Goal: Task Accomplishment & Management: Use online tool/utility

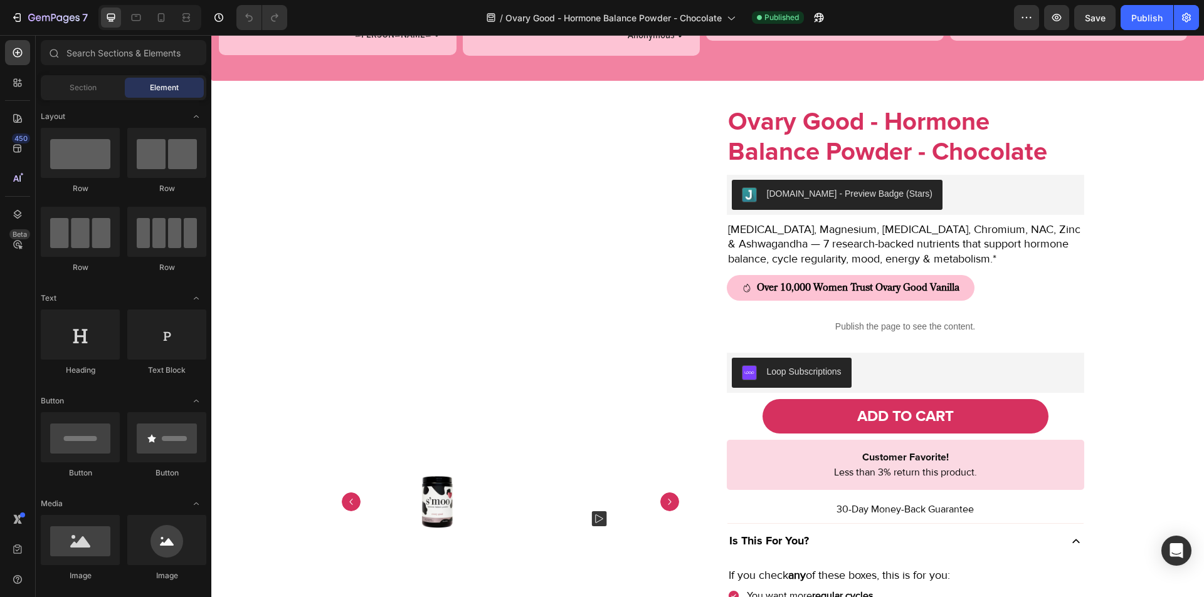
scroll to position [854, 0]
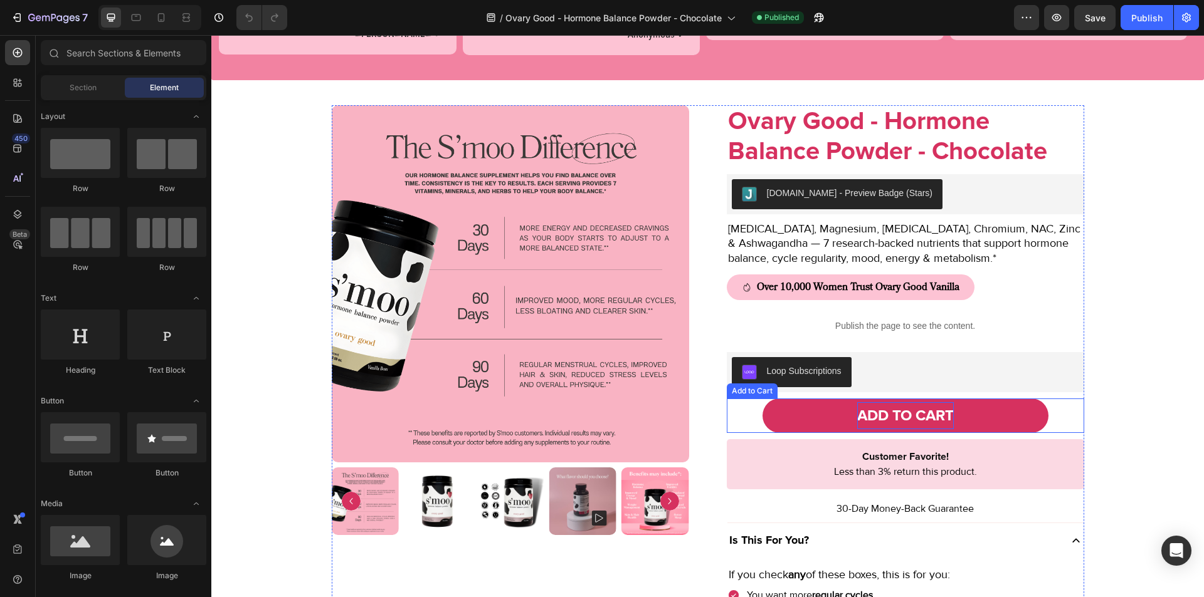
click at [921, 413] on div "ADD TO CART" at bounding box center [905, 415] width 97 height 27
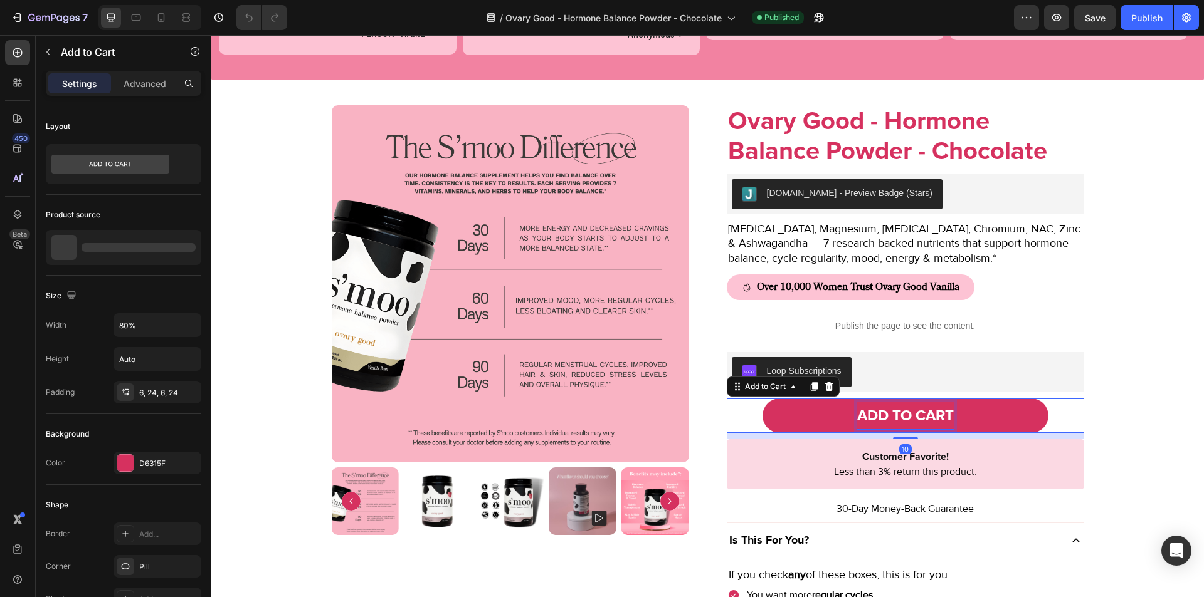
click at [921, 413] on div "ADD TO CART" at bounding box center [905, 415] width 97 height 27
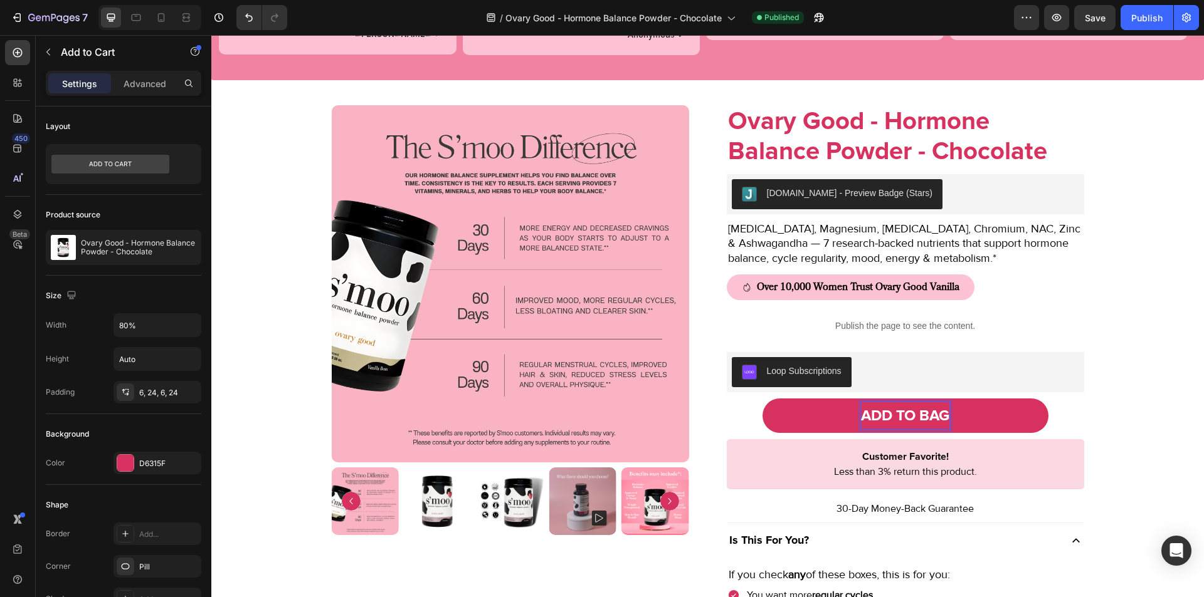
click at [921, 413] on p "ADD TO BAG" at bounding box center [905, 415] width 88 height 27
copy p "ADD TO BAG"
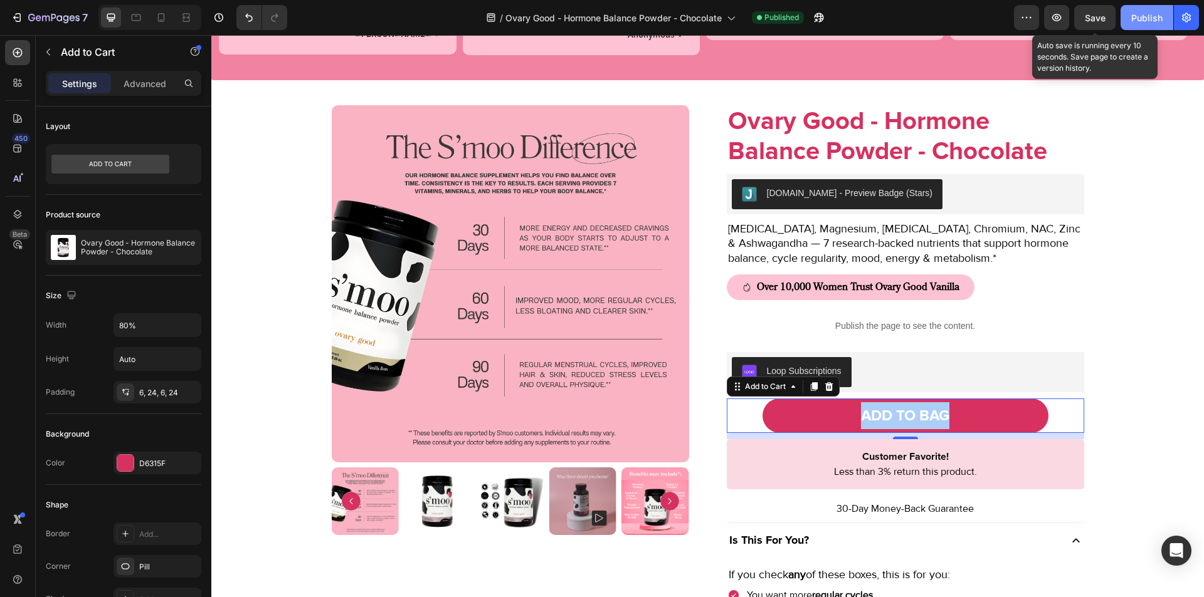
drag, startPoint x: 1096, startPoint y: 12, endPoint x: 1126, endPoint y: 18, distance: 30.1
click at [1126, 18] on div "Preview Save Auto save is running every 10 seconds. Save page to create a versi…" at bounding box center [1106, 17] width 185 height 25
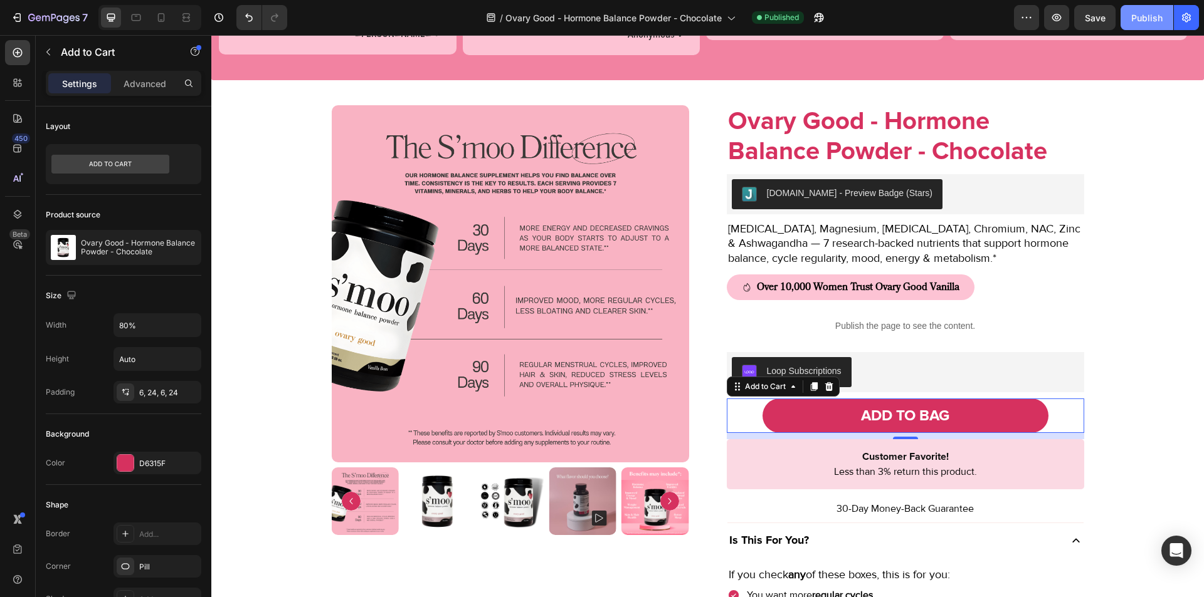
click at [1126, 18] on button "Publish" at bounding box center [1146, 17] width 53 height 25
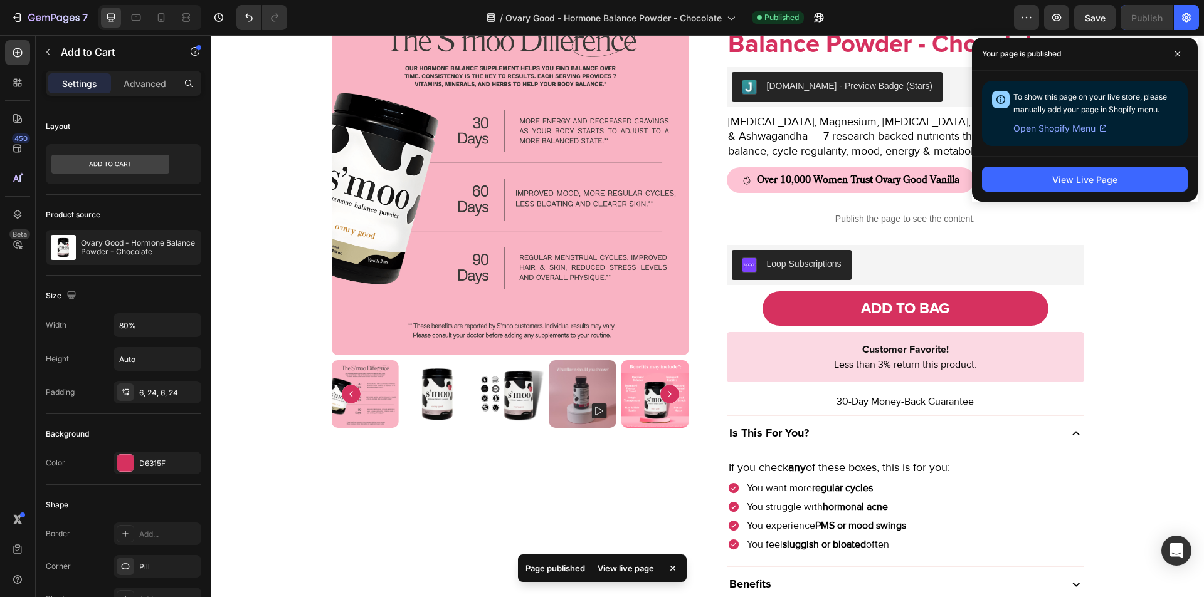
scroll to position [962, 0]
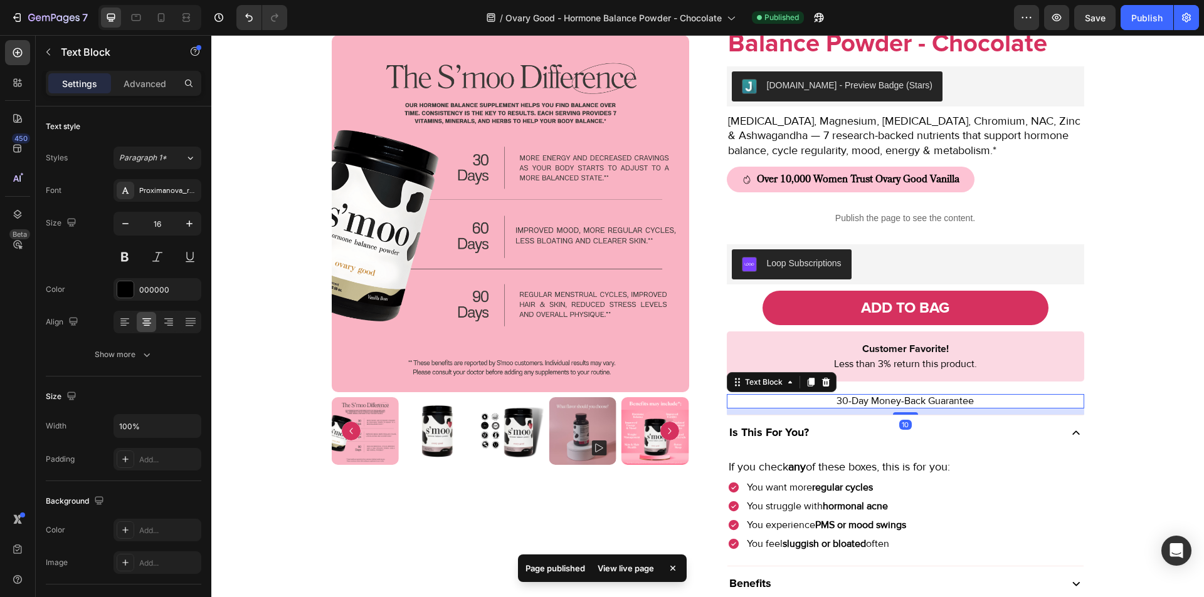
click at [854, 403] on p "30-Day Money-Back Guarantee" at bounding box center [905, 402] width 355 height 12
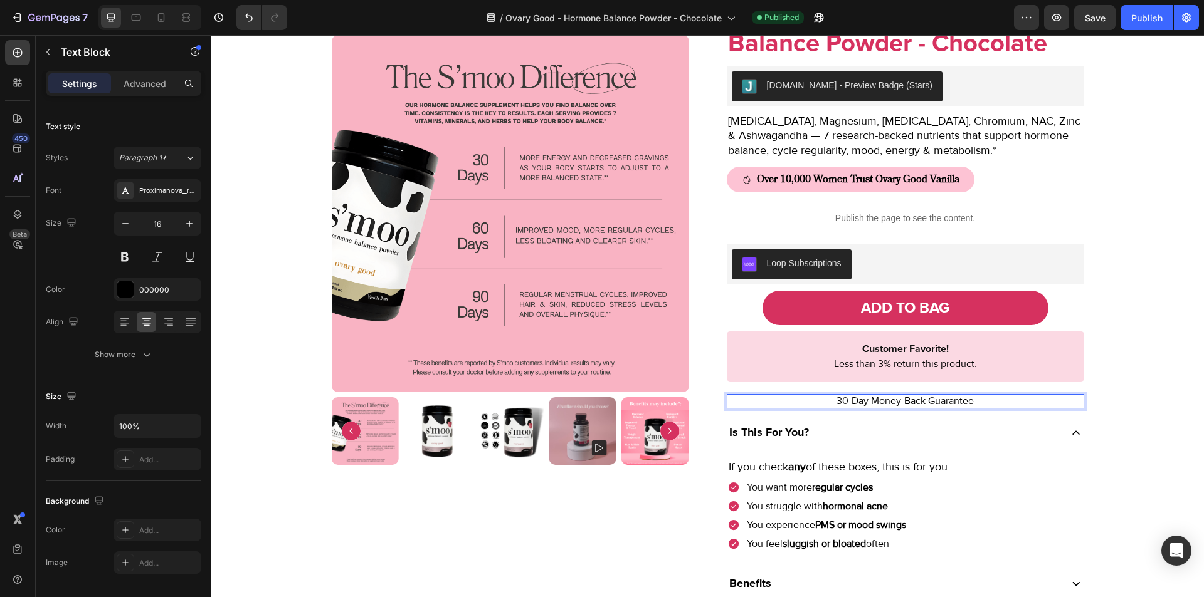
click at [870, 404] on p "30-Day Money-Back Guarantee" at bounding box center [905, 402] width 355 height 12
drag, startPoint x: 864, startPoint y: 404, endPoint x: 833, endPoint y: 404, distance: 31.3
click at [833, 404] on p "30-Day Money-Back Guarantee" at bounding box center [905, 402] width 355 height 12
click at [876, 407] on p "happiness Money-Back Guarantee" at bounding box center [905, 402] width 355 height 12
click at [859, 401] on p "happiness guarantee" at bounding box center [905, 402] width 355 height 12
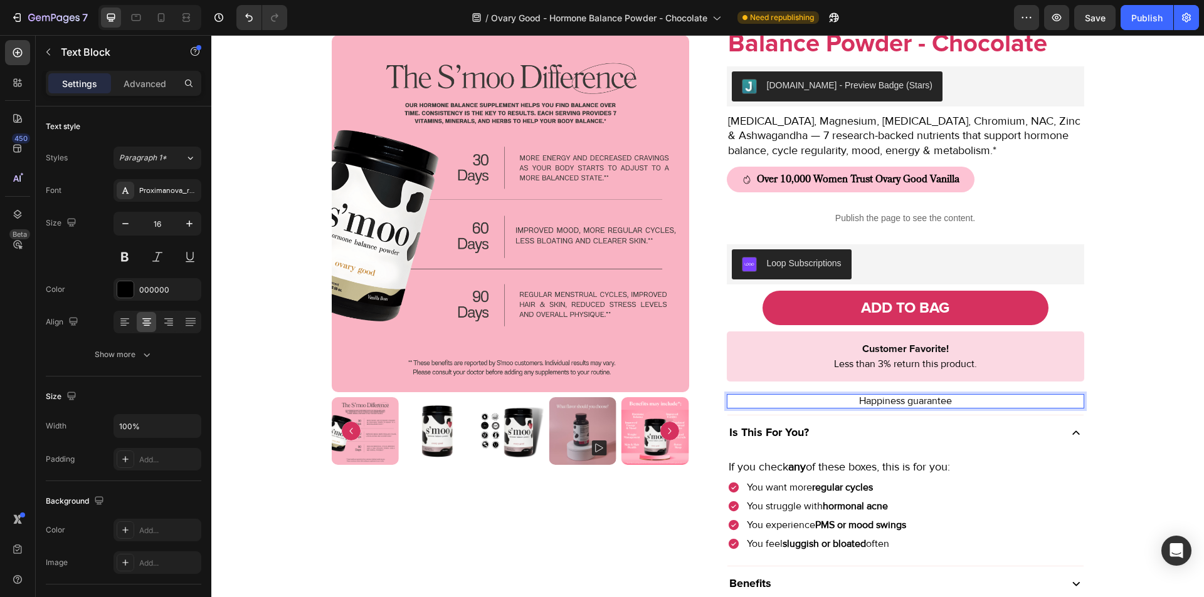
click at [908, 403] on p "Happiness guarantee" at bounding box center [905, 402] width 355 height 12
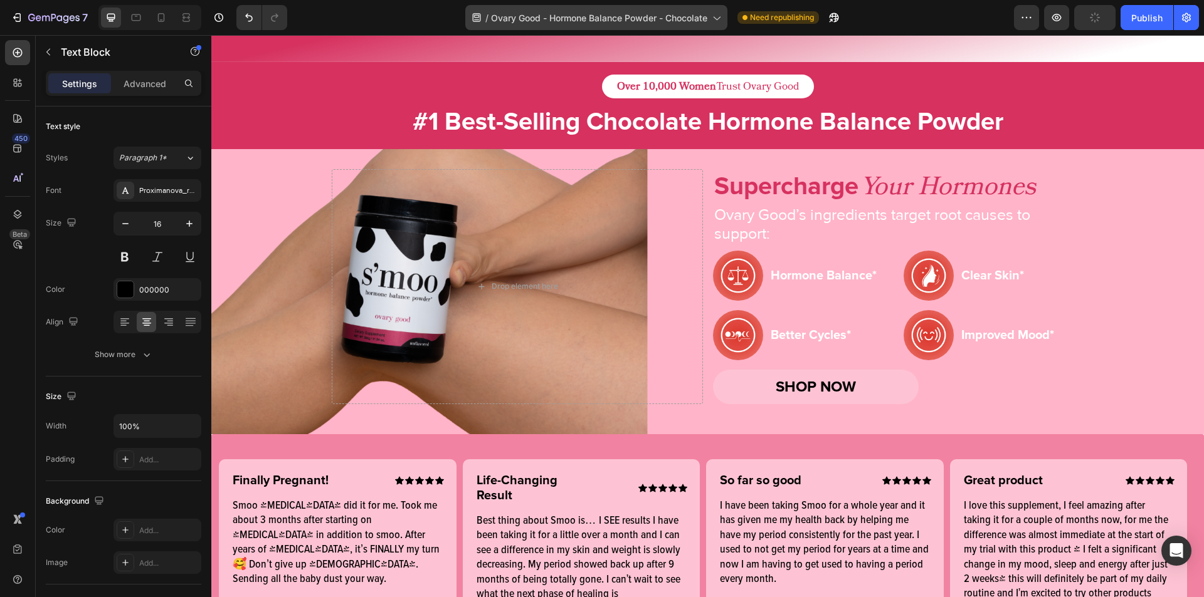
scroll to position [130, 0]
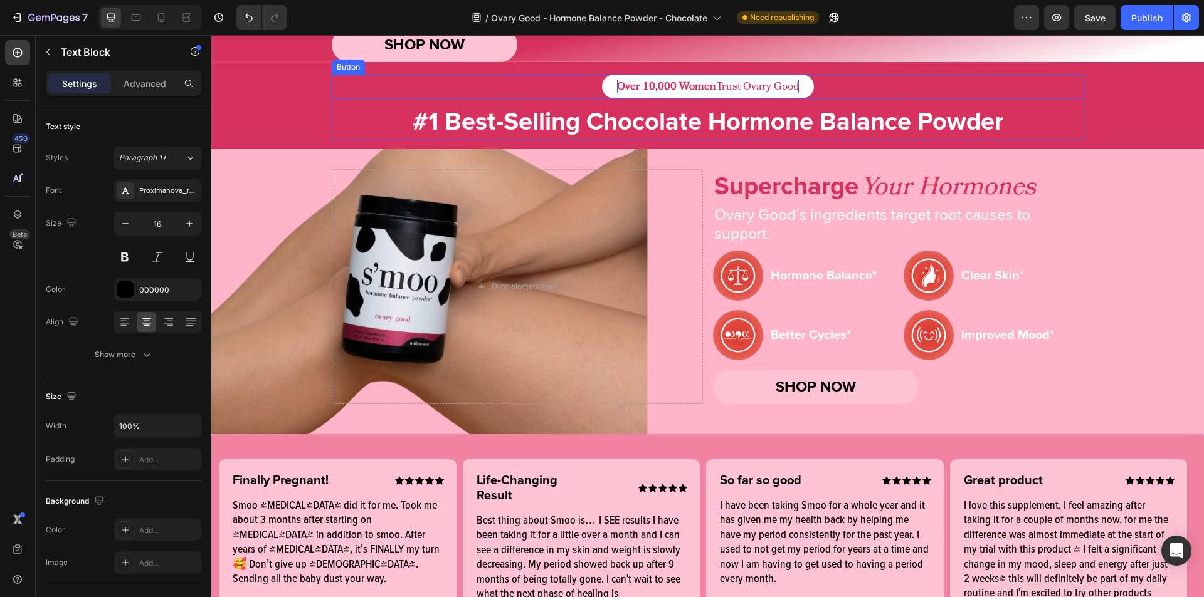
click at [708, 94] on strong "Over 10,000 Women" at bounding box center [666, 86] width 99 height 15
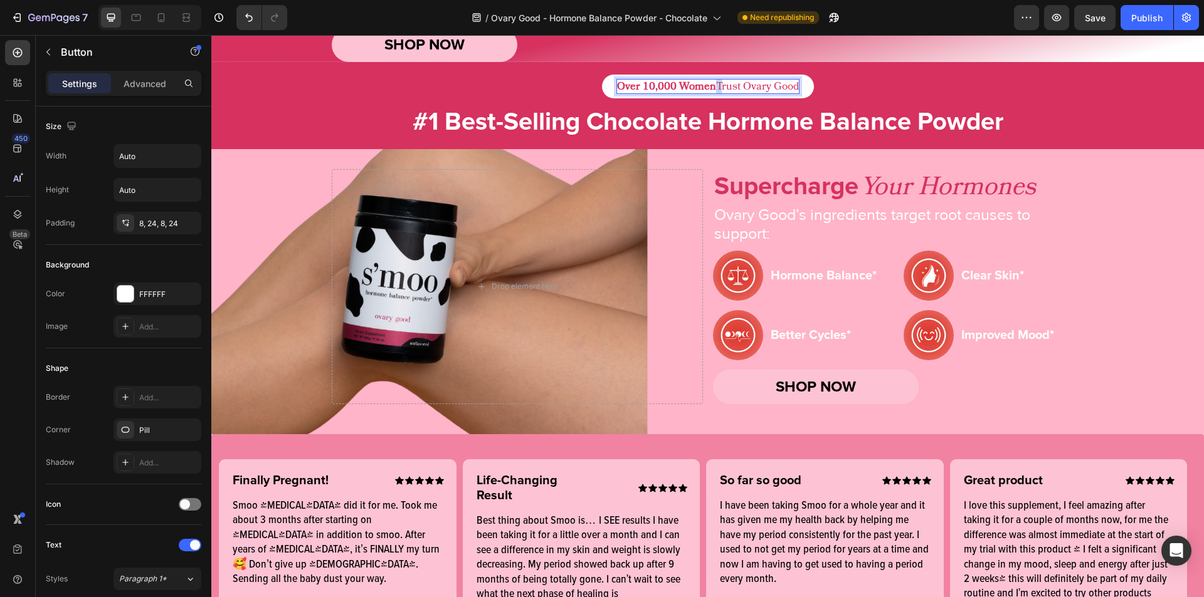
click at [708, 94] on strong "Over 10,000 Women" at bounding box center [666, 86] width 99 height 15
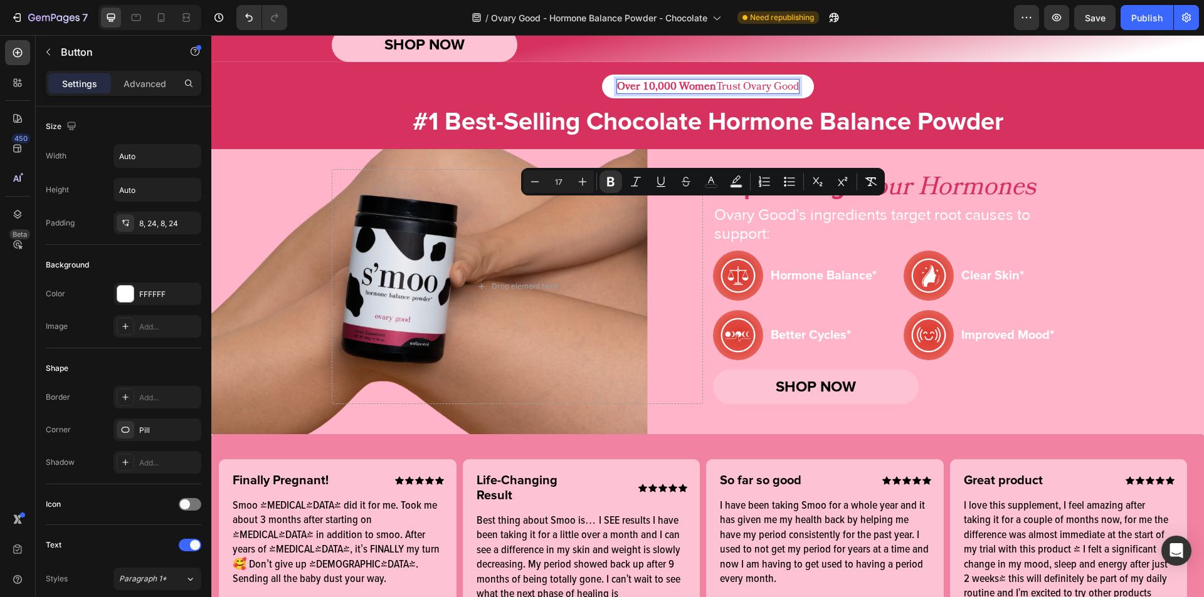
click at [702, 94] on strong "Over 10,000 Women" at bounding box center [666, 86] width 99 height 15
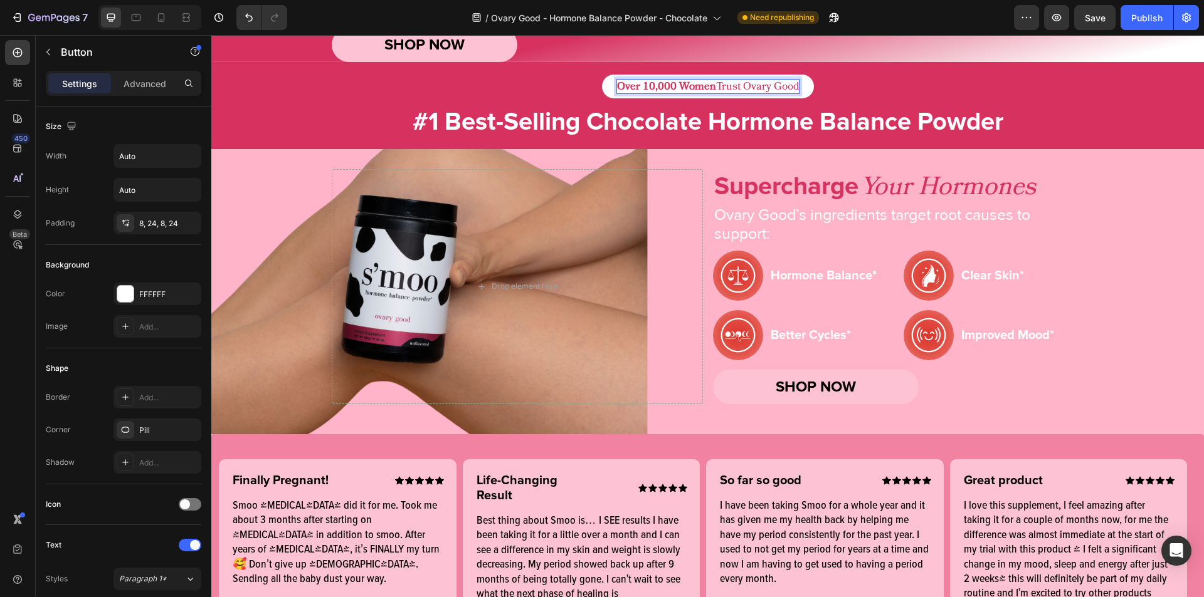
click at [722, 93] on p "Over 10,000 Women Trust Ovary Good" at bounding box center [708, 87] width 182 height 14
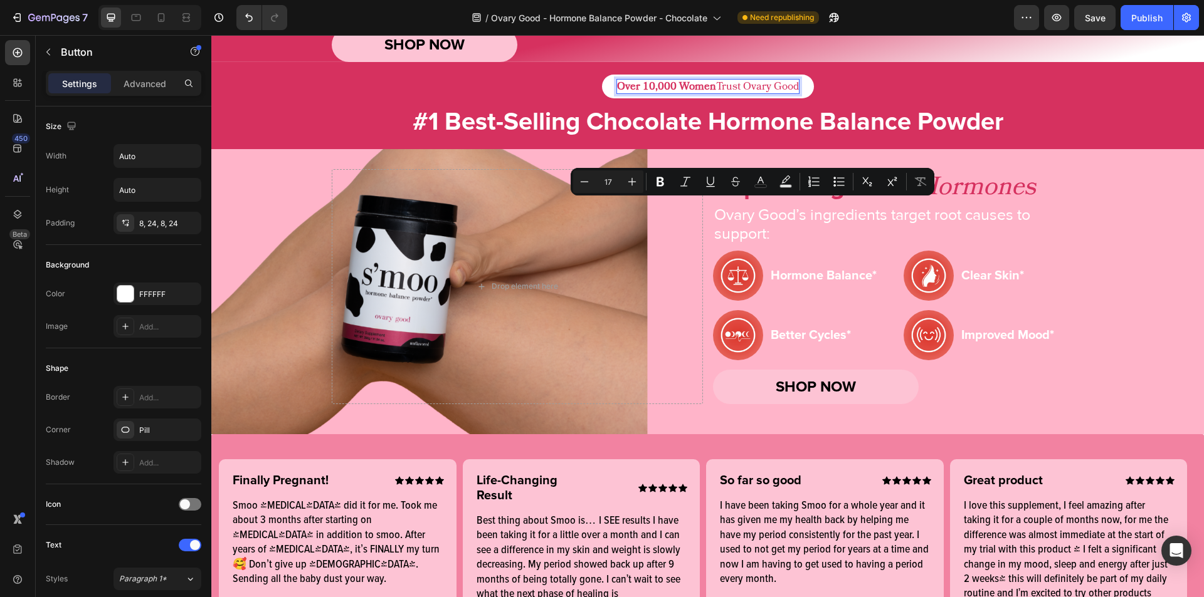
drag, startPoint x: 712, startPoint y: 209, endPoint x: 796, endPoint y: 209, distance: 84.6
click at [796, 98] on button "Over 10,000 Women Trust Ovary Good" at bounding box center [708, 87] width 212 height 24
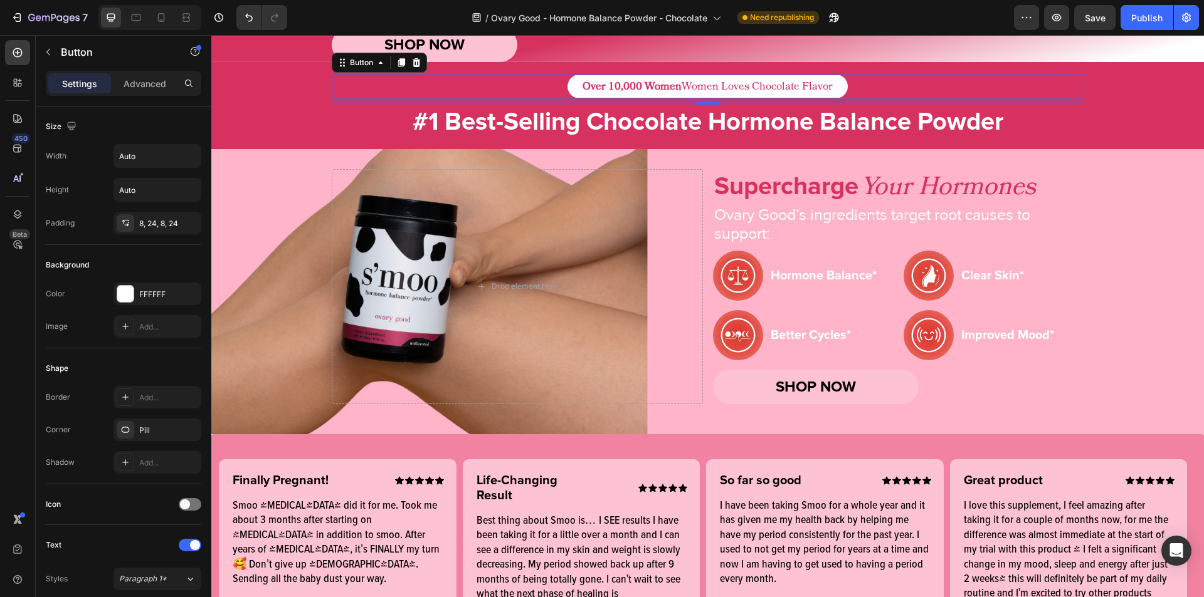
click at [878, 98] on div "Over 10,000 Women Women Loves Chocolate Flavor Button 10" at bounding box center [708, 87] width 752 height 24
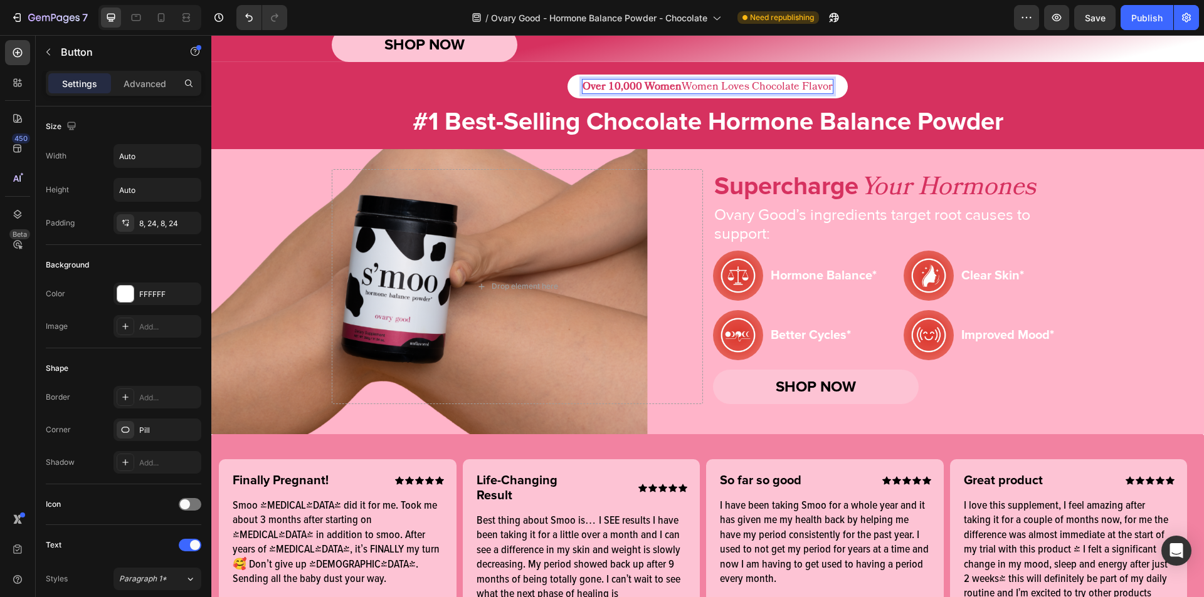
click at [675, 94] on strong "Over 10,000 Women" at bounding box center [631, 86] width 99 height 15
click at [693, 93] on p "Over 10,000 Women Women Loves Chocolate Flavor" at bounding box center [707, 87] width 250 height 14
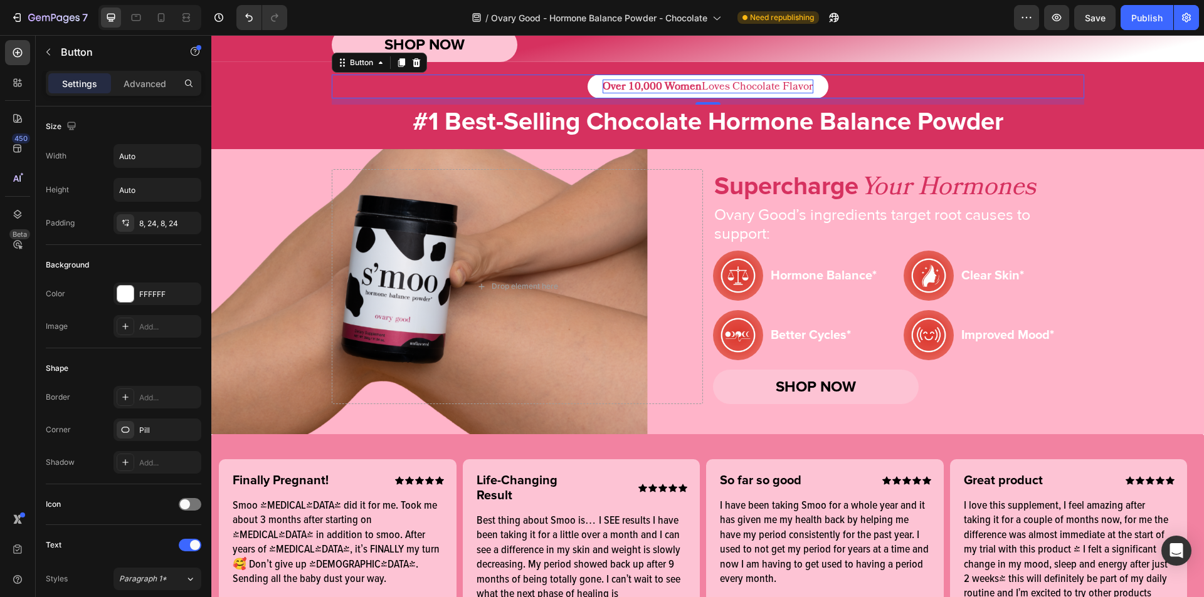
click at [854, 98] on div "Over 10,000 Women Loves Chocolate Flavor Button 10" at bounding box center [708, 87] width 752 height 24
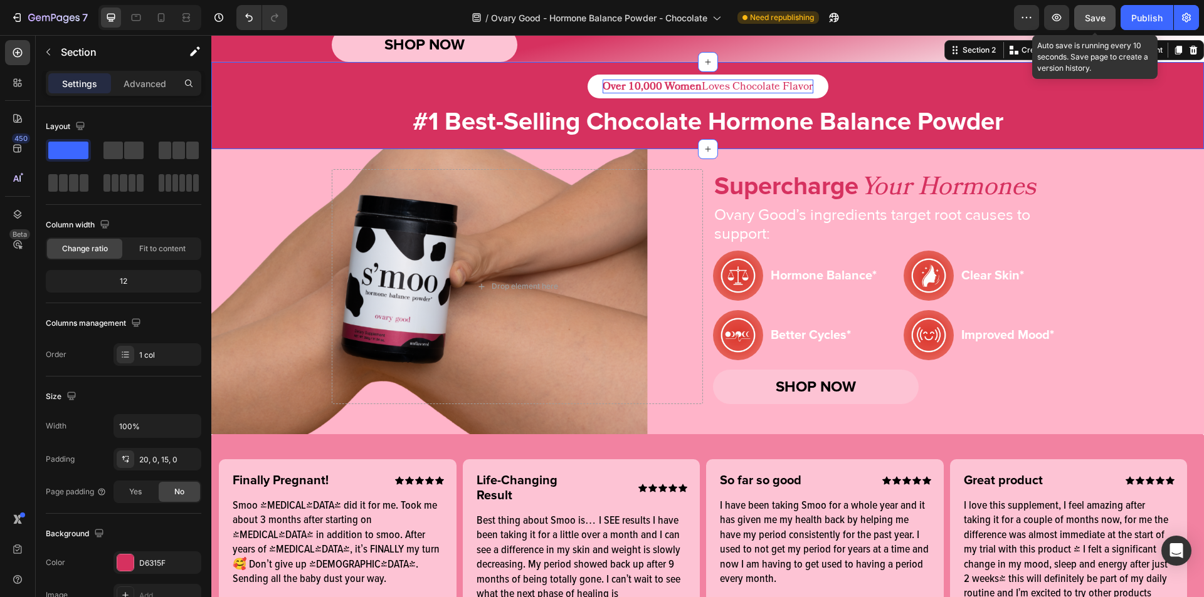
click at [1091, 22] on span "Save" at bounding box center [1095, 18] width 21 height 11
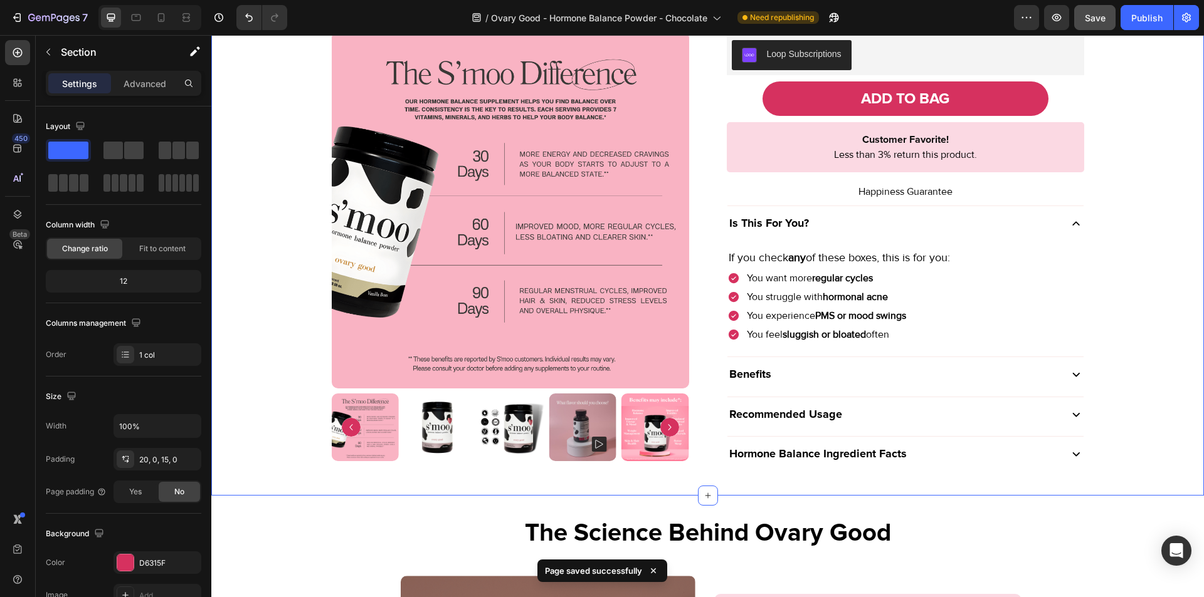
scroll to position [1172, 0]
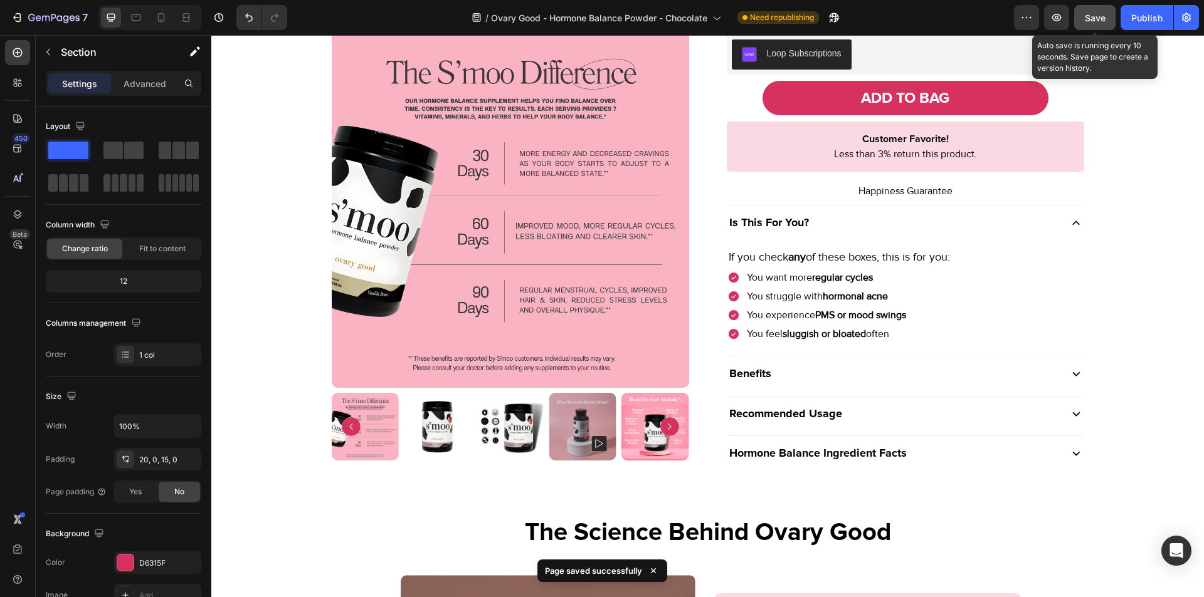
click at [1100, 15] on span "Save" at bounding box center [1095, 18] width 21 height 11
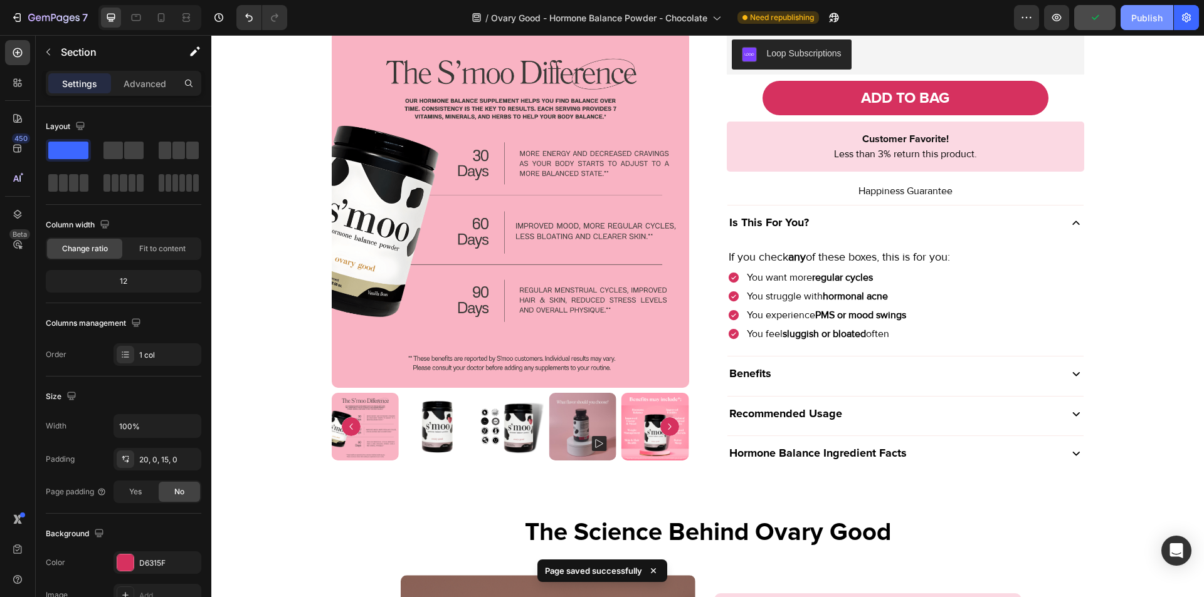
click at [1154, 16] on div "Publish" at bounding box center [1146, 17] width 31 height 13
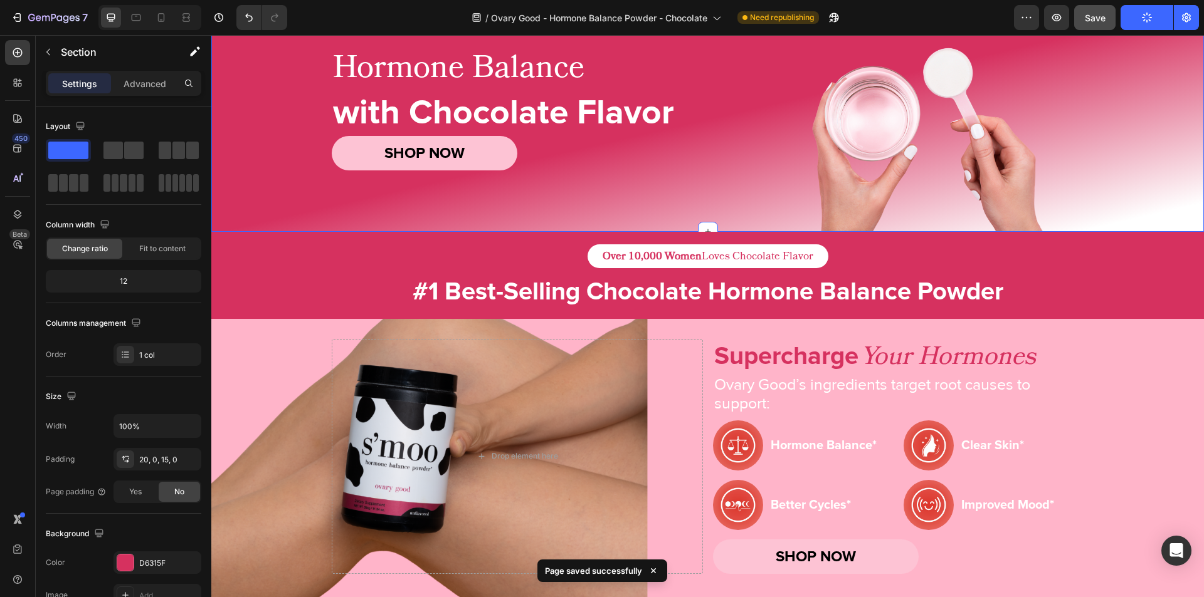
scroll to position [0, 0]
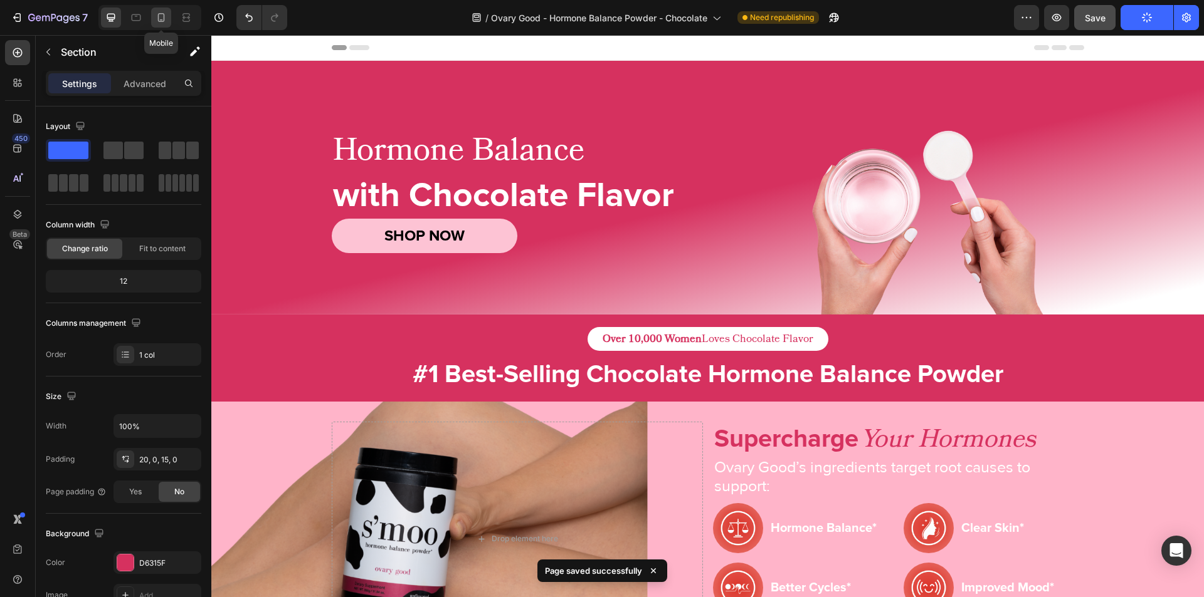
click at [162, 13] on icon at bounding box center [161, 17] width 13 height 13
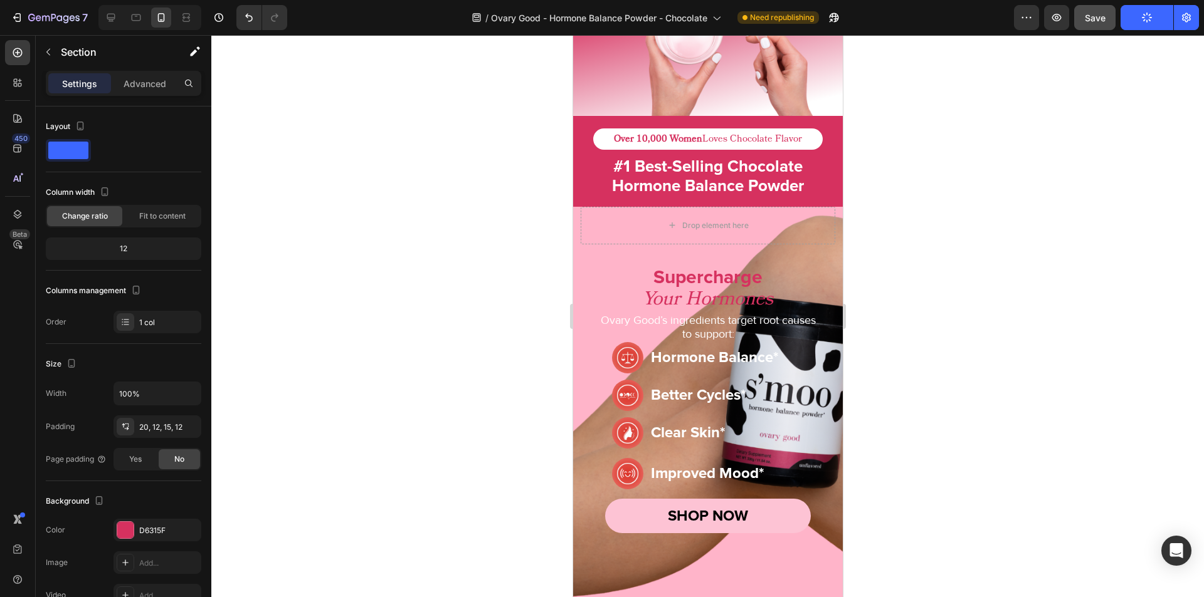
scroll to position [266, 0]
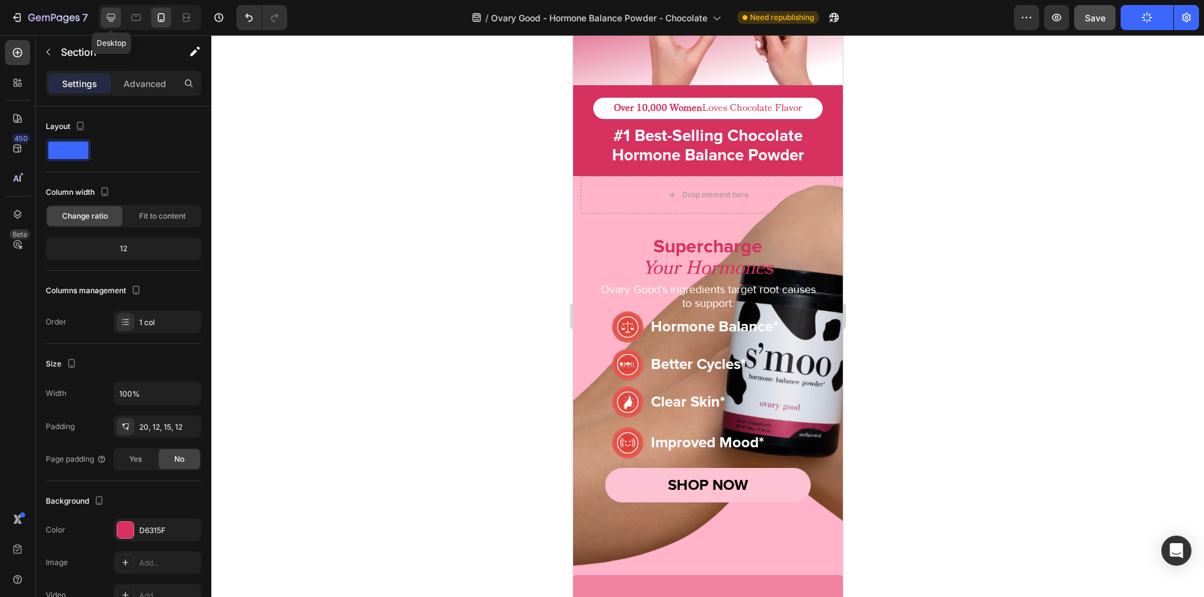
click at [105, 18] on icon at bounding box center [111, 17] width 13 height 13
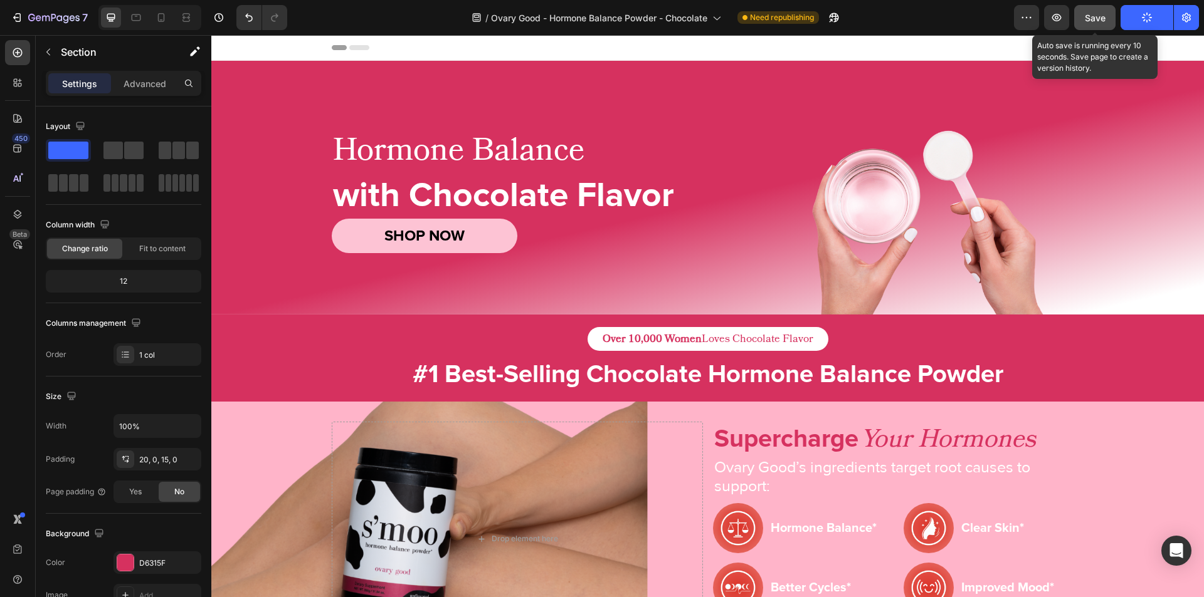
click at [1098, 19] on span "Save" at bounding box center [1095, 18] width 21 height 11
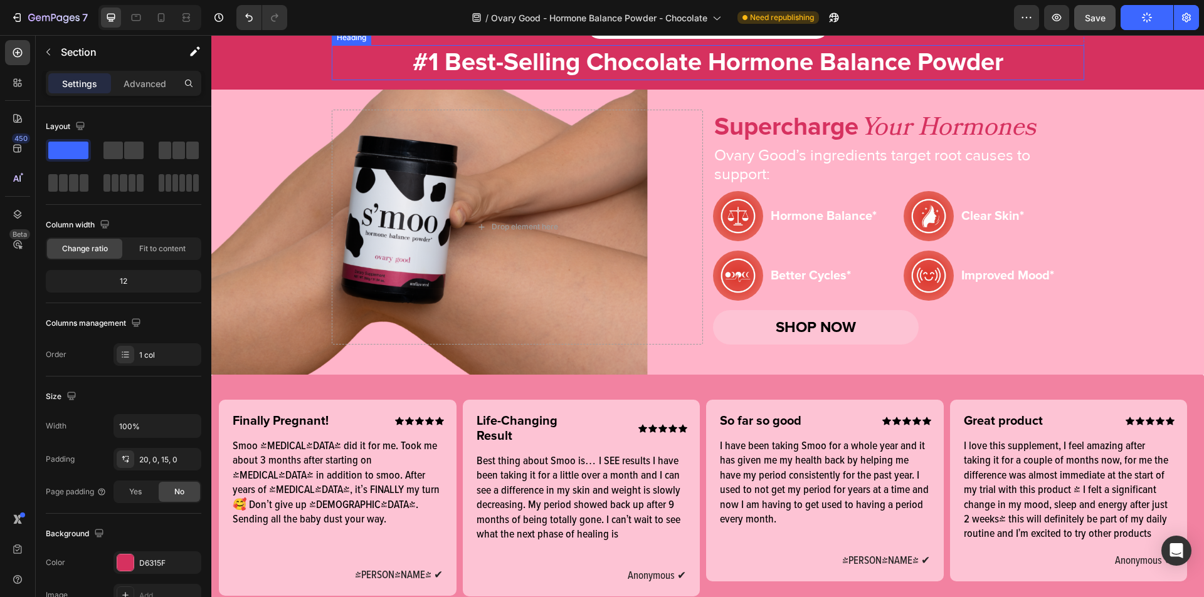
scroll to position [193, 0]
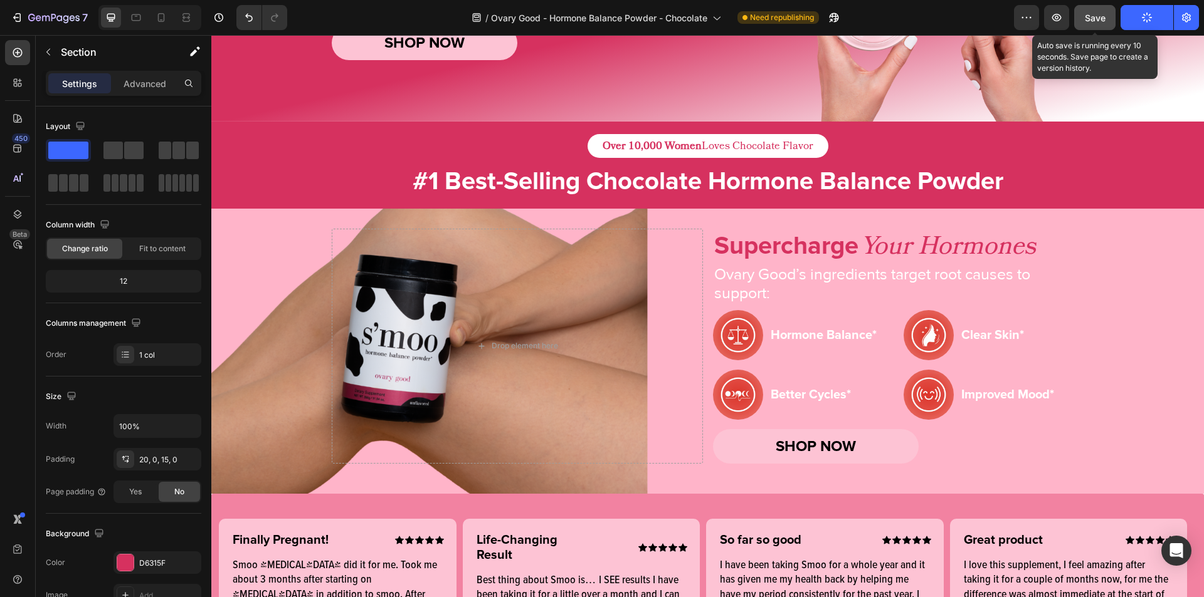
click at [1103, 20] on span "Save" at bounding box center [1095, 18] width 21 height 11
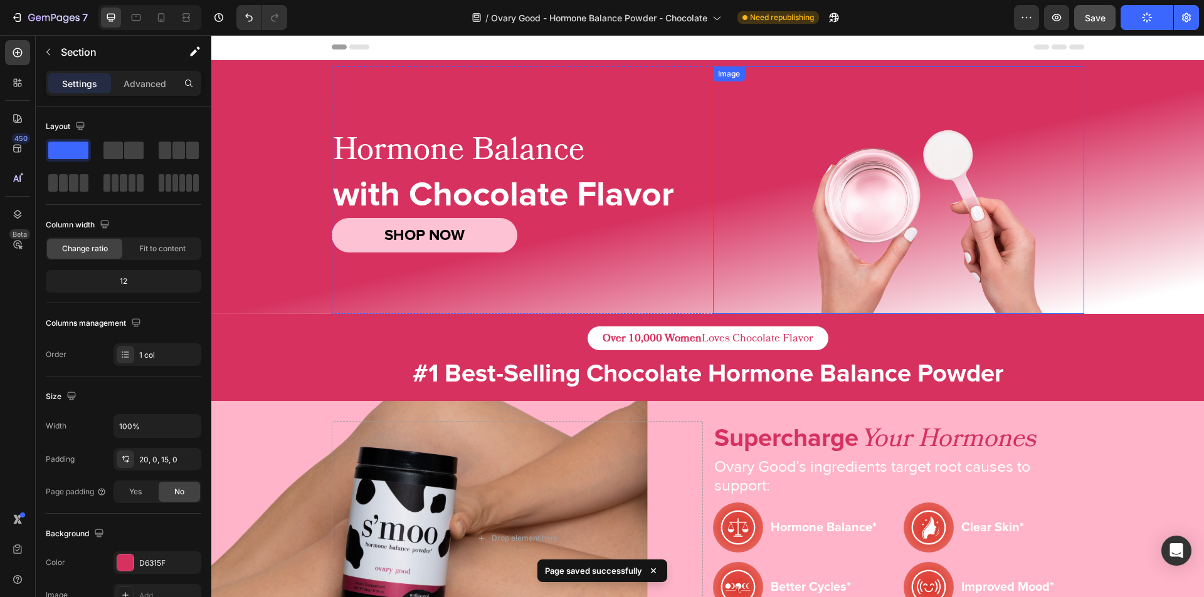
scroll to position [0, 0]
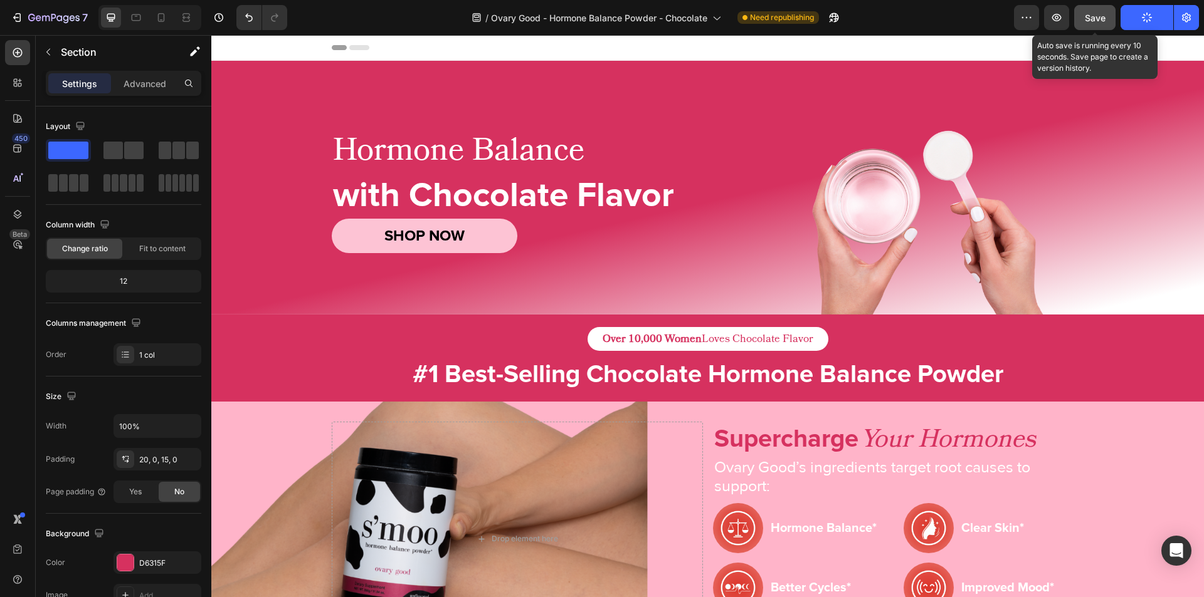
click at [1102, 17] on span "Save" at bounding box center [1095, 18] width 21 height 11
click at [1092, 18] on span "Save" at bounding box center [1095, 18] width 21 height 11
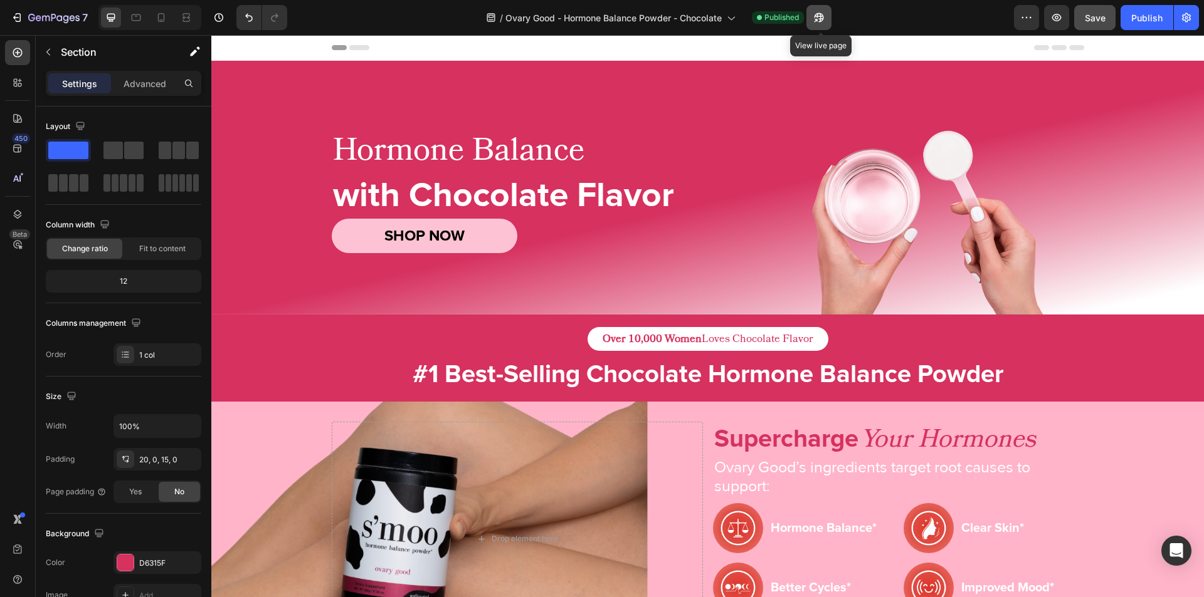
click at [824, 18] on icon "button" at bounding box center [818, 17] width 9 height 9
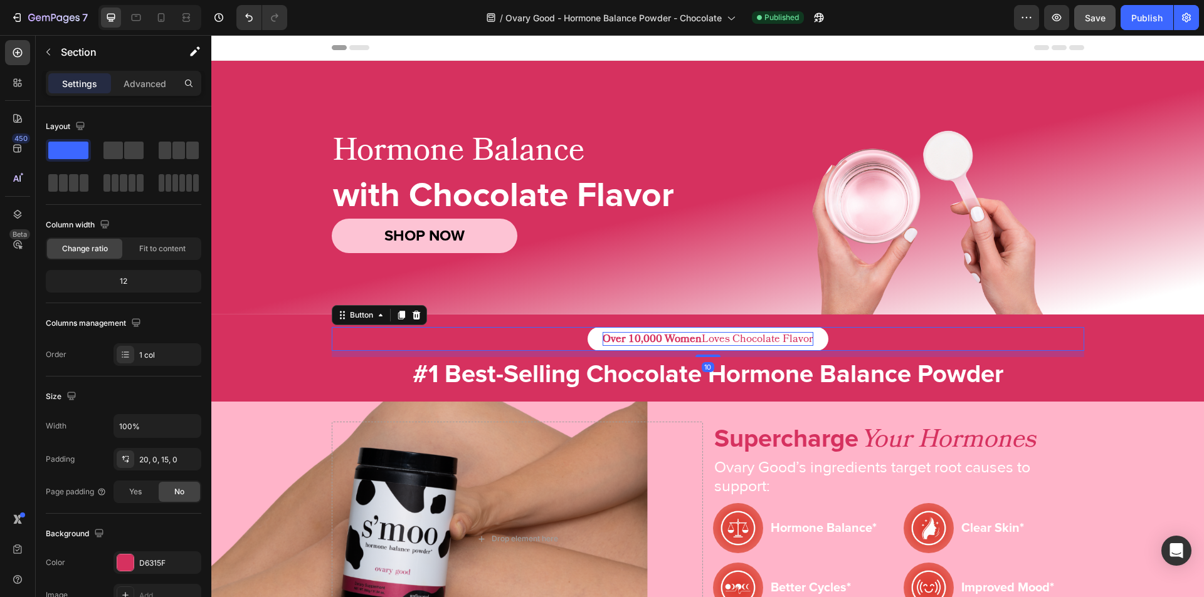
click at [685, 334] on strong "Over 10,000 Women" at bounding box center [651, 339] width 99 height 15
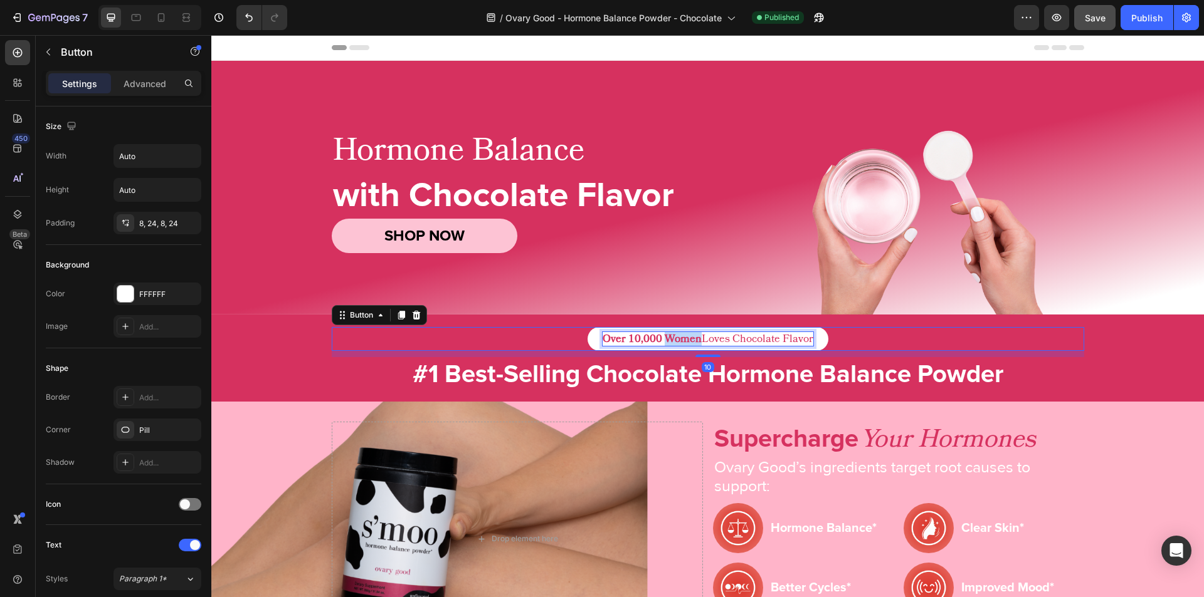
click at [685, 334] on strong "Over 10,000 Women" at bounding box center [651, 339] width 99 height 15
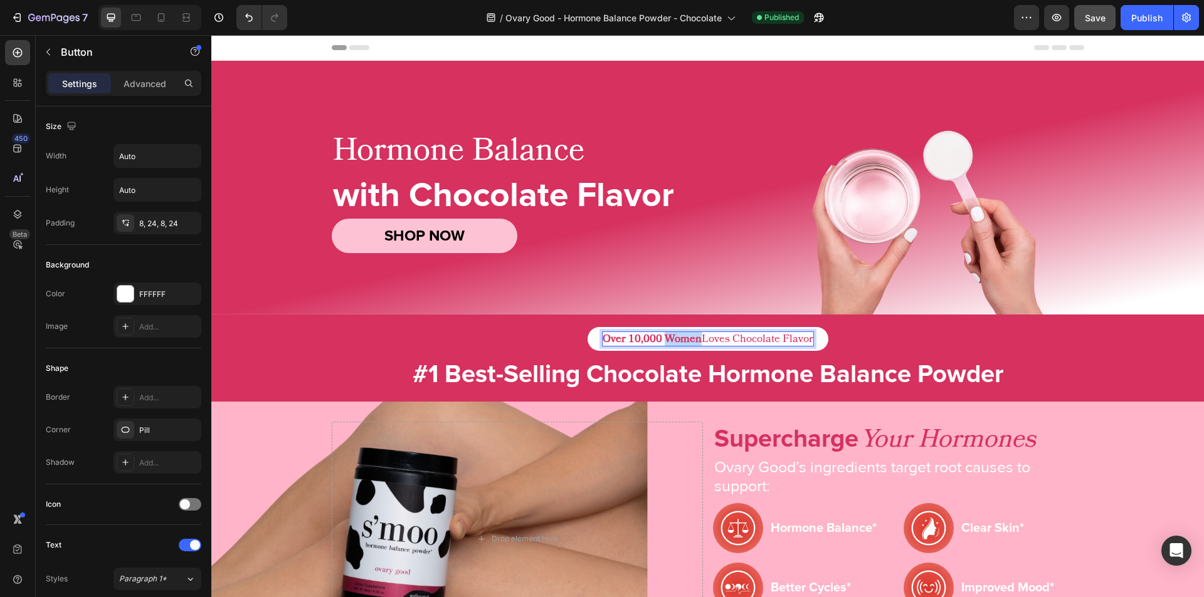
click at [685, 334] on strong "Over 10,000 Women" at bounding box center [651, 339] width 99 height 15
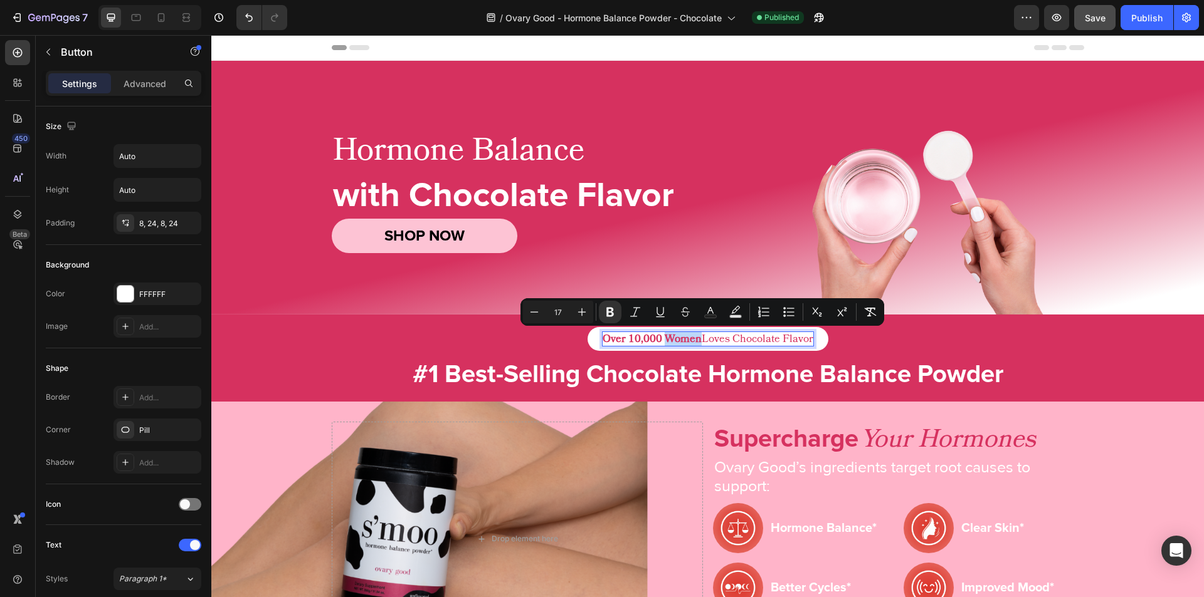
click at [685, 334] on strong "Over 10,000 Women" at bounding box center [651, 339] width 99 height 15
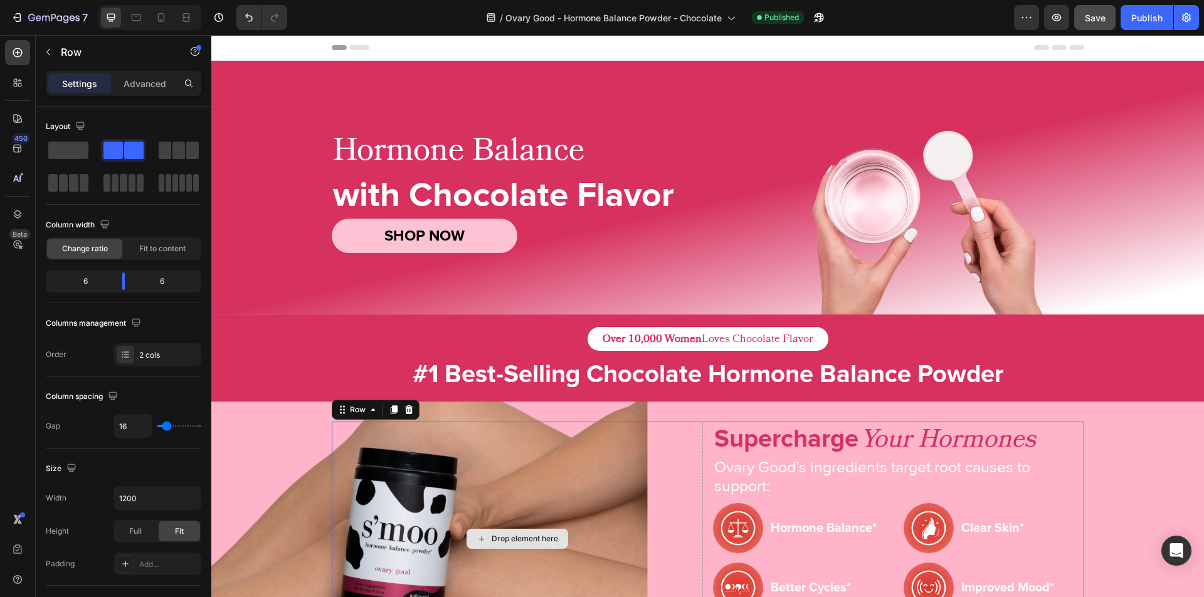
scroll to position [172, 0]
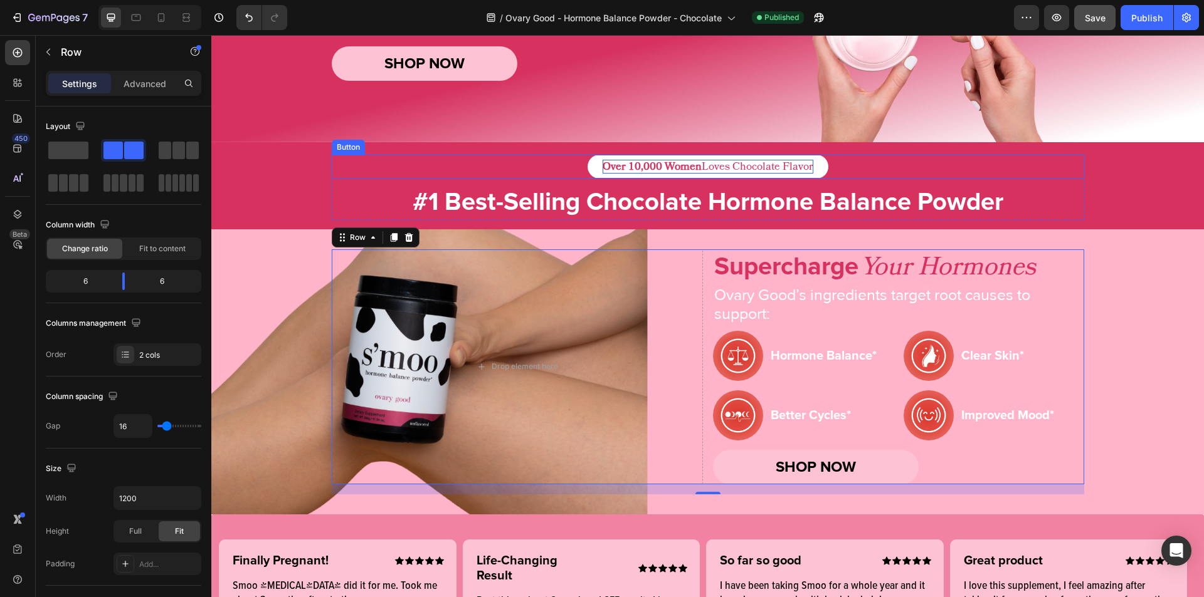
click at [745, 166] on p "Over 10,000 Women Loves Chocolate Flavor" at bounding box center [707, 167] width 211 height 14
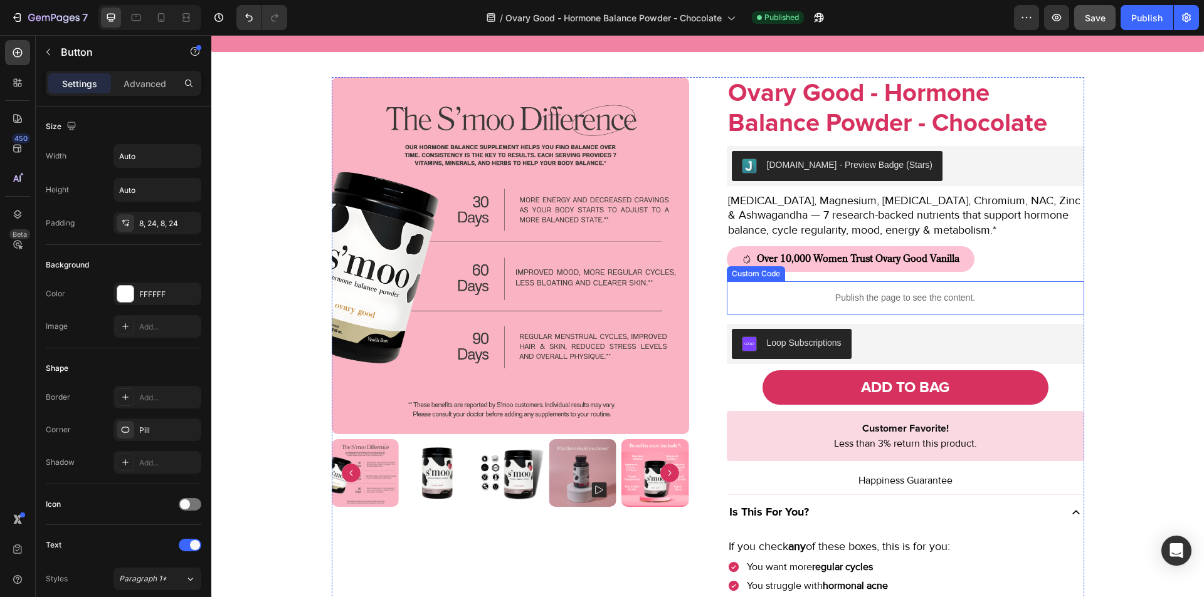
scroll to position [888, 0]
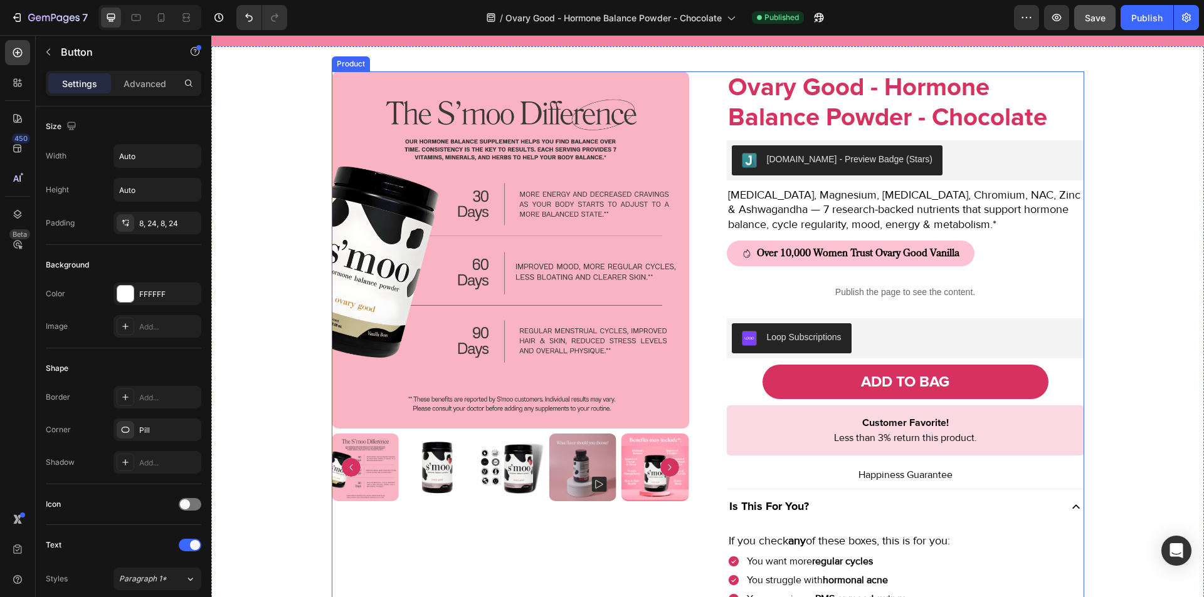
click at [859, 484] on div "Ovary Good - Hormone Balance Powder - Chocolate Product Title Judge.me - Previe…" at bounding box center [905, 412] width 357 height 683
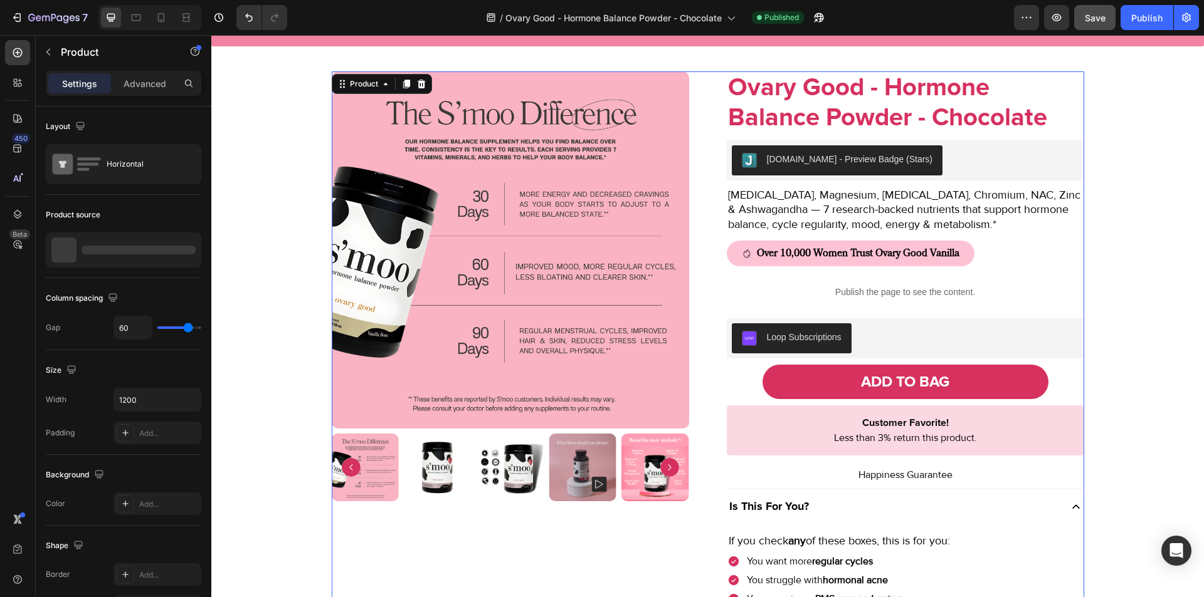
click at [859, 484] on div "Ovary Good - Hormone Balance Powder - Chocolate Product Title Judge.me - Previe…" at bounding box center [905, 412] width 357 height 683
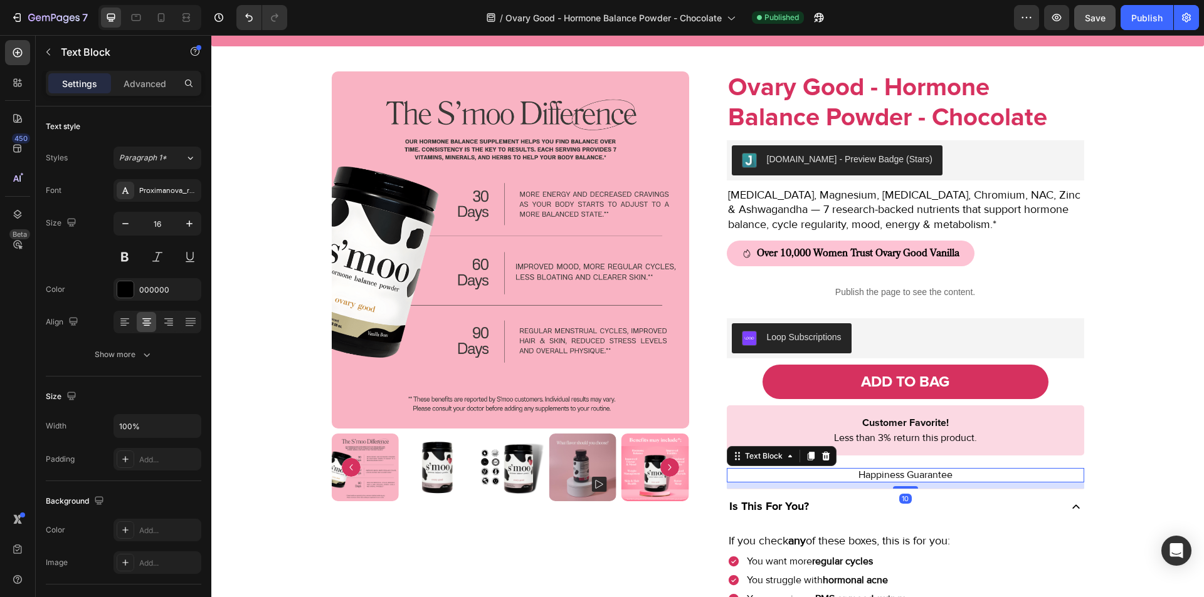
click at [879, 475] on p "Happiness Guarantee" at bounding box center [905, 476] width 355 height 12
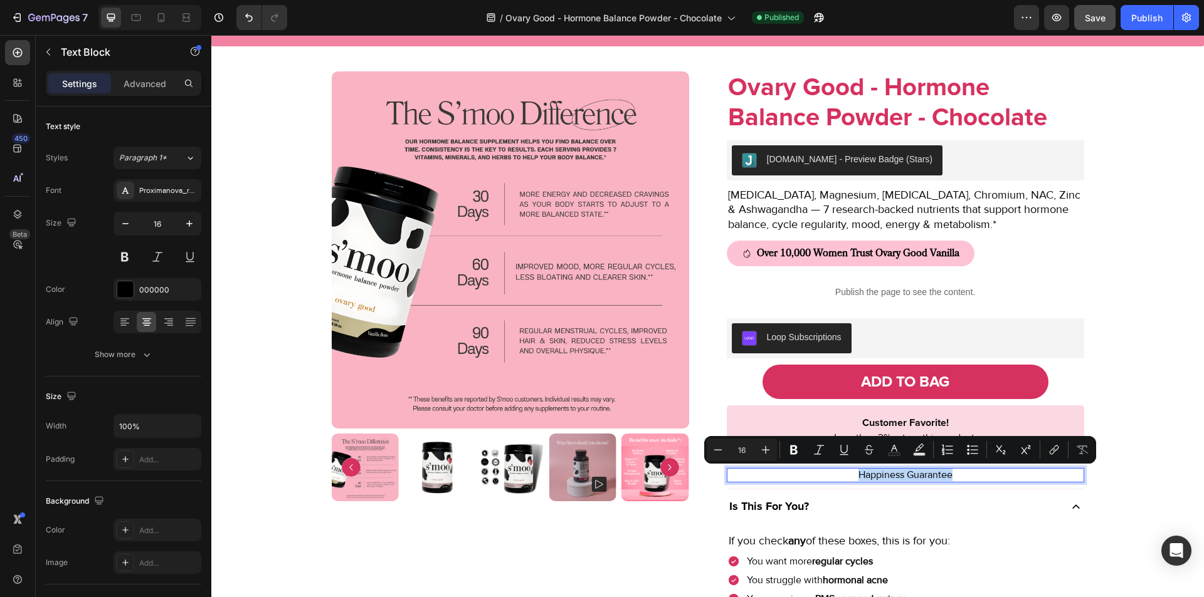
click at [879, 475] on p "Happiness Guarantee" at bounding box center [905, 476] width 355 height 12
copy p "Happiness Guarantee"
click at [938, 254] on strong "Over 10,000 Women Trust Ovary Good Vanilla" at bounding box center [858, 253] width 202 height 14
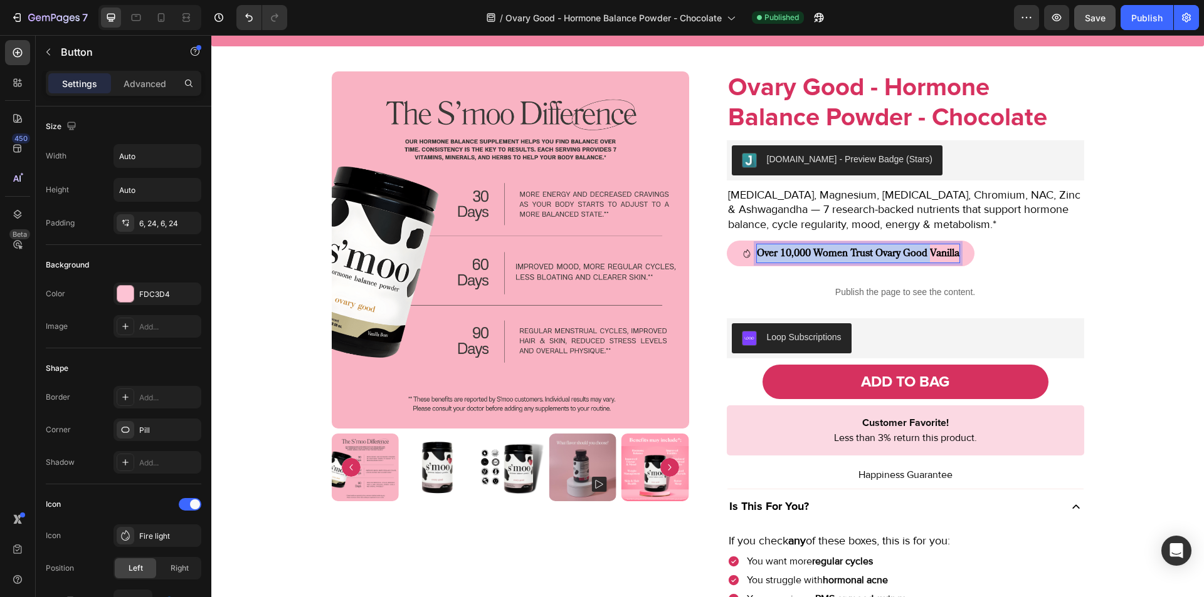
click at [938, 254] on strong "Over 10,000 Women Trust Ovary Good Vanilla" at bounding box center [858, 253] width 202 height 14
click at [943, 252] on strong "Over 10,000 Women Trust Ovary Good Vanilla" at bounding box center [858, 253] width 202 height 14
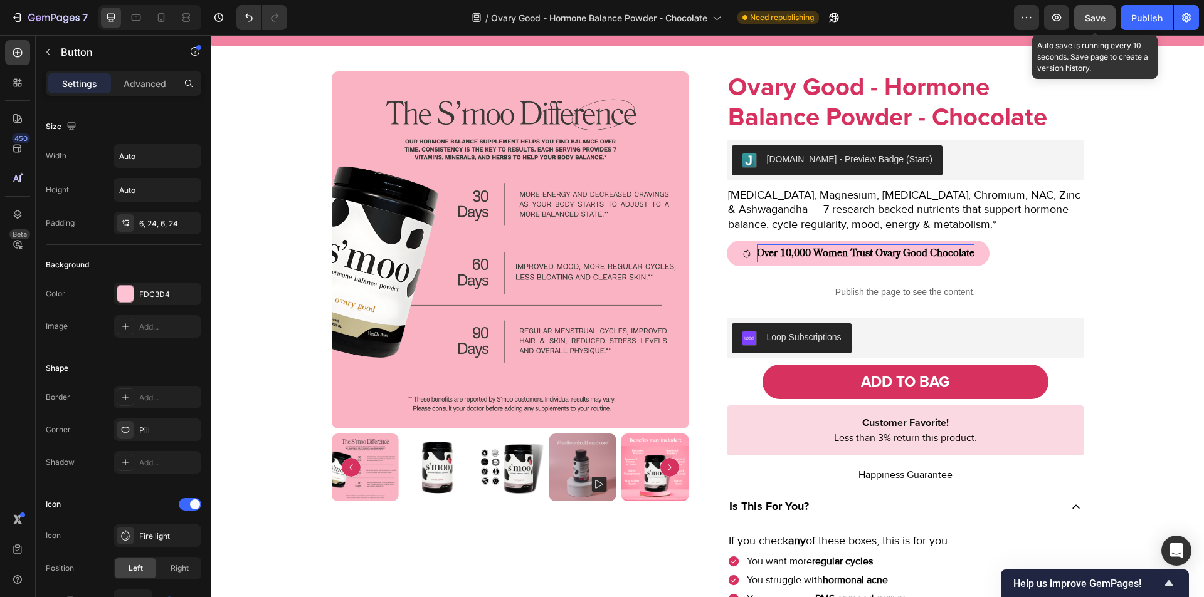
click at [1101, 17] on span "Save" at bounding box center [1095, 18] width 21 height 11
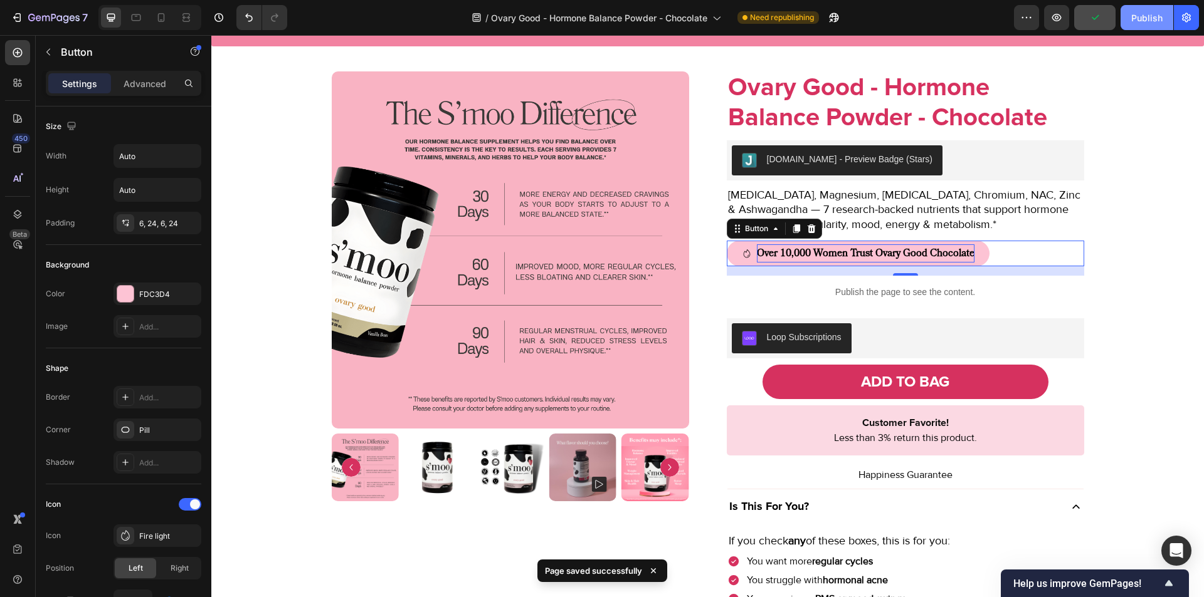
click at [1134, 20] on div "Publish" at bounding box center [1146, 17] width 31 height 13
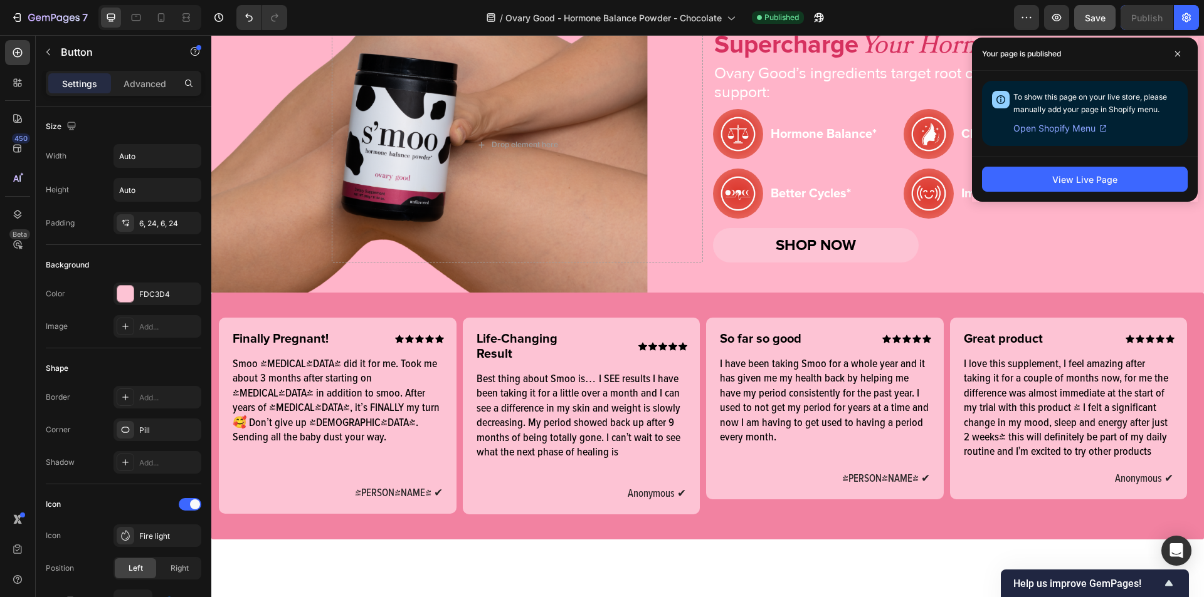
scroll to position [0, 0]
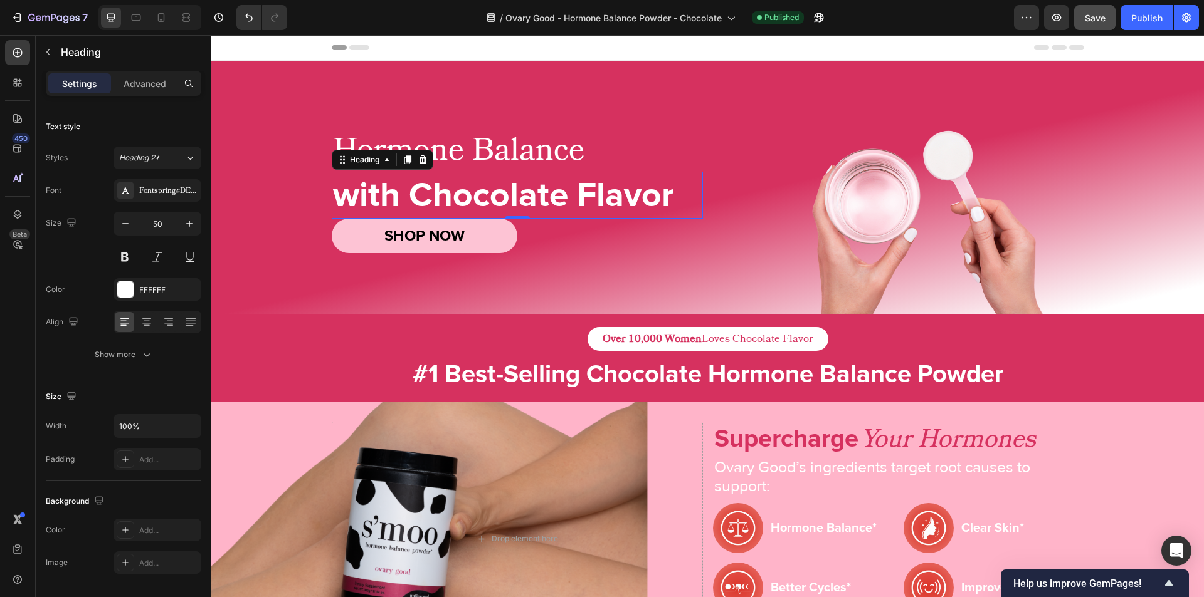
drag, startPoint x: 566, startPoint y: 182, endPoint x: 883, endPoint y: 52, distance: 343.0
click at [566, 182] on h2 "with Chocolate Flavor" at bounding box center [517, 196] width 371 height 48
click at [745, 339] on p "Over 10,000 Women Loves Chocolate Flavor" at bounding box center [707, 339] width 211 height 14
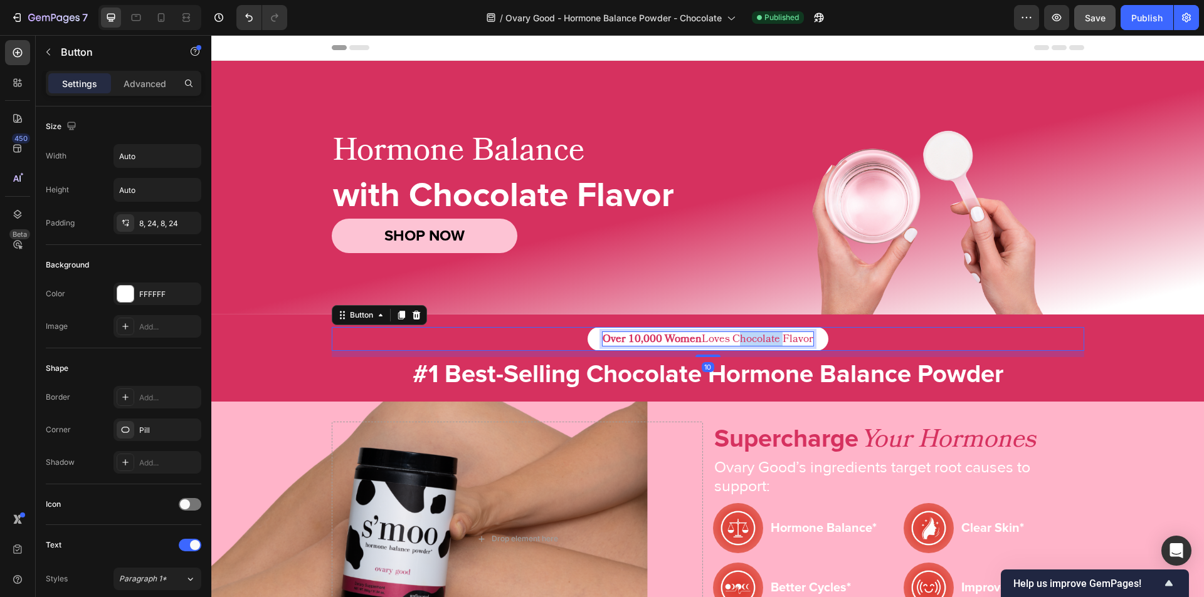
click at [745, 339] on p "Over 10,000 Women Loves Chocolate Flavor" at bounding box center [707, 339] width 211 height 14
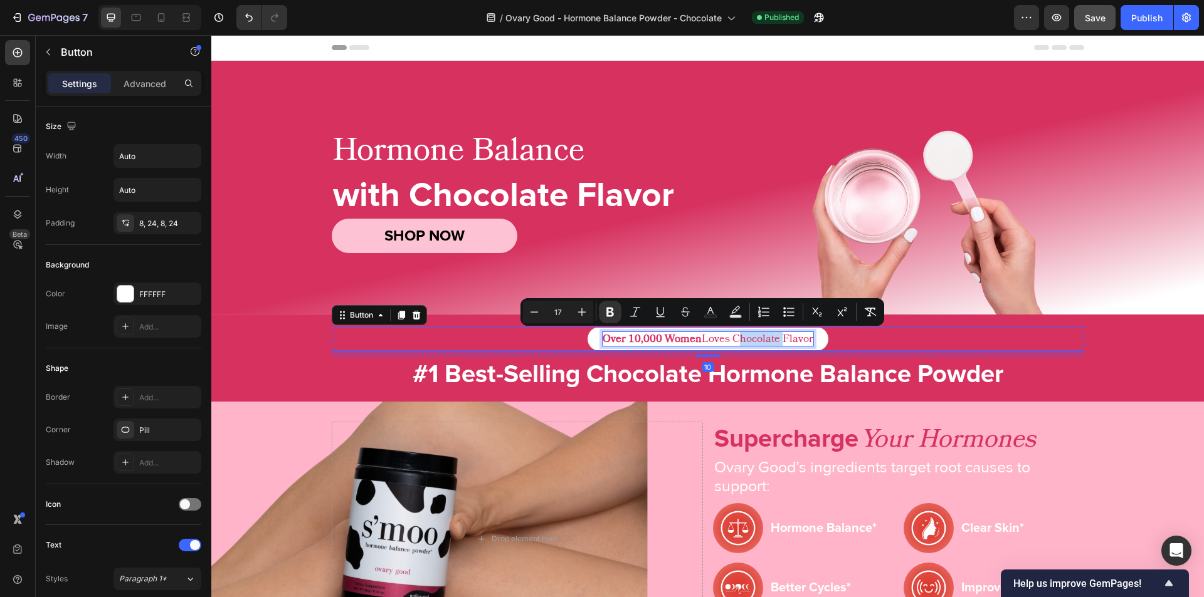
click at [703, 340] on p "Over 10,000 Women Loves Chocolate Flavor" at bounding box center [707, 339] width 211 height 14
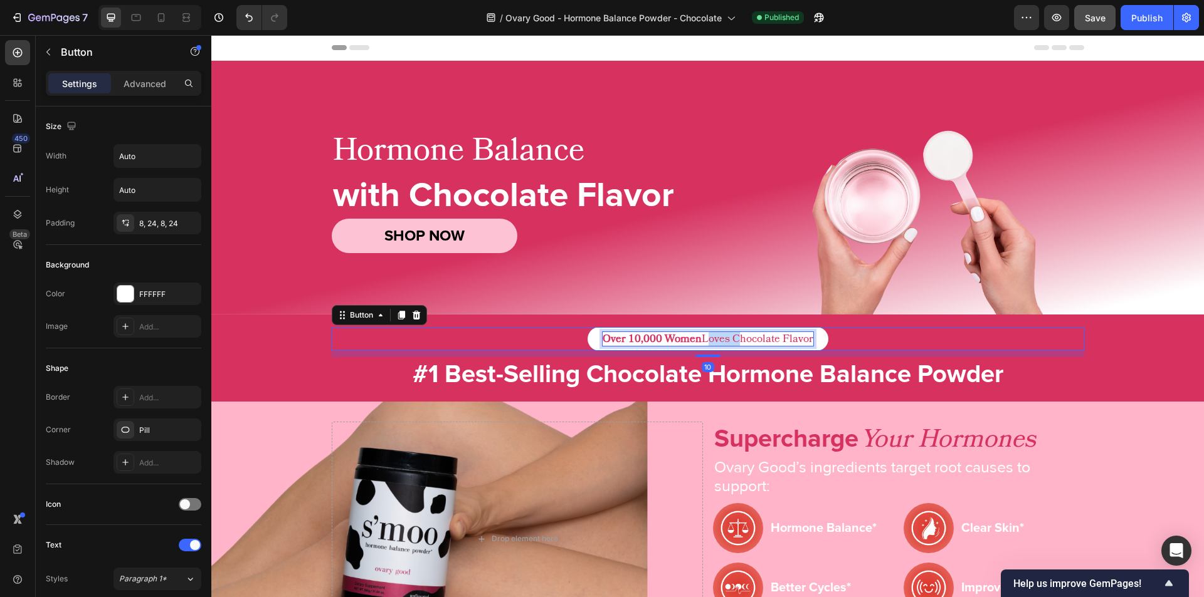
click at [703, 340] on p "Over 10,000 Women Loves Chocolate Flavor" at bounding box center [707, 339] width 211 height 14
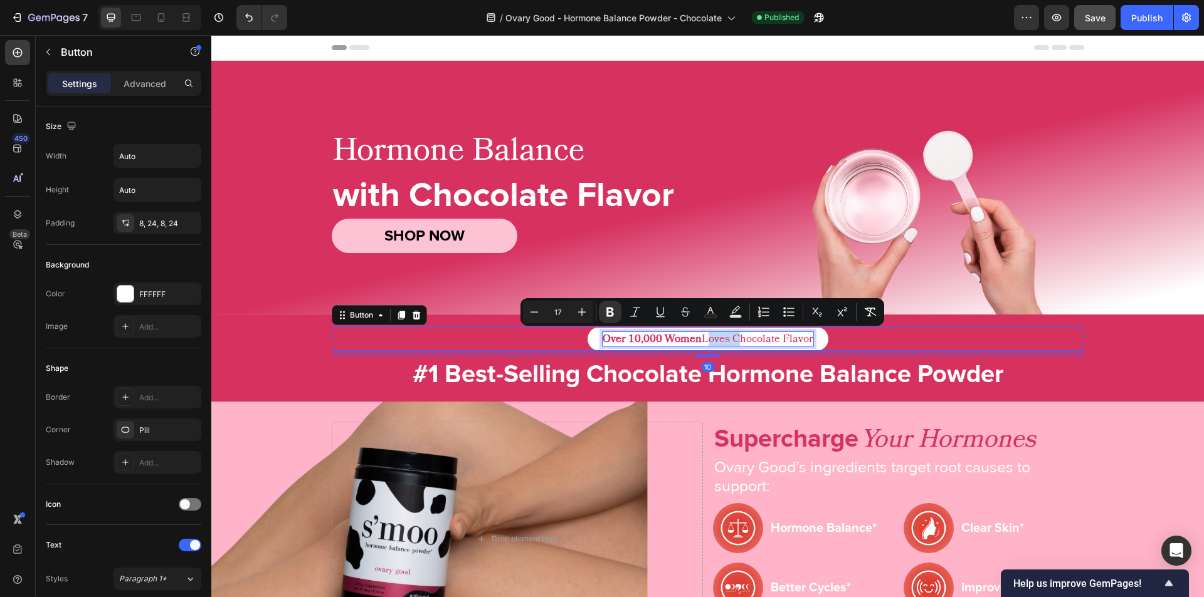
click at [703, 340] on p "Over 10,000 Women Loves Chocolate Flavor" at bounding box center [707, 339] width 211 height 14
copy p "Over 10,000 Women Loves Chocolate Flavor"
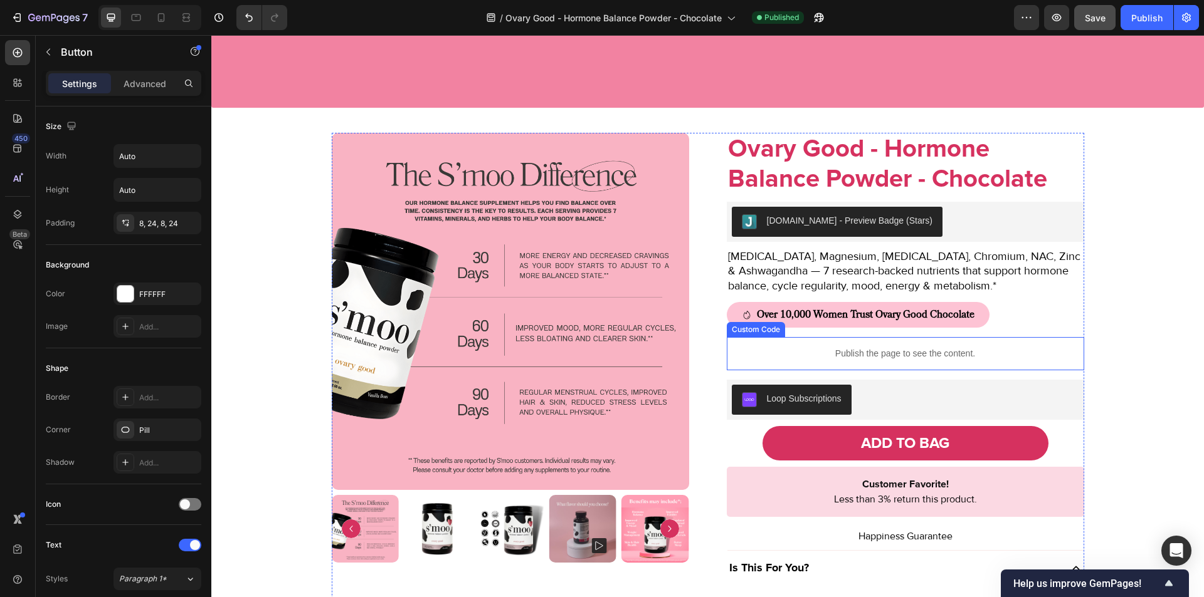
scroll to position [1003, 0]
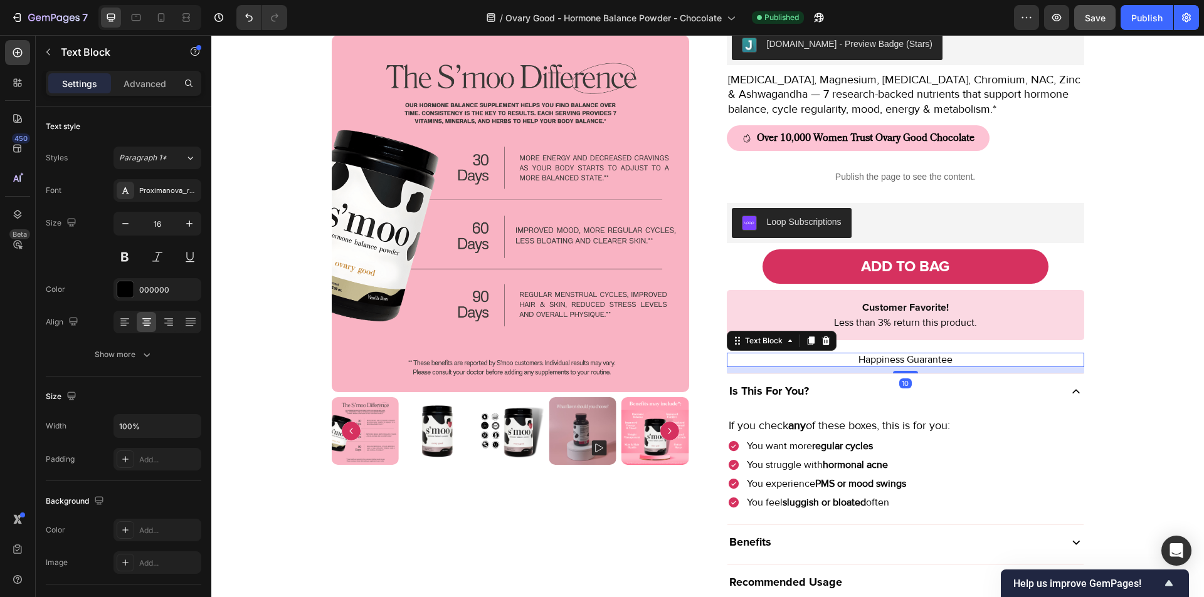
click at [864, 358] on p "Happiness Guarantee" at bounding box center [905, 360] width 355 height 12
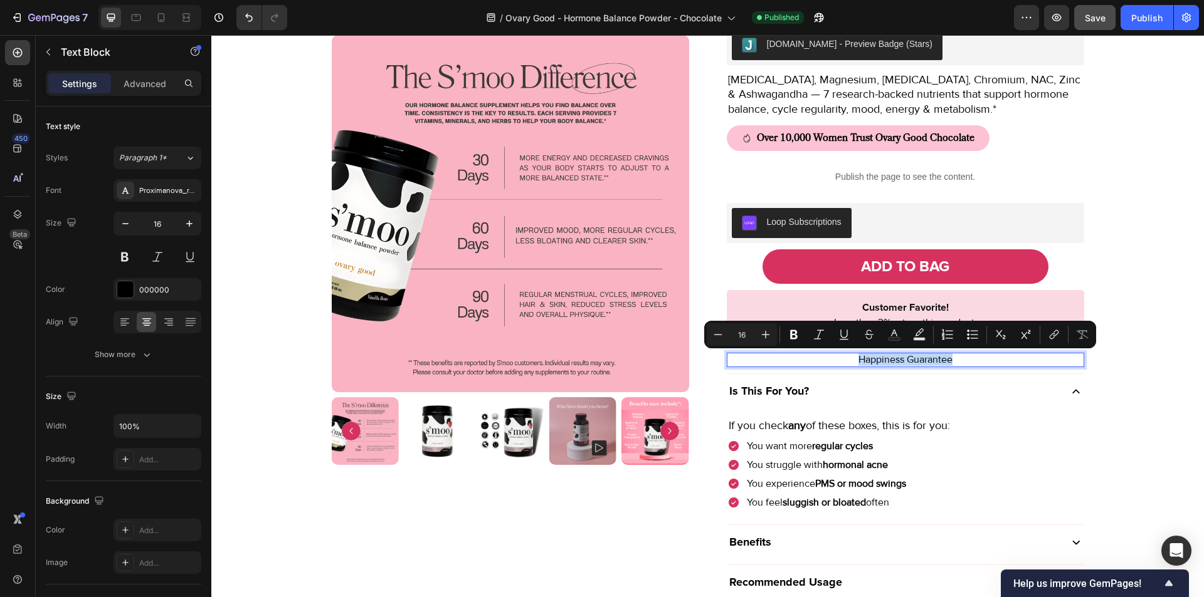
click at [864, 358] on p "Happiness Guarantee" at bounding box center [905, 360] width 355 height 12
copy p "Happiness Guarantee"
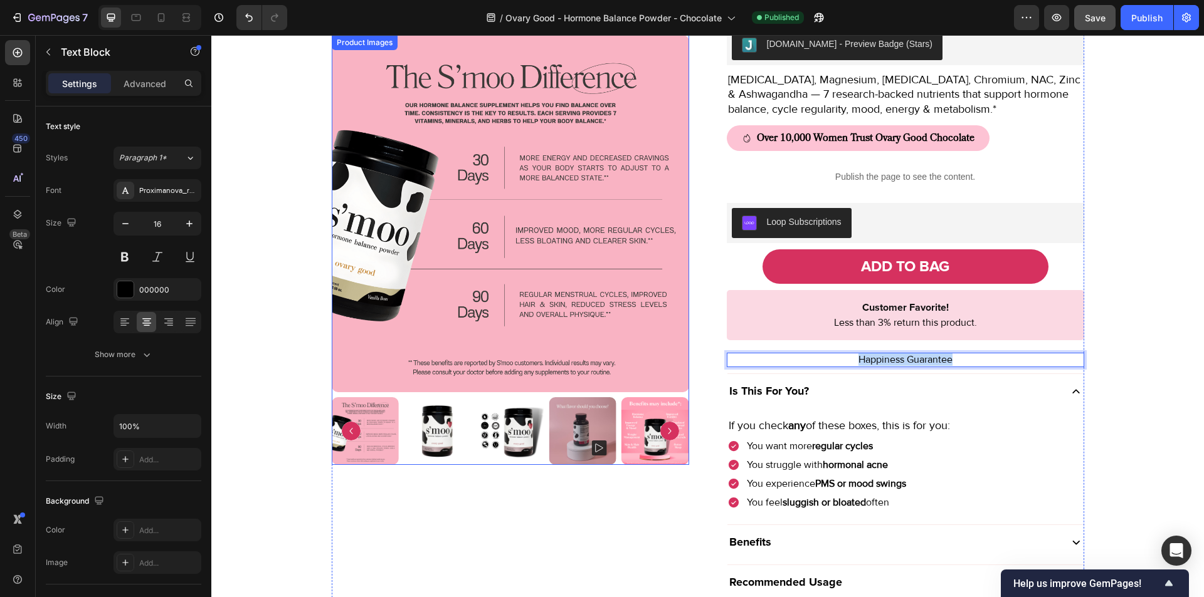
scroll to position [0, 0]
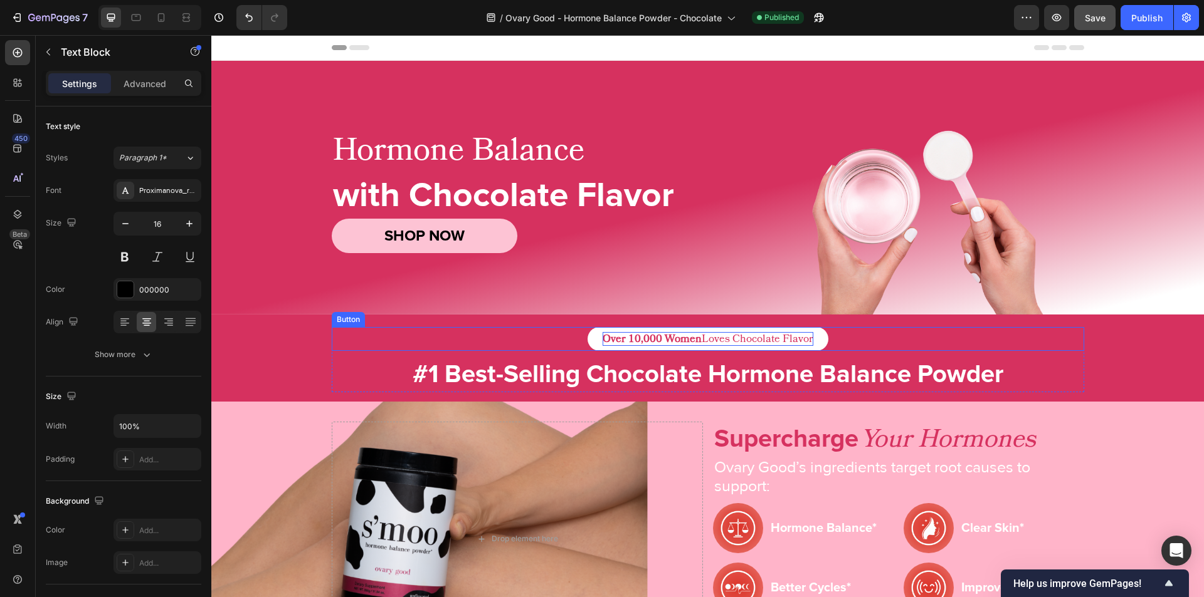
click at [699, 342] on p "Over 10,000 Women Loves Chocolate Flavor" at bounding box center [707, 339] width 211 height 14
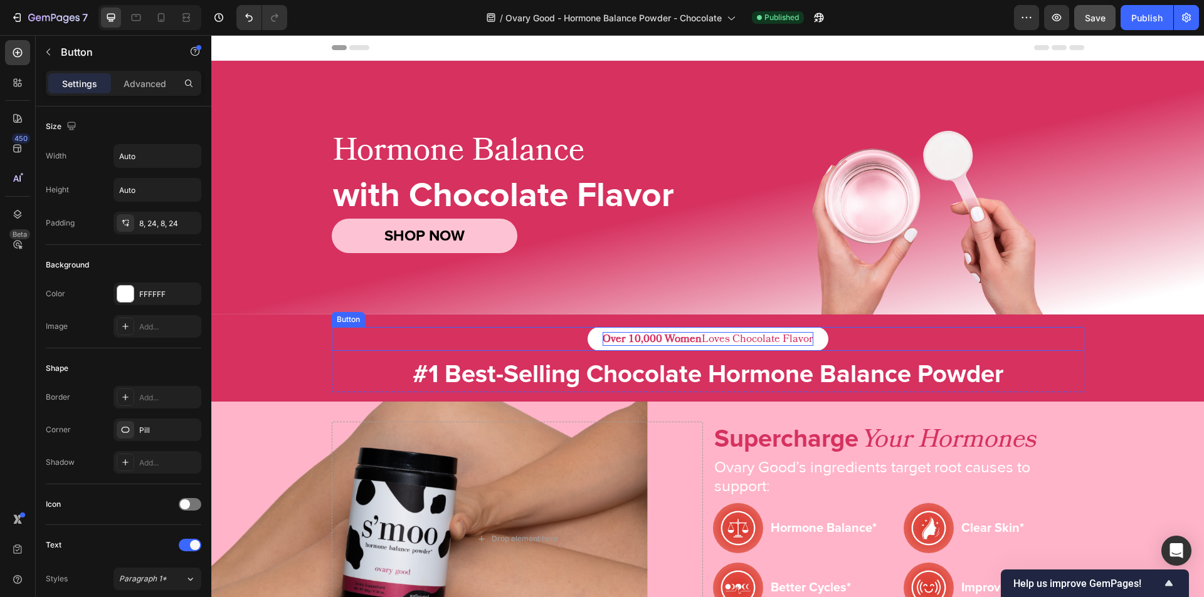
click at [699, 342] on p "Over 10,000 Women Loves Chocolate Flavor" at bounding box center [707, 339] width 211 height 14
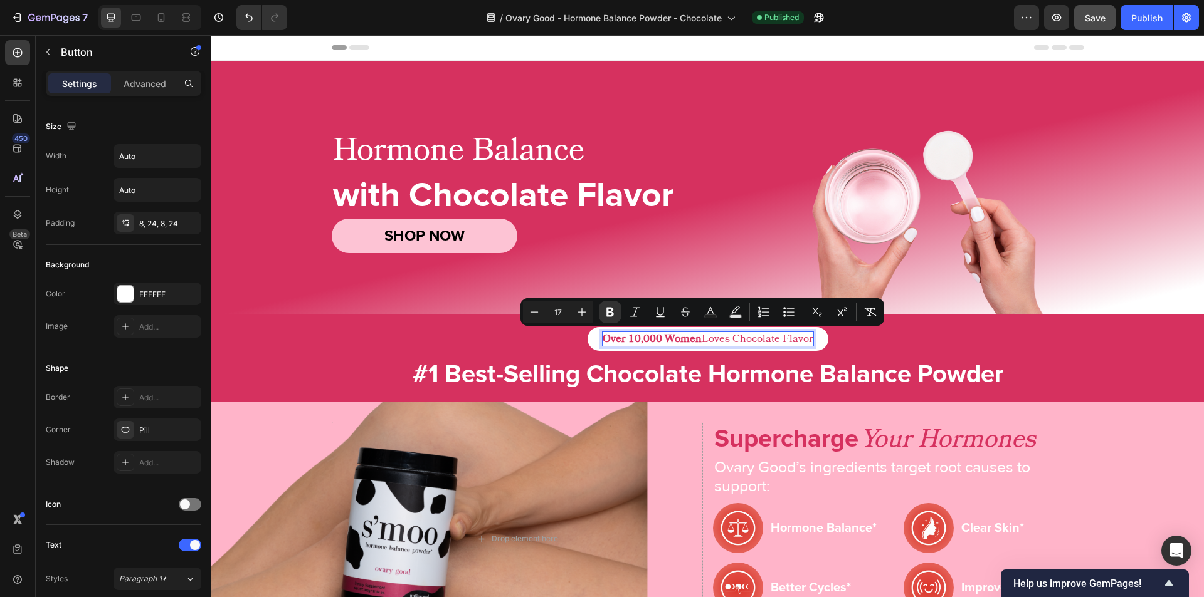
click at [699, 342] on p "Over 10,000 Women Loves Chocolate Flavor" at bounding box center [707, 339] width 211 height 14
copy p "Over 10,000 Women Loves Chocolate Flavor"
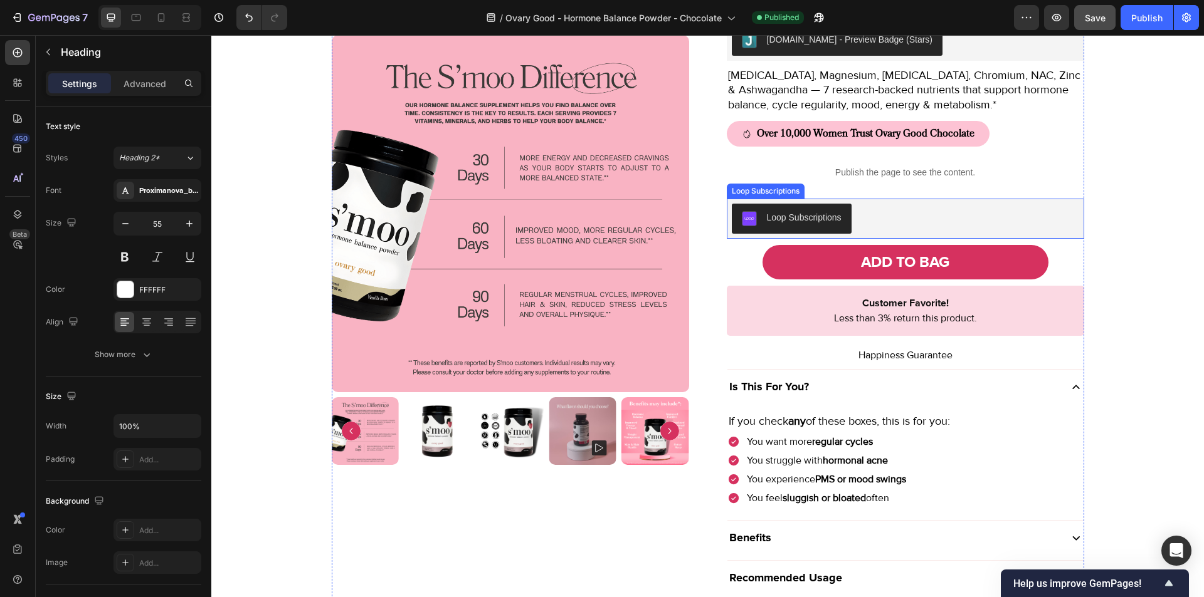
scroll to position [1008, 0]
click at [891, 357] on p "Happiness Guarantee" at bounding box center [905, 355] width 355 height 12
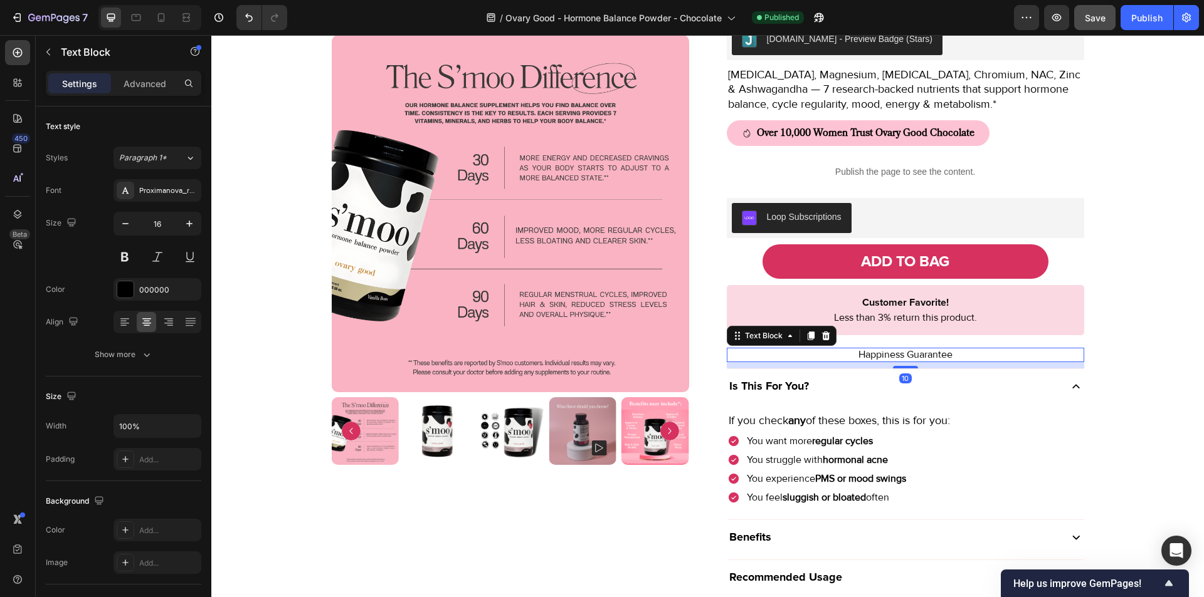
click at [891, 357] on p "Happiness Guarantee" at bounding box center [905, 355] width 355 height 12
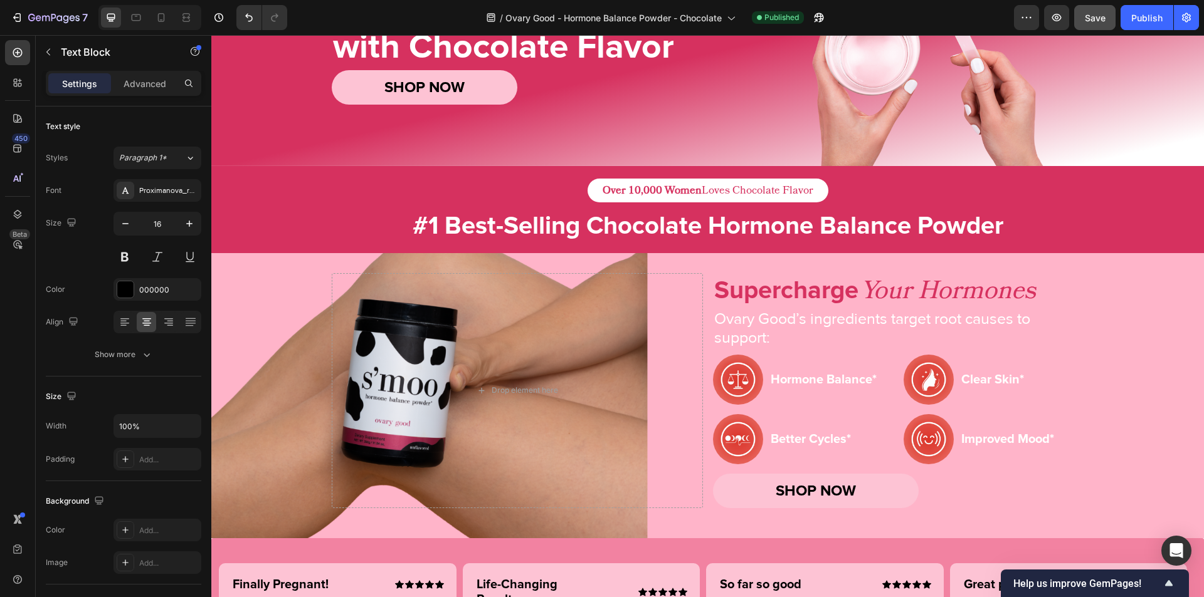
scroll to position [0, 0]
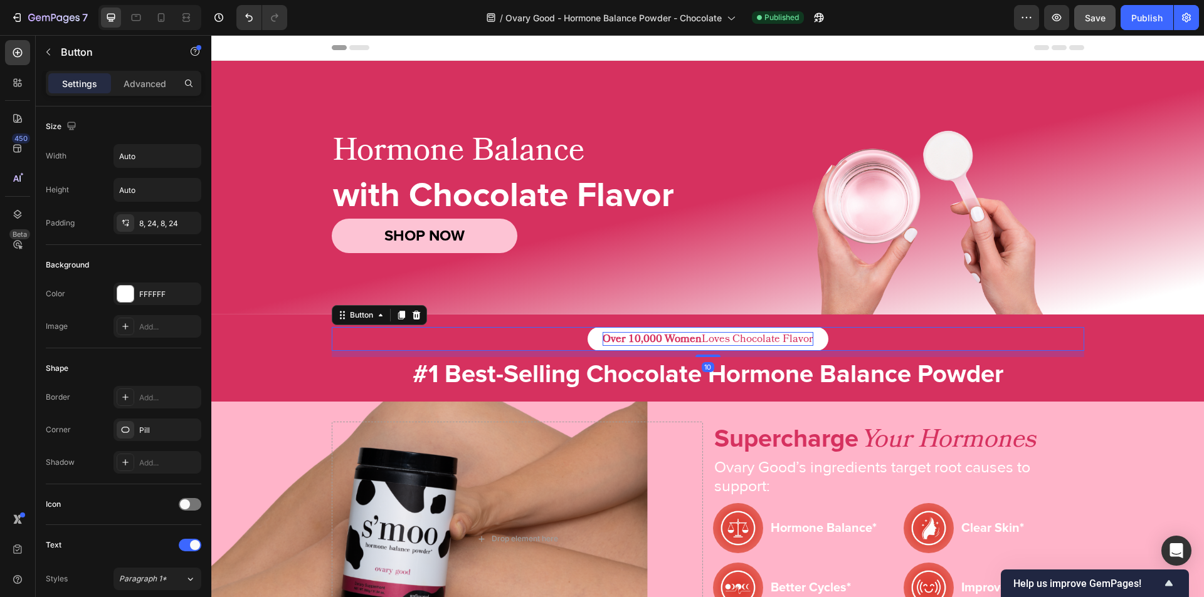
click at [701, 345] on p "Over 10,000 Women Loves Chocolate Flavor" at bounding box center [707, 339] width 211 height 14
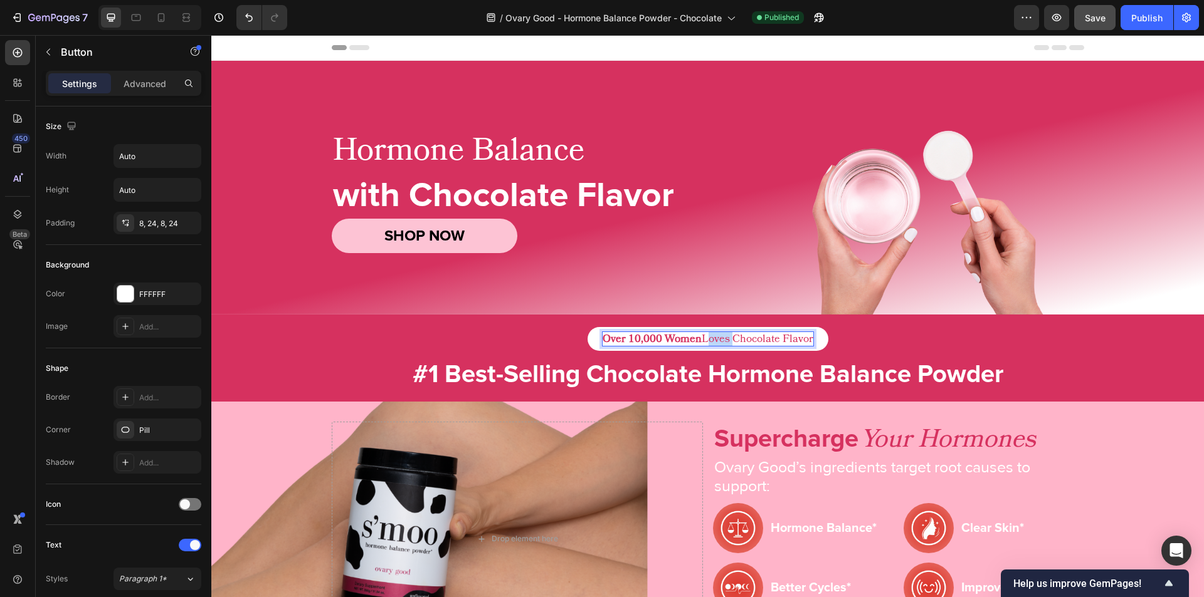
click at [701, 345] on p "Over 10,000 Women Loves Chocolate Flavor" at bounding box center [707, 339] width 211 height 14
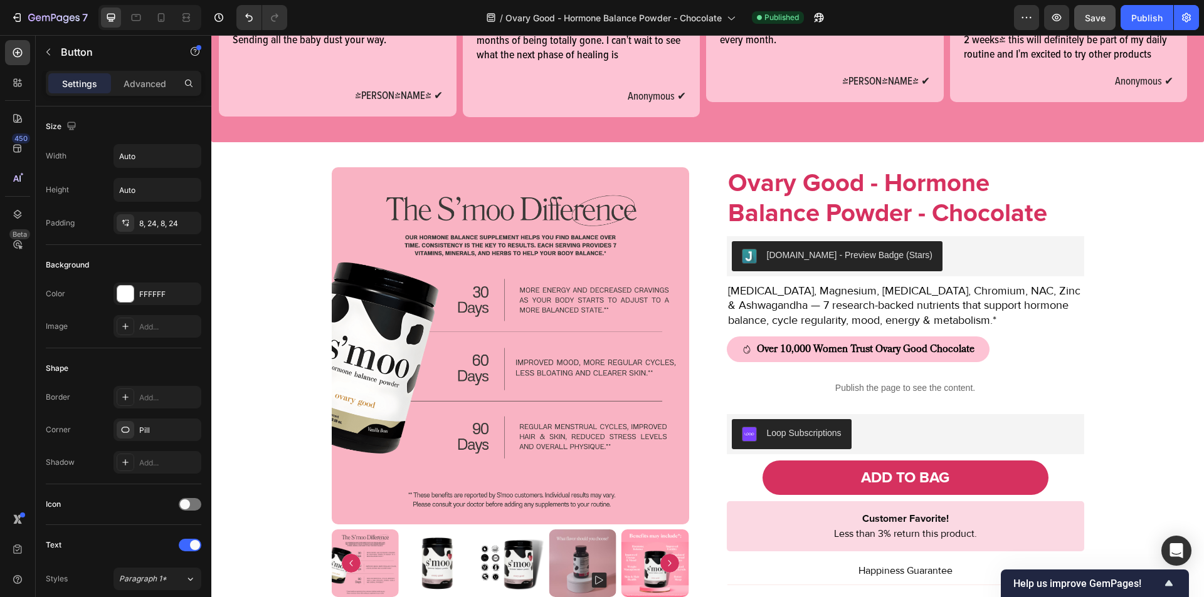
scroll to position [838, 0]
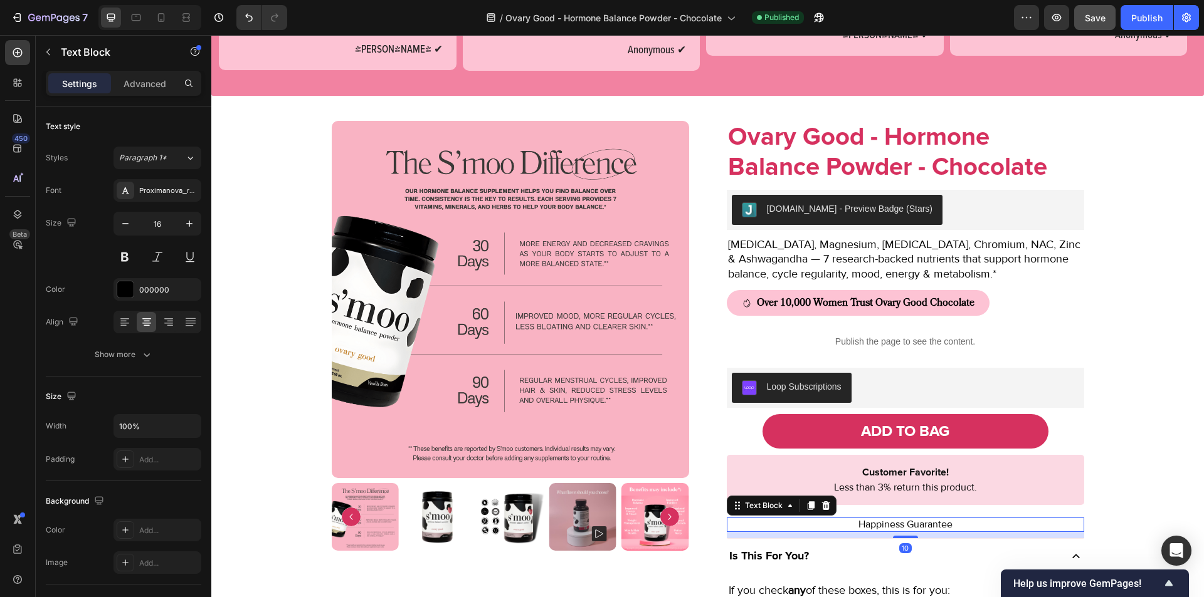
click at [880, 526] on p "Happiness Guarantee" at bounding box center [905, 525] width 355 height 12
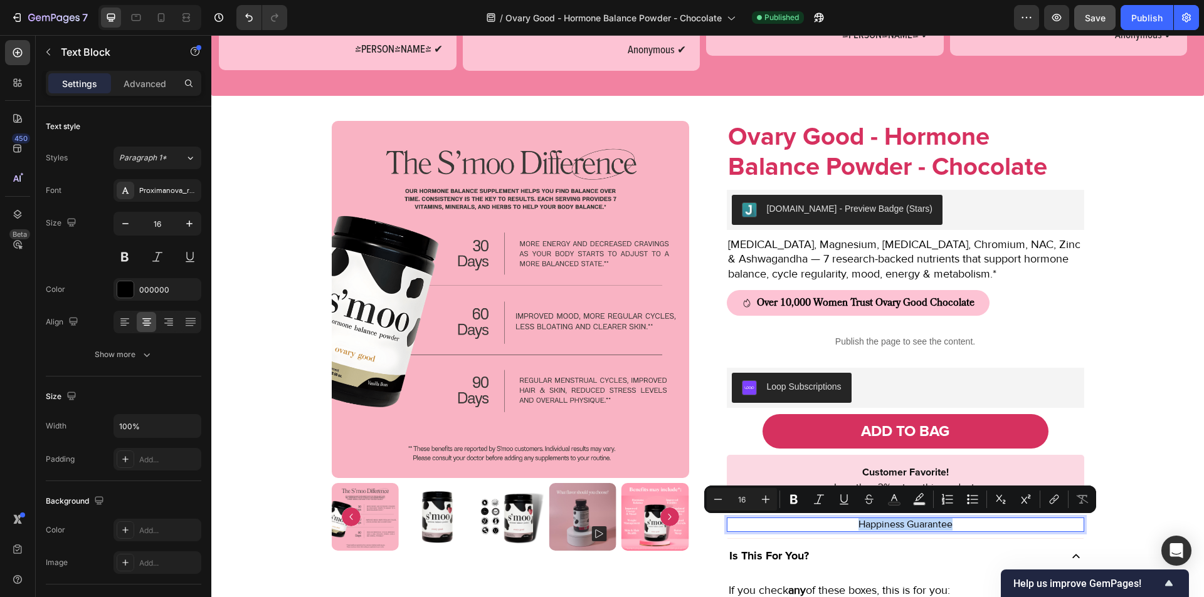
click at [880, 526] on p "Happiness Guarantee" at bounding box center [905, 525] width 355 height 12
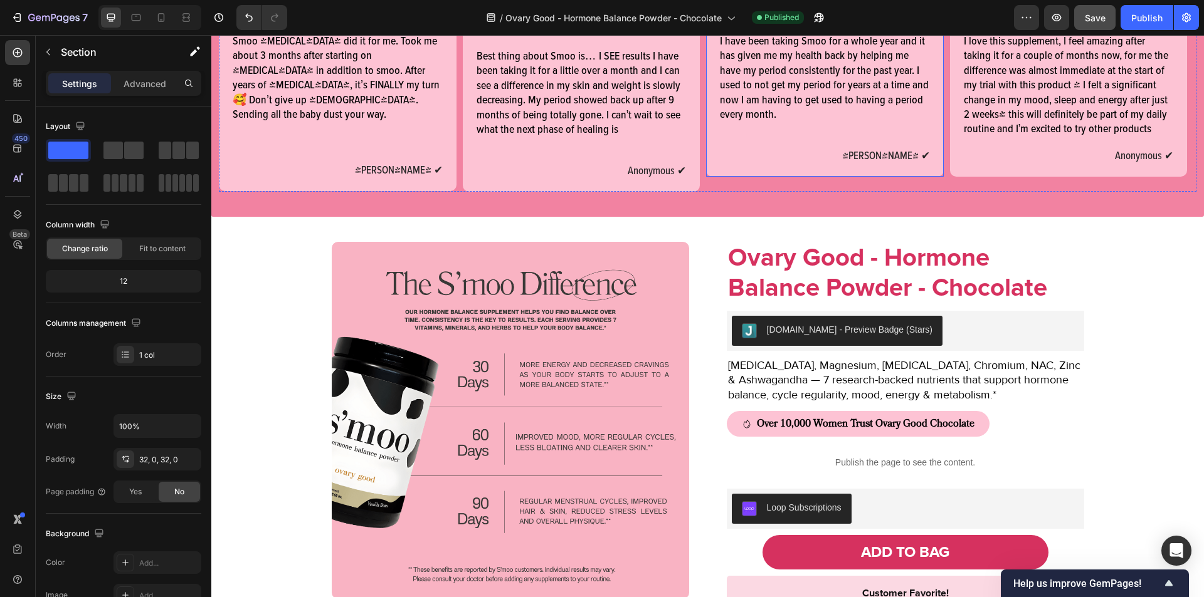
scroll to position [715, 0]
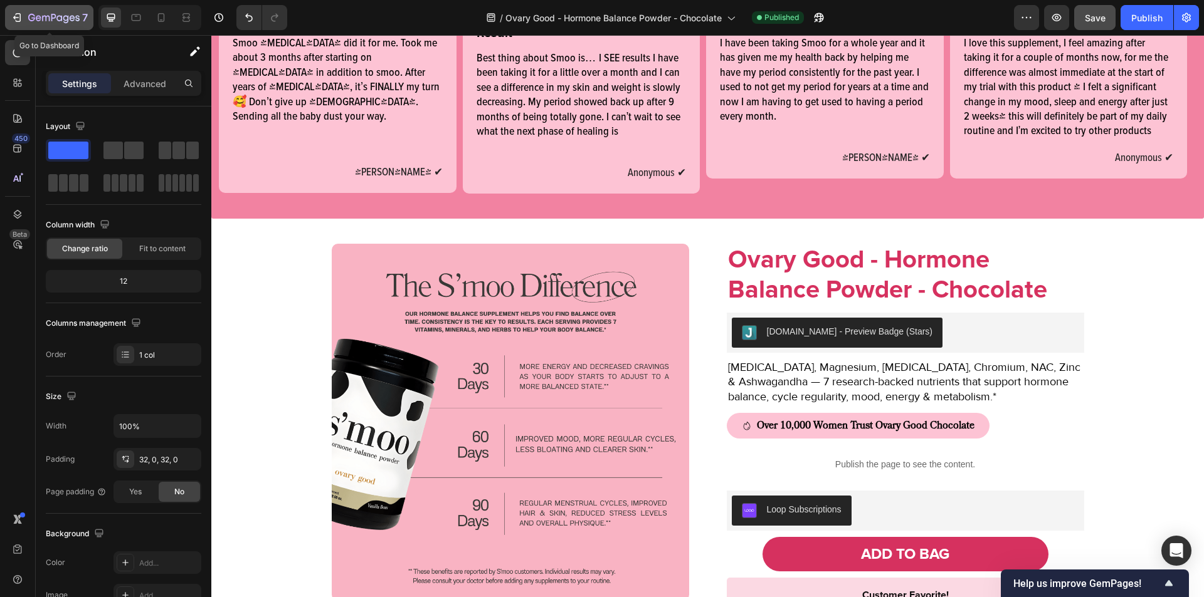
click at [11, 21] on icon "button" at bounding box center [17, 17] width 13 height 13
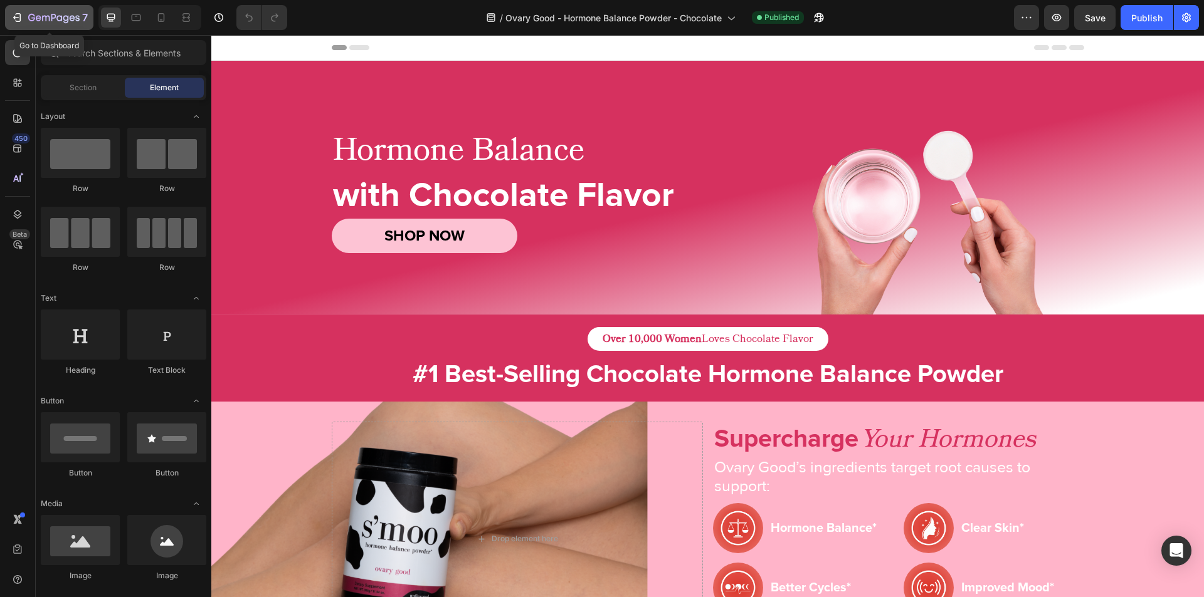
click at [10, 21] on button "7" at bounding box center [49, 17] width 88 height 25
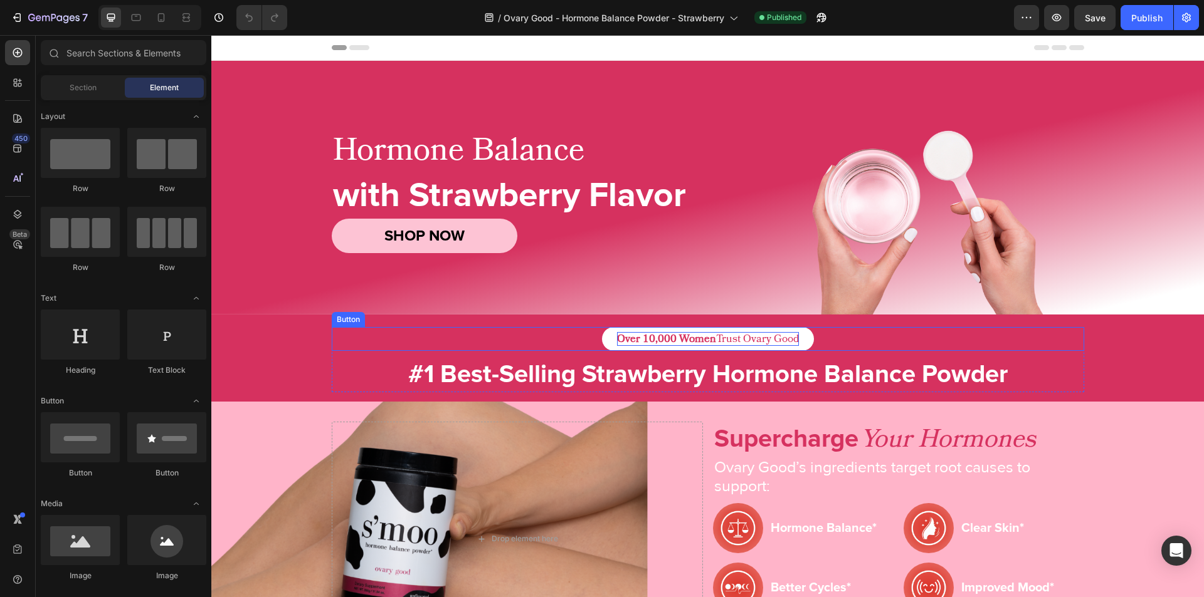
click at [710, 340] on p "Over 10,000 Women Trust Ovary Good" at bounding box center [708, 339] width 182 height 14
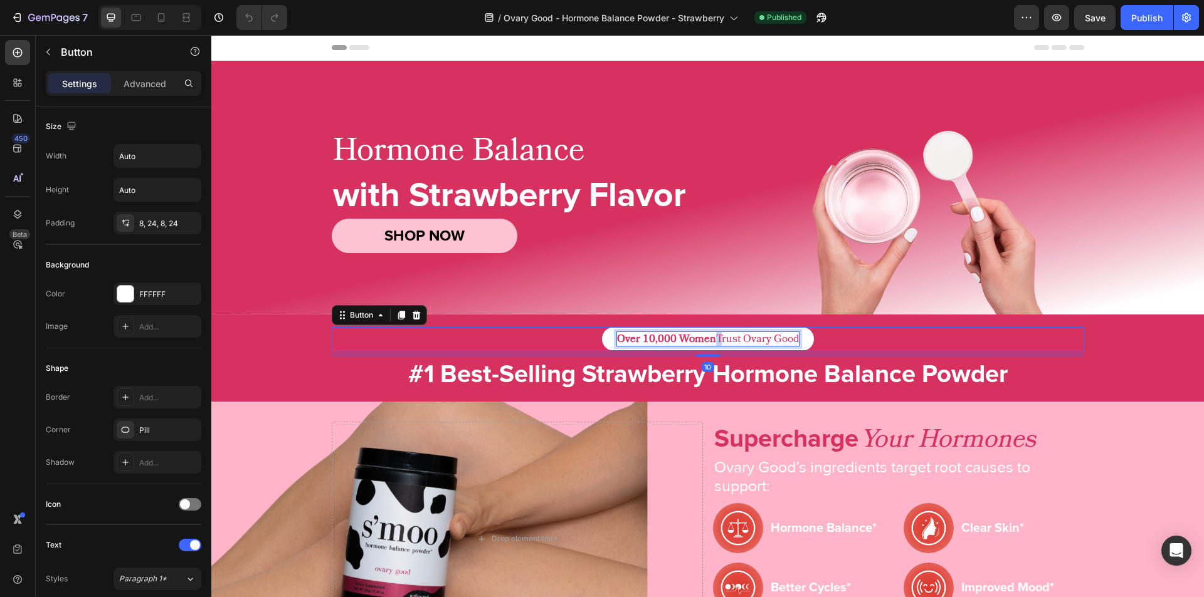
click at [710, 340] on p "Over 10,000 Women Trust Ovary Good" at bounding box center [708, 339] width 182 height 14
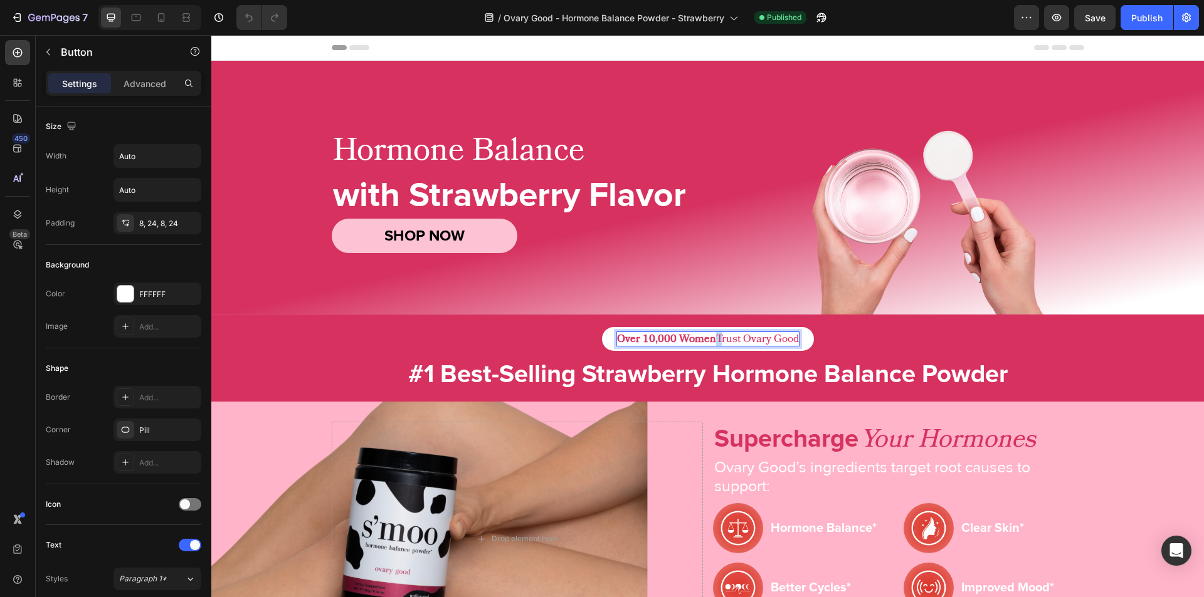
click at [710, 340] on p "Over 10,000 Women Trust Ovary Good" at bounding box center [708, 339] width 182 height 14
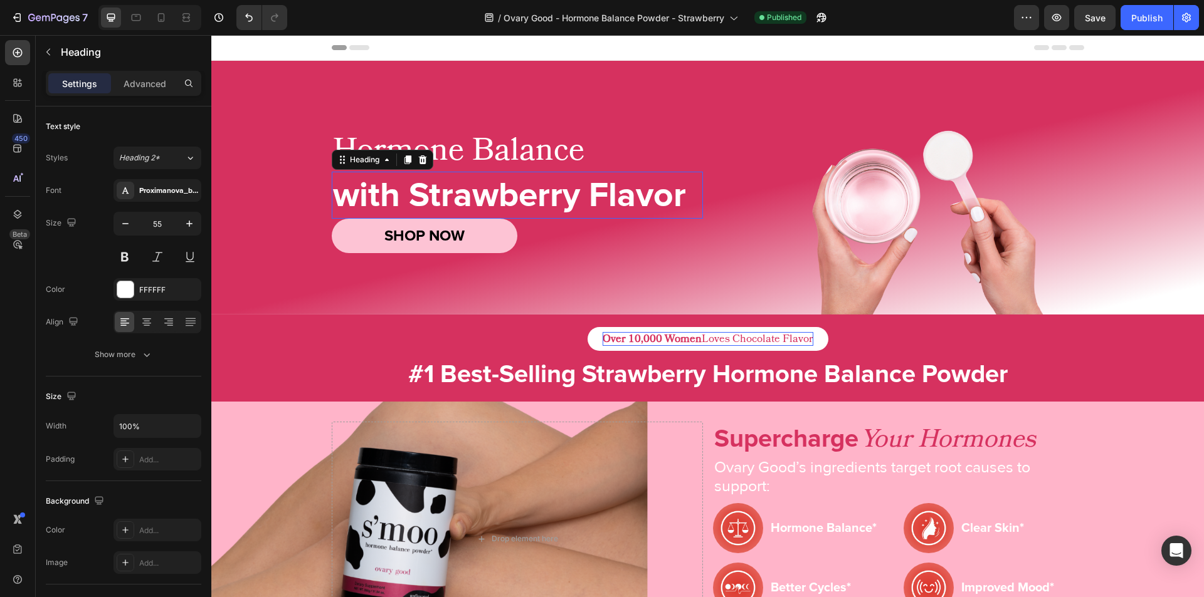
click at [499, 202] on h2 "with Strawberry Flavor" at bounding box center [517, 196] width 371 height 48
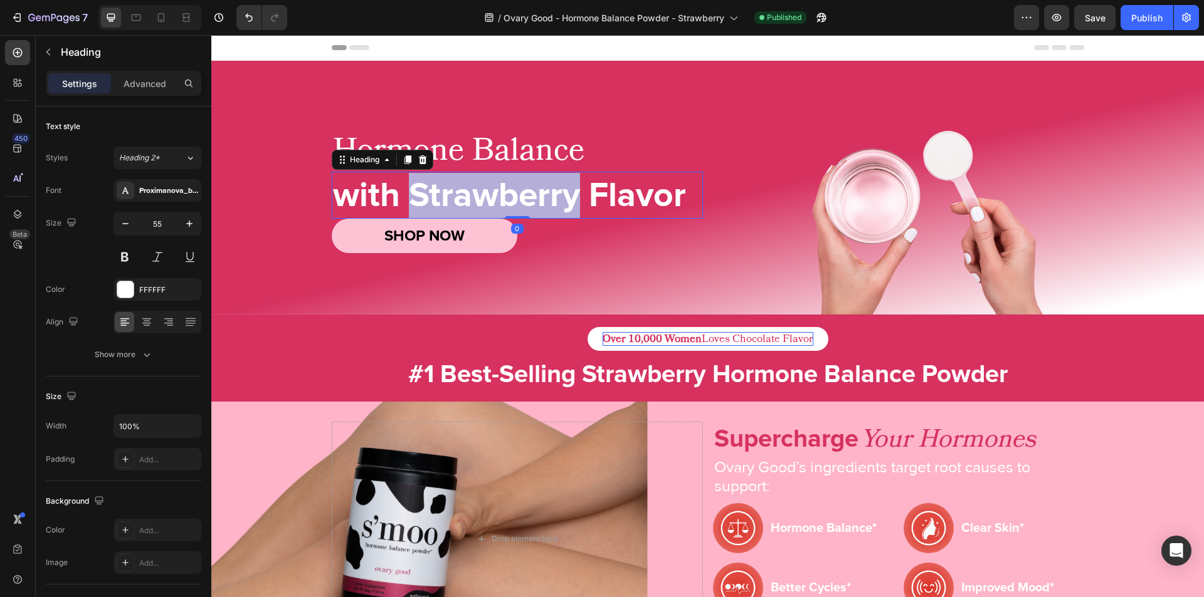
click at [499, 202] on p "with Strawberry Flavor" at bounding box center [517, 195] width 369 height 45
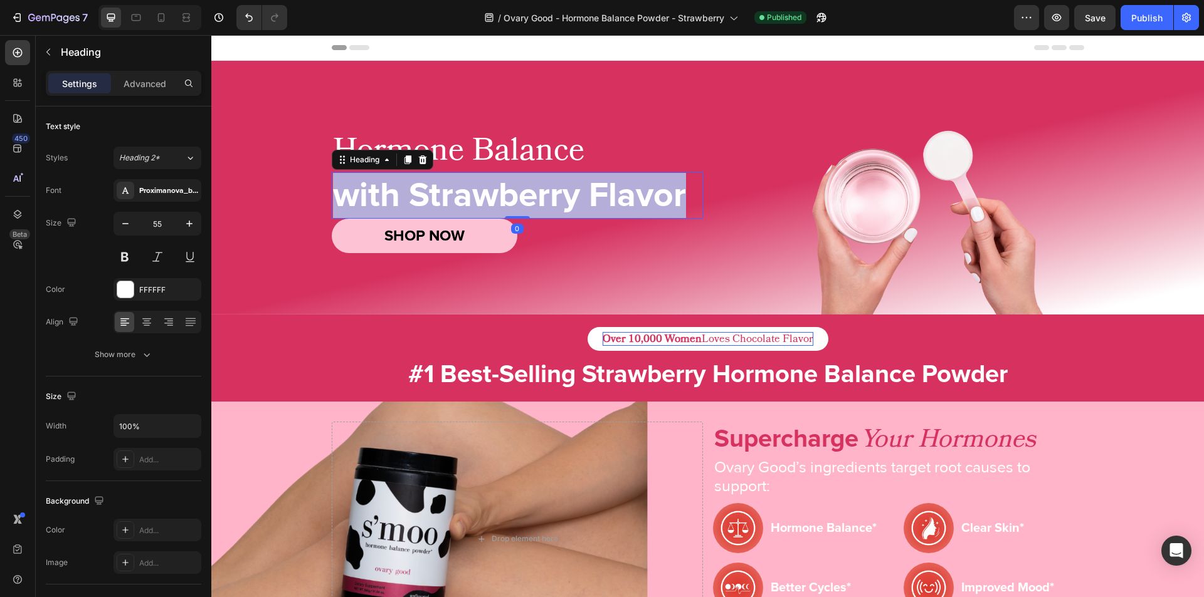
click at [499, 202] on p "with Strawberry Flavor" at bounding box center [517, 195] width 369 height 45
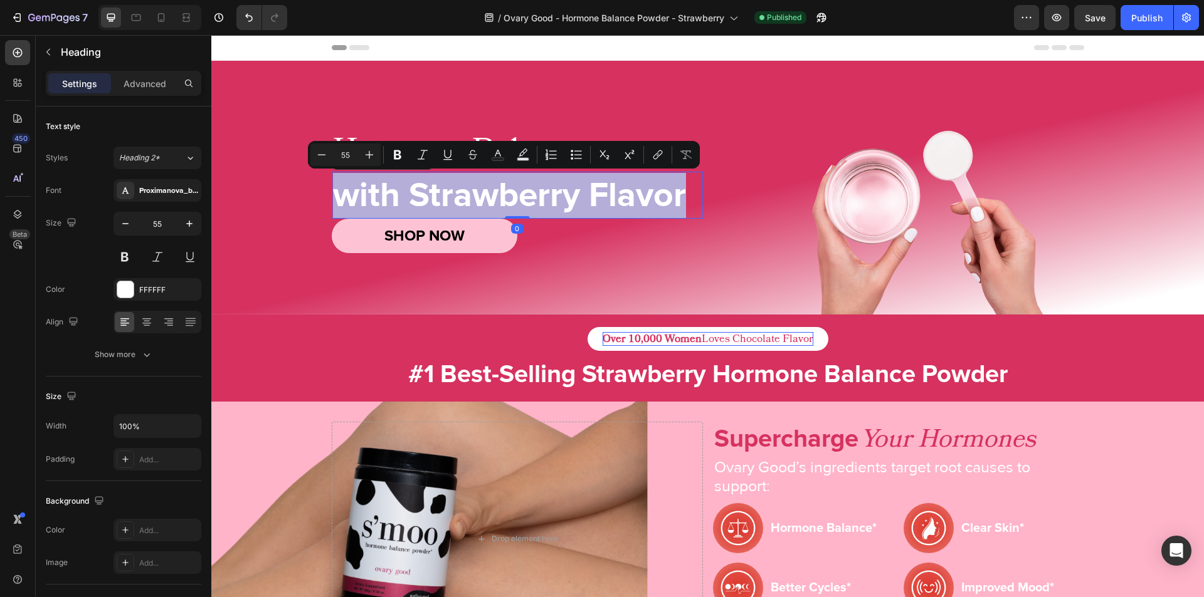
click at [499, 202] on p "with Strawberry Flavor" at bounding box center [517, 195] width 369 height 45
click at [514, 201] on p "with Strawberry Flavor" at bounding box center [517, 195] width 369 height 45
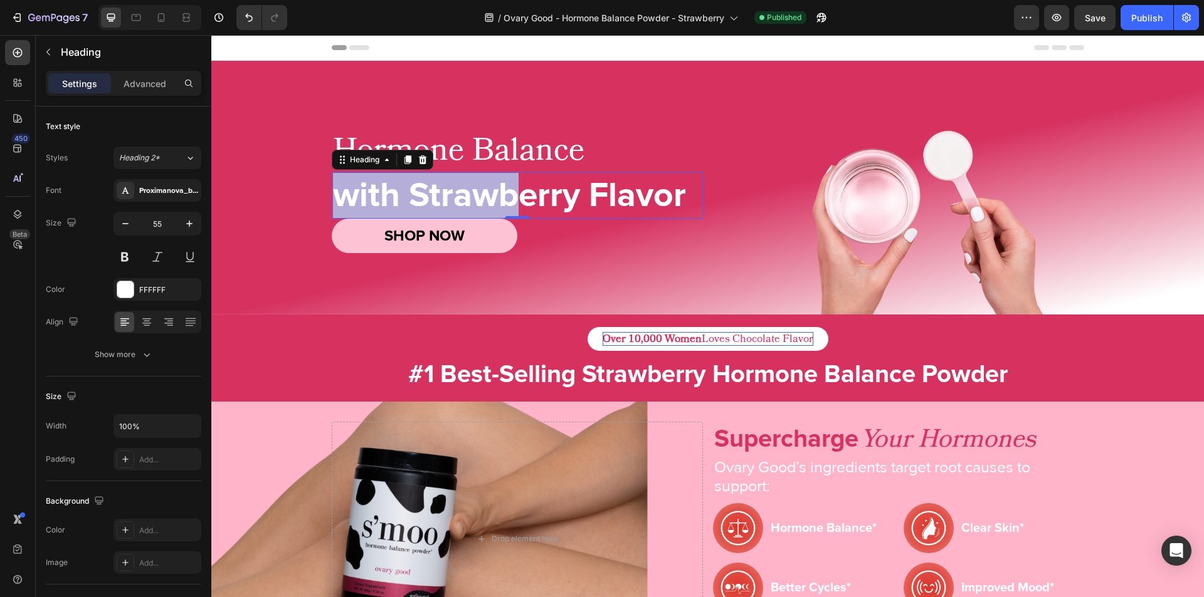
click at [514, 201] on p "with Strawberry Flavor" at bounding box center [517, 195] width 369 height 45
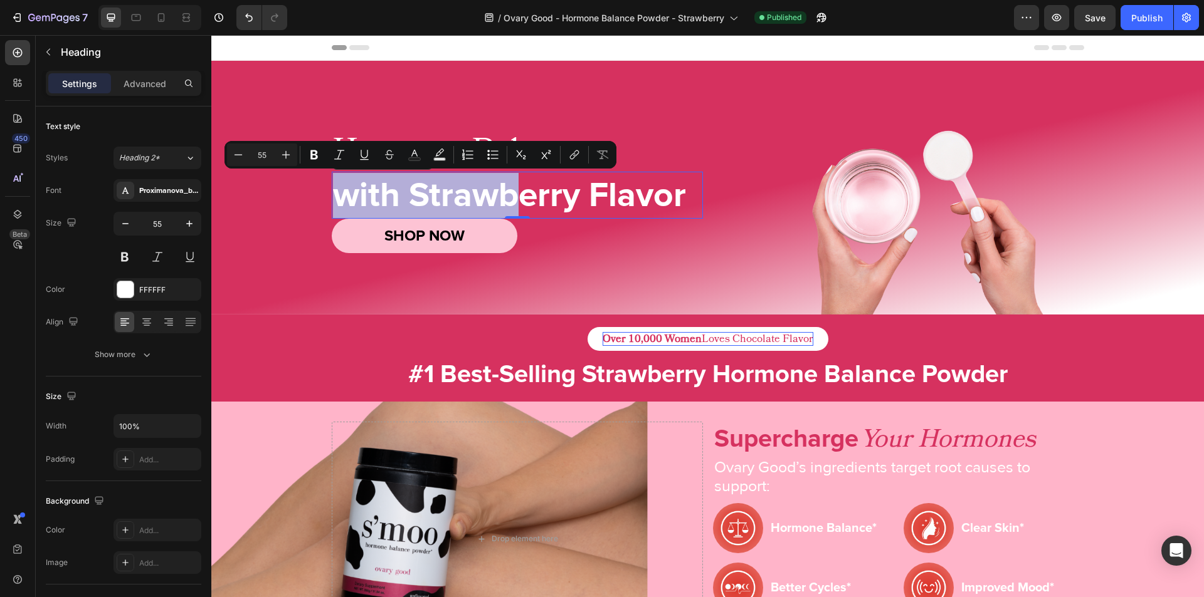
click at [419, 204] on p "with Strawberry Flavor" at bounding box center [517, 195] width 369 height 45
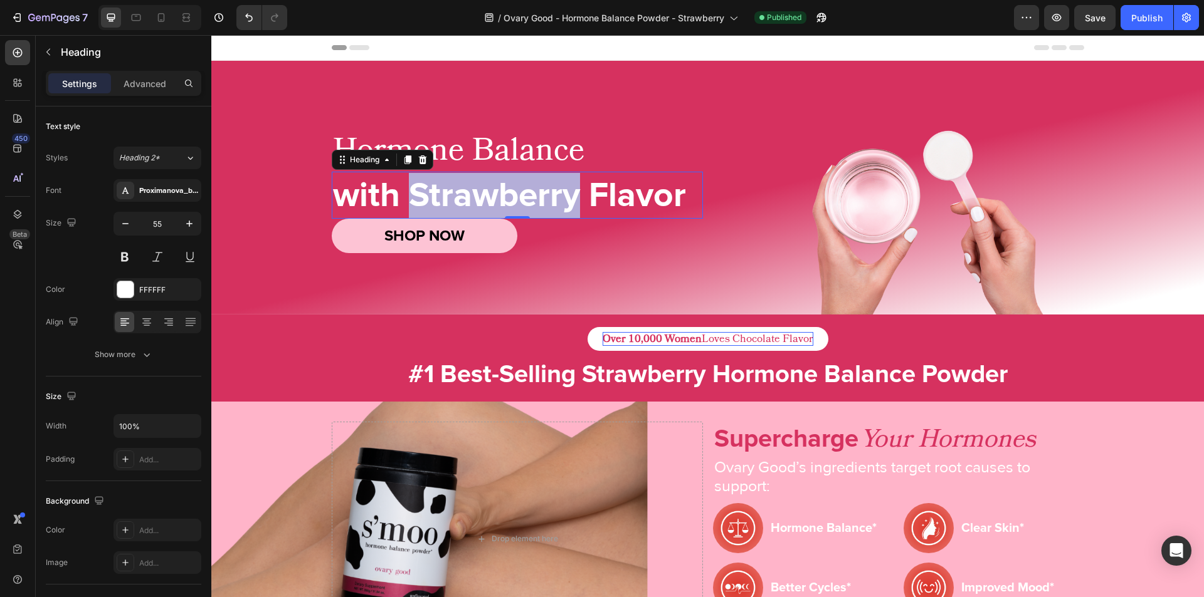
drag, startPoint x: 404, startPoint y: 204, endPoint x: 568, endPoint y: 204, distance: 164.2
click at [568, 204] on p "with Strawberry Flavor" at bounding box center [517, 195] width 369 height 45
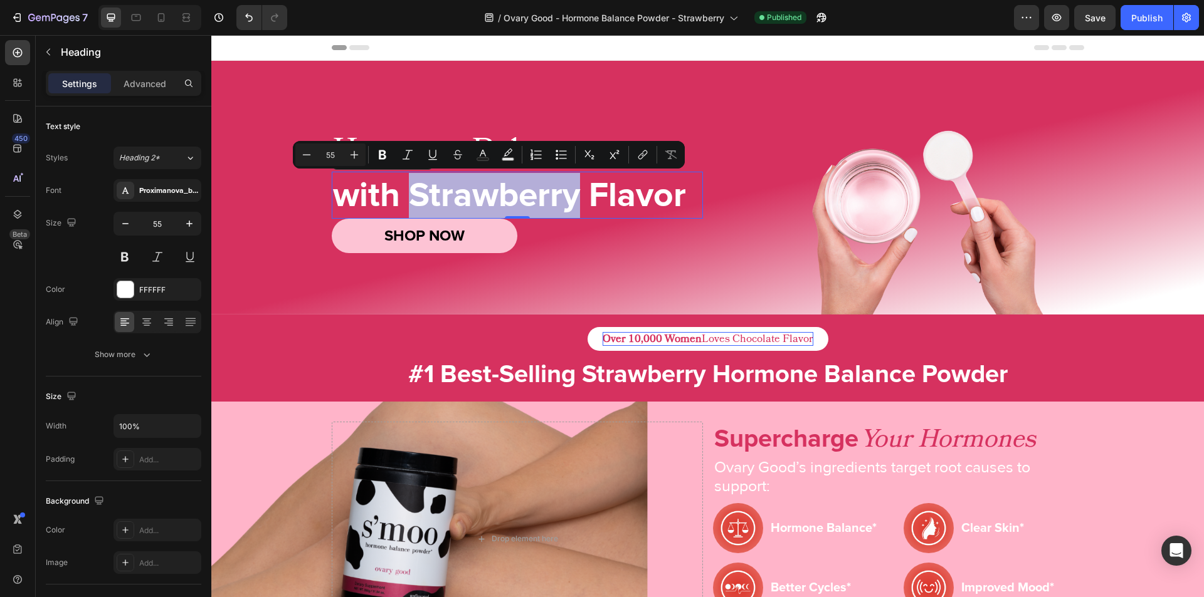
copy p "Strawberry"
click at [511, 191] on p "with Strawberry Flavor" at bounding box center [517, 195] width 369 height 45
drag, startPoint x: 569, startPoint y: 204, endPoint x: 411, endPoint y: 193, distance: 157.7
click at [411, 193] on p "with Strawberry Flavor" at bounding box center [517, 195] width 369 height 45
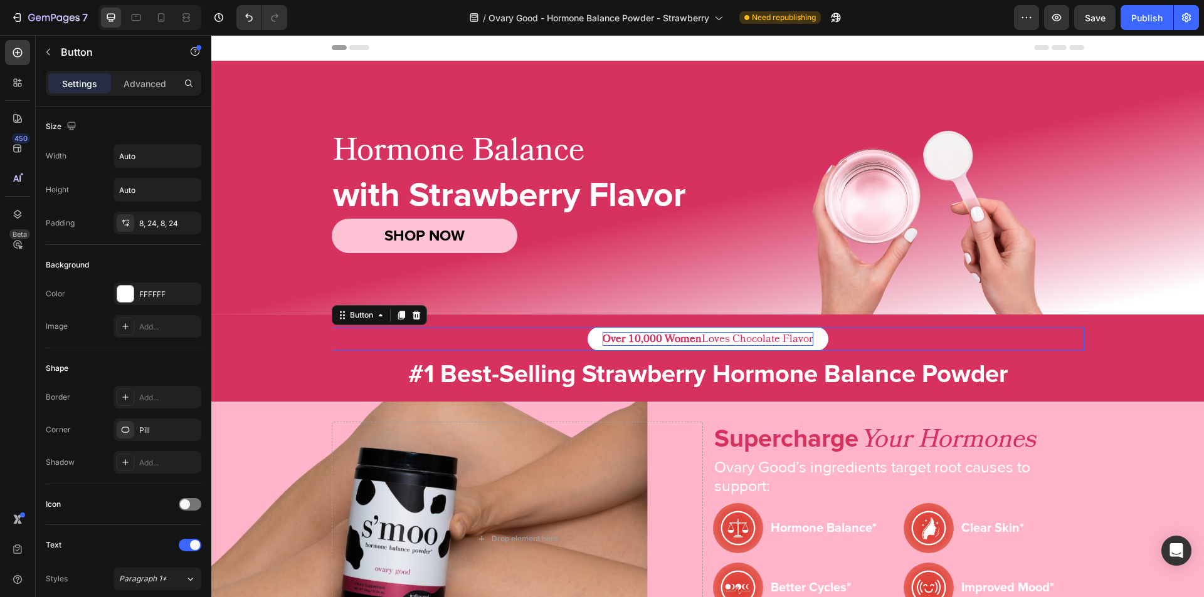
click at [738, 344] on p "Over 10,000 Women Loves Chocolate Flavor" at bounding box center [707, 339] width 211 height 14
click at [747, 342] on p "Over 10,000 Women Loves Chocolate Flavor" at bounding box center [707, 339] width 211 height 14
click at [508, 339] on div "Over 10,000 Women Loves Strawberry Flavor Button 10" at bounding box center [708, 339] width 752 height 24
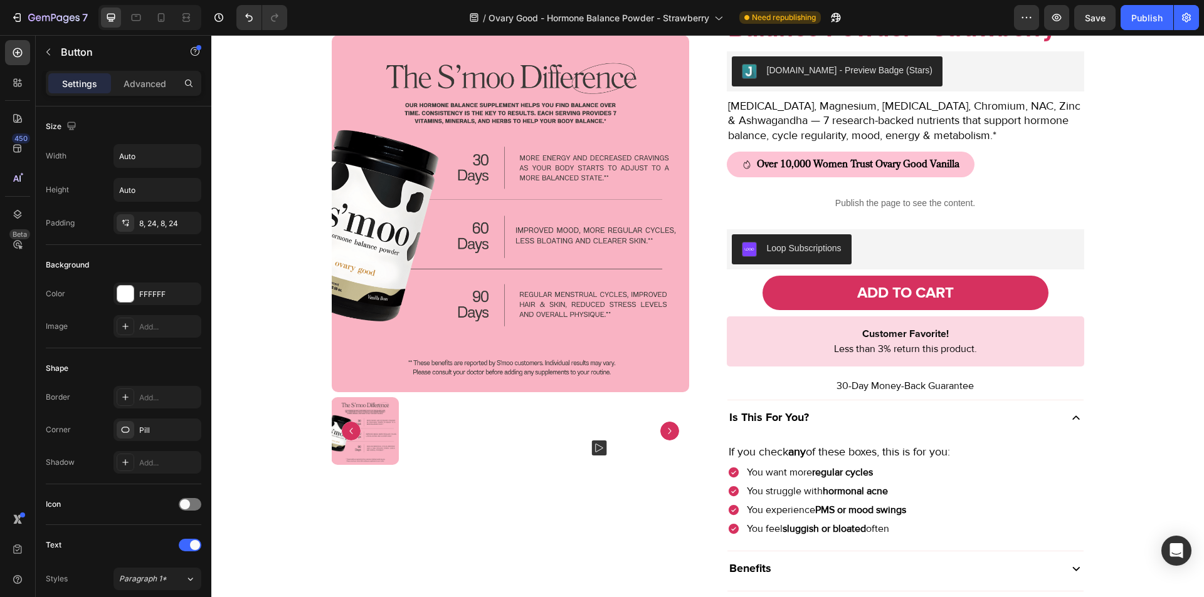
scroll to position [1011, 0]
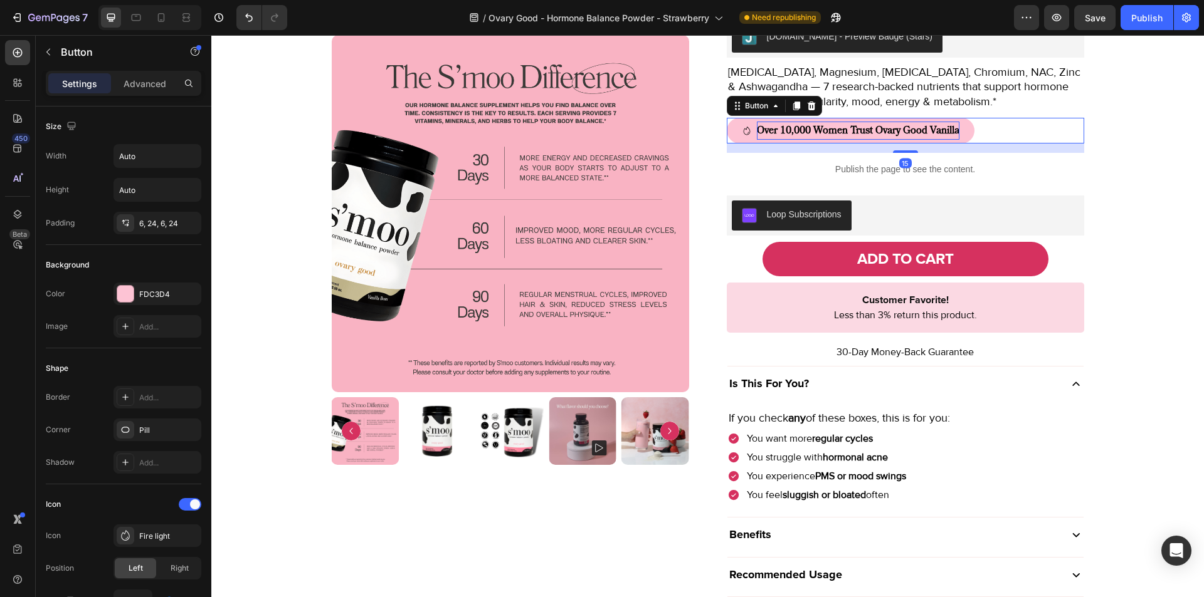
click at [913, 132] on strong "Over 10,000 Women Trust Ovary Good Vanilla" at bounding box center [858, 131] width 202 height 14
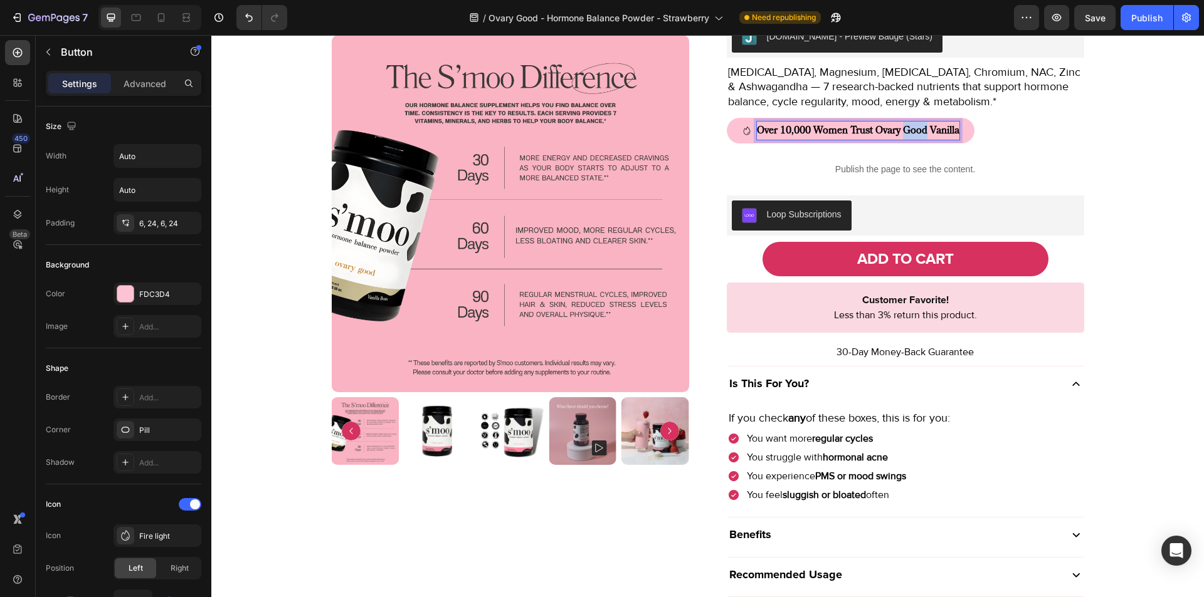
click at [907, 132] on strong "Over 10,000 Women Trust Ovary Good Vanilla" at bounding box center [858, 131] width 202 height 14
click at [876, 130] on strong "Over 10,000 Women Trust Ovary Good Vanilla" at bounding box center [858, 131] width 202 height 14
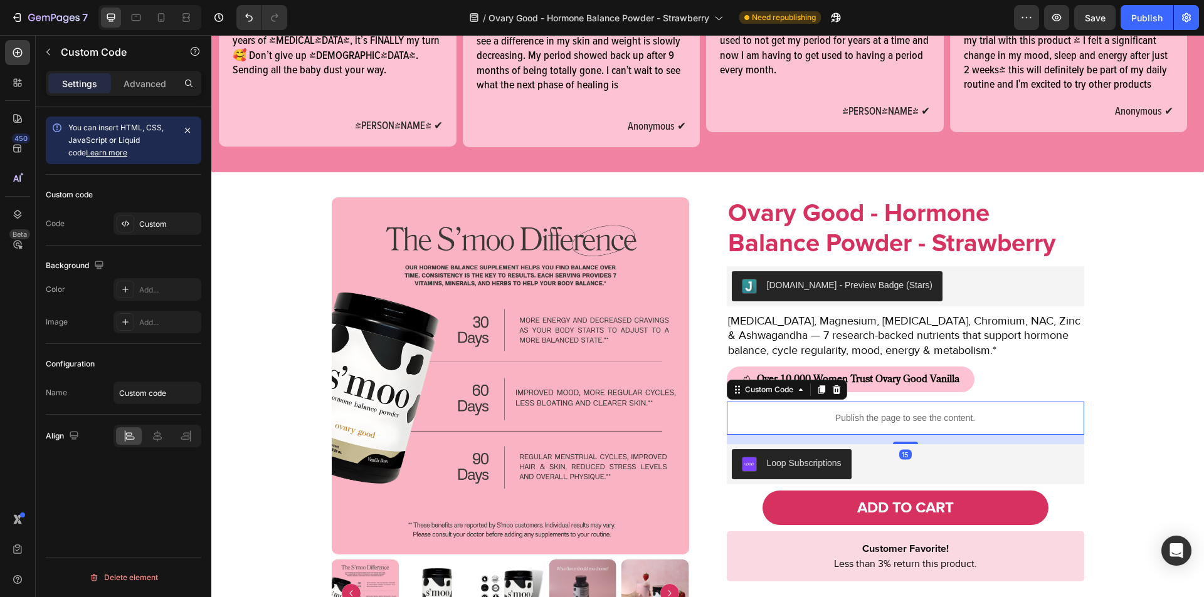
scroll to position [761, 0]
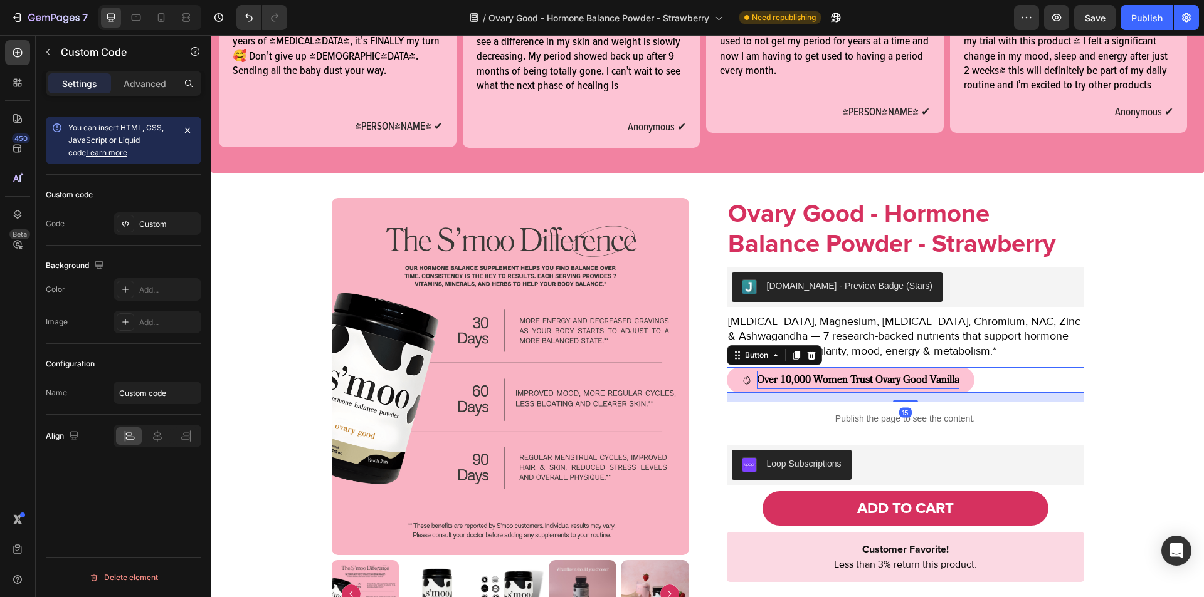
click at [942, 379] on strong "Over 10,000 Women Trust Ovary Good Vanilla" at bounding box center [858, 380] width 202 height 14
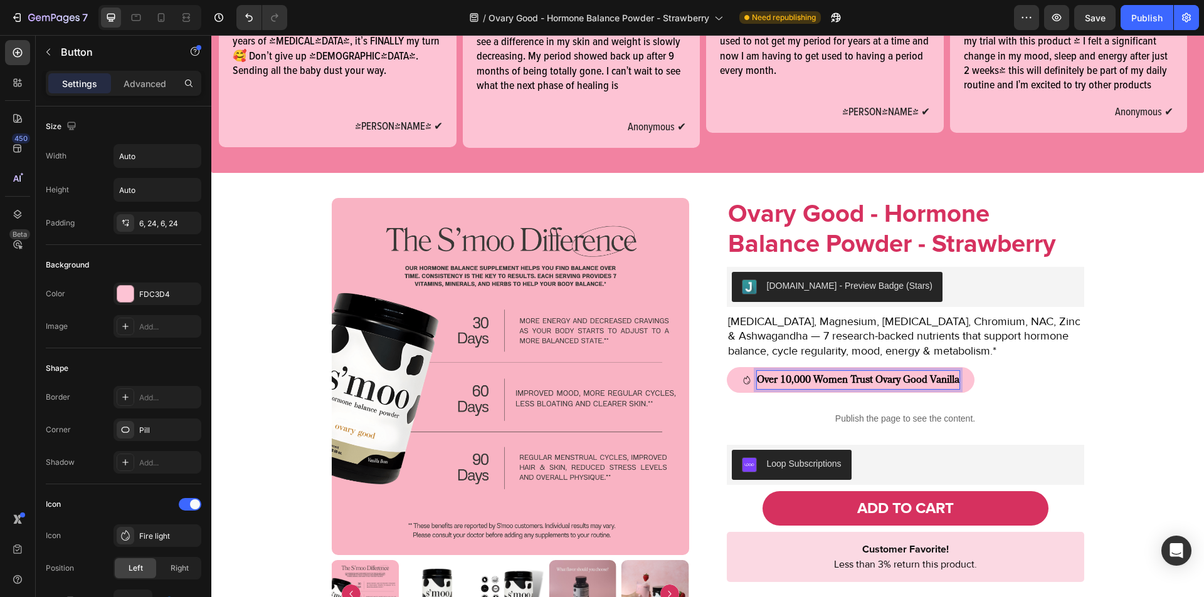
click at [942, 379] on strong "Over 10,000 Women Trust Ovary Good Vanilla" at bounding box center [858, 380] width 202 height 14
click at [991, 375] on div "Over 10,000 Women Trust Ovary Good Strawberry Button 15" at bounding box center [905, 380] width 357 height 26
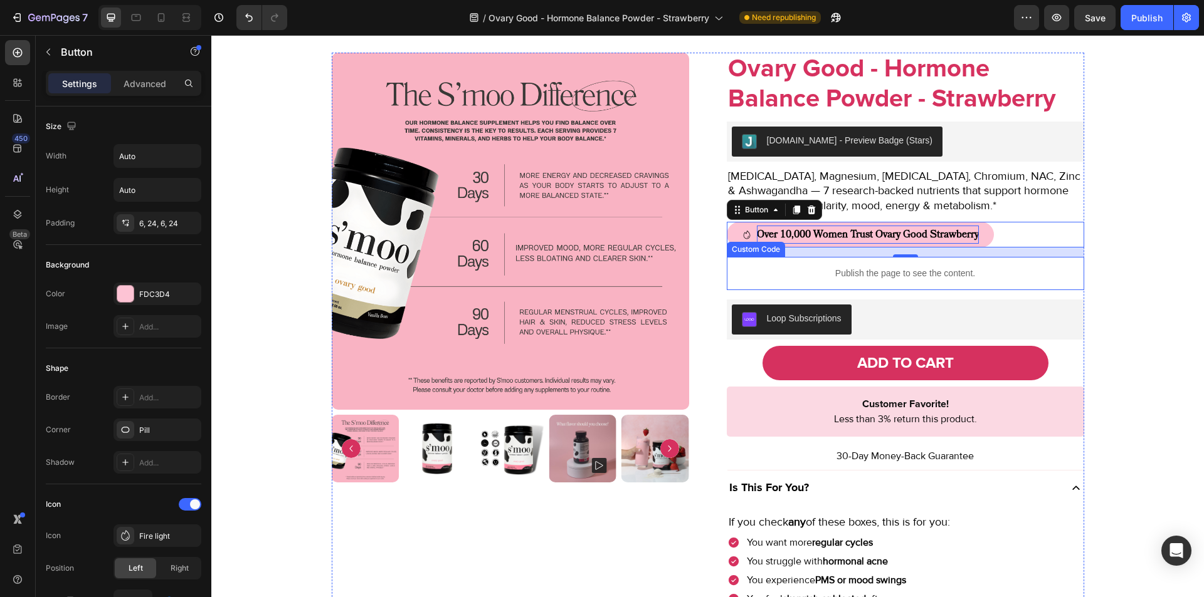
scroll to position [913, 0]
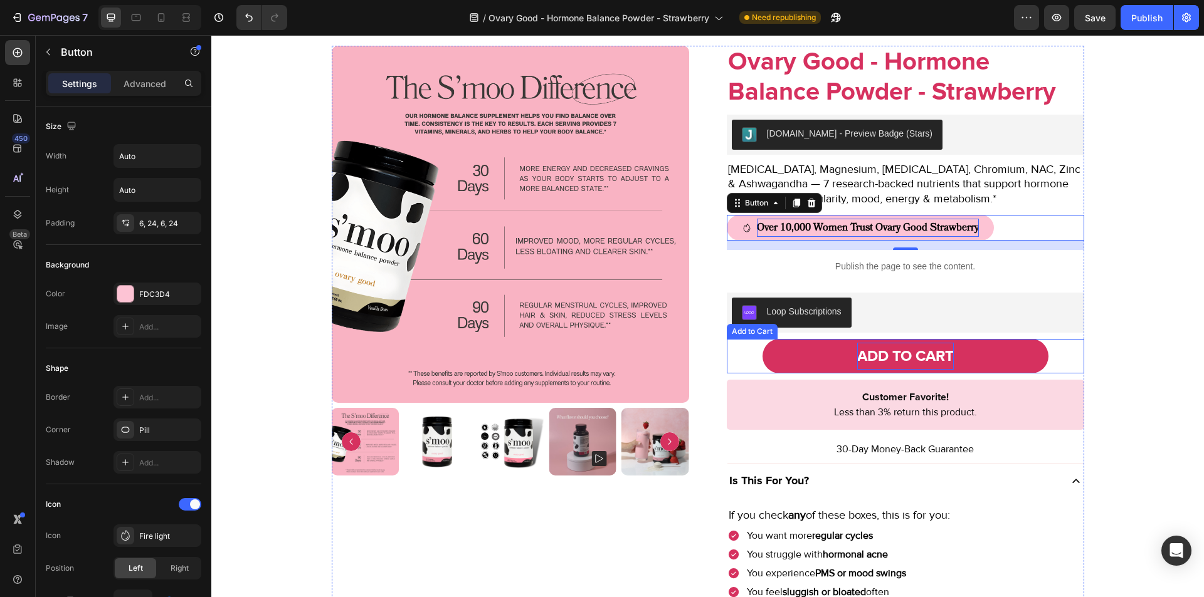
click at [931, 356] on div "ADD TO CART" at bounding box center [905, 356] width 97 height 27
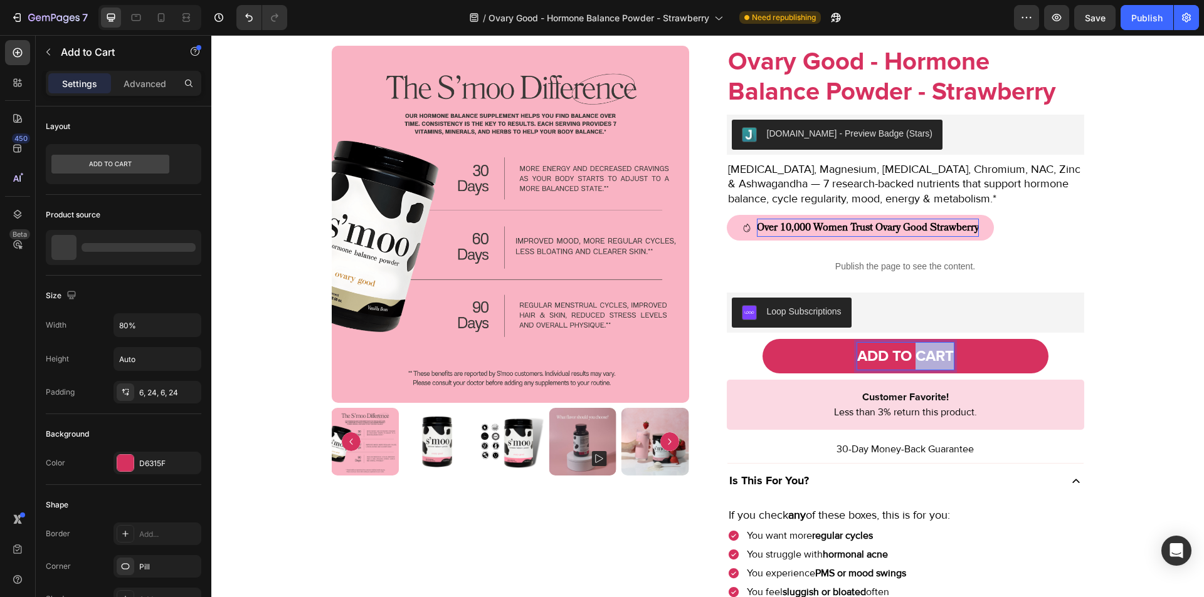
click at [931, 356] on p "ADD TO CART" at bounding box center [905, 356] width 97 height 27
click at [941, 351] on p "ADD TO CART" at bounding box center [905, 356] width 97 height 27
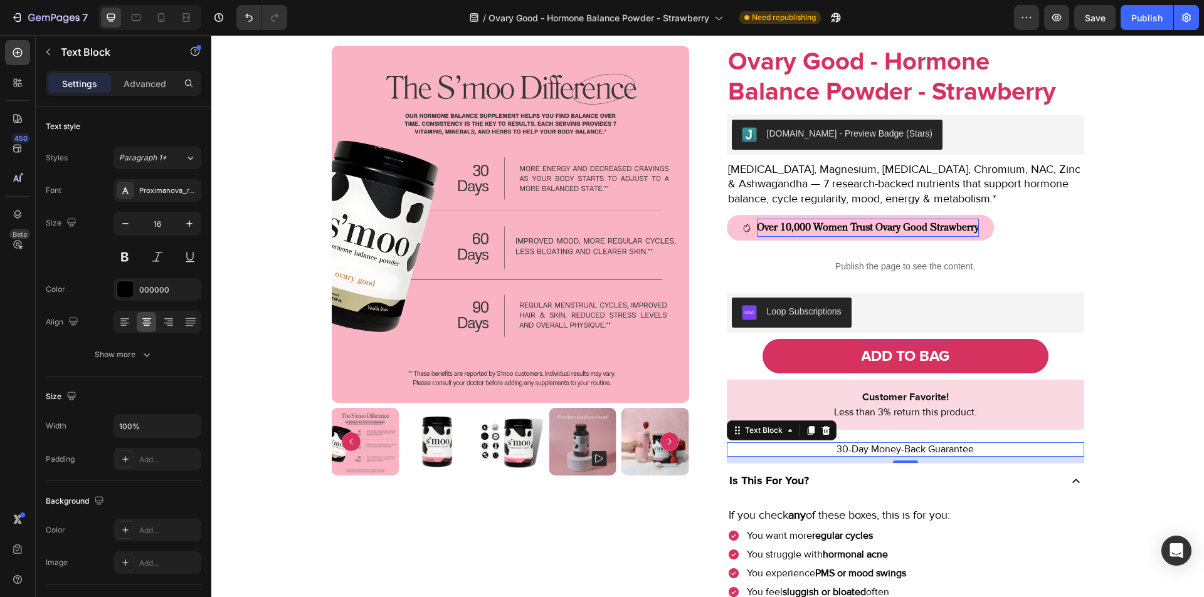
click at [896, 451] on p "30-Day Money-Back Guarantee" at bounding box center [905, 450] width 355 height 12
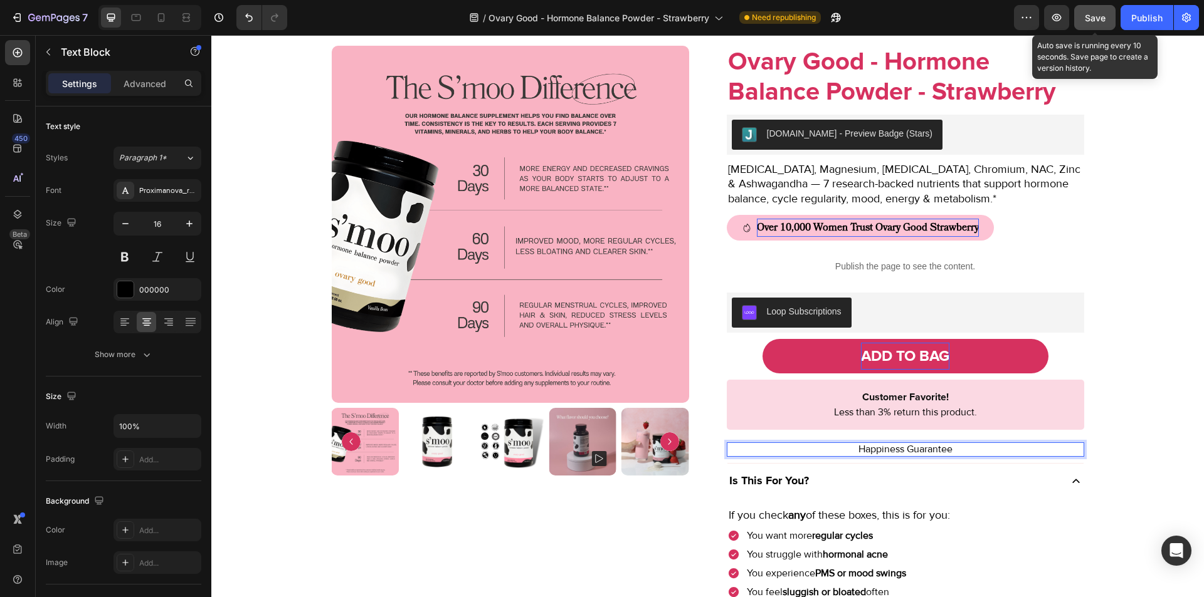
drag, startPoint x: 1096, startPoint y: 15, endPoint x: 926, endPoint y: 216, distance: 263.8
click at [1096, 15] on span "Save" at bounding box center [1095, 18] width 21 height 11
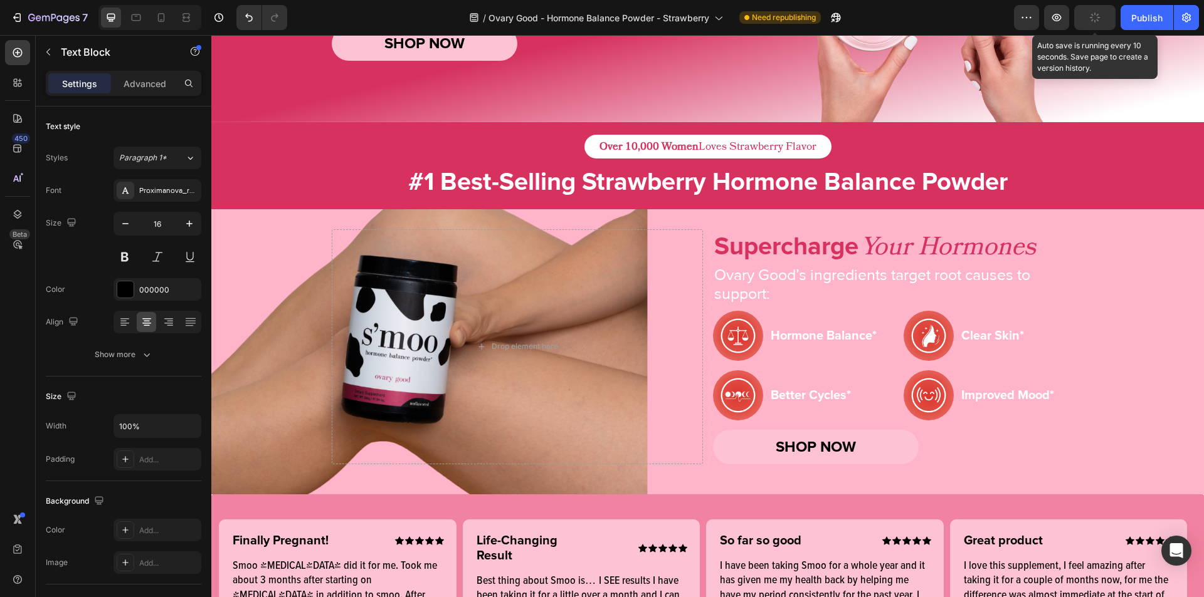
scroll to position [0, 0]
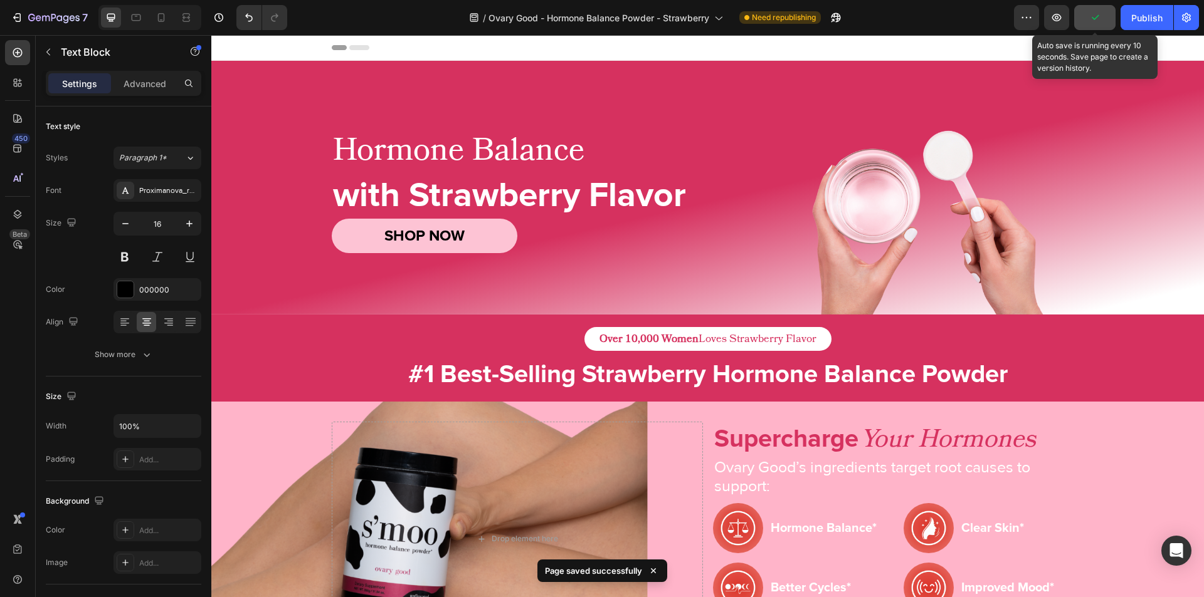
click at [1108, 20] on button "button" at bounding box center [1094, 17] width 41 height 25
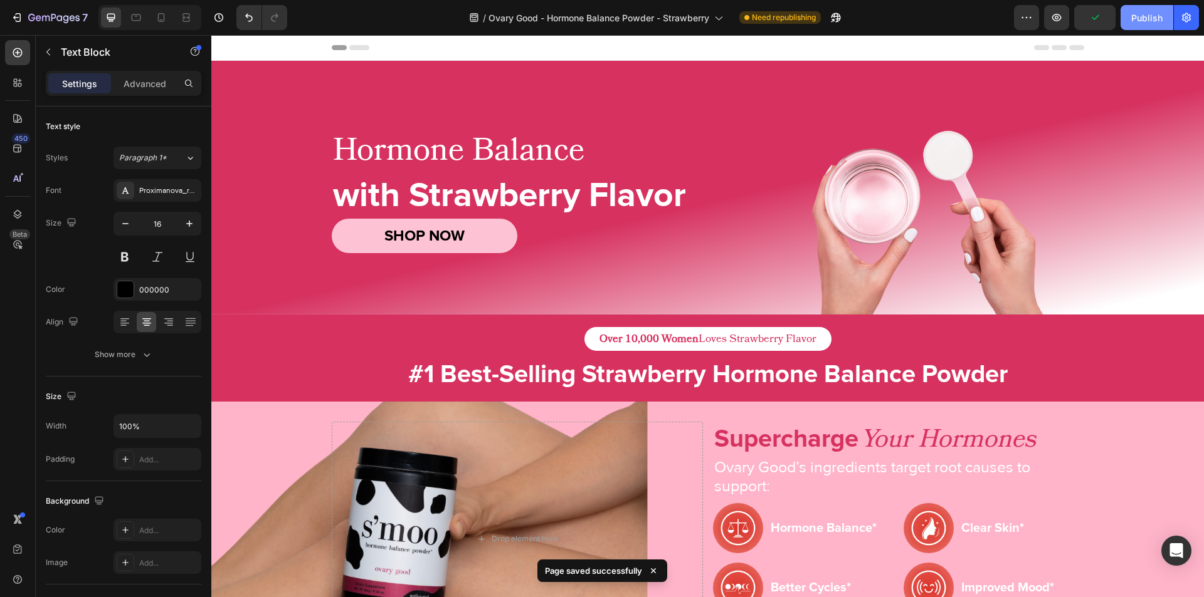
click at [1131, 18] on div "Publish" at bounding box center [1146, 17] width 31 height 13
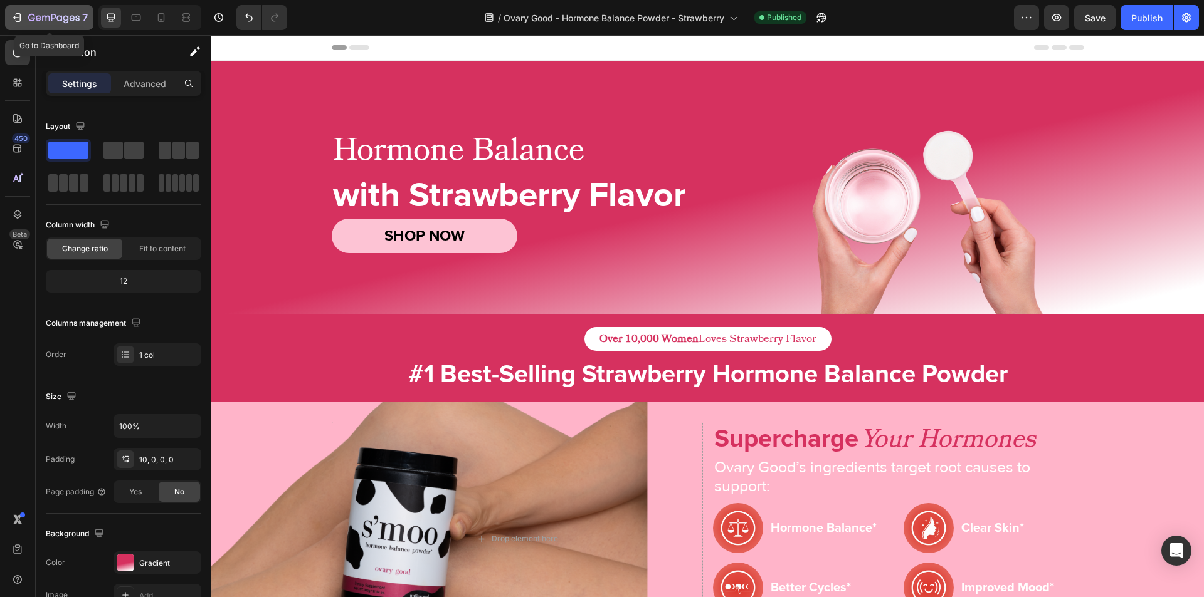
click at [9, 17] on button "7" at bounding box center [49, 17] width 88 height 25
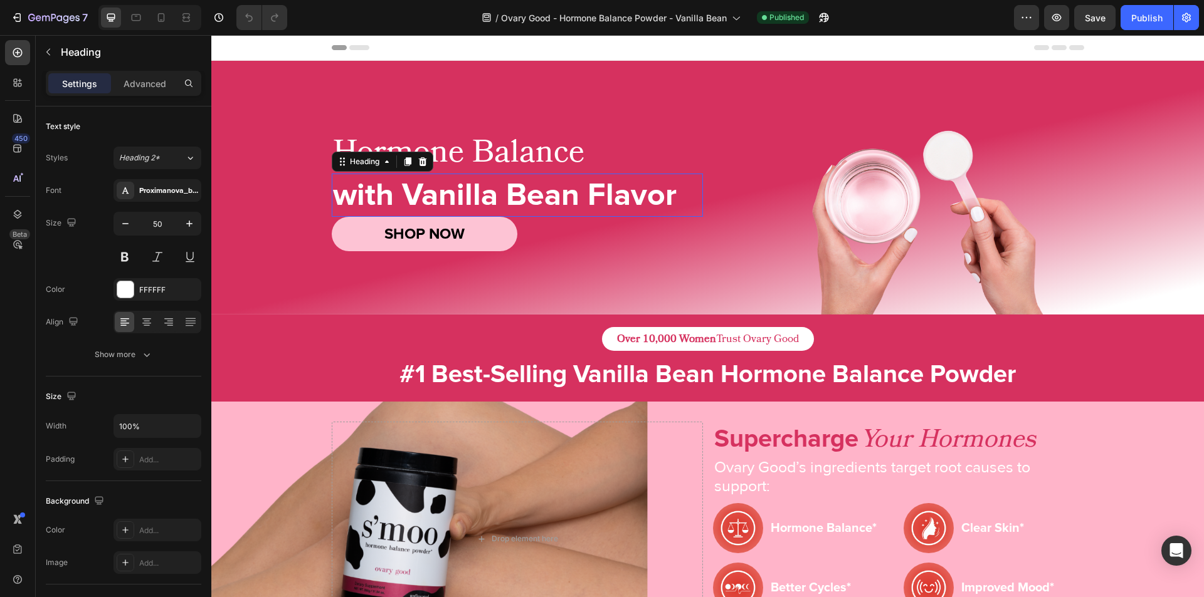
click at [496, 197] on h2 "with Vanilla Bean Flavor" at bounding box center [517, 195] width 371 height 43
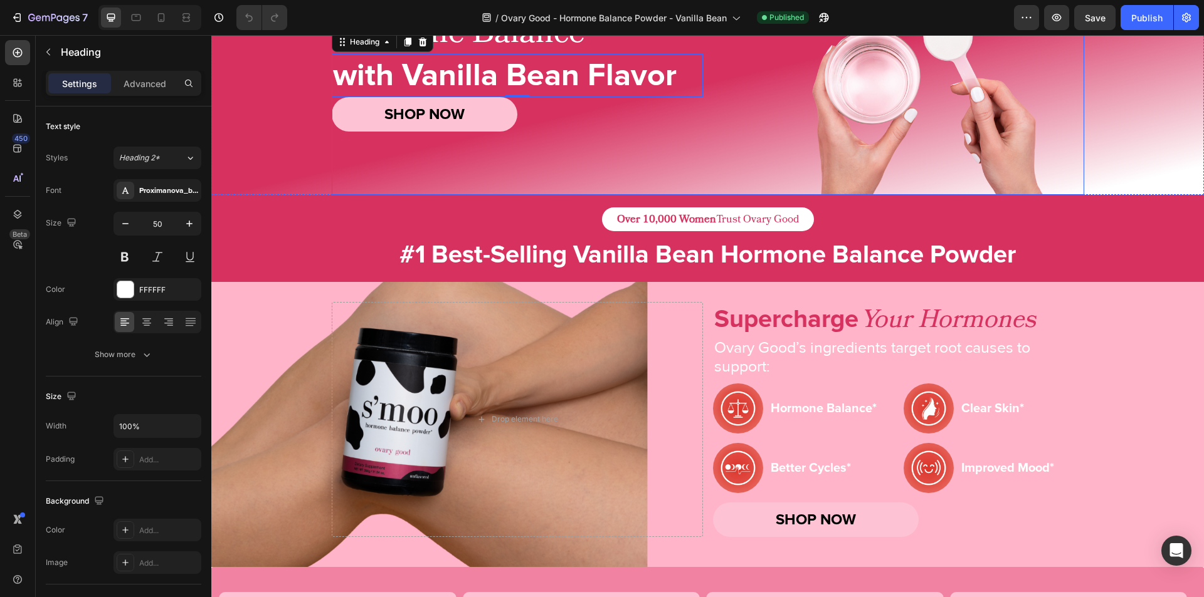
scroll to position [123, 0]
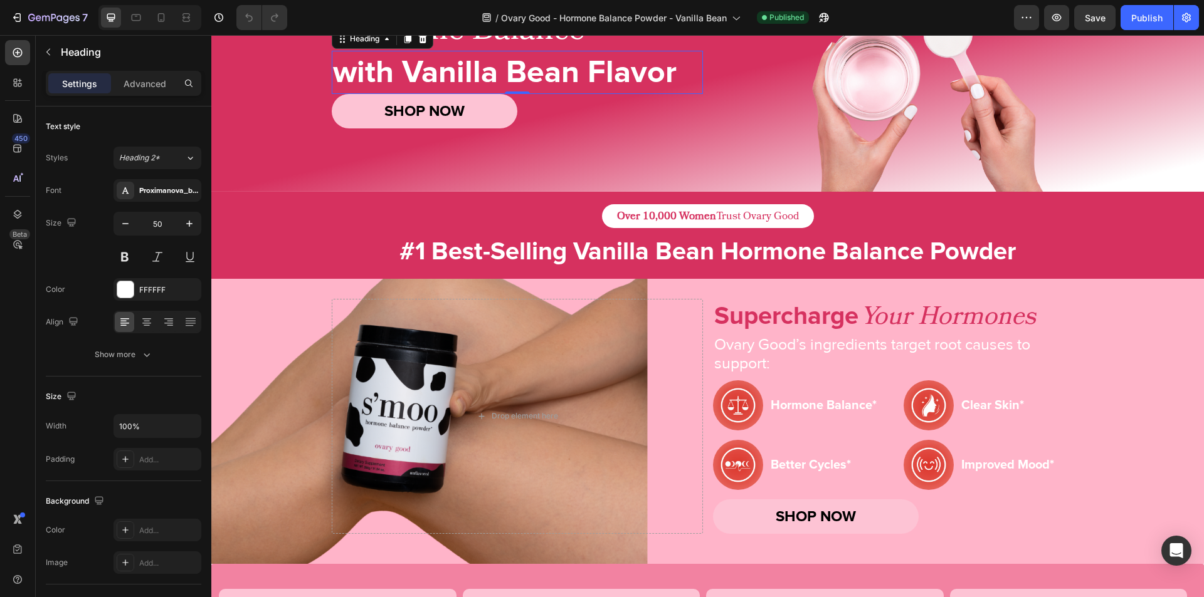
click at [544, 69] on h2 "with Vanilla Bean Flavor" at bounding box center [517, 72] width 371 height 43
click at [544, 69] on p "with Vanilla Bean Flavor" at bounding box center [517, 72] width 369 height 41
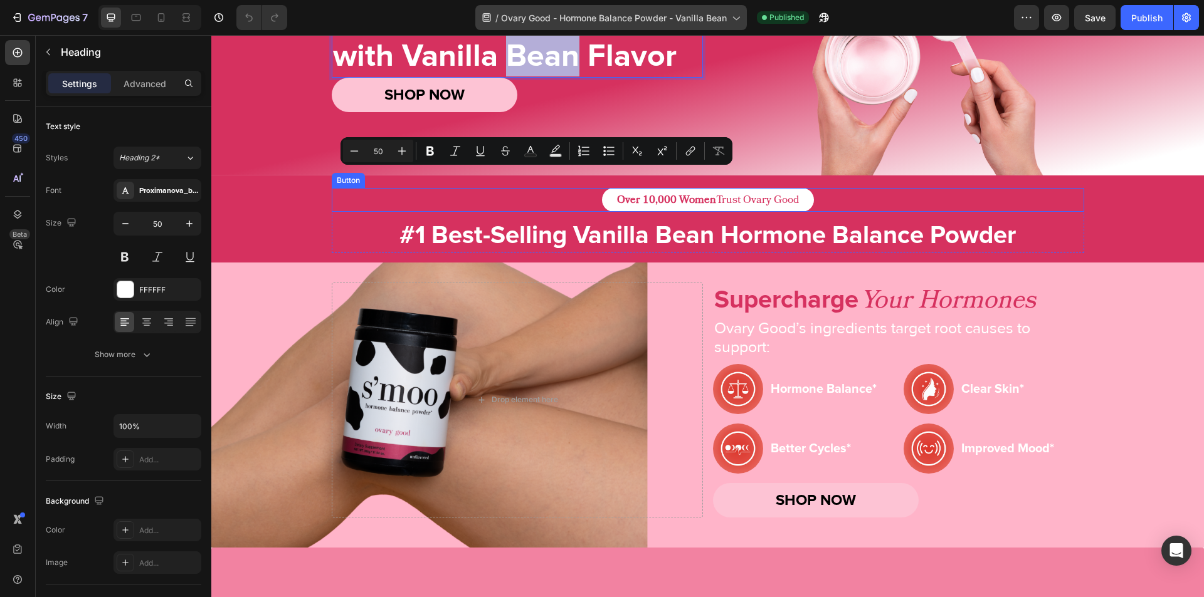
scroll to position [3, 0]
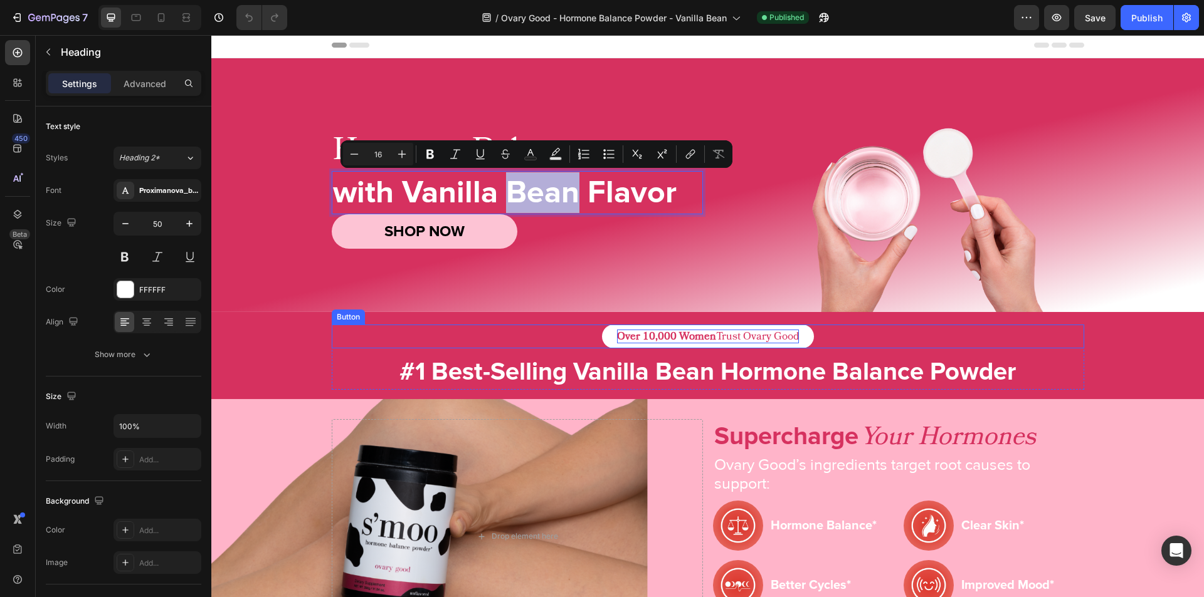
click at [738, 339] on p "Over 10,000 Women Trust Ovary Good" at bounding box center [708, 337] width 182 height 14
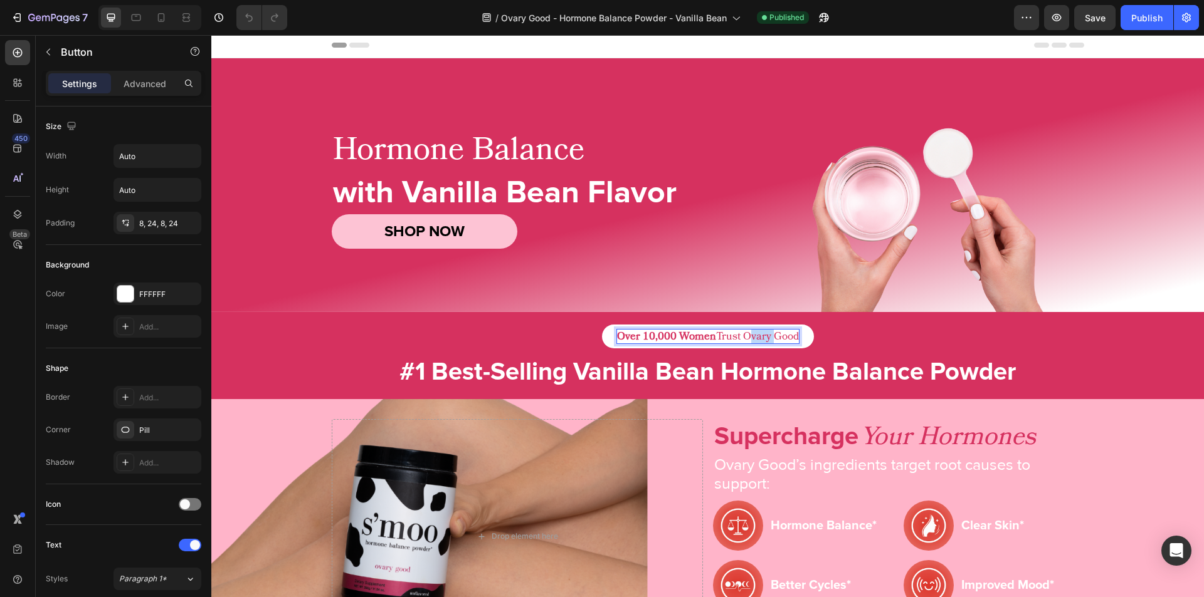
click at [738, 339] on p "Over 10,000 Women Trust Ovary Good" at bounding box center [708, 337] width 182 height 14
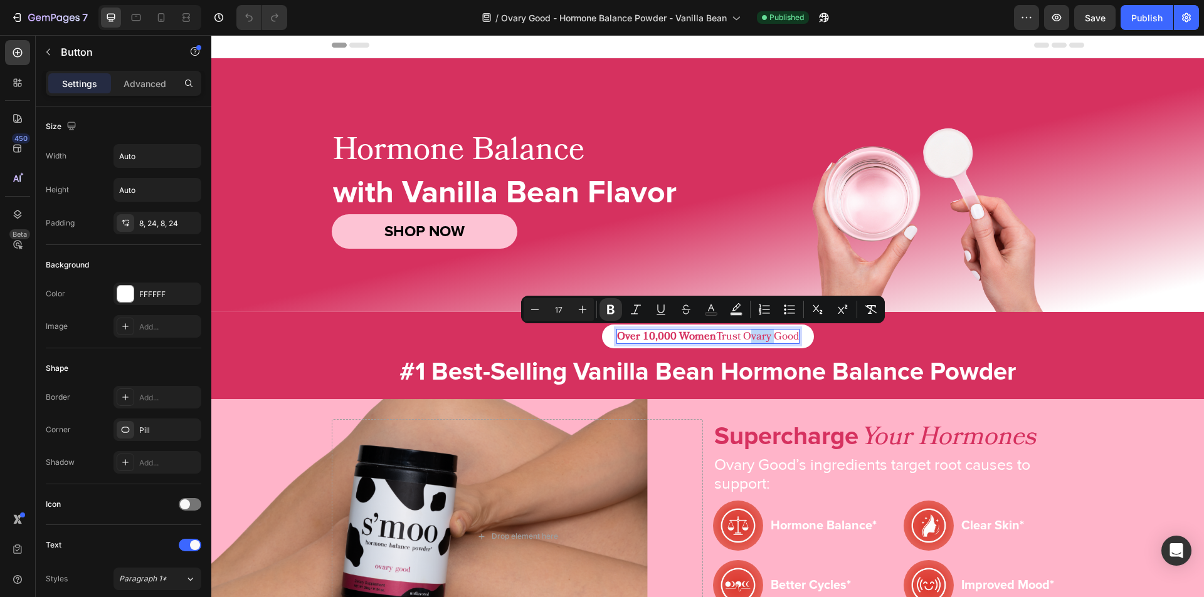
click at [738, 339] on p "Over 10,000 Women Trust Ovary Good" at bounding box center [708, 337] width 182 height 14
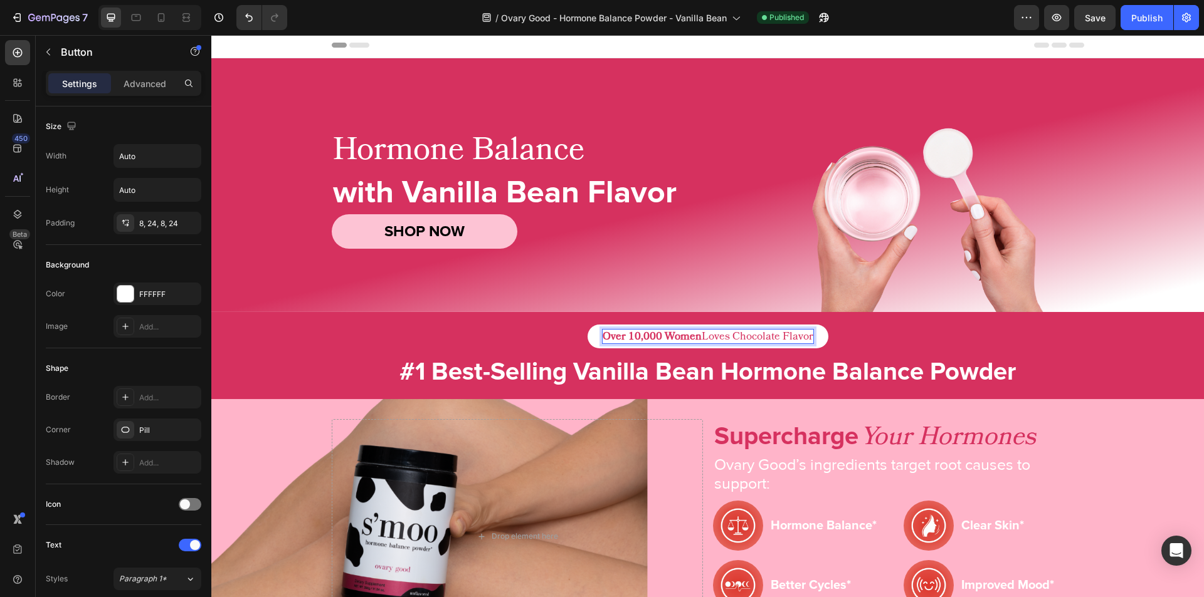
click at [741, 335] on p "Over 10,000 Women Loves Chocolate Flavor" at bounding box center [707, 337] width 211 height 14
click at [741, 335] on p "Over 10,000 Women Loves Vanilla Flavor" at bounding box center [707, 337] width 196 height 14
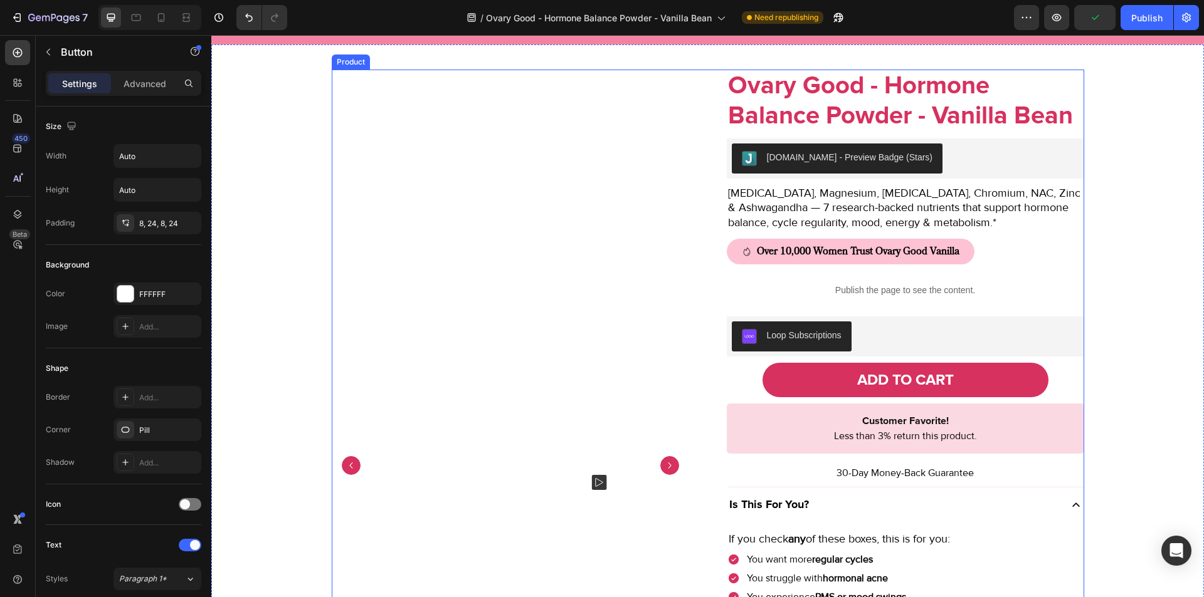
scroll to position [901, 0]
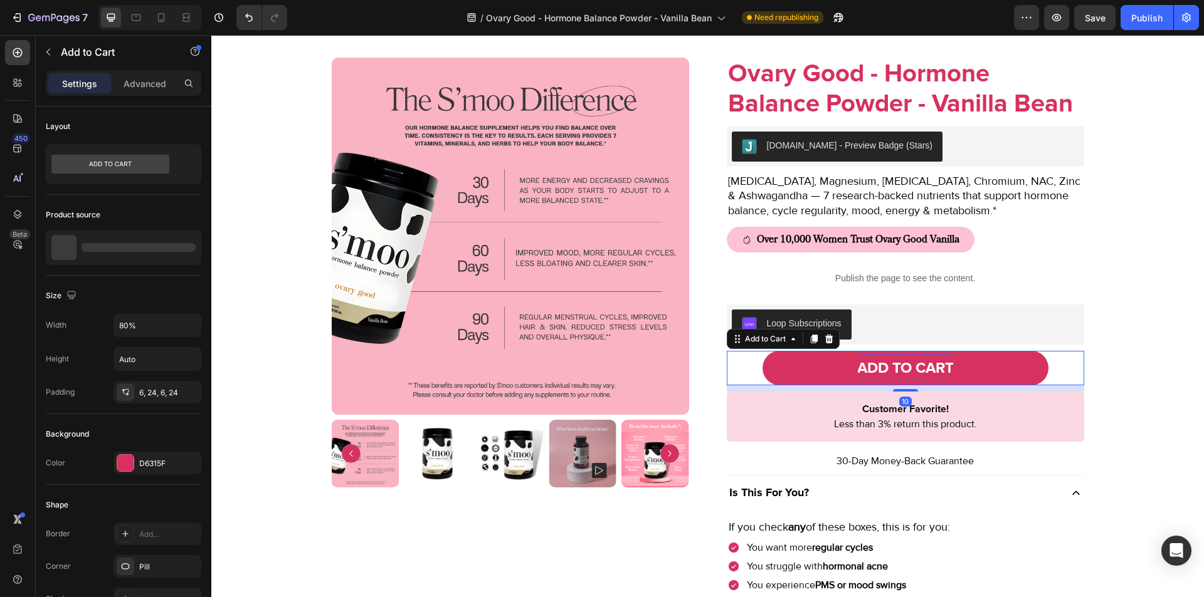
click at [922, 371] on div "ADD TO CART" at bounding box center [905, 368] width 97 height 27
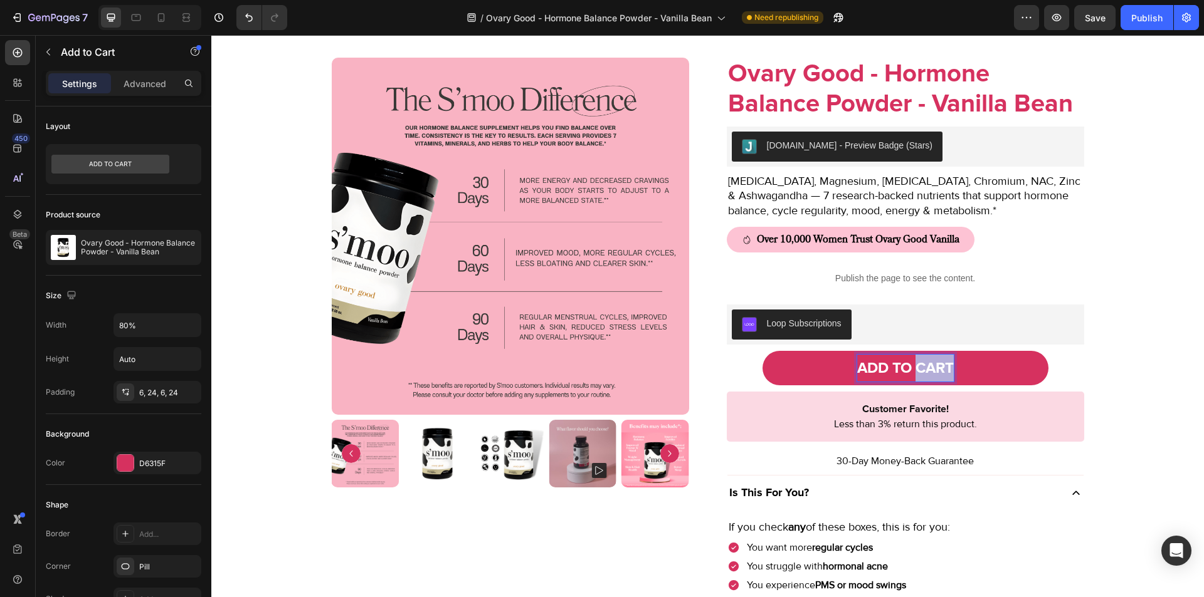
click at [922, 371] on p "ADD TO CART" at bounding box center [905, 368] width 97 height 27
click at [928, 365] on p "ADD TO CART" at bounding box center [905, 368] width 97 height 27
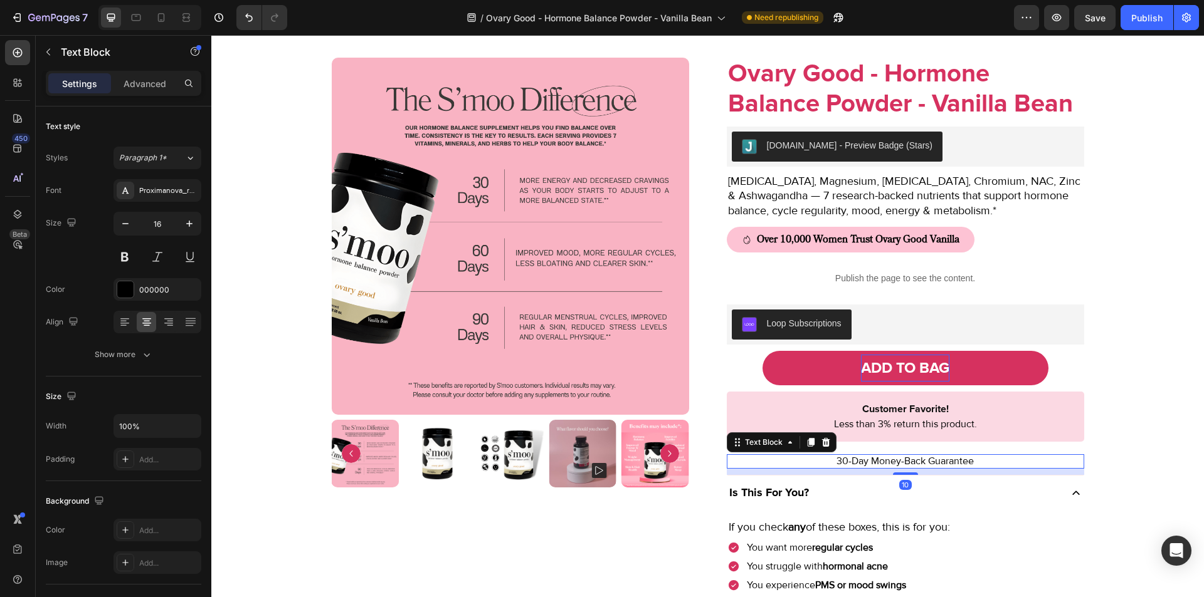
click at [916, 466] on p "30-Day Money-Back Guarantee" at bounding box center [905, 462] width 355 height 12
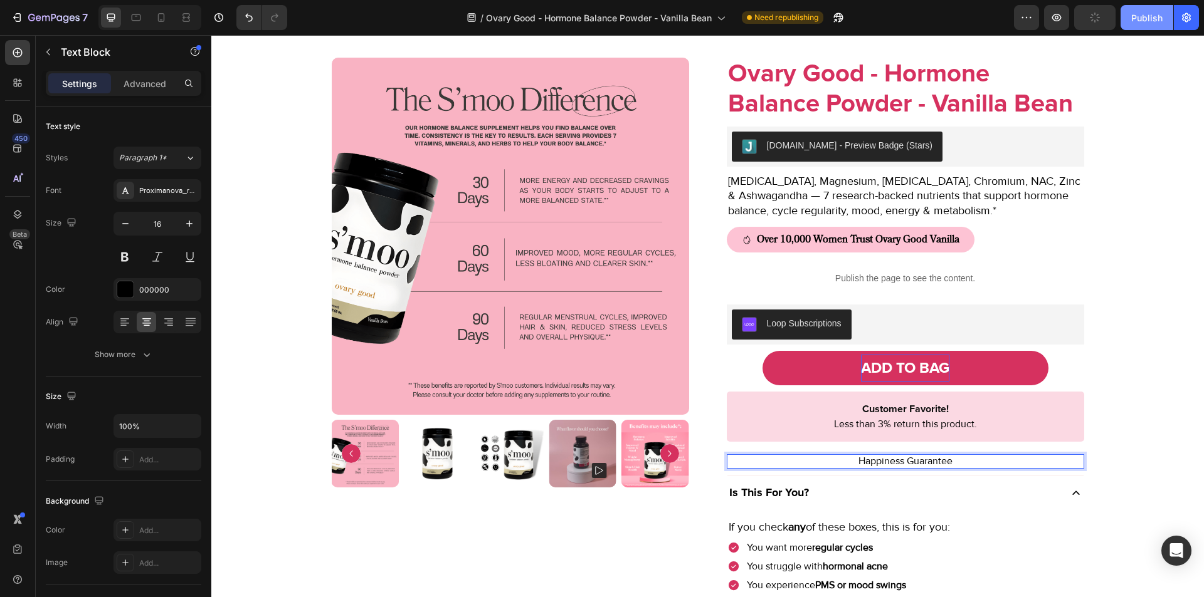
click at [1131, 18] on div "Publish" at bounding box center [1146, 17] width 31 height 13
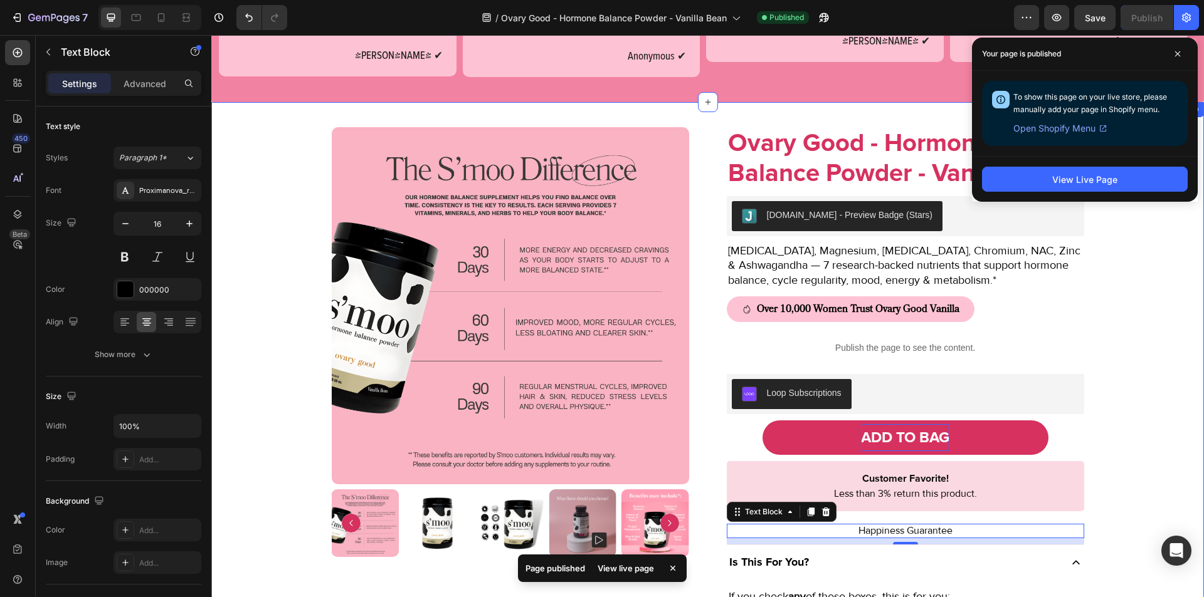
scroll to position [831, 0]
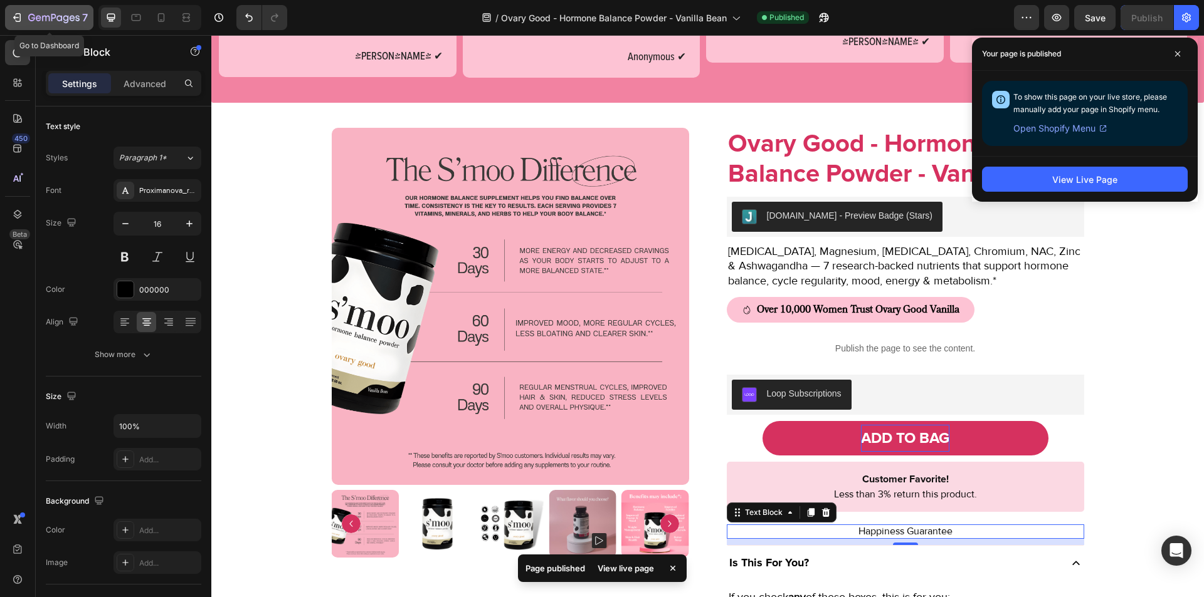
click at [10, 12] on button "7" at bounding box center [49, 17] width 88 height 25
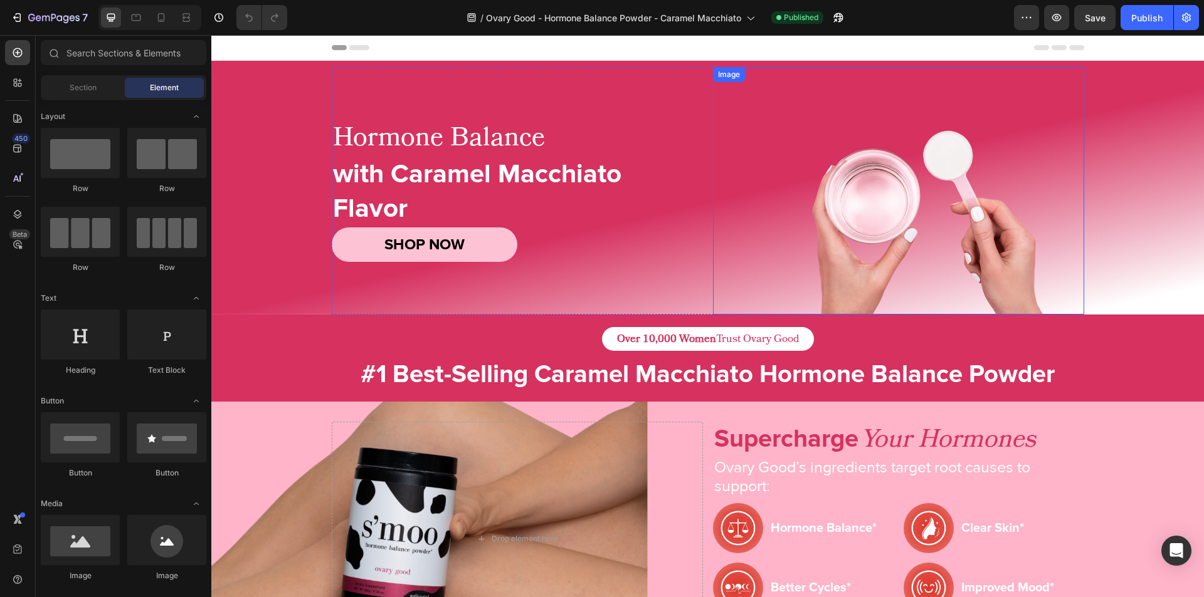
scroll to position [95, 0]
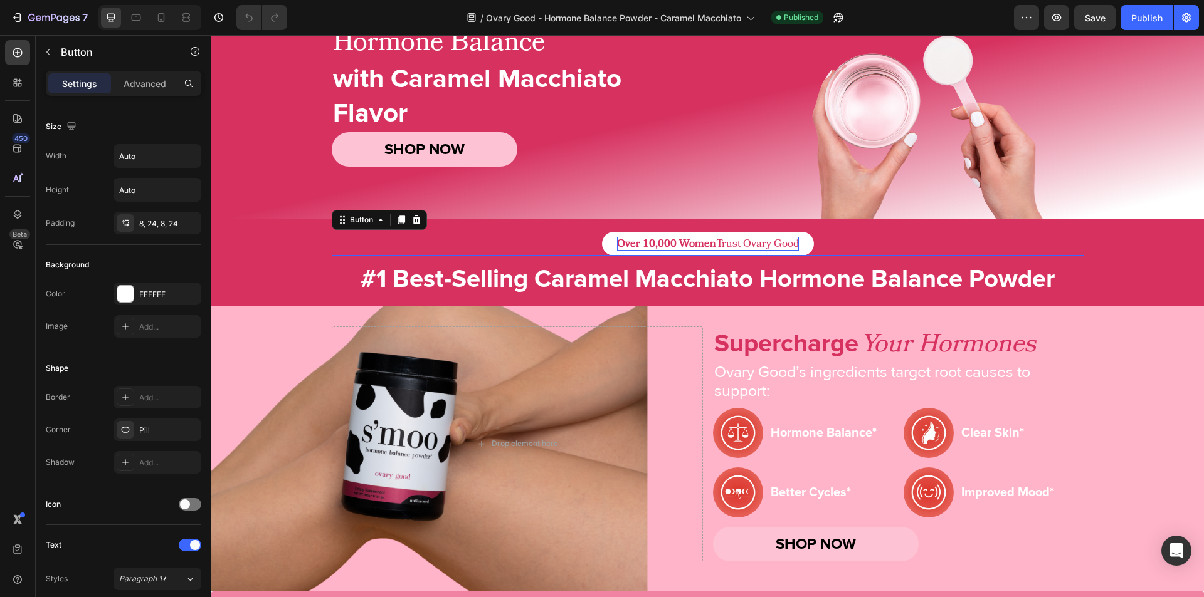
click at [734, 239] on p "Over 10,000 Women Trust Ovary Good" at bounding box center [708, 244] width 182 height 14
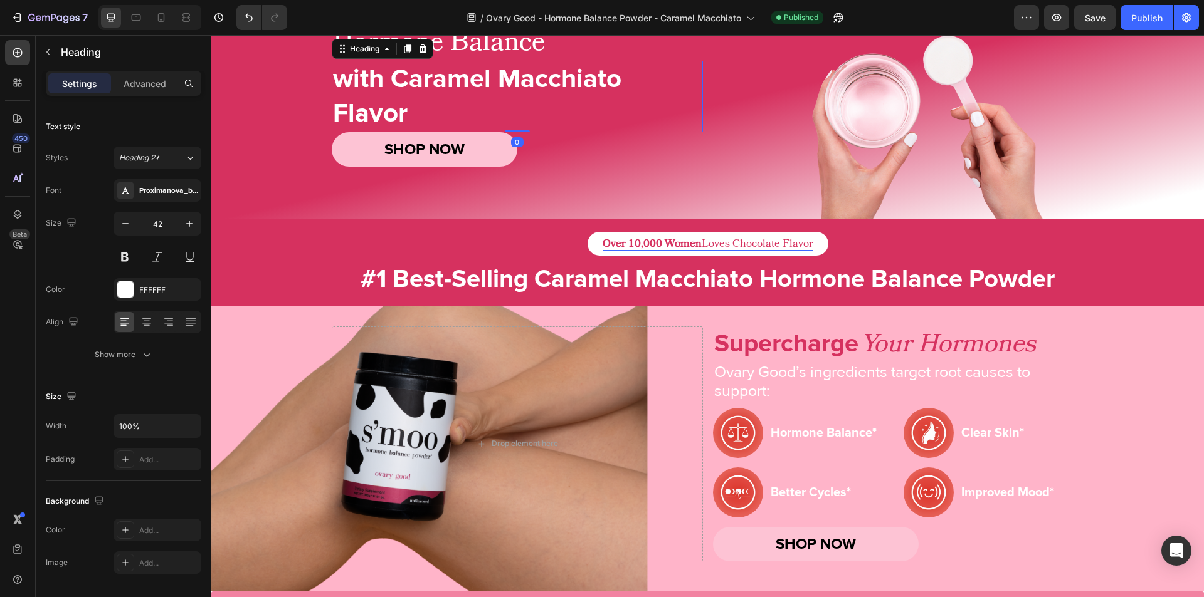
click at [453, 99] on h2 "with Caramel Macchiato Flavor" at bounding box center [517, 96] width 371 height 71
click at [453, 99] on p "with Caramel Macchiato Flavor" at bounding box center [517, 97] width 369 height 68
click at [460, 98] on p "with Caramel Macchiato Flavor" at bounding box center [517, 97] width 369 height 68
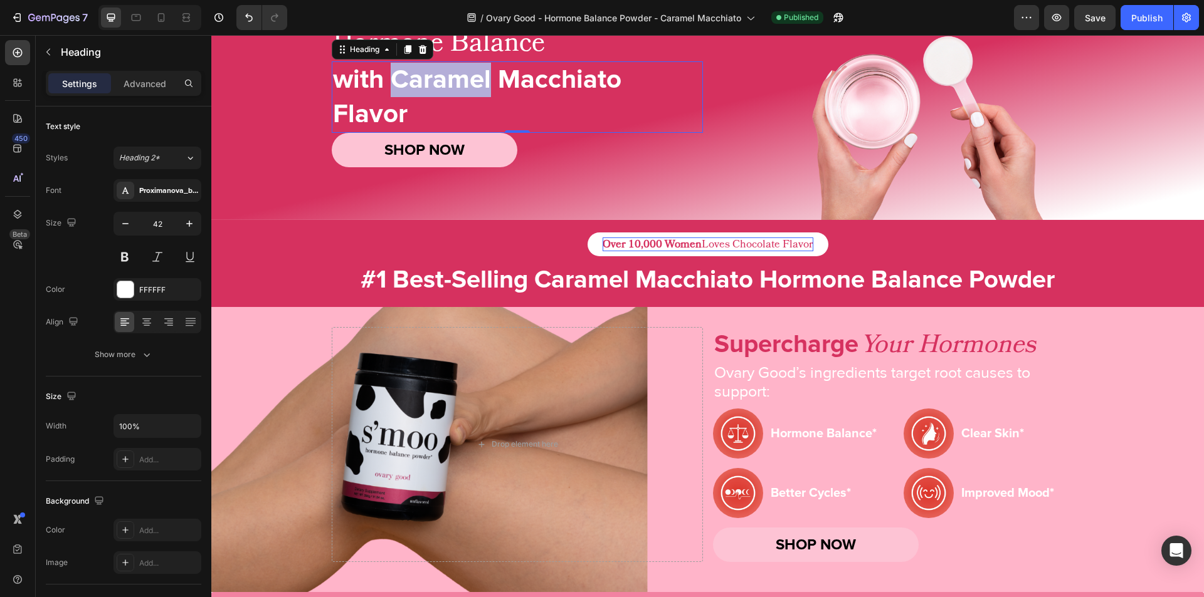
click at [460, 98] on p "with Caramel Macchiato Flavor" at bounding box center [517, 97] width 369 height 68
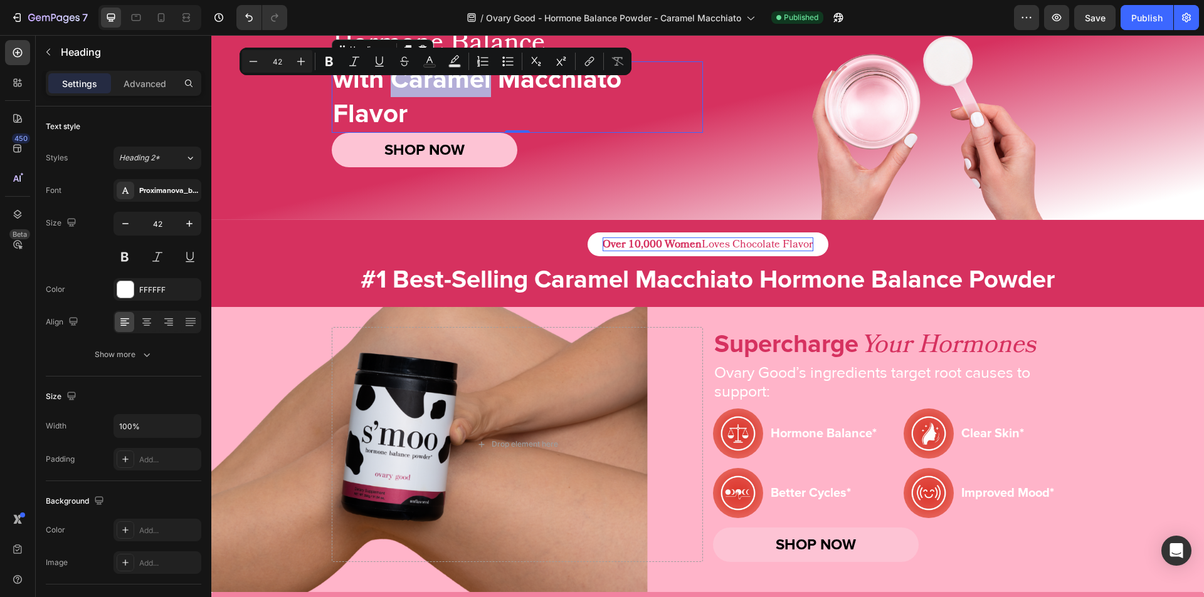
copy p "Caramel"
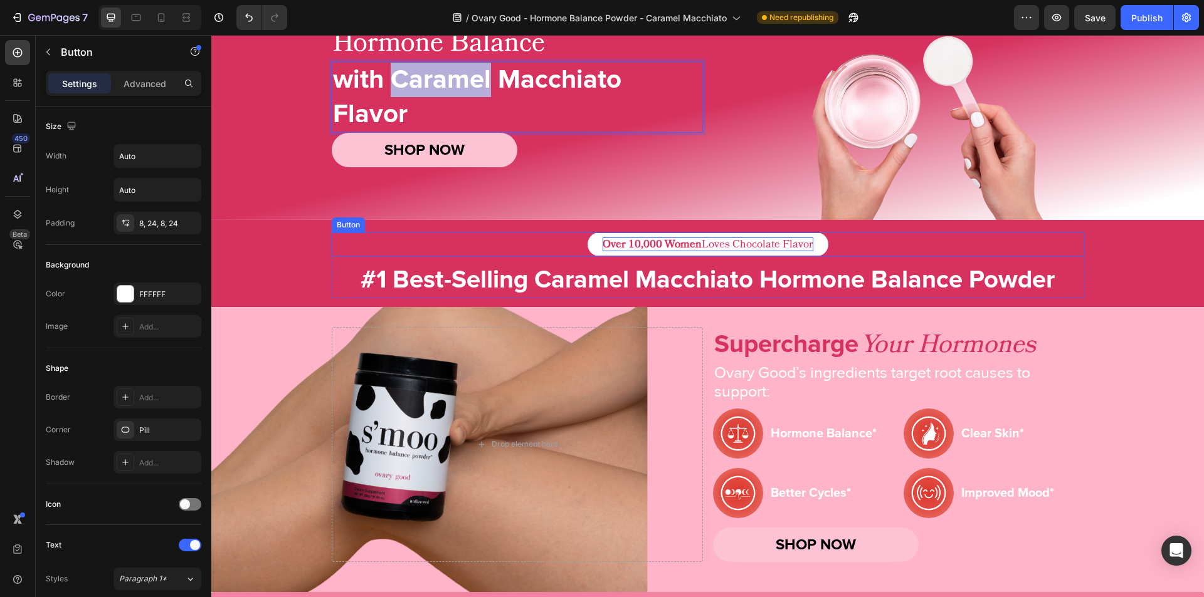
click at [747, 246] on p "Over 10,000 Women Loves Chocolate Flavor" at bounding box center [707, 245] width 211 height 14
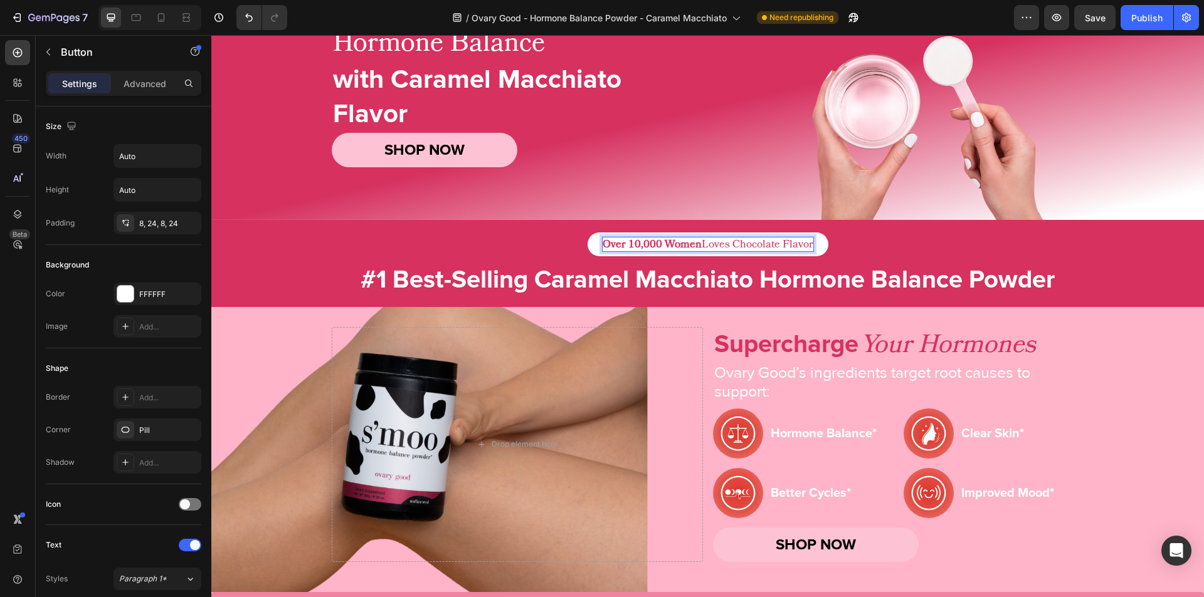
click at [747, 246] on p "Over 10,000 Women Loves Chocolate Flavor" at bounding box center [707, 245] width 211 height 14
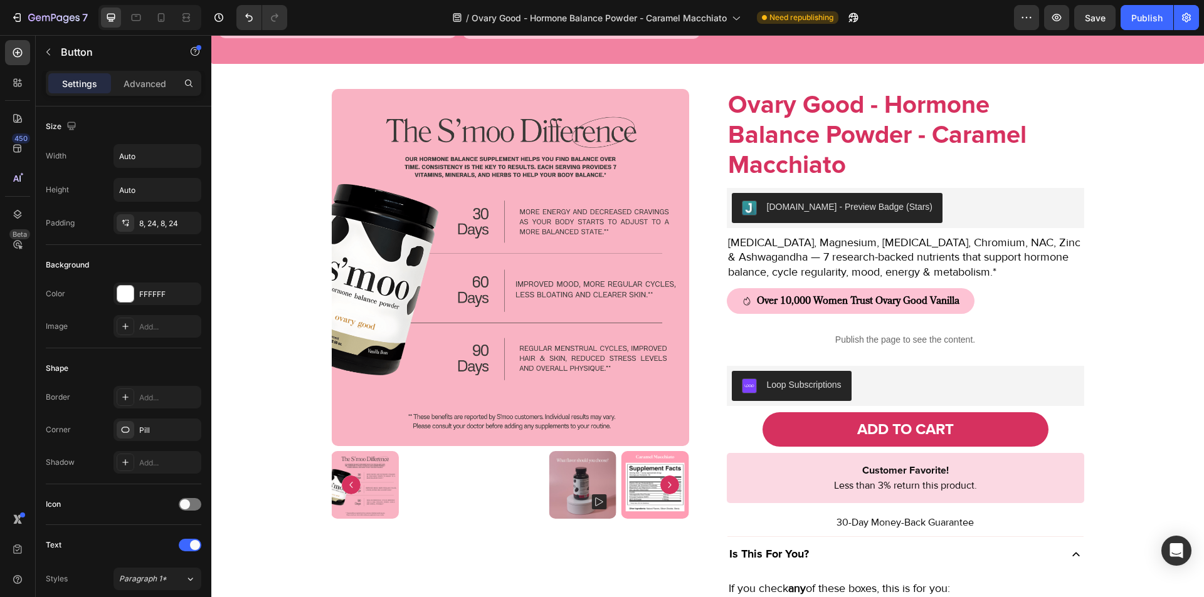
scroll to position [898, 0]
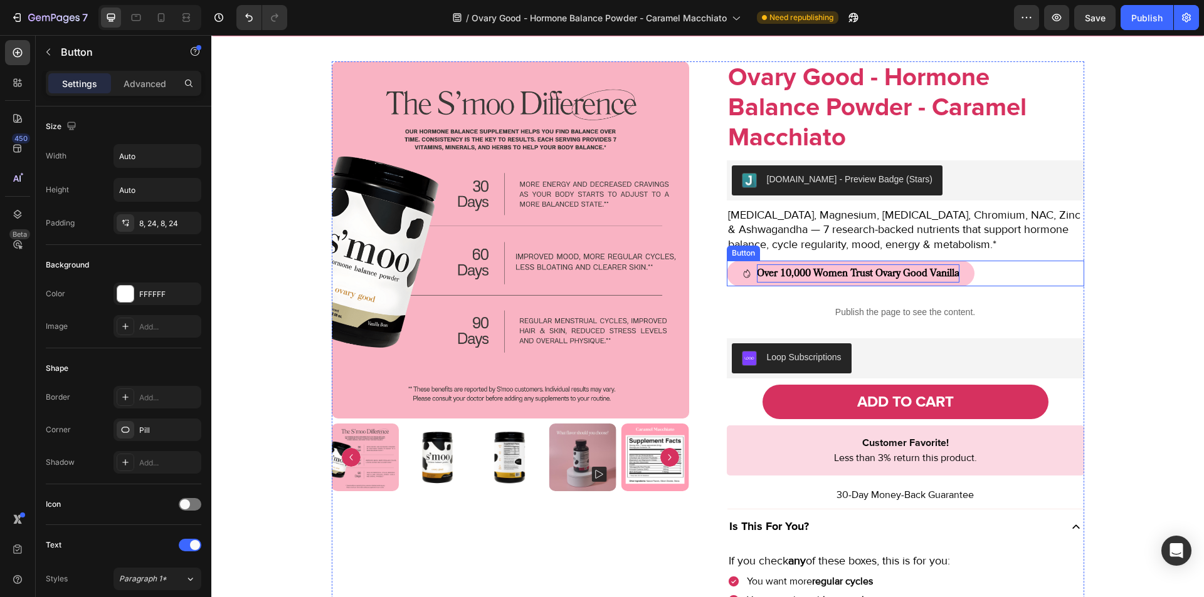
click at [942, 273] on strong "Over 10,000 Women Trust Ovary Good Vanilla" at bounding box center [858, 273] width 202 height 14
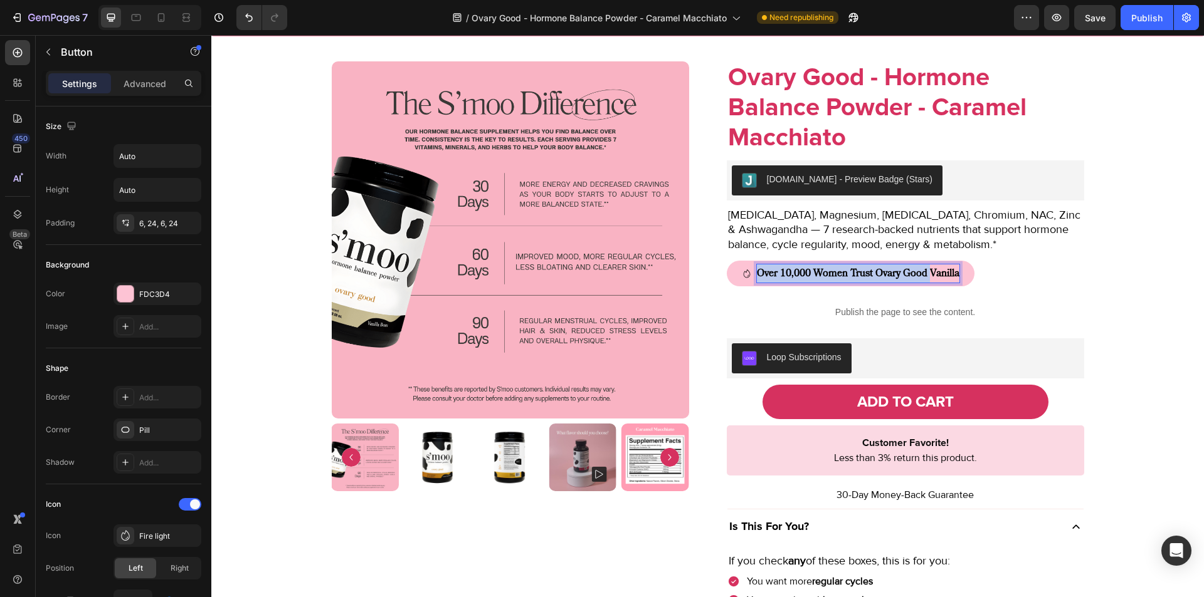
click at [942, 273] on strong "Over 10,000 Women Trust Ovary Good Vanilla" at bounding box center [858, 273] width 202 height 14
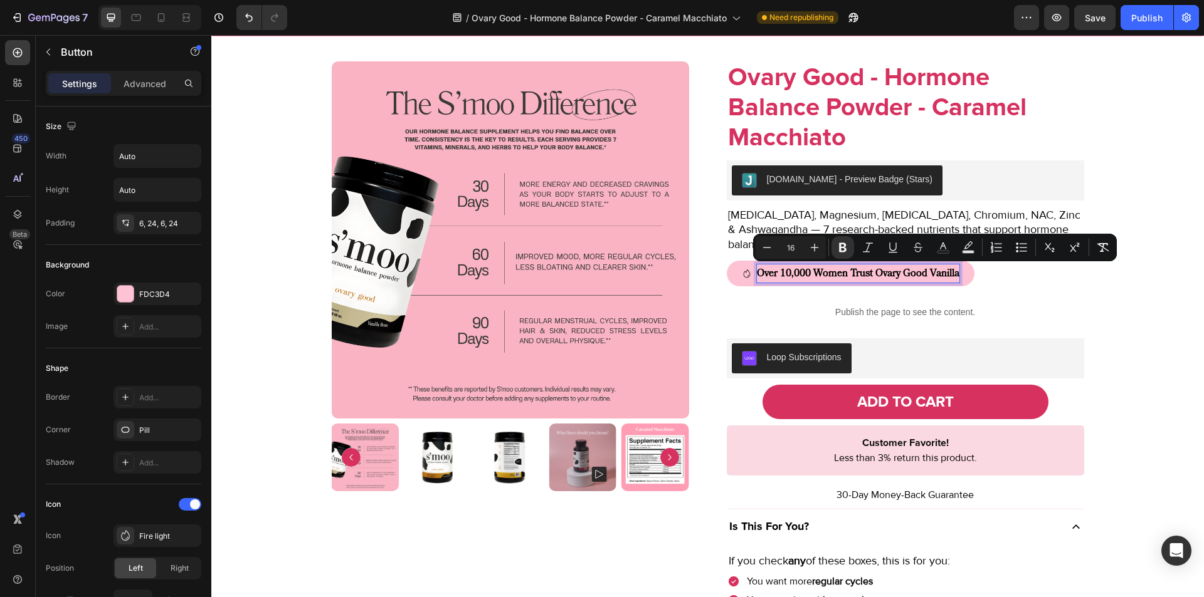
click at [947, 270] on strong "Over 10,000 Women Trust Ovary Good Vanilla" at bounding box center [858, 273] width 202 height 14
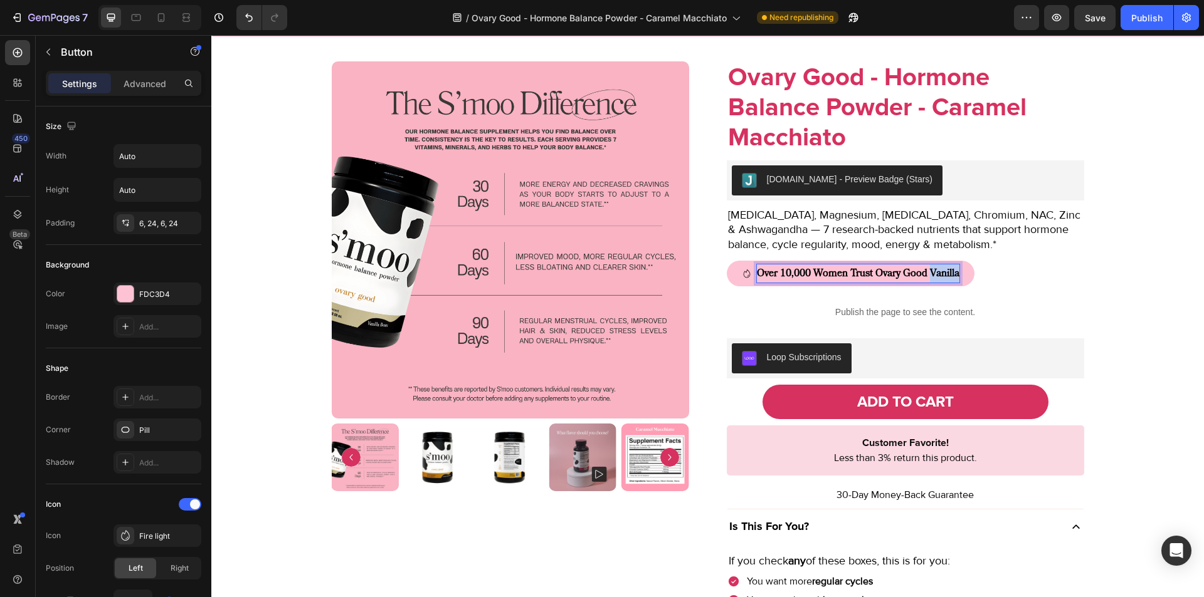
click at [947, 270] on strong "Over 10,000 Women Trust Ovary Good Vanilla" at bounding box center [858, 273] width 202 height 14
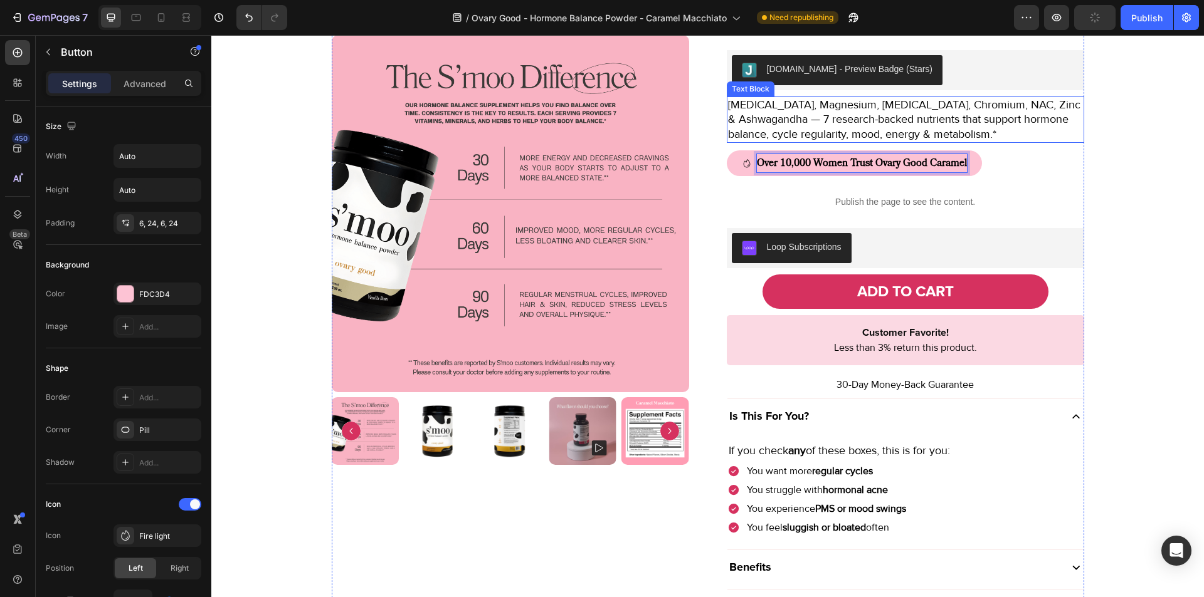
scroll to position [1116, 0]
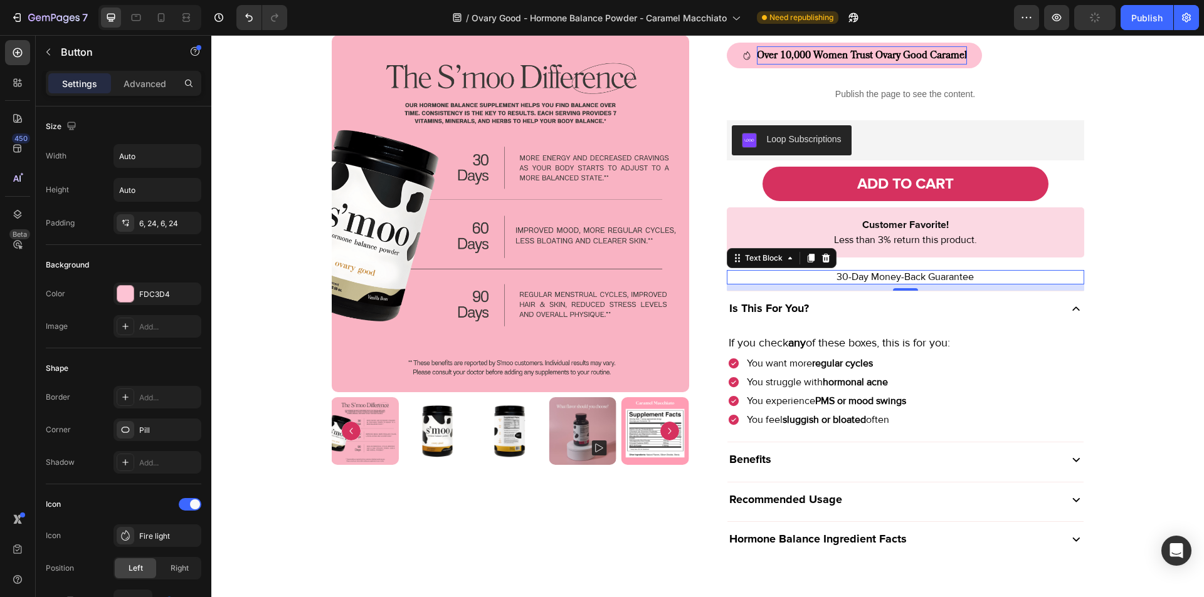
click at [905, 281] on p "30-Day Money-Back Guarantee" at bounding box center [905, 277] width 355 height 12
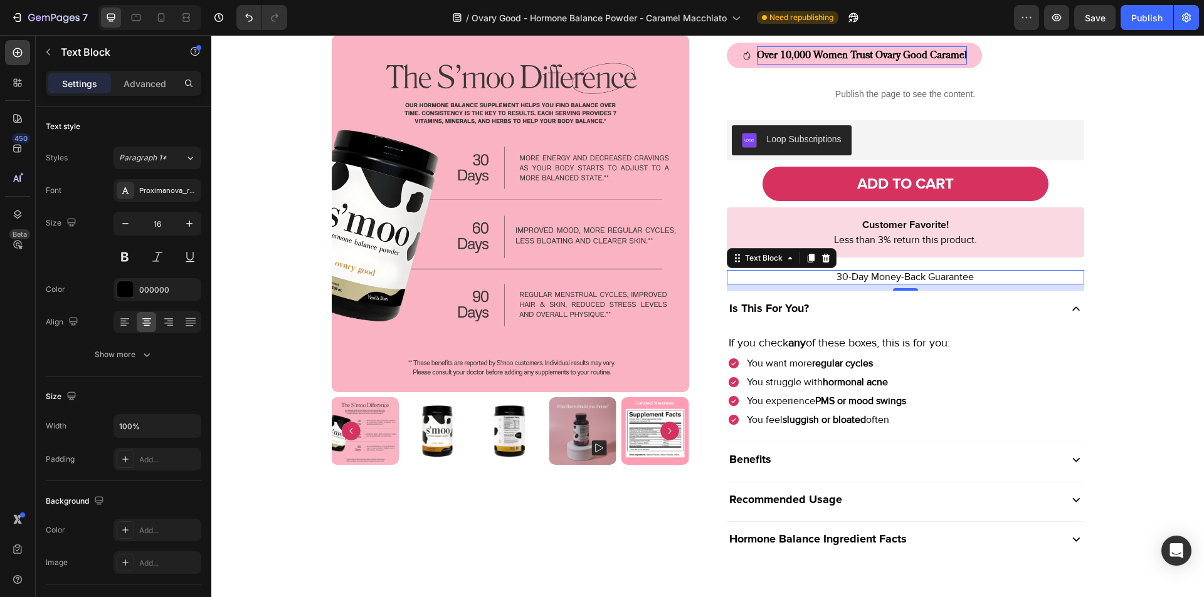
click at [880, 277] on p "30-Day Money-Back Guarantee" at bounding box center [905, 277] width 355 height 12
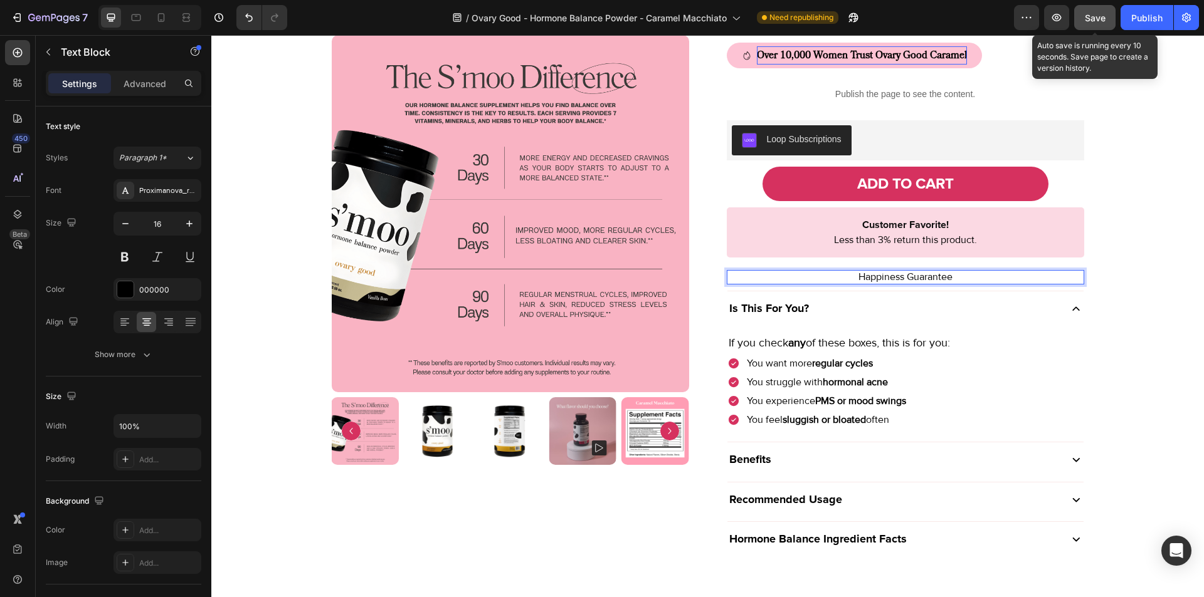
click at [1091, 18] on span "Save" at bounding box center [1095, 18] width 21 height 11
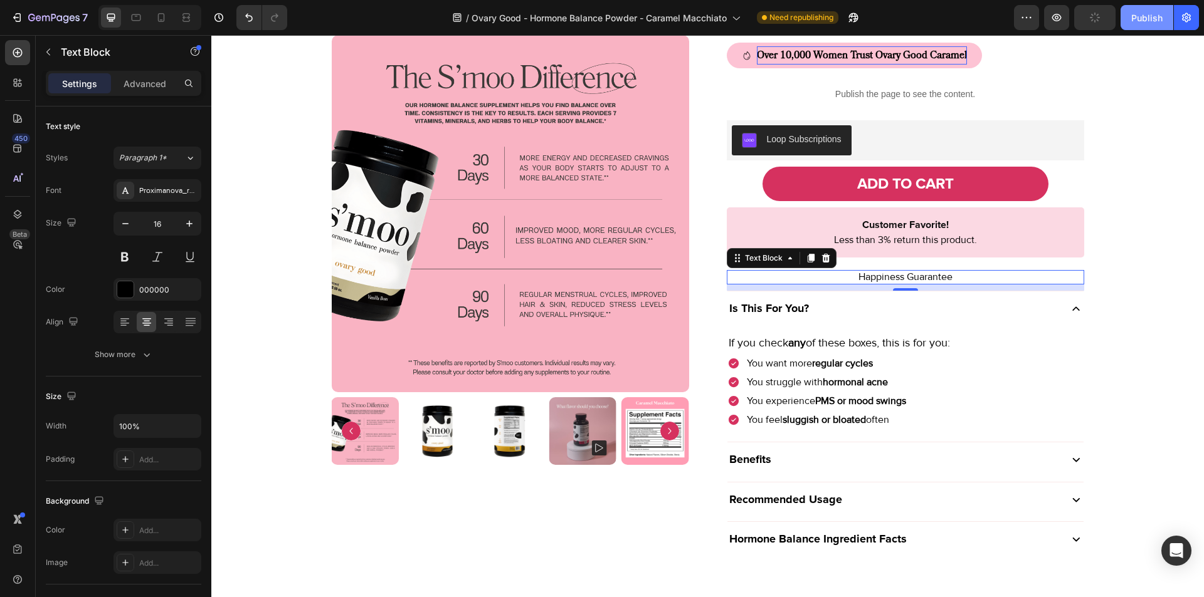
click at [1136, 24] on div "Publish" at bounding box center [1146, 17] width 31 height 13
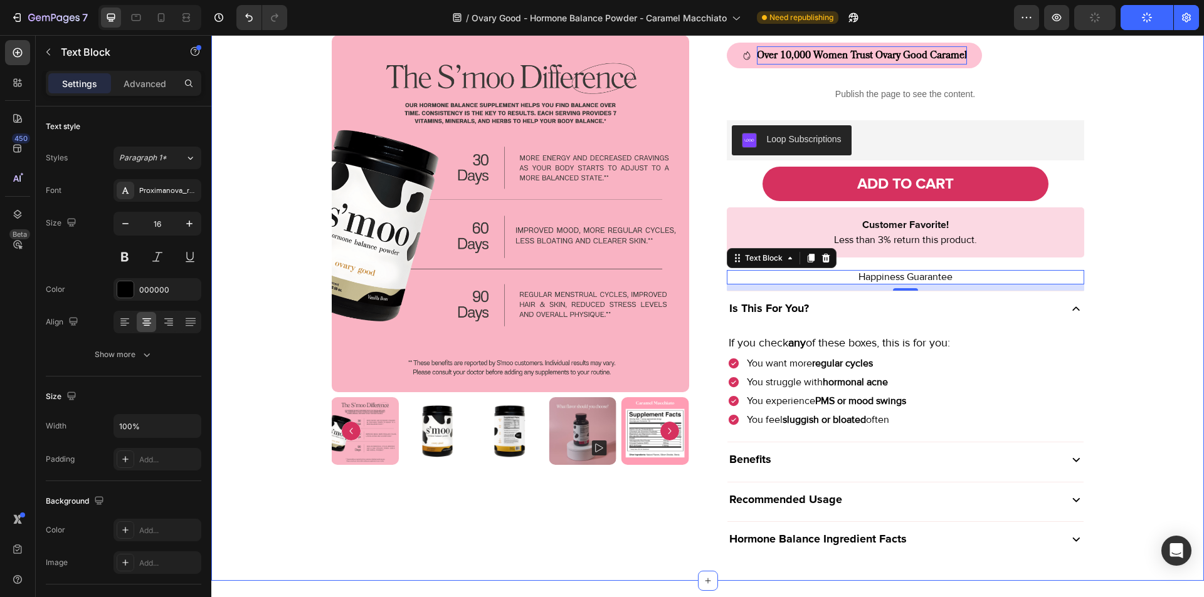
scroll to position [1253, 0]
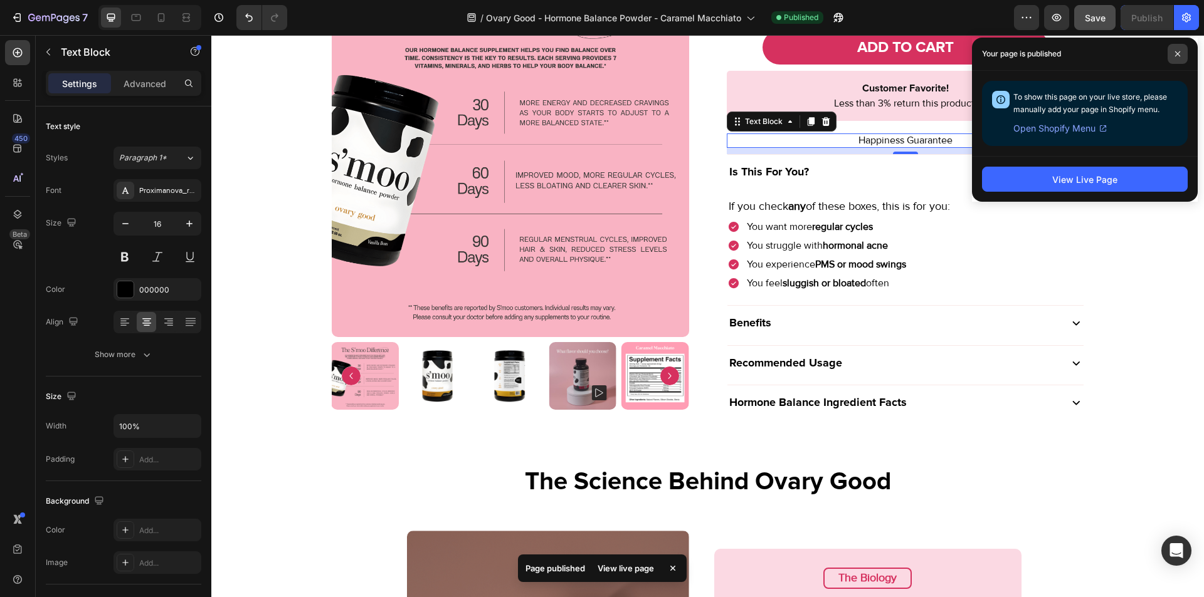
click at [1176, 53] on icon at bounding box center [1177, 54] width 6 height 6
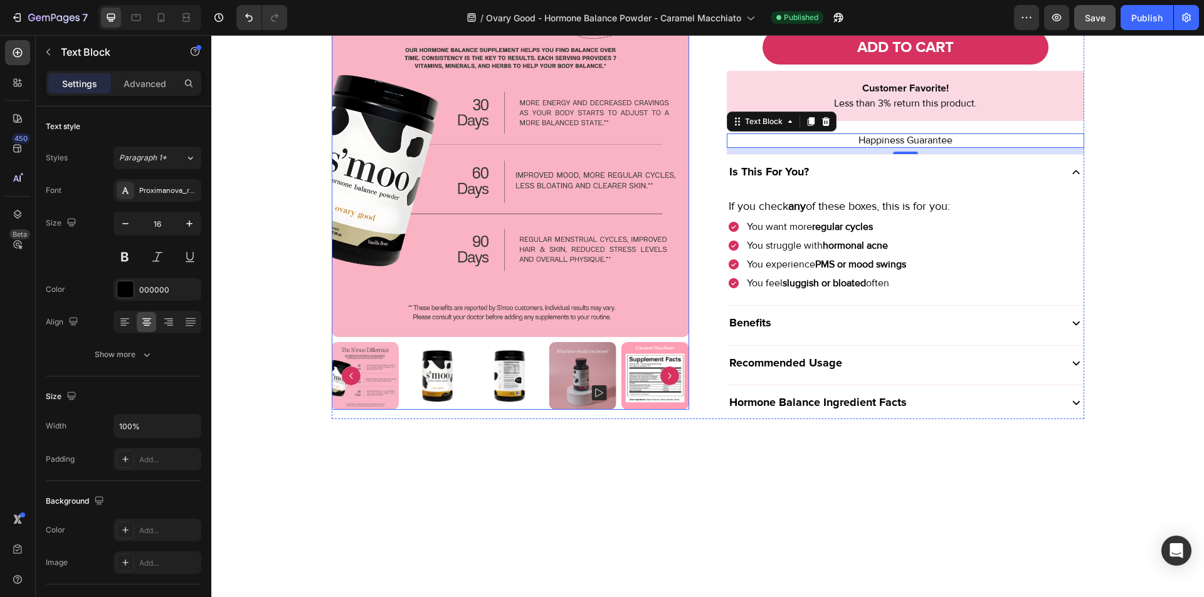
scroll to position [1045, 0]
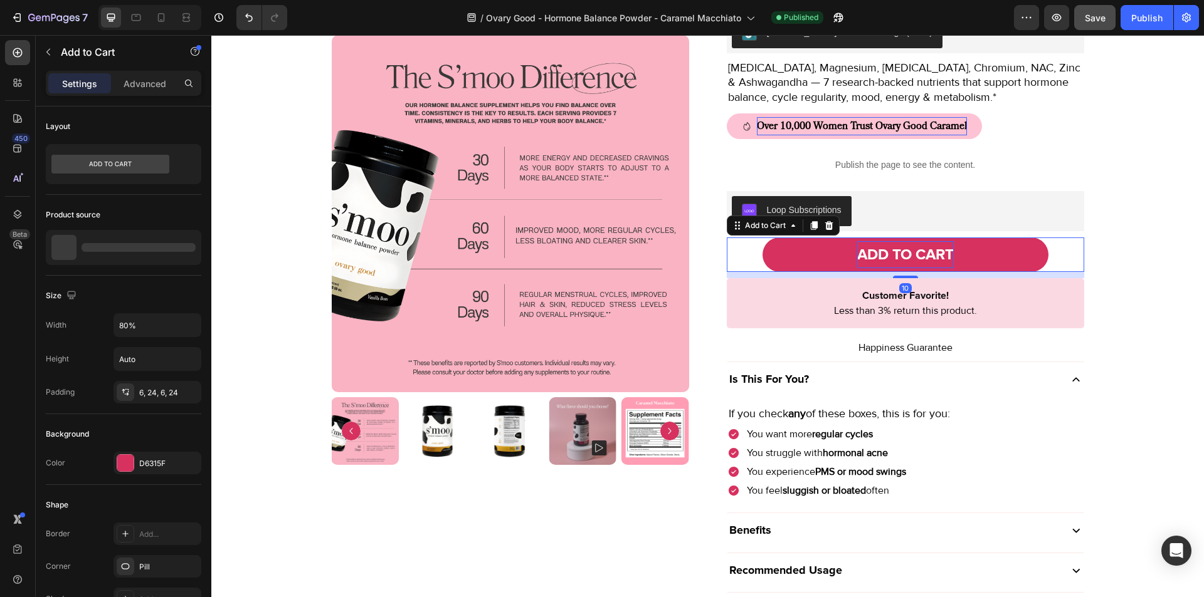
click at [930, 254] on div "ADD TO CART" at bounding box center [905, 254] width 97 height 27
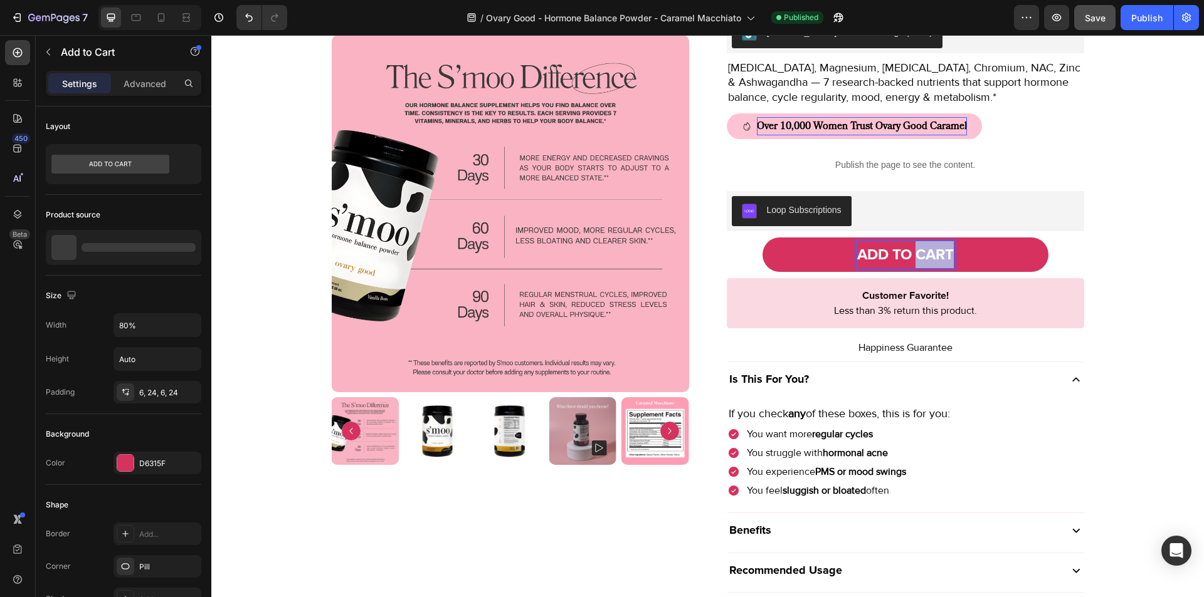
click at [930, 254] on p "ADD TO CART" at bounding box center [905, 254] width 97 height 27
click at [933, 254] on p "ADD TO CART" at bounding box center [905, 254] width 97 height 27
click at [938, 251] on p "ADD TO CART" at bounding box center [905, 254] width 97 height 27
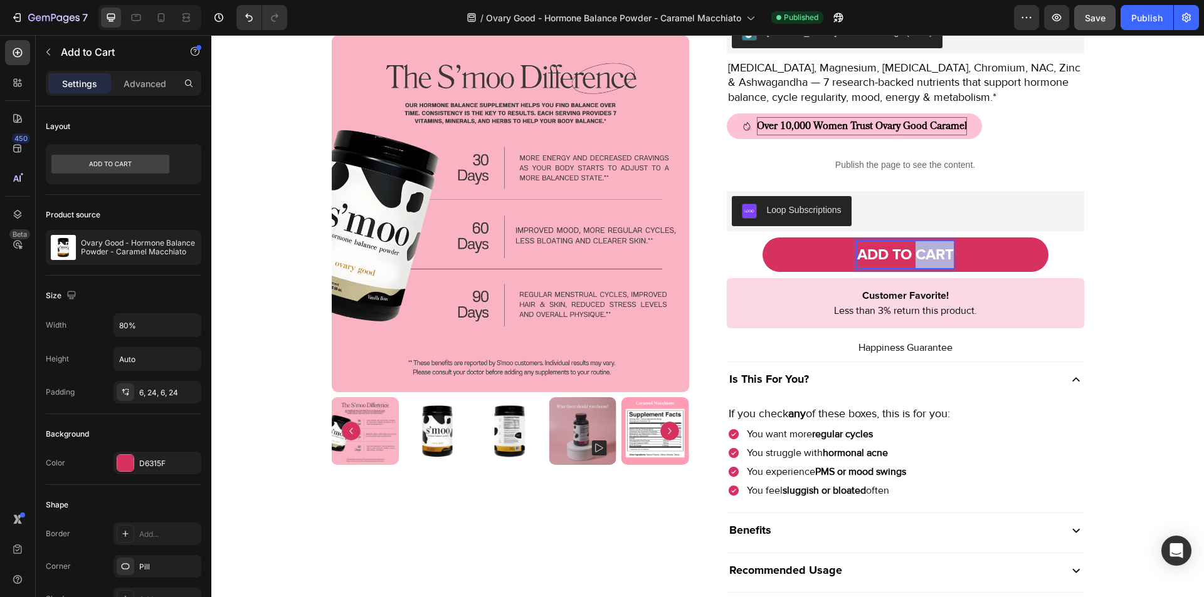
click at [938, 251] on p "ADD TO CART" at bounding box center [905, 254] width 97 height 27
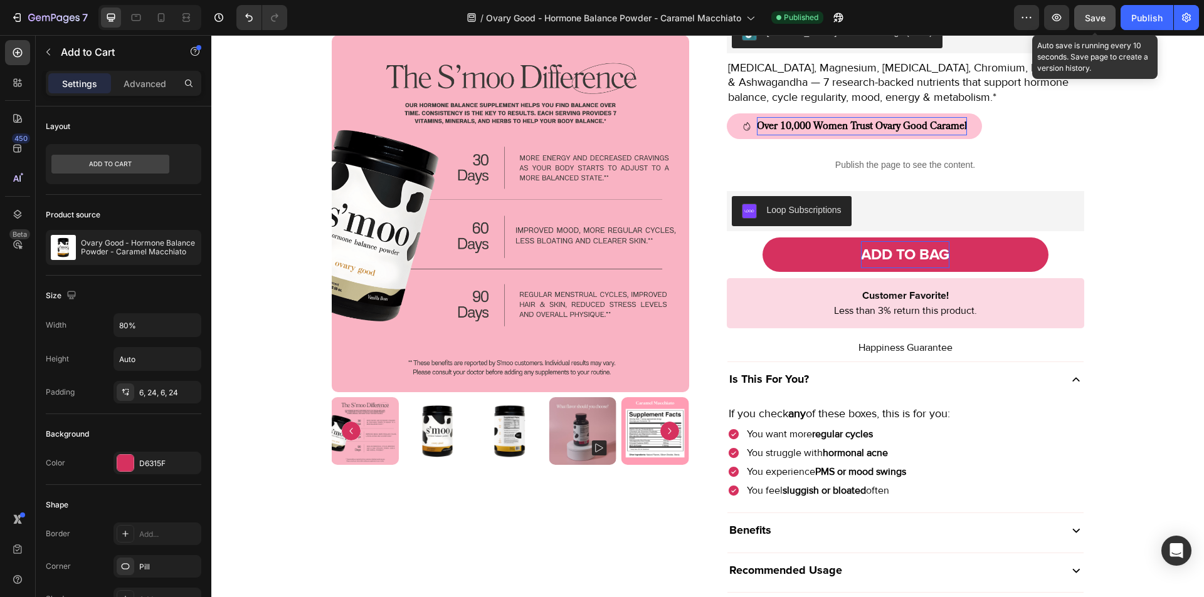
click at [1100, 16] on span "Save" at bounding box center [1095, 18] width 21 height 11
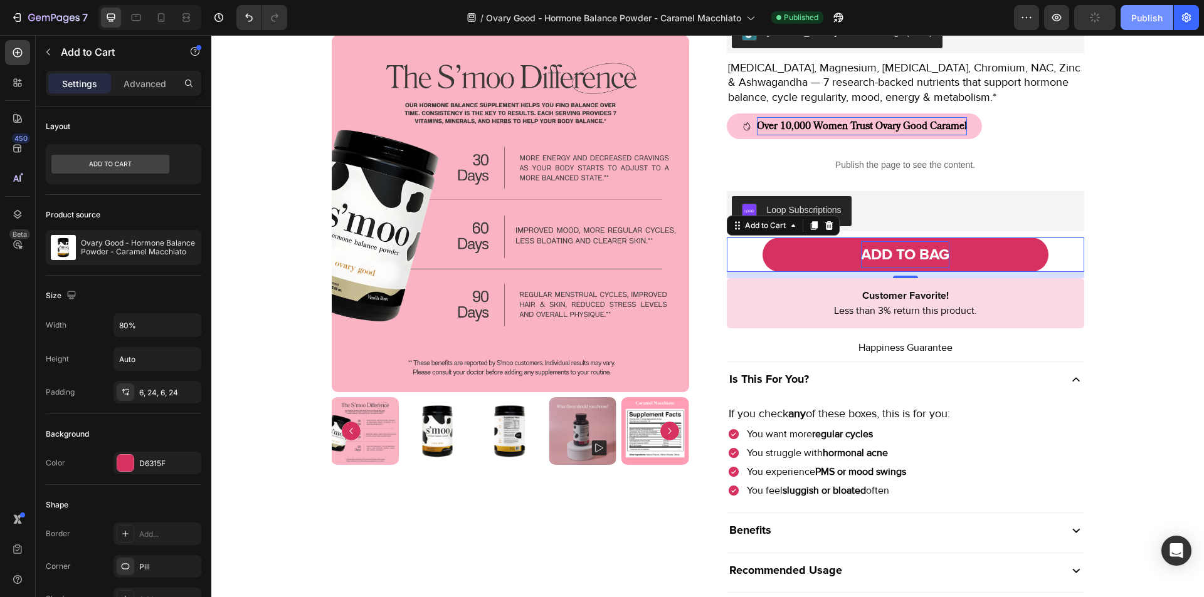
click at [1137, 19] on div "Publish" at bounding box center [1146, 17] width 31 height 13
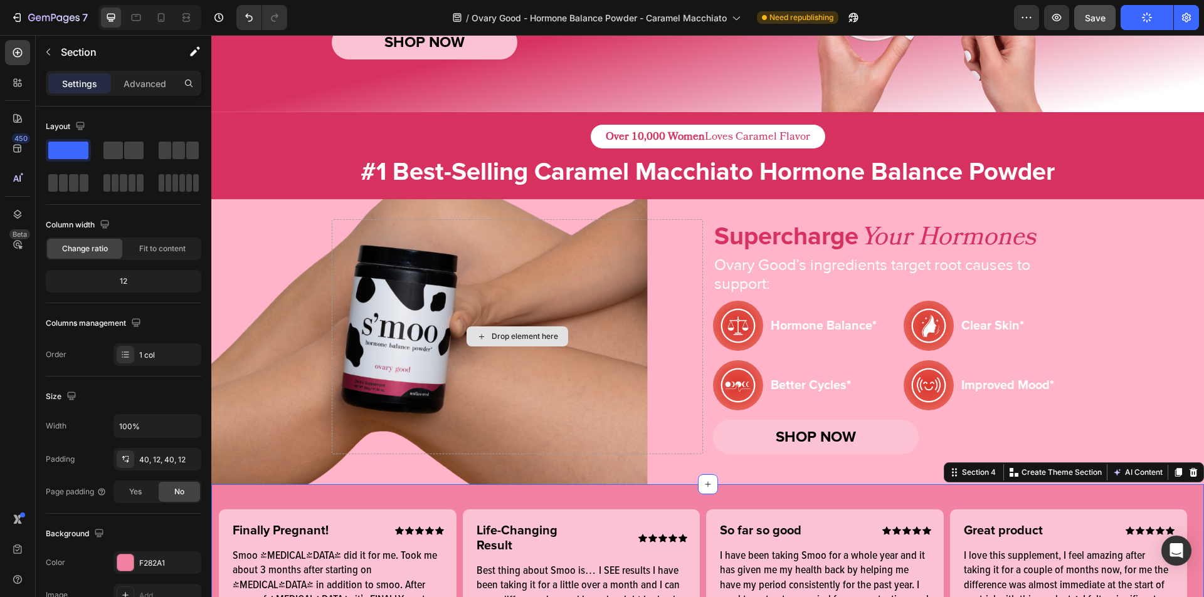
scroll to position [201, 0]
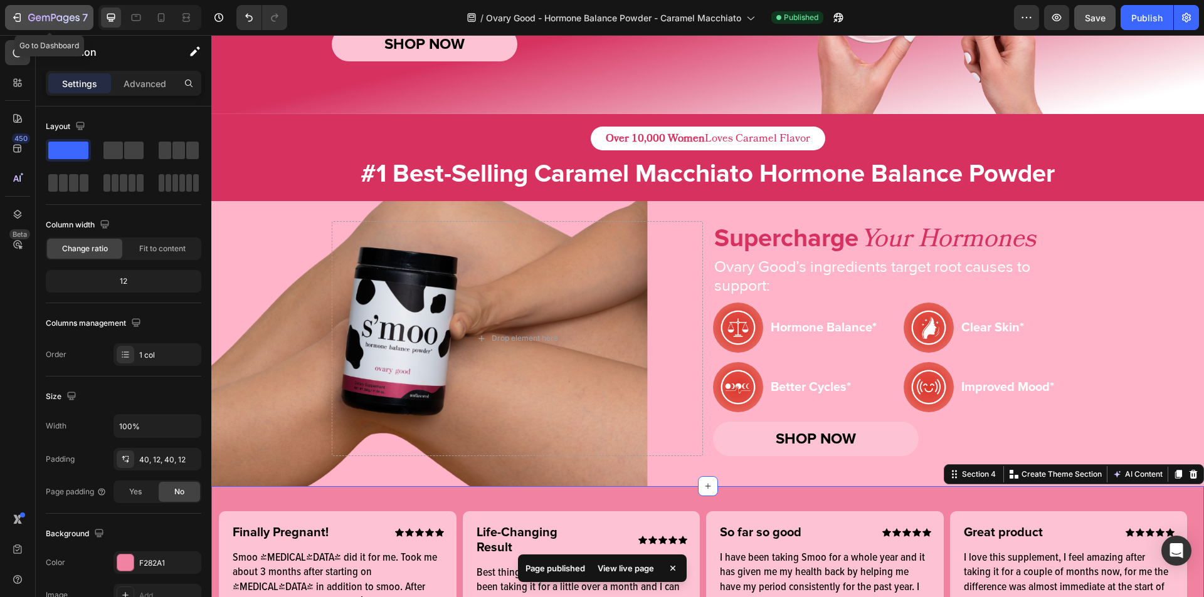
click at [8, 14] on button "7" at bounding box center [49, 17] width 88 height 25
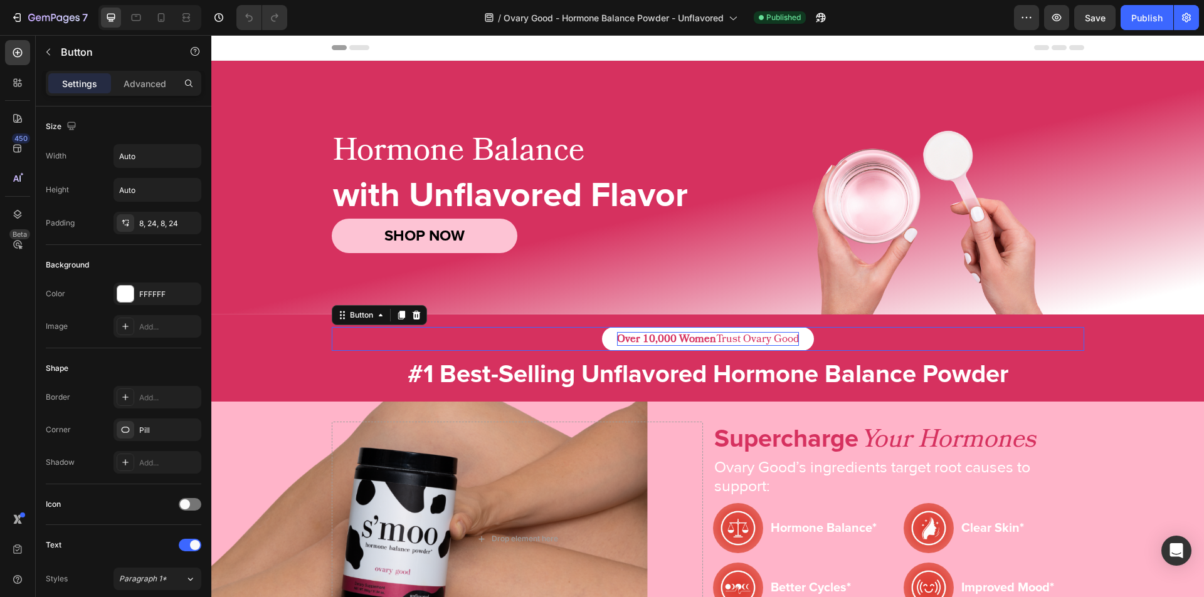
click at [716, 338] on p "Over 10,000 Women Trust Ovary Good" at bounding box center [708, 339] width 182 height 14
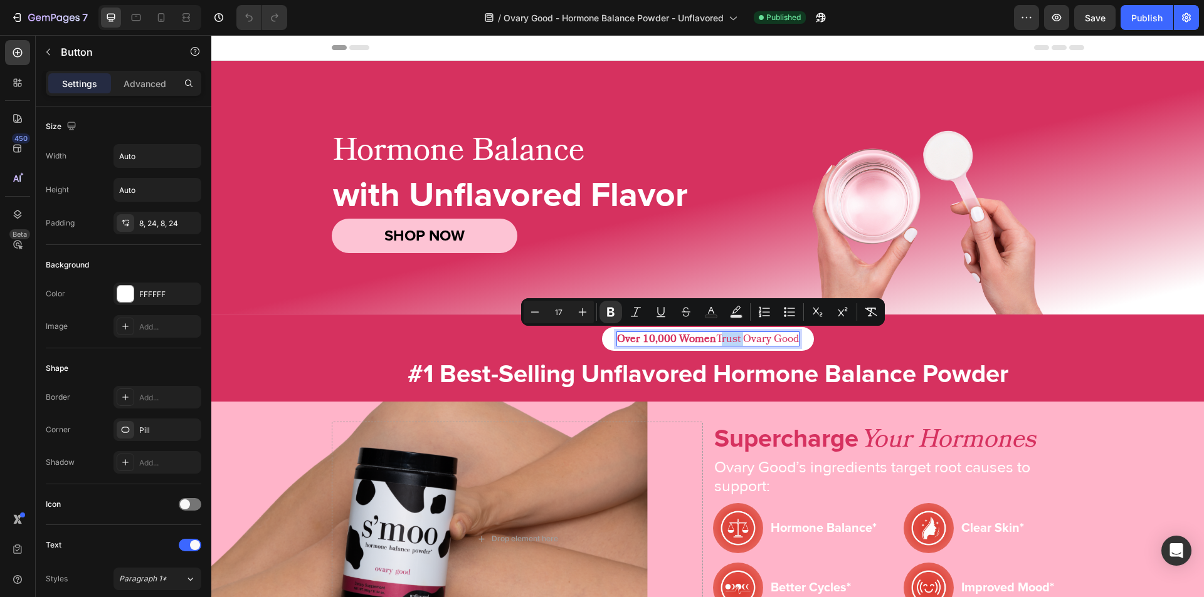
click at [716, 338] on p "Over 10,000 Women Trust Ovary Good" at bounding box center [708, 339] width 182 height 14
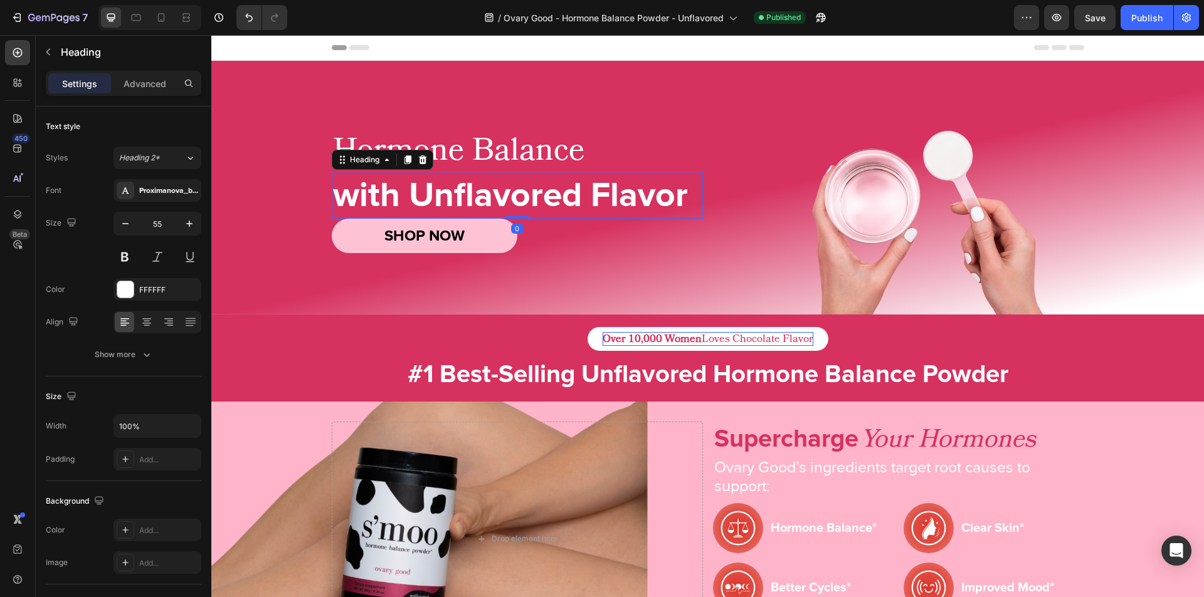
click at [525, 206] on h2 "with Unflavored Flavor" at bounding box center [517, 196] width 371 height 48
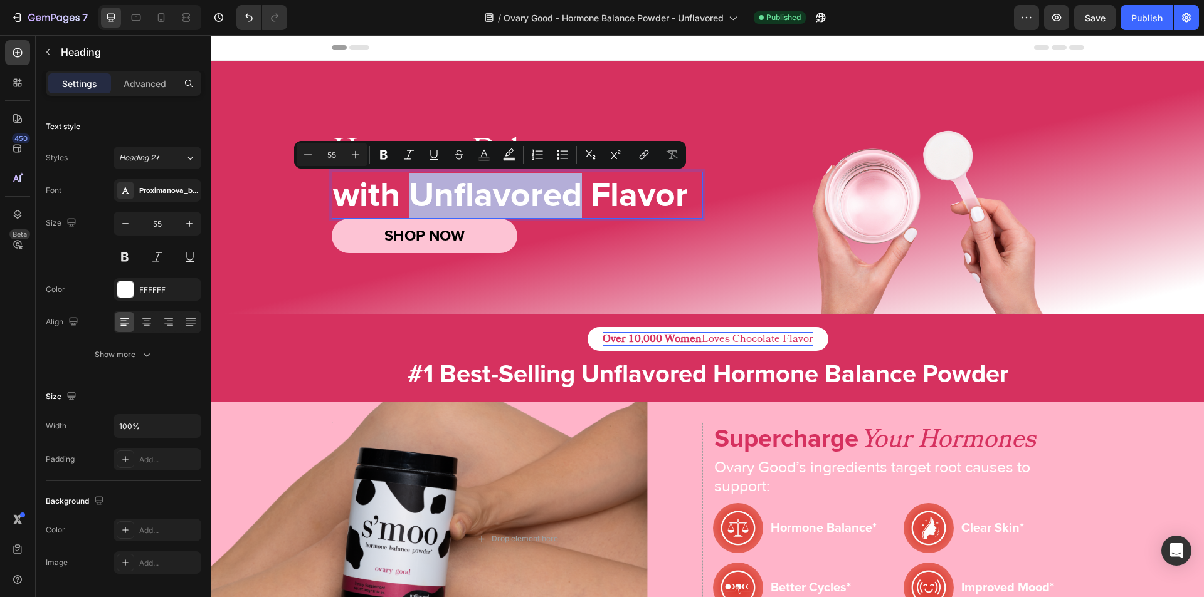
copy p "Unflavored"
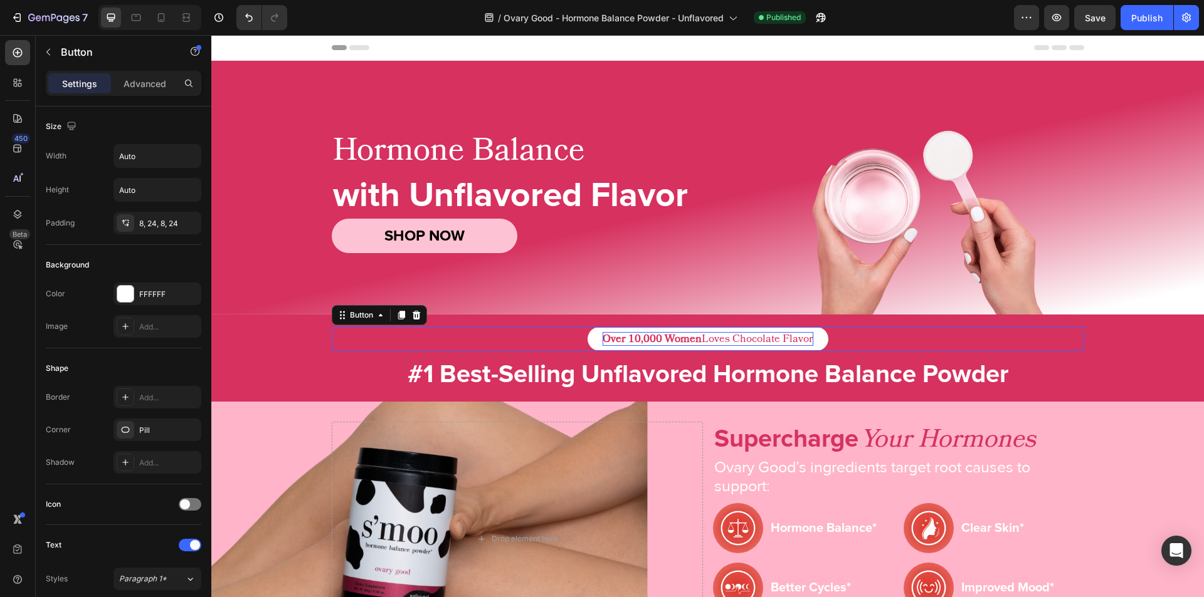
click at [748, 342] on p "Over 10,000 Women Loves Chocolate Flavor" at bounding box center [707, 339] width 211 height 14
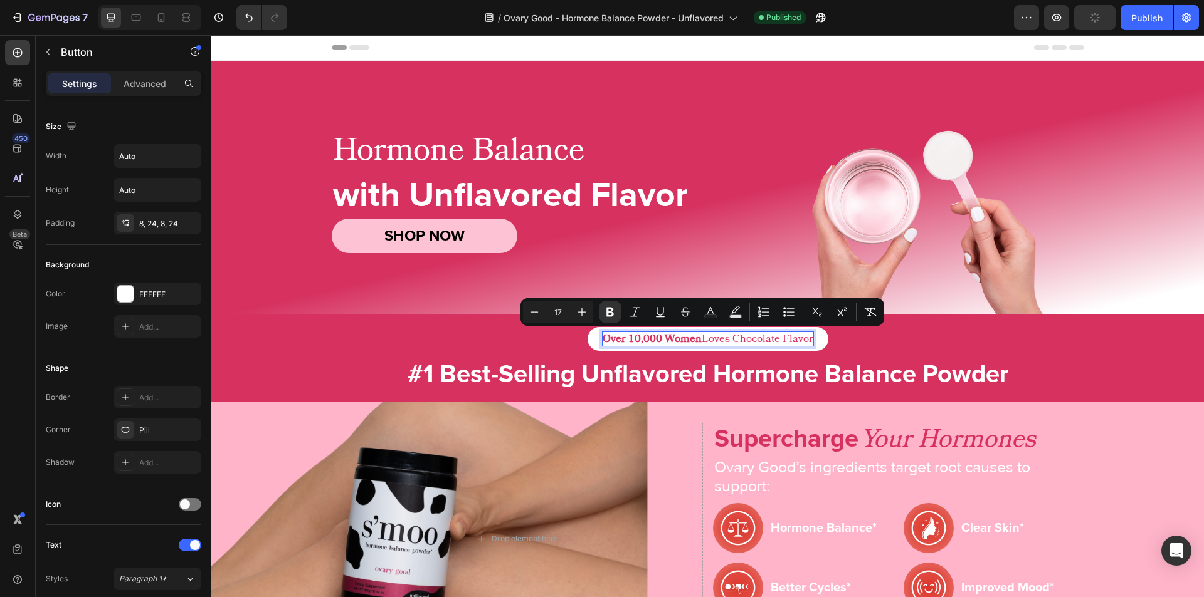
click at [755, 337] on p "Over 10,000 Women Loves Chocolate Flavor" at bounding box center [707, 339] width 211 height 14
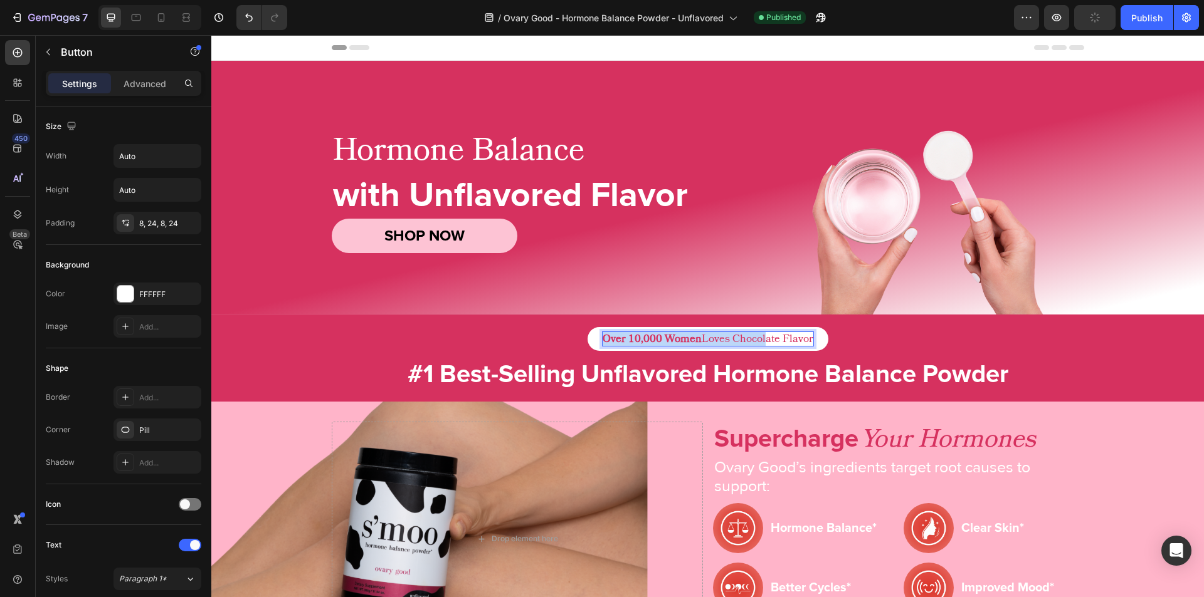
click at [755, 337] on p "Over 10,000 Women Loves Chocolate Flavor" at bounding box center [707, 339] width 211 height 14
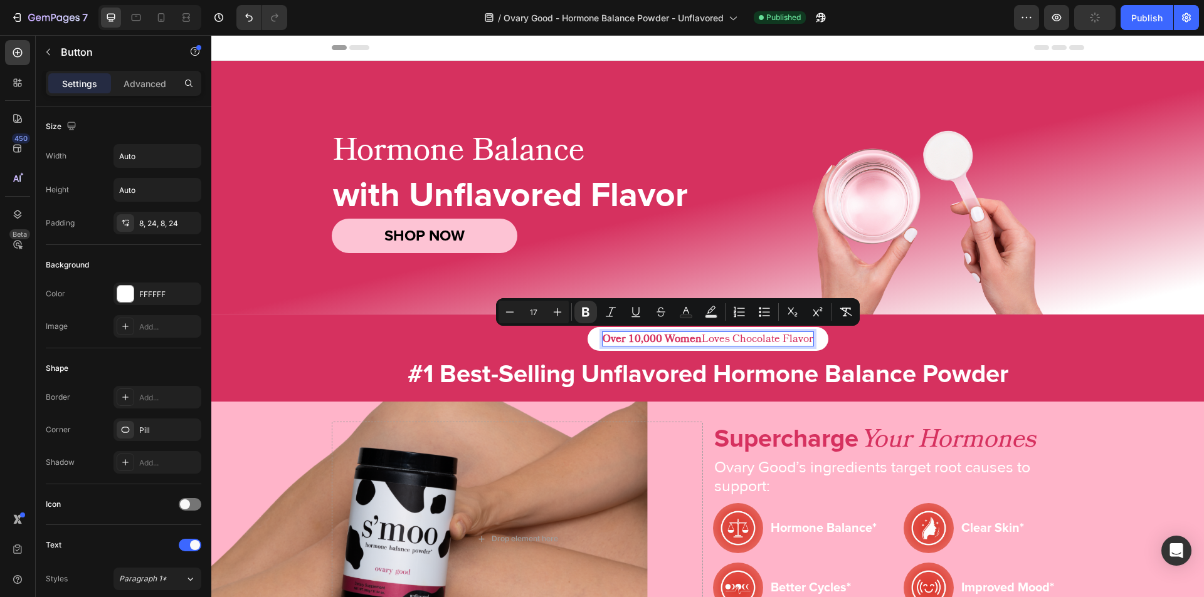
click at [760, 337] on p "Over 10,000 Women Loves Chocolate Flavor" at bounding box center [707, 339] width 211 height 14
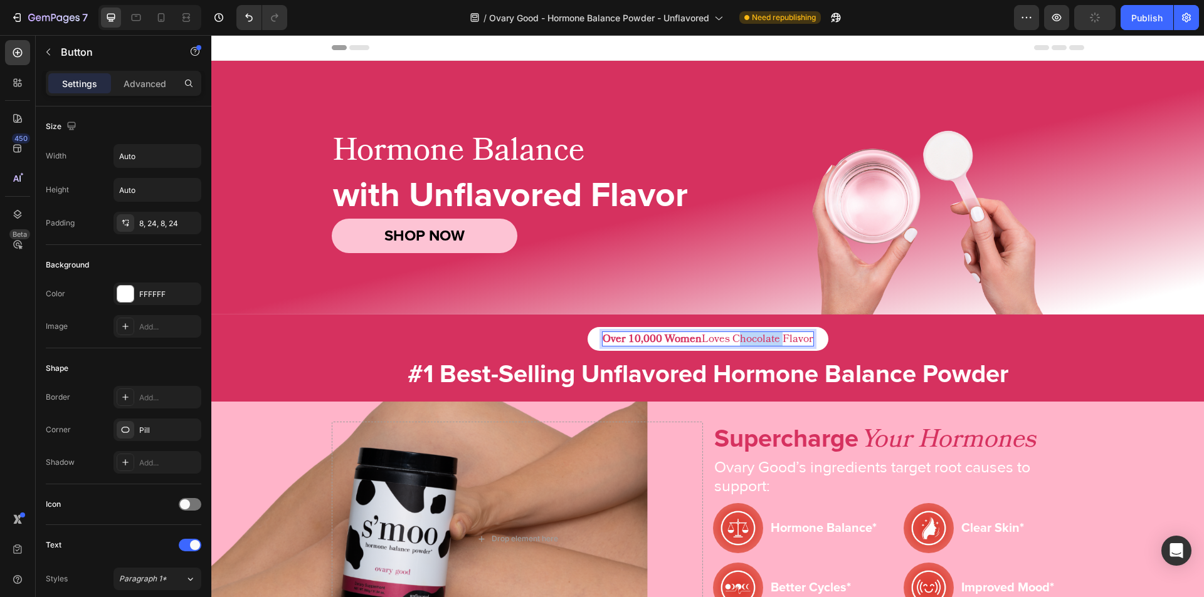
click at [760, 337] on p "Over 10,000 Women Loves Chocolate Flavor" at bounding box center [707, 339] width 211 height 14
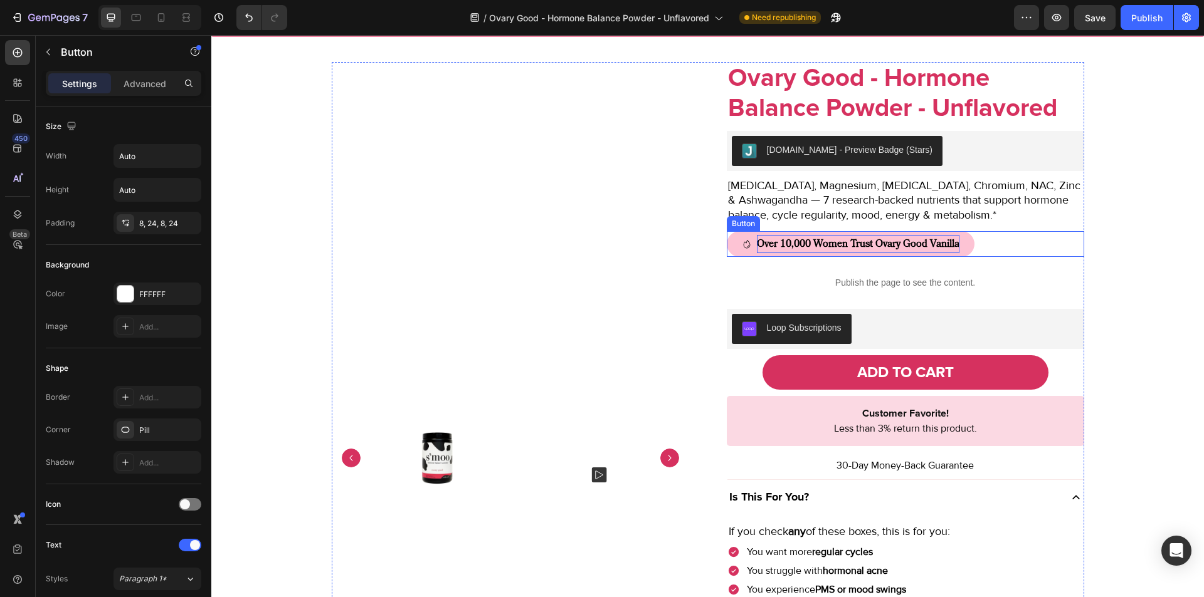
scroll to position [947, 0]
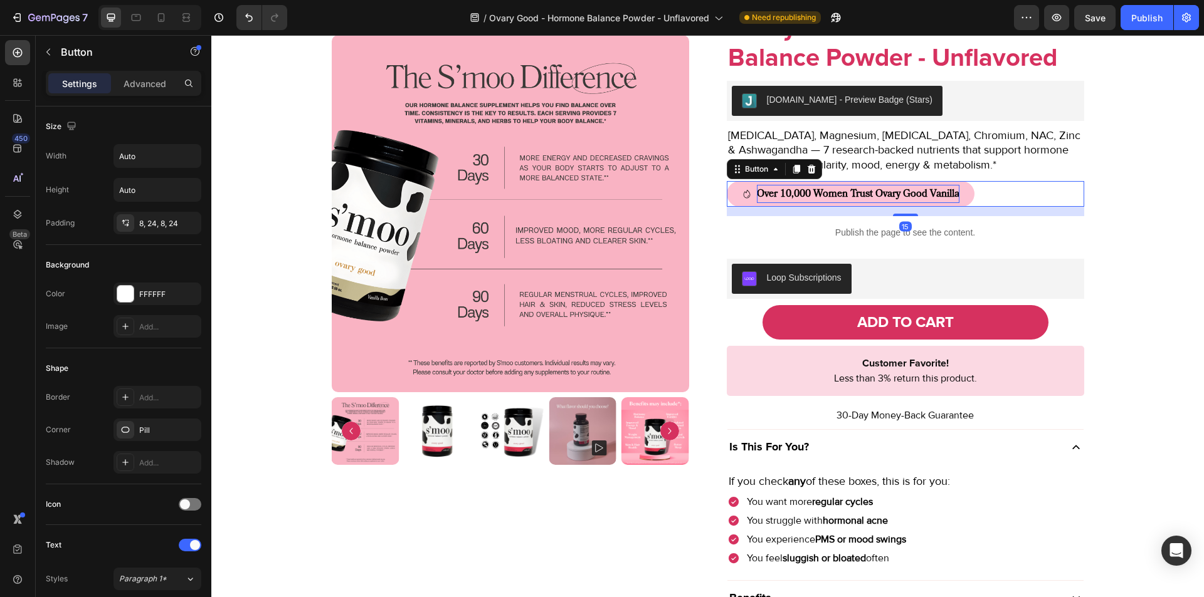
click at [942, 196] on strong "Over 10,000 Women Trust Ovary Good Vanilla" at bounding box center [858, 194] width 202 height 14
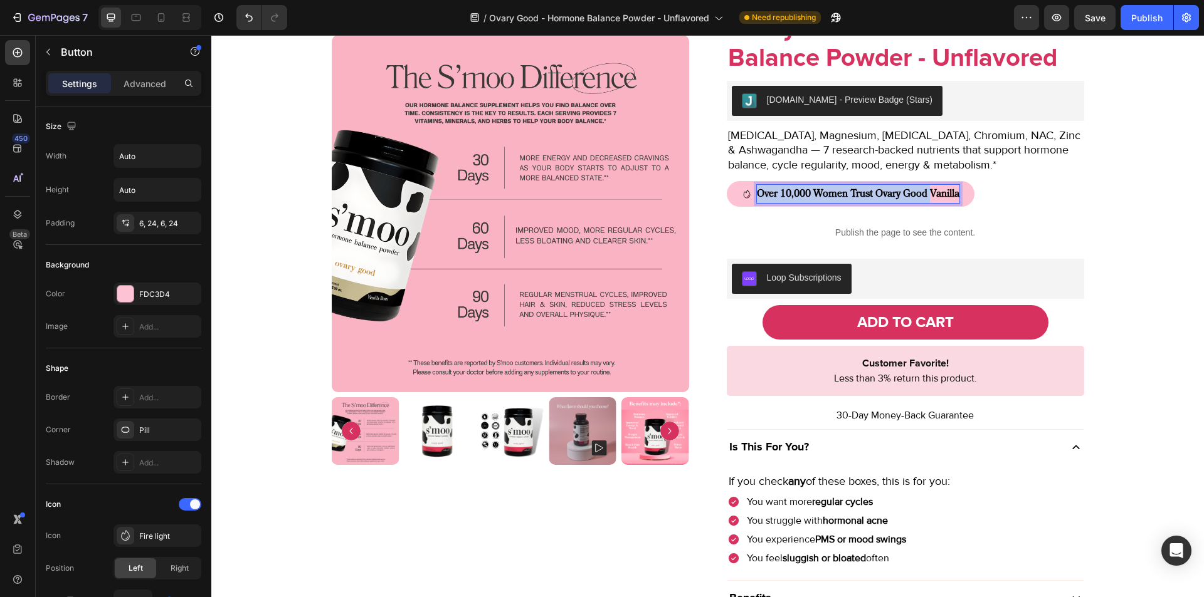
click at [944, 192] on strong "Over 10,000 Women Trust Ovary Good Vanilla" at bounding box center [858, 194] width 202 height 14
click at [950, 192] on strong "Over 10,000 Women Trust Ovary Good Vanilla" at bounding box center [858, 194] width 202 height 14
click at [986, 189] on button "Over 10,000 Women Trust Ovary Good Unflavored" at bounding box center [860, 194] width 266 height 26
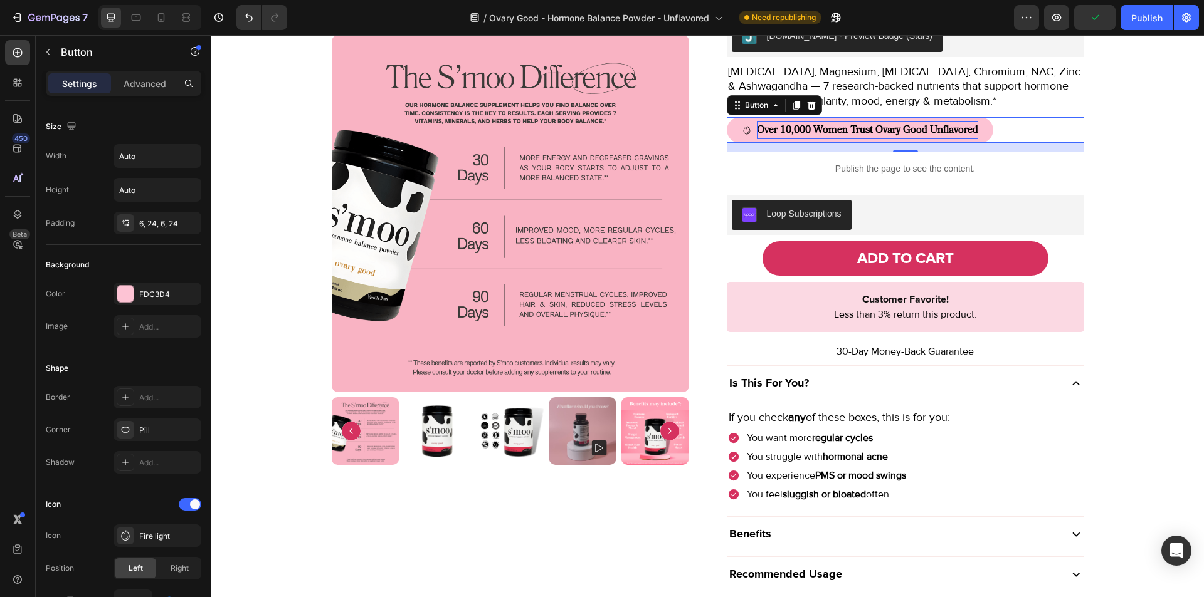
scroll to position [1014, 0]
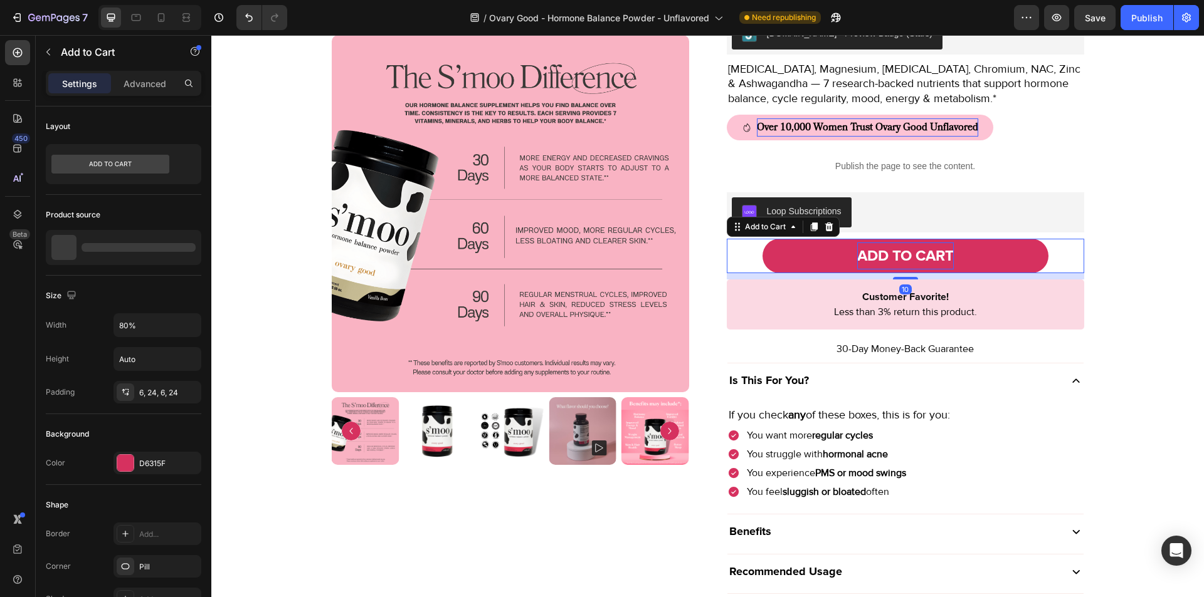
click at [928, 257] on div "ADD TO CART" at bounding box center [905, 256] width 97 height 27
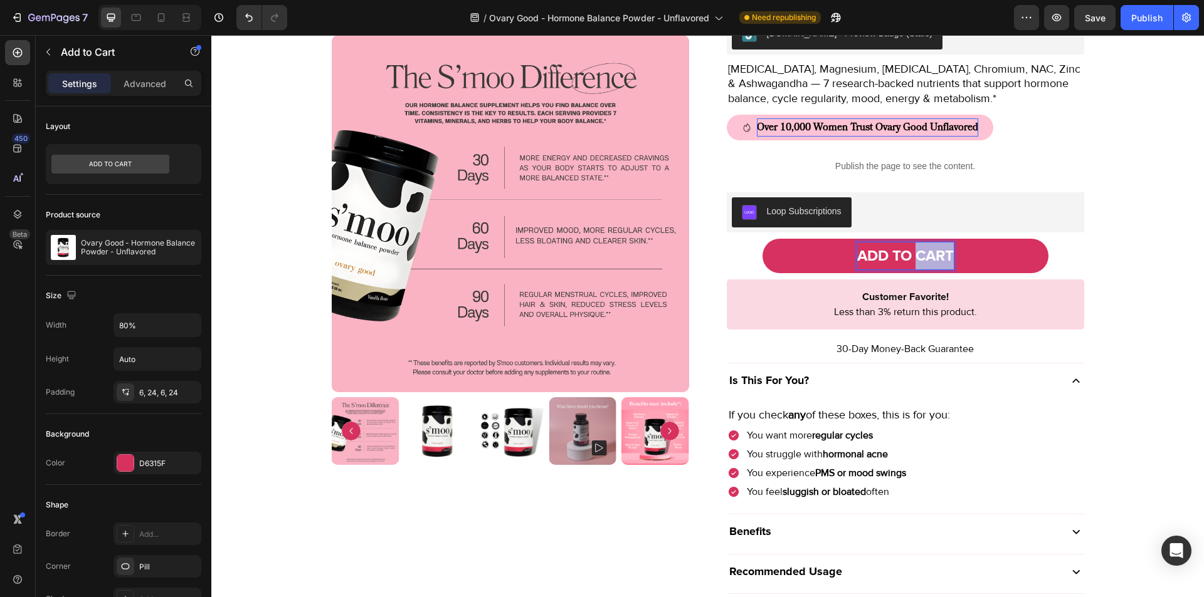
click at [932, 253] on p "ADD TO CART" at bounding box center [905, 256] width 97 height 27
click at [938, 251] on p "ADD TO CART" at bounding box center [905, 256] width 97 height 27
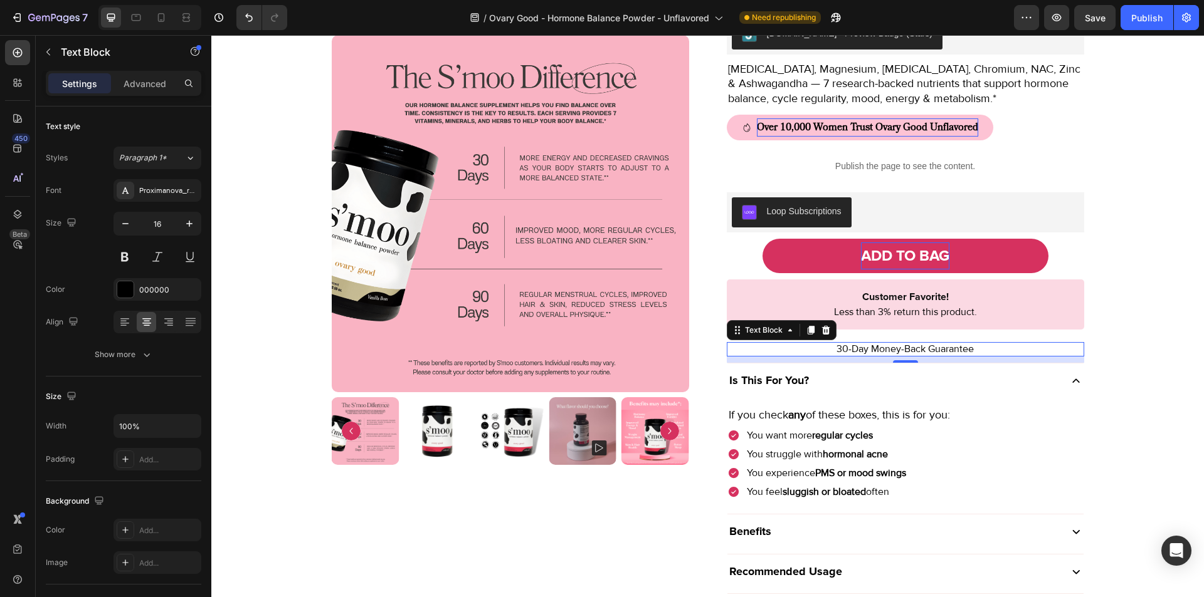
click at [853, 347] on p "30-Day Money-Back Guarantee" at bounding box center [905, 350] width 355 height 12
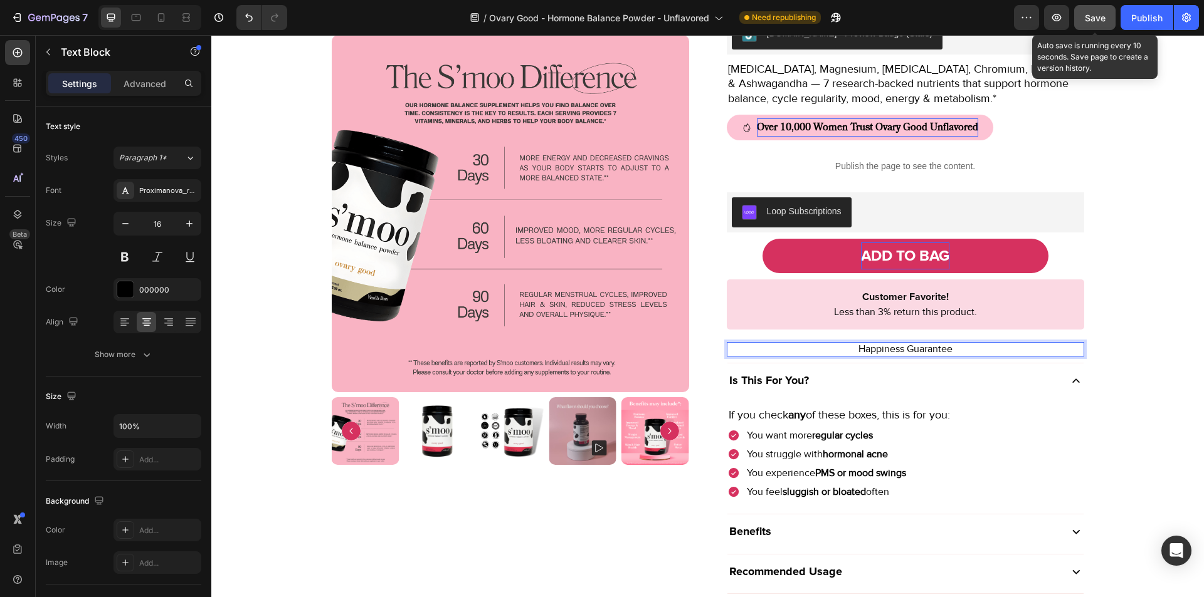
click at [1100, 19] on span "Save" at bounding box center [1095, 18] width 21 height 11
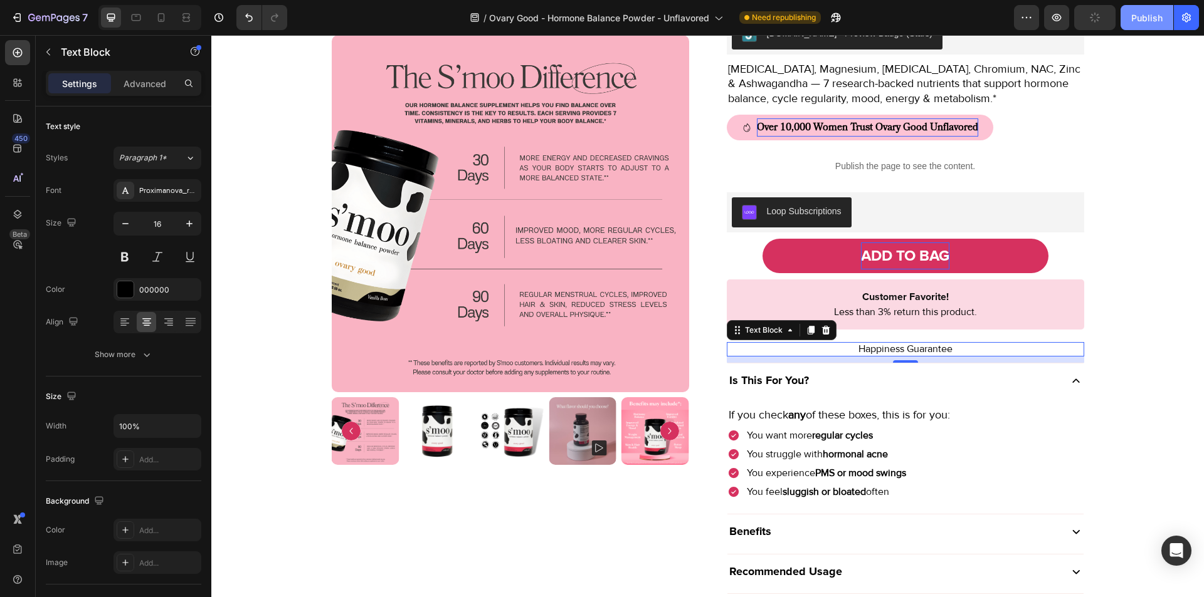
drag, startPoint x: 1137, startPoint y: 24, endPoint x: 897, endPoint y: 97, distance: 250.9
click at [1137, 24] on div "Publish" at bounding box center [1146, 17] width 31 height 13
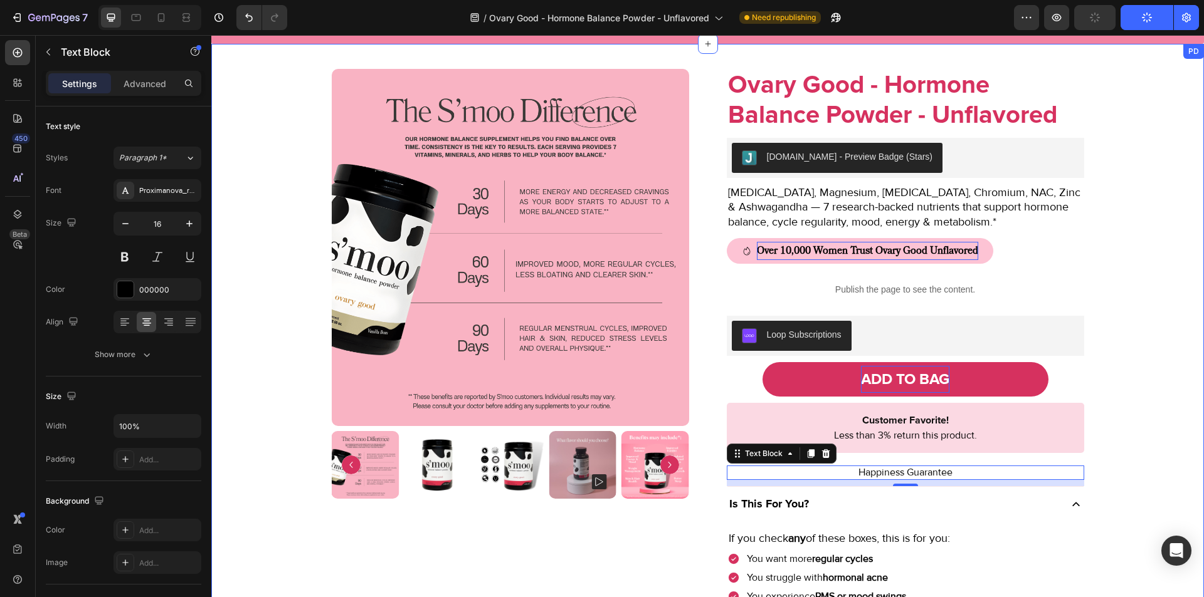
scroll to position [890, 0]
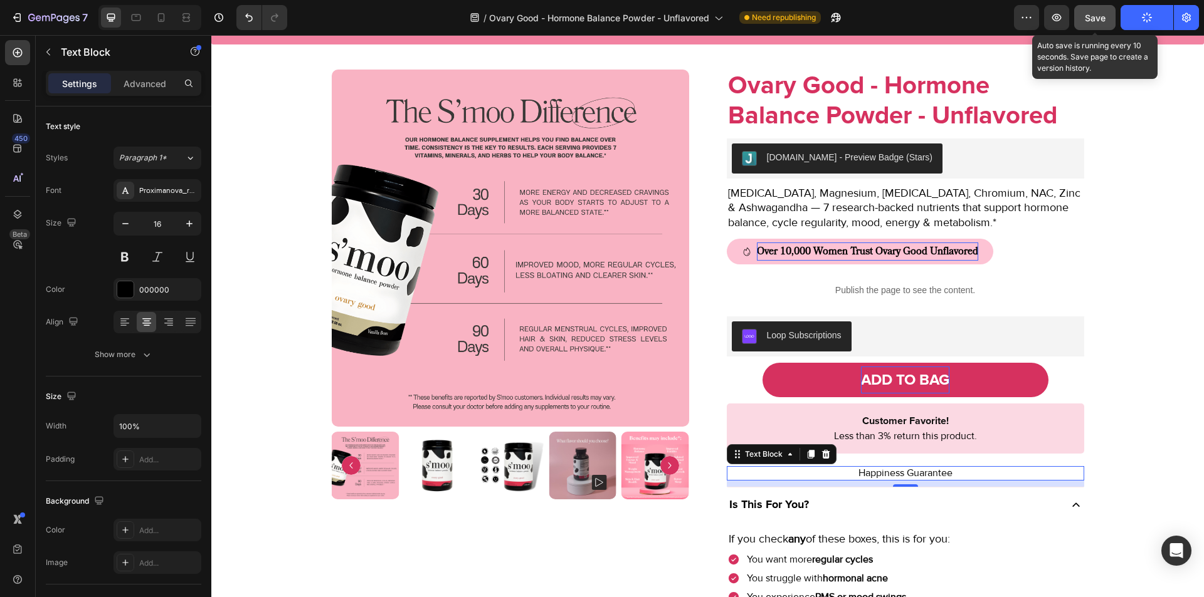
click at [1104, 13] on span "Save" at bounding box center [1095, 18] width 21 height 11
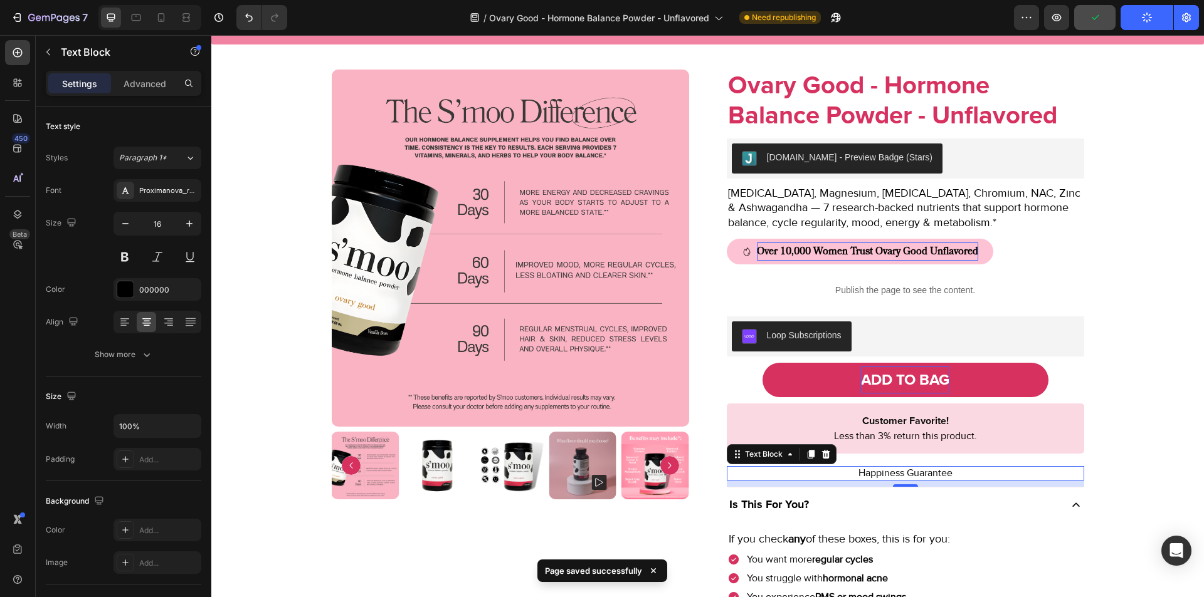
click at [1134, 20] on button "Publish" at bounding box center [1146, 17] width 53 height 25
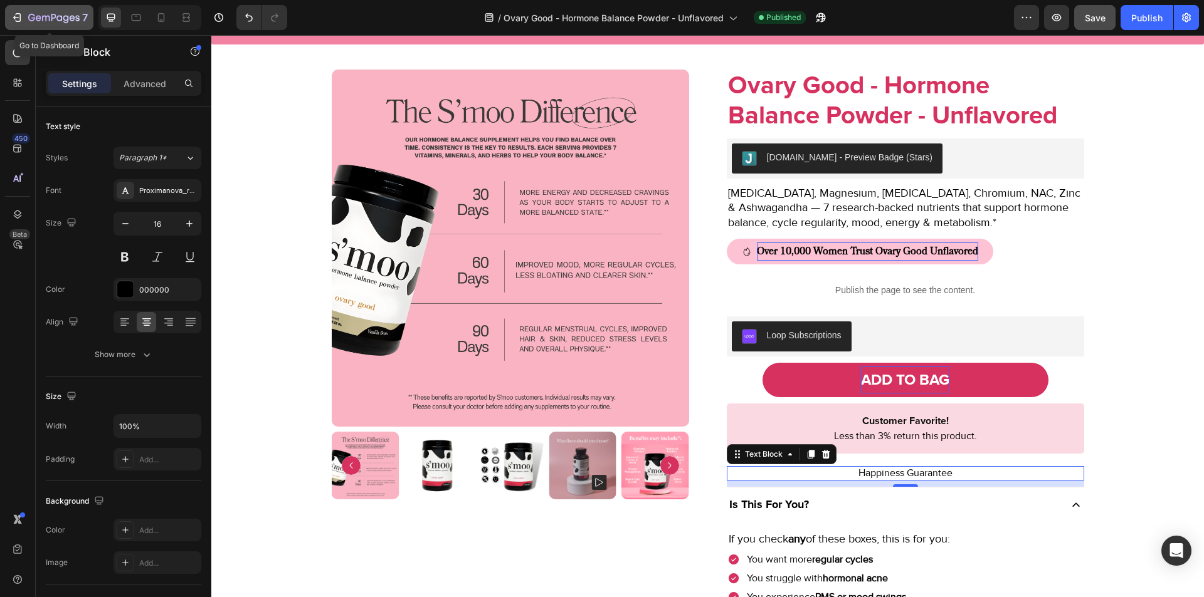
click at [16, 19] on icon "button" at bounding box center [17, 17] width 13 height 13
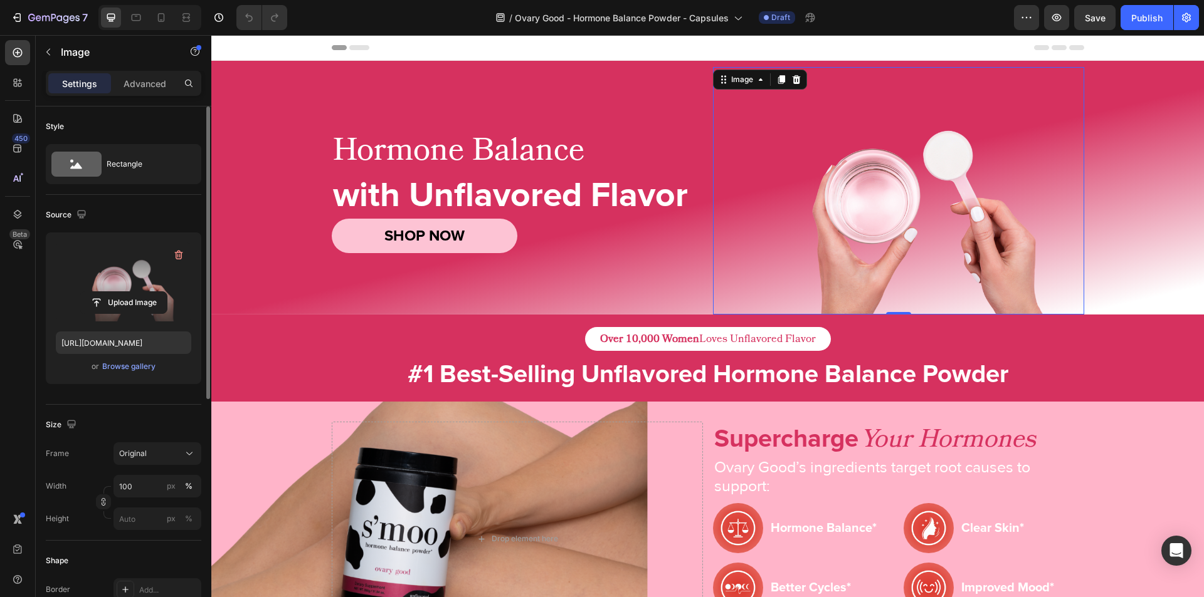
click at [126, 260] on label at bounding box center [123, 282] width 135 height 79
click at [126, 292] on input "file" at bounding box center [123, 302] width 87 height 21
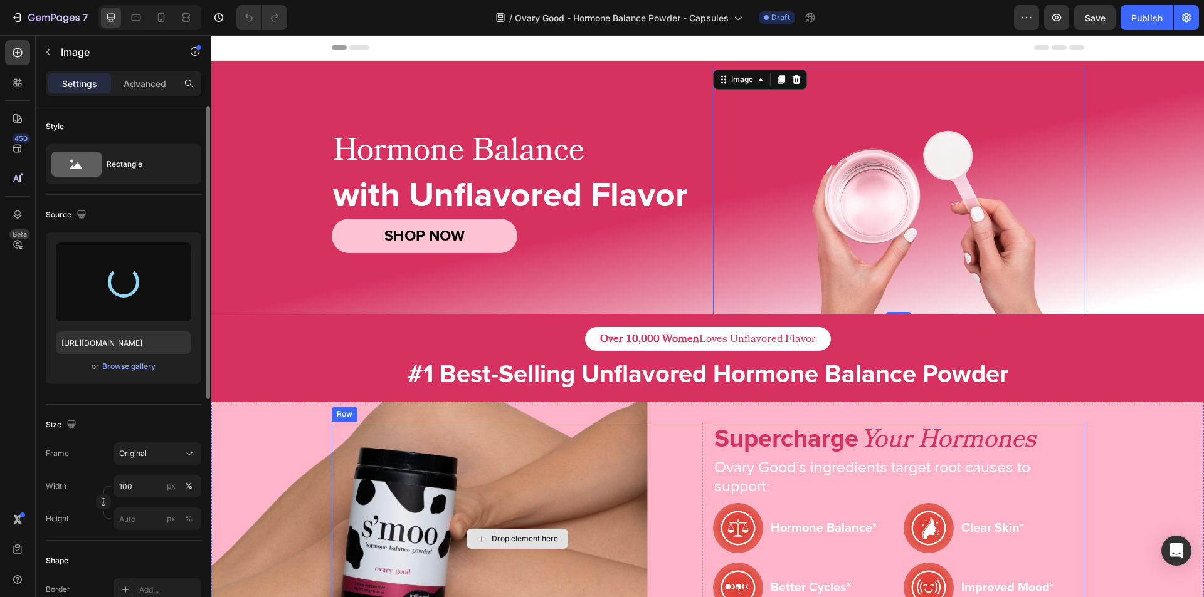
type input "[URL][DOMAIN_NAME]"
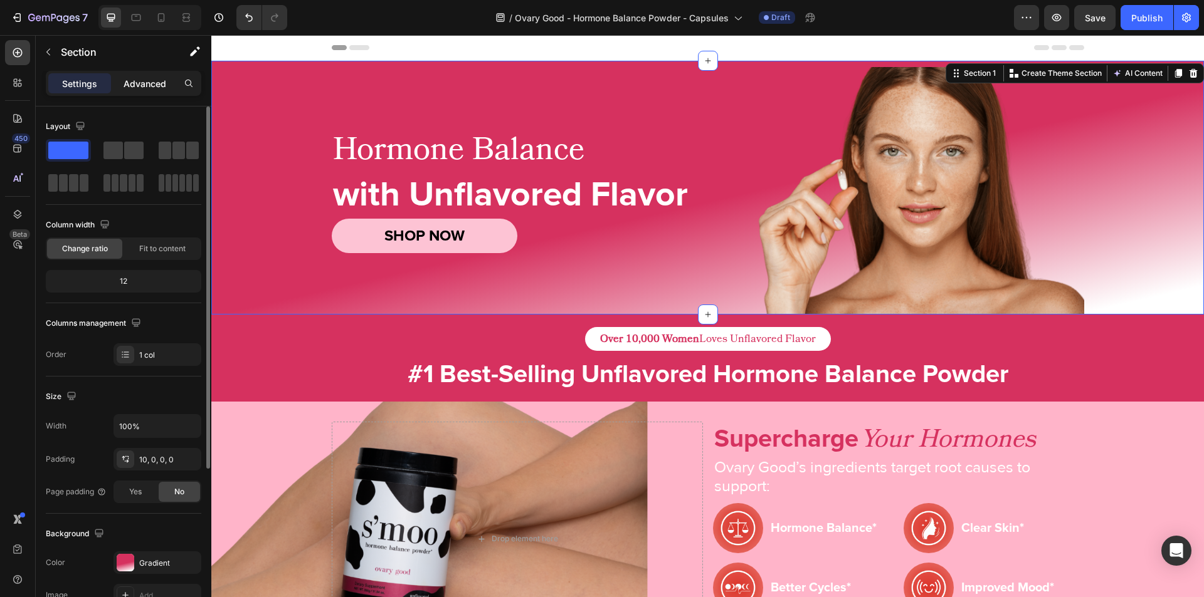
click at [160, 86] on p "Advanced" at bounding box center [145, 83] width 43 height 13
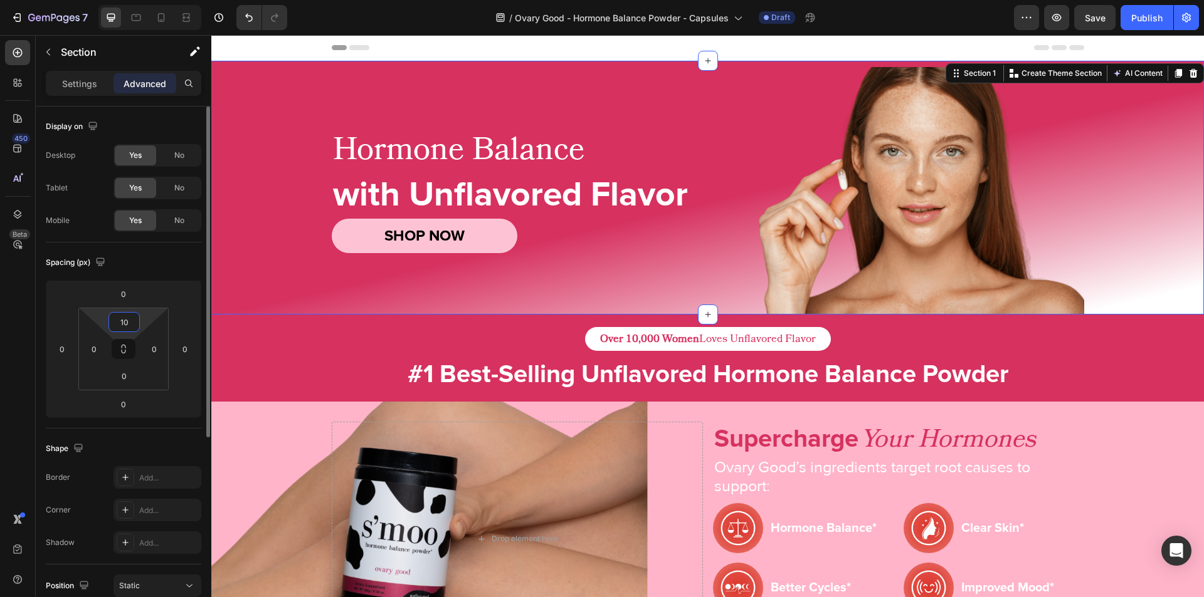
click at [126, 318] on input "10" at bounding box center [124, 322] width 25 height 19
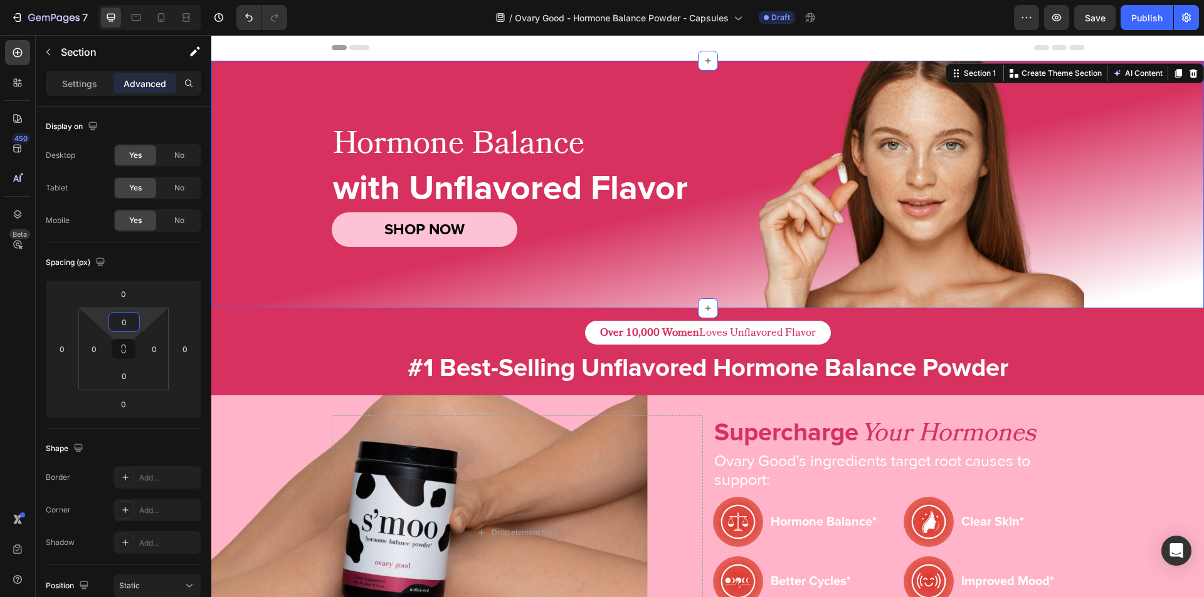
type input "0"
click at [260, 246] on div "Hormone Balance Heading with Unflavored Flavor Heading SHOP NOW Button Image Row" at bounding box center [707, 185] width 992 height 248
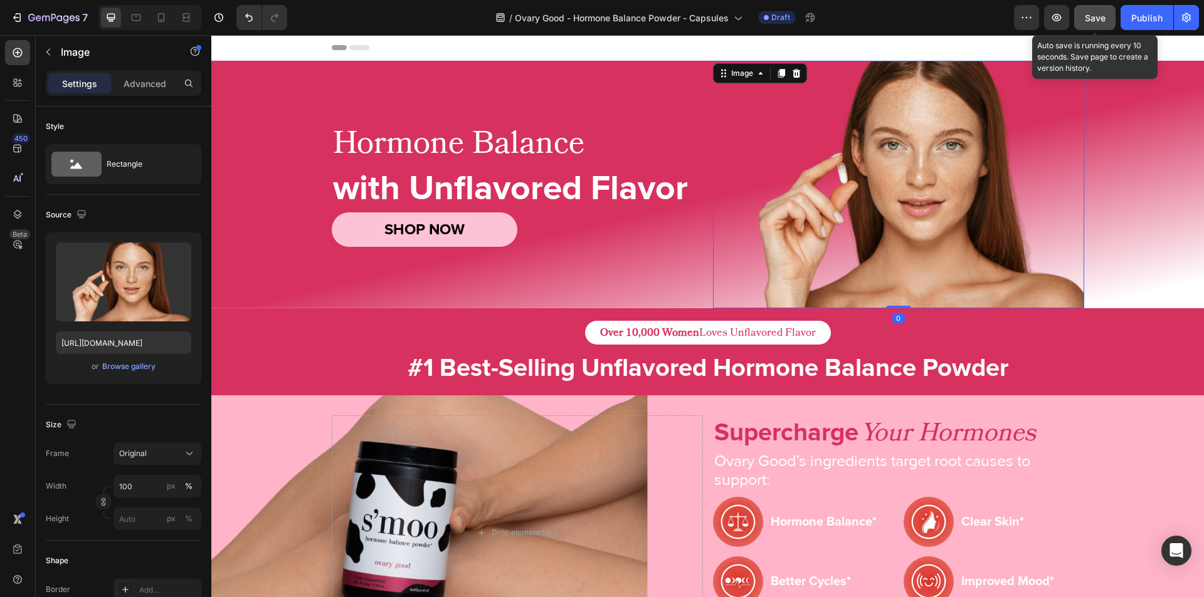
click at [1096, 18] on span "Save" at bounding box center [1095, 18] width 21 height 11
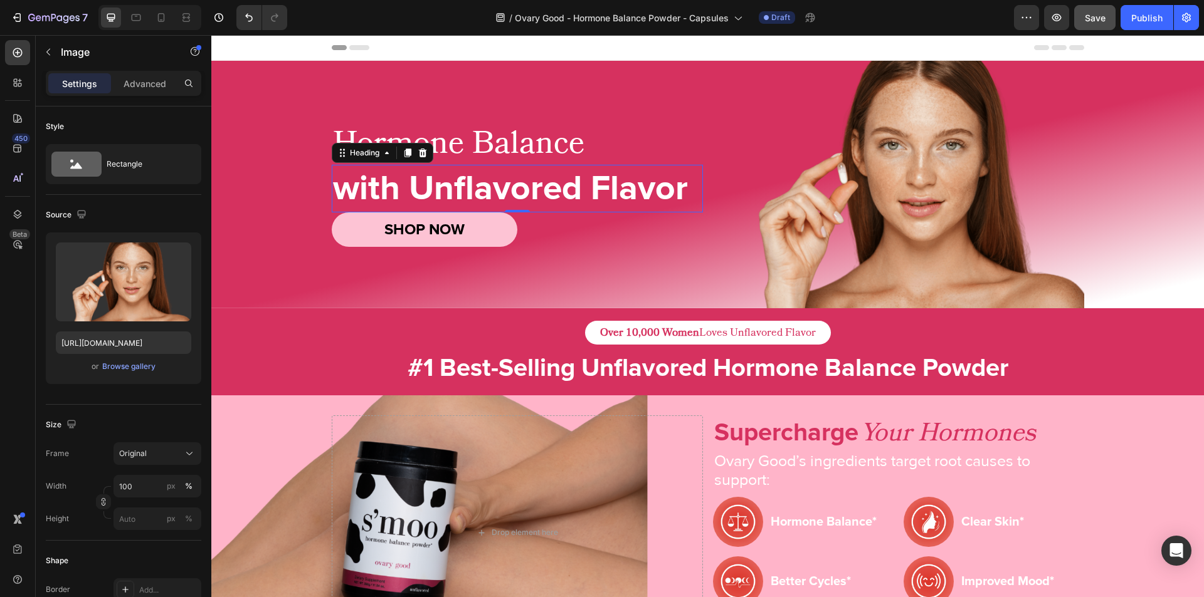
click at [532, 194] on h2 "with Unflavored Flavor" at bounding box center [517, 189] width 371 height 48
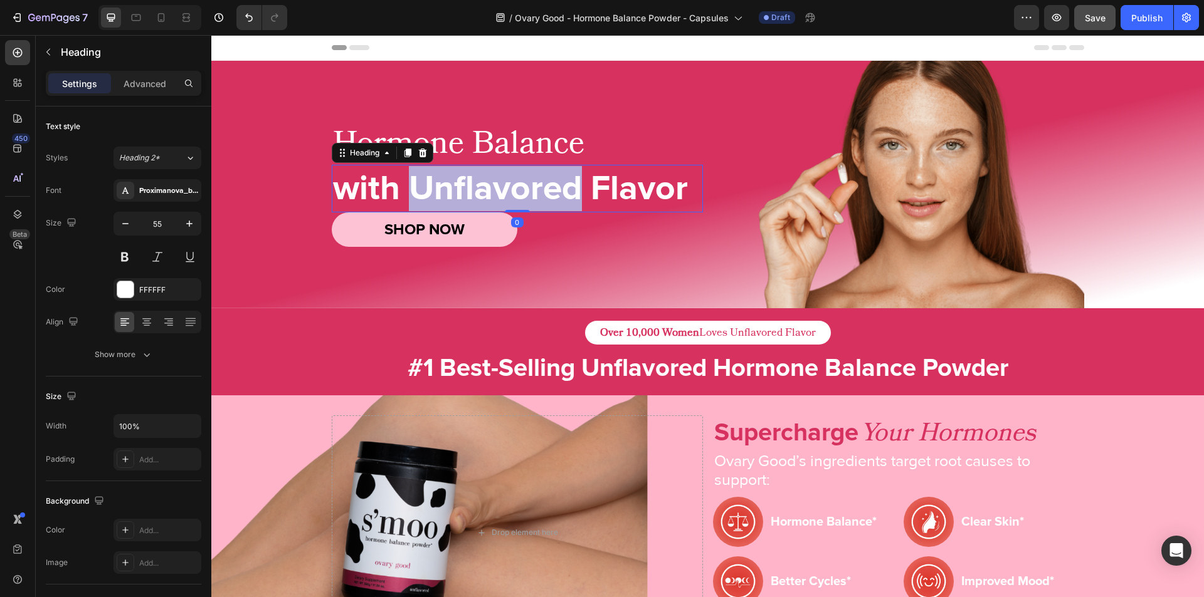
click at [557, 182] on p "with Unflavored Flavor" at bounding box center [517, 188] width 369 height 45
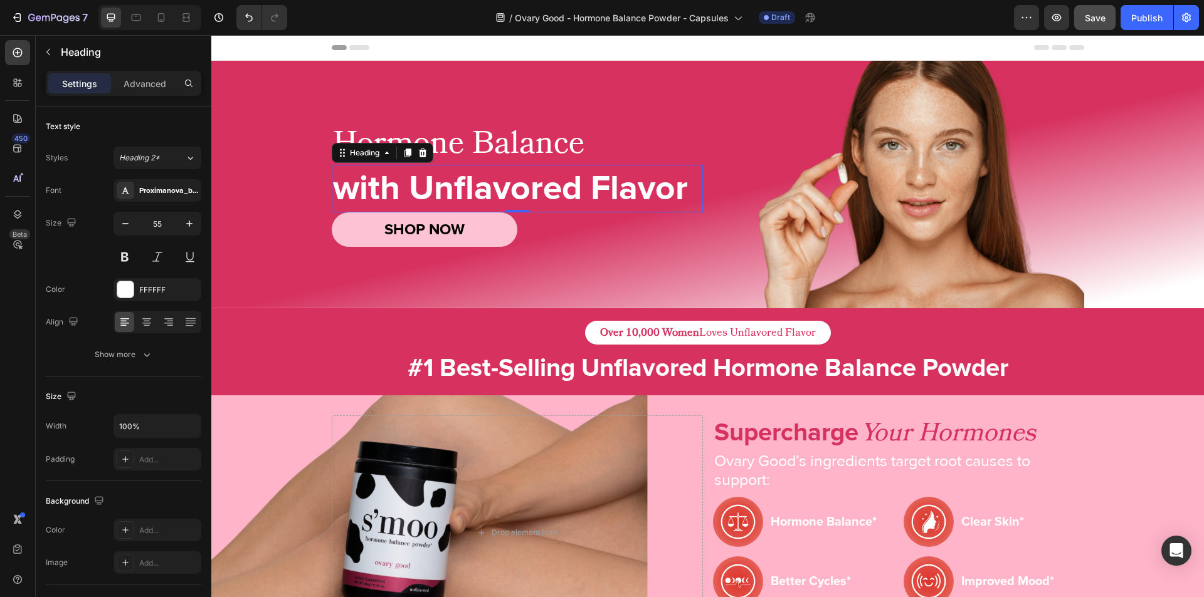
click at [587, 187] on p "with Unflavored Flavor" at bounding box center [517, 188] width 369 height 45
click at [409, 185] on p "with Unflavored Flavor" at bounding box center [517, 188] width 369 height 45
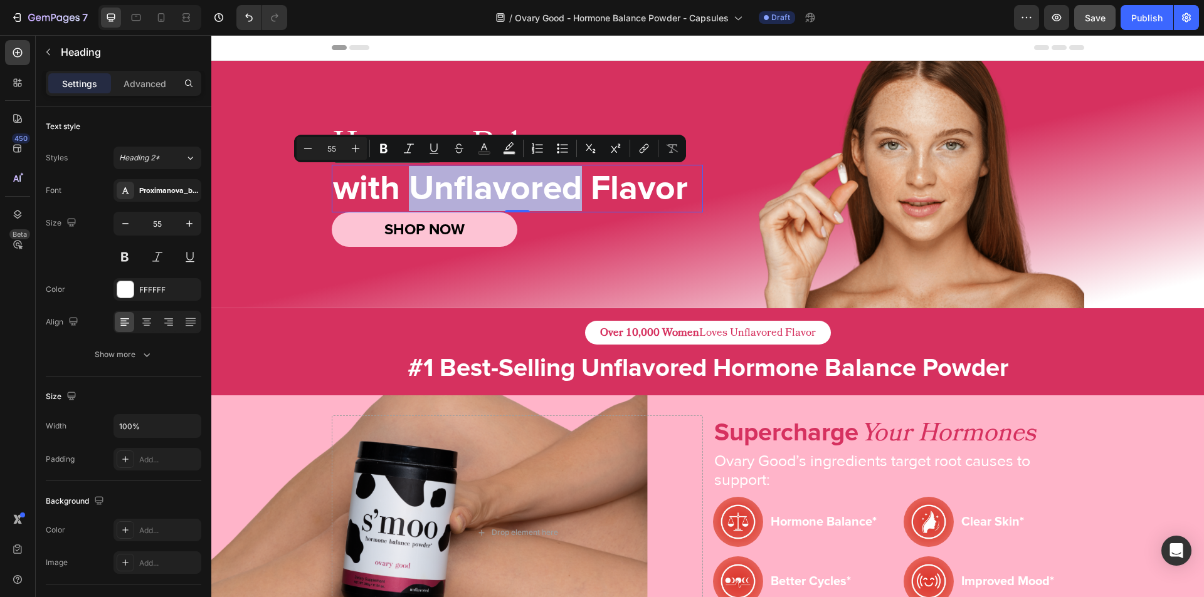
drag, startPoint x: 409, startPoint y: 185, endPoint x: 574, endPoint y: 191, distance: 164.4
click at [574, 191] on p "with Unflavored Flavor" at bounding box center [517, 188] width 369 height 45
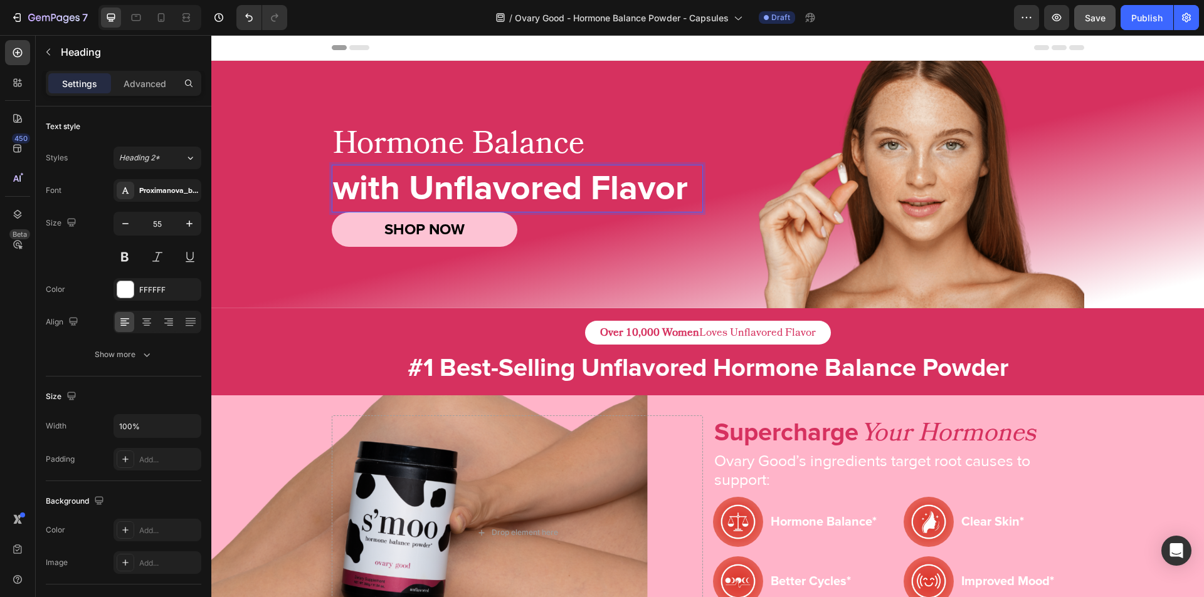
click at [581, 179] on p "with Unflavored Flavor" at bounding box center [517, 188] width 369 height 45
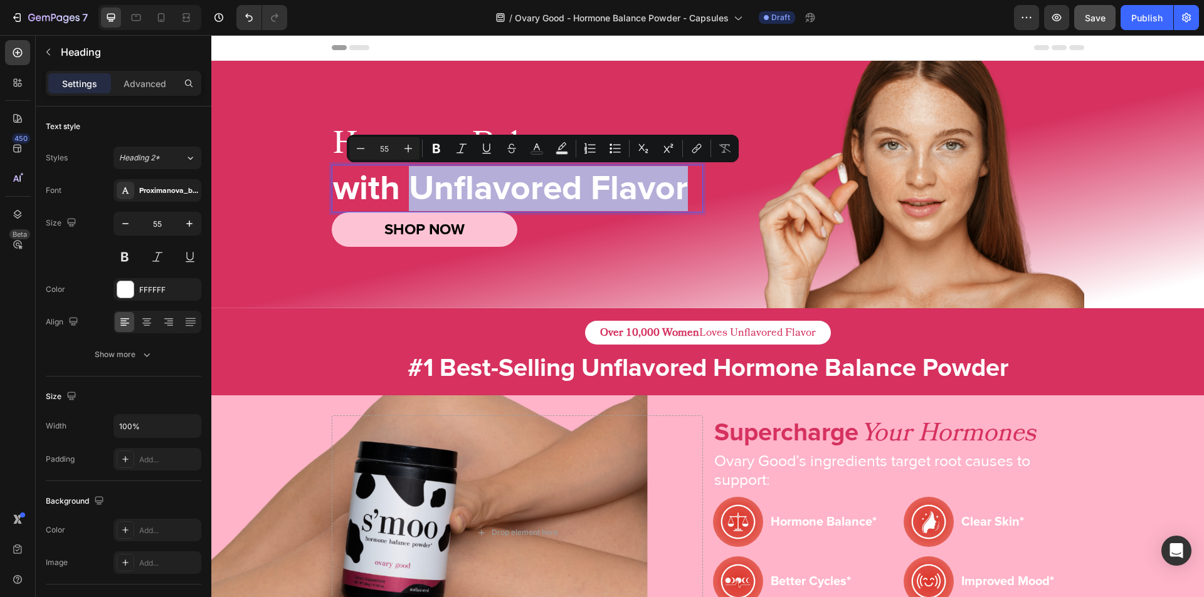
drag, startPoint x: 407, startPoint y: 187, endPoint x: 676, endPoint y: 184, distance: 269.0
click at [676, 184] on p "with Unflavored Flavor" at bounding box center [517, 188] width 369 height 45
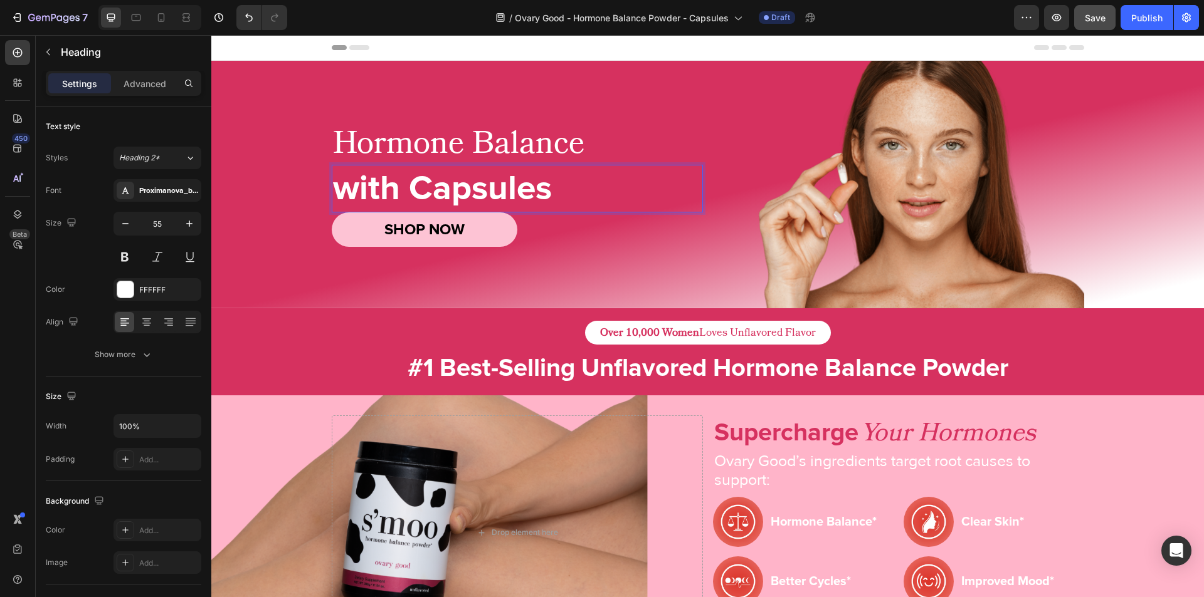
click at [397, 191] on p "with Capsules" at bounding box center [517, 188] width 369 height 45
click at [398, 194] on p "with Capsules" at bounding box center [517, 188] width 369 height 45
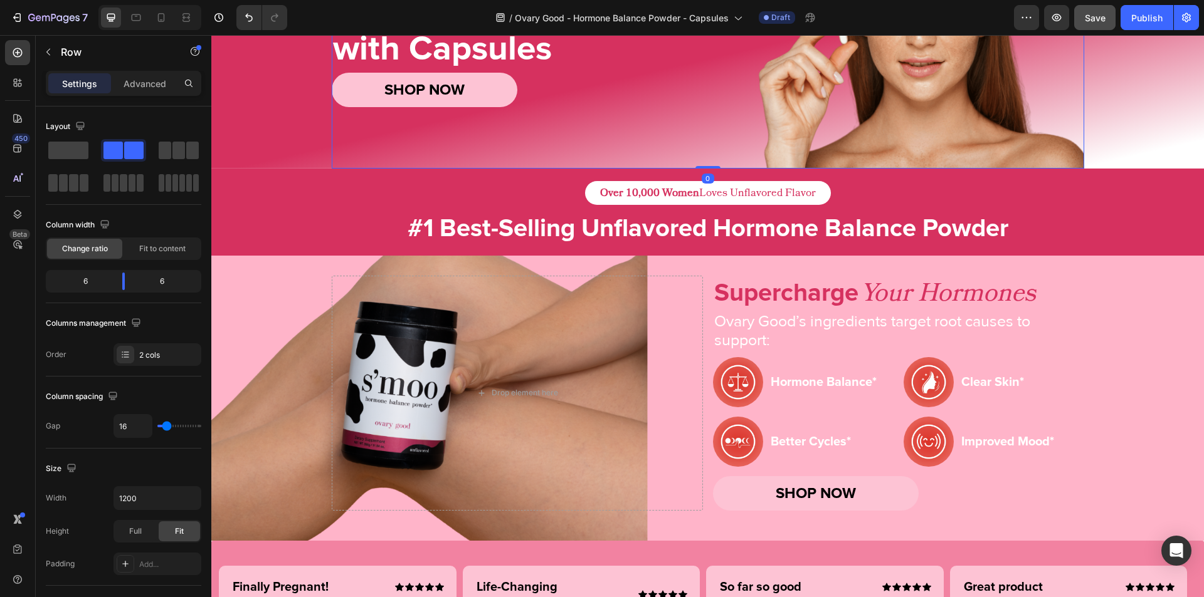
scroll to position [149, 0]
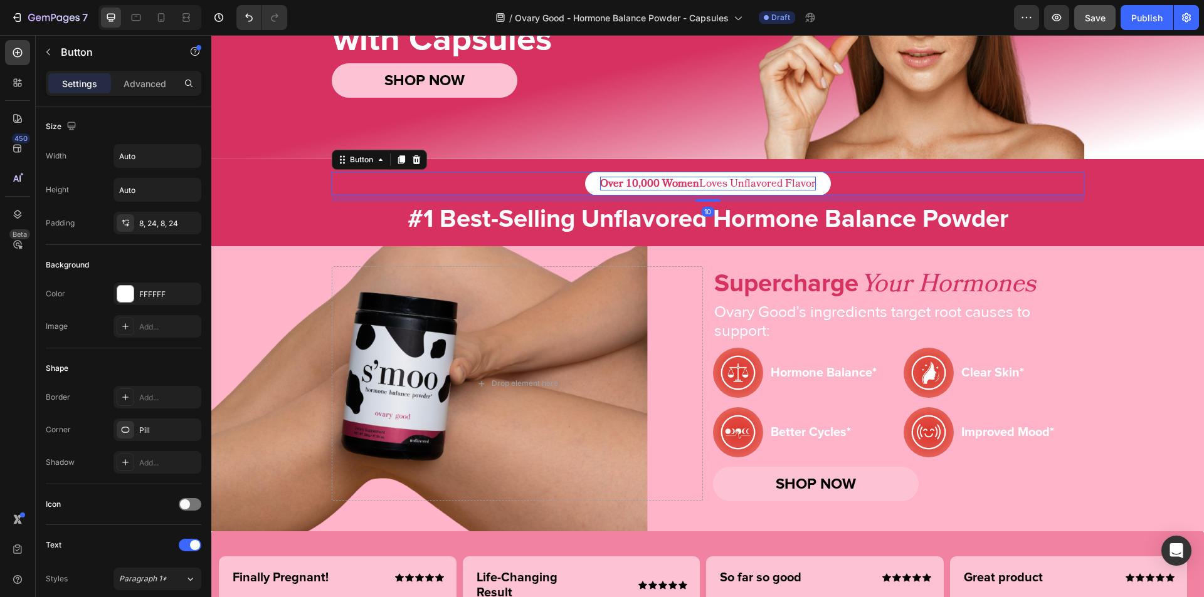
click at [741, 183] on p "Over 10,000 Women Loves Unflavored Flavor" at bounding box center [708, 184] width 216 height 14
click at [748, 183] on p "Over 10,000 Women Loves Unflavored Flavor" at bounding box center [708, 184] width 216 height 14
click at [755, 182] on p "Over 10,000 Women Loves Unflavored Flavor" at bounding box center [708, 184] width 216 height 14
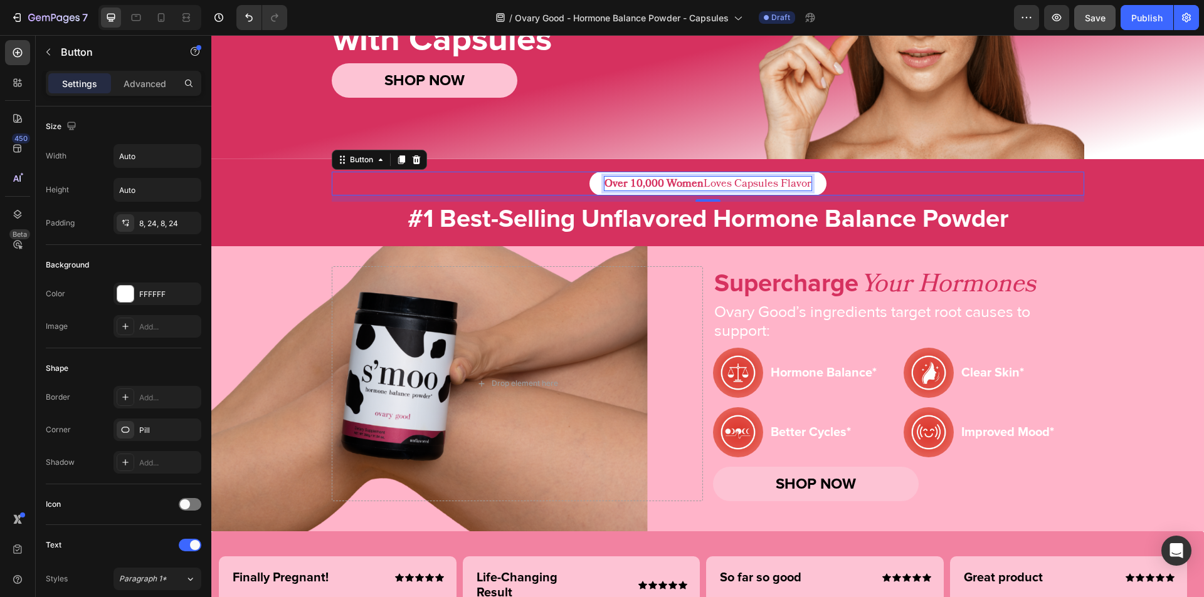
click at [787, 181] on p "Over 10,000 Women Loves Capsules Flavor" at bounding box center [707, 184] width 207 height 14
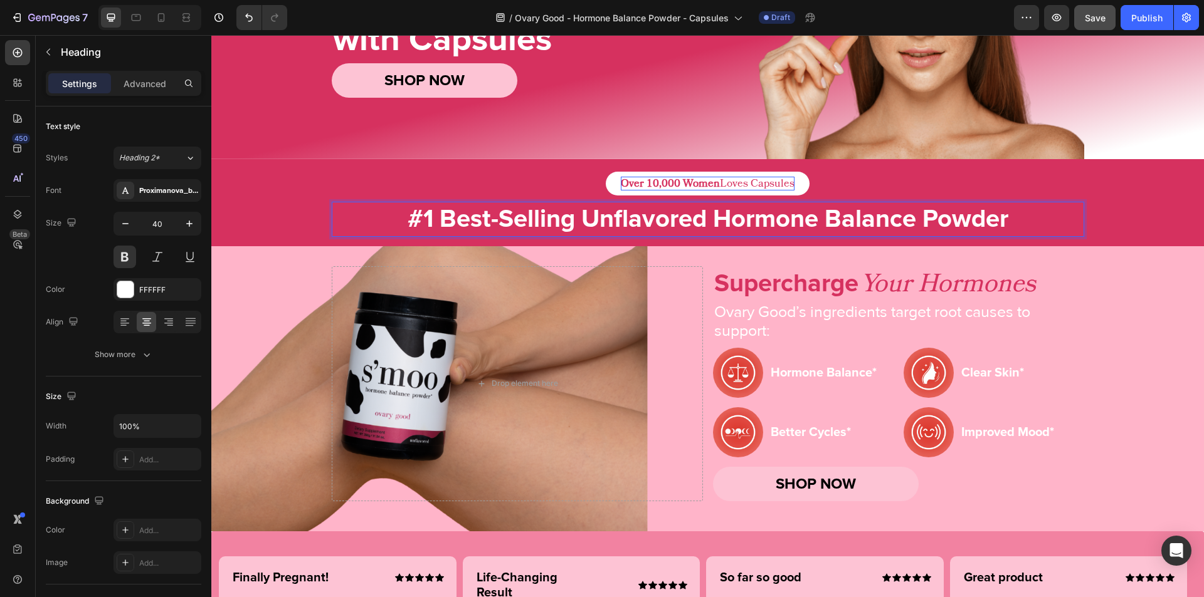
click at [629, 218] on h2 "#1 Best-Selling Unflavored Hormone Balance Powder" at bounding box center [708, 219] width 752 height 35
click at [629, 218] on p "#1 Best-Selling Unflavored Hormone Balance Powder" at bounding box center [708, 219] width 750 height 33
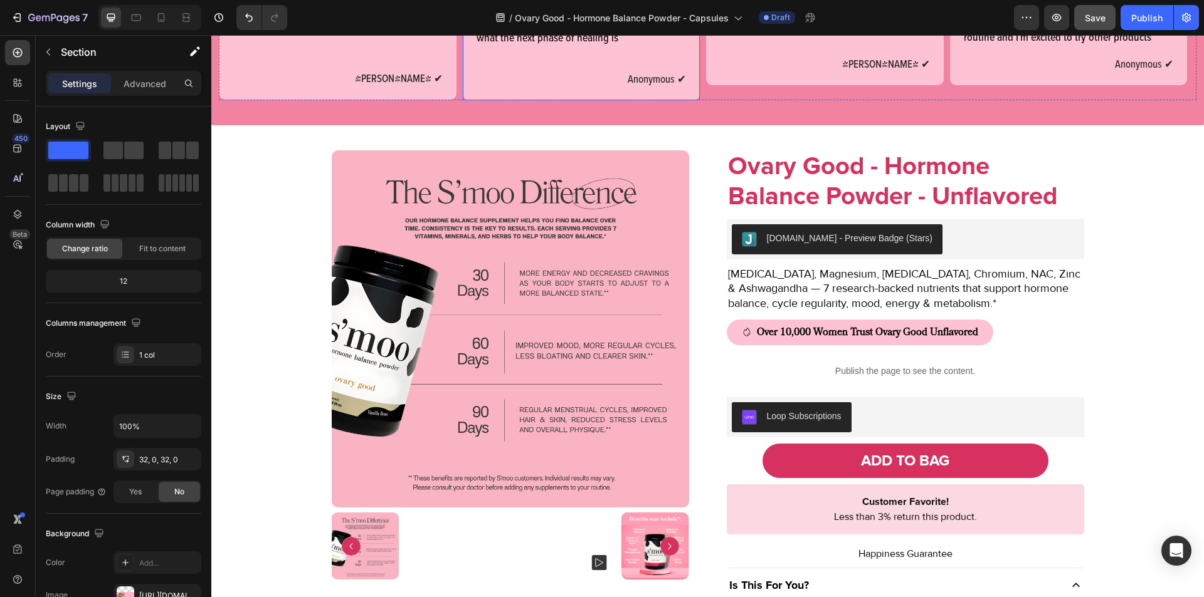
scroll to position [812, 0]
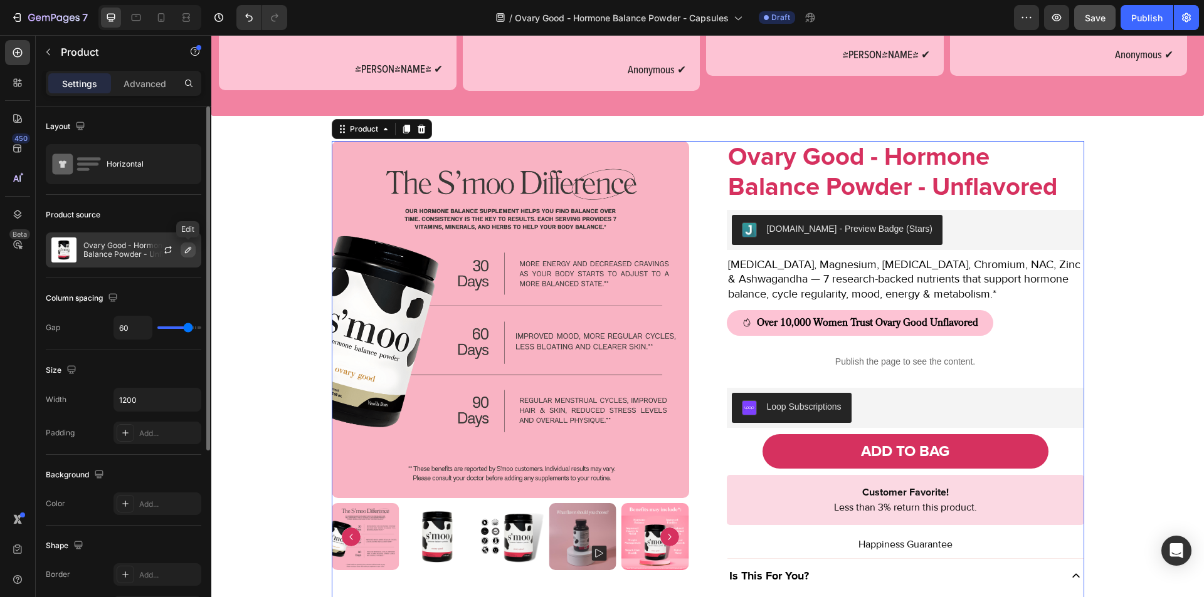
click at [190, 251] on icon "button" at bounding box center [188, 250] width 10 height 10
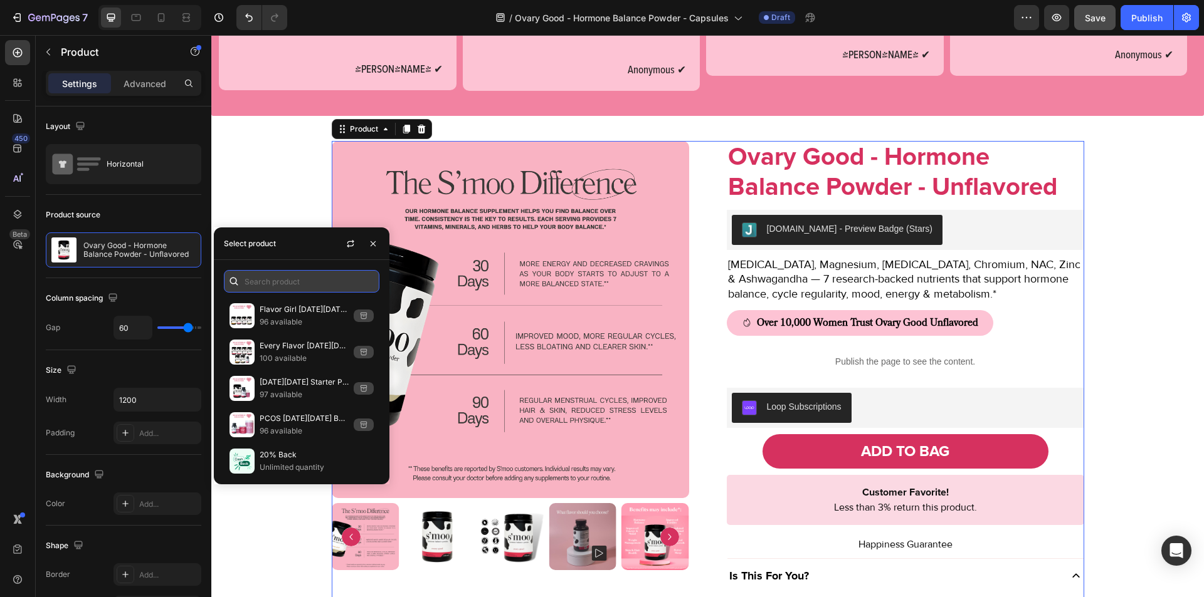
click at [276, 283] on input "text" at bounding box center [301, 281] width 155 height 23
paste input "Ovary Good - Hormone Balance Powder - Capsules"
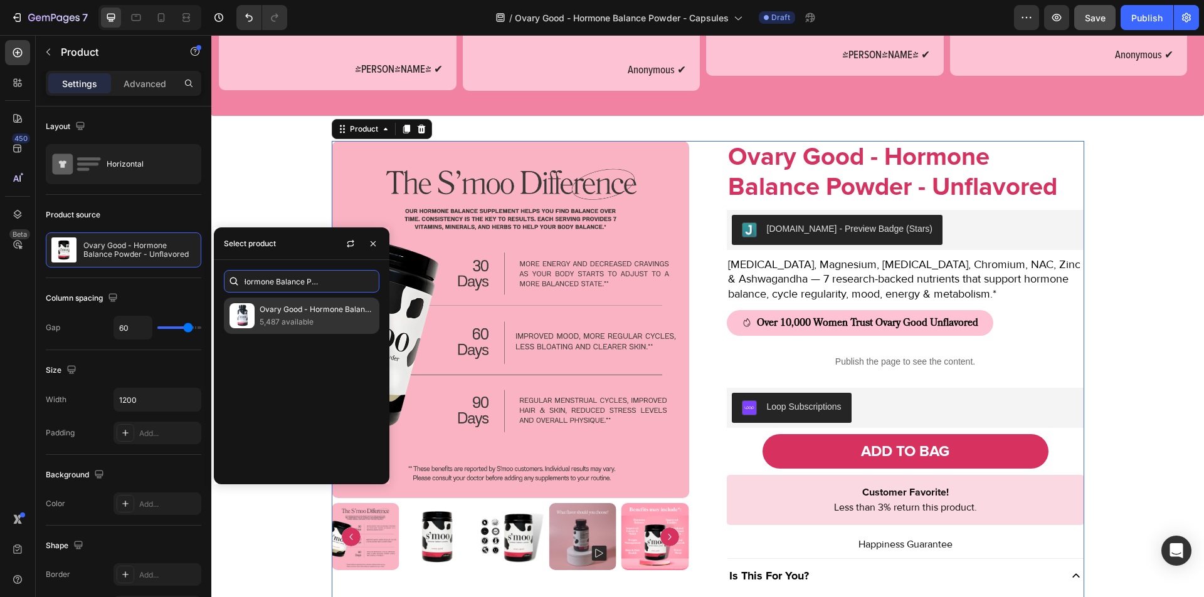
type input "Ovary Good - Hormone Balance Powder - Capsules"
click at [292, 315] on p "Ovary Good - Hormone Balance Powder - Capsules" at bounding box center [317, 309] width 114 height 13
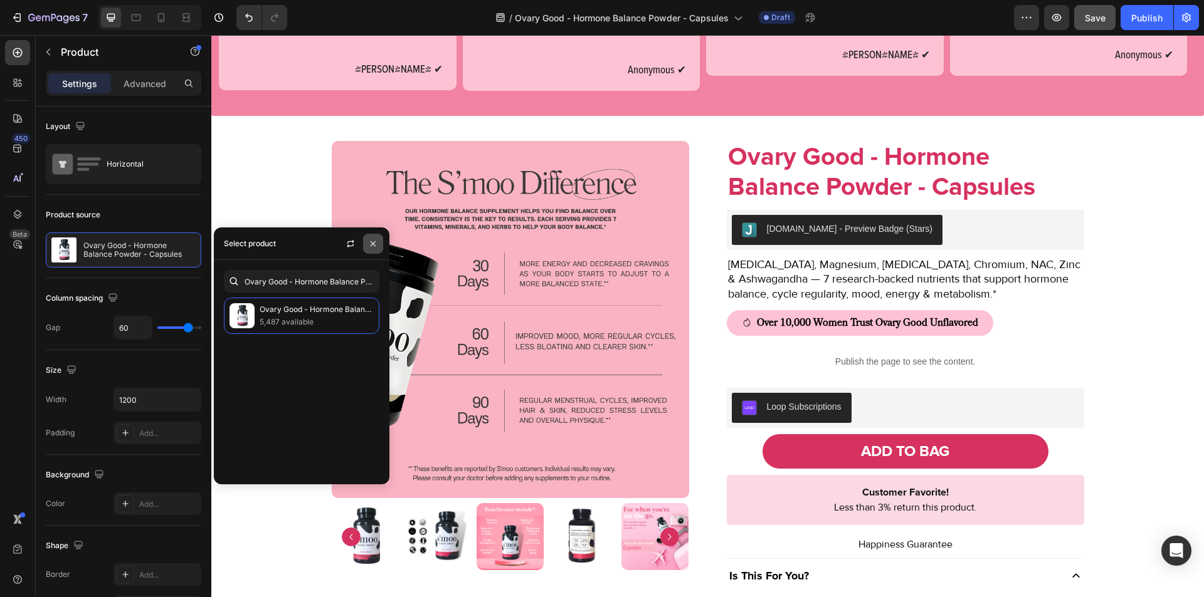
click at [374, 242] on icon "button" at bounding box center [373, 244] width 10 height 10
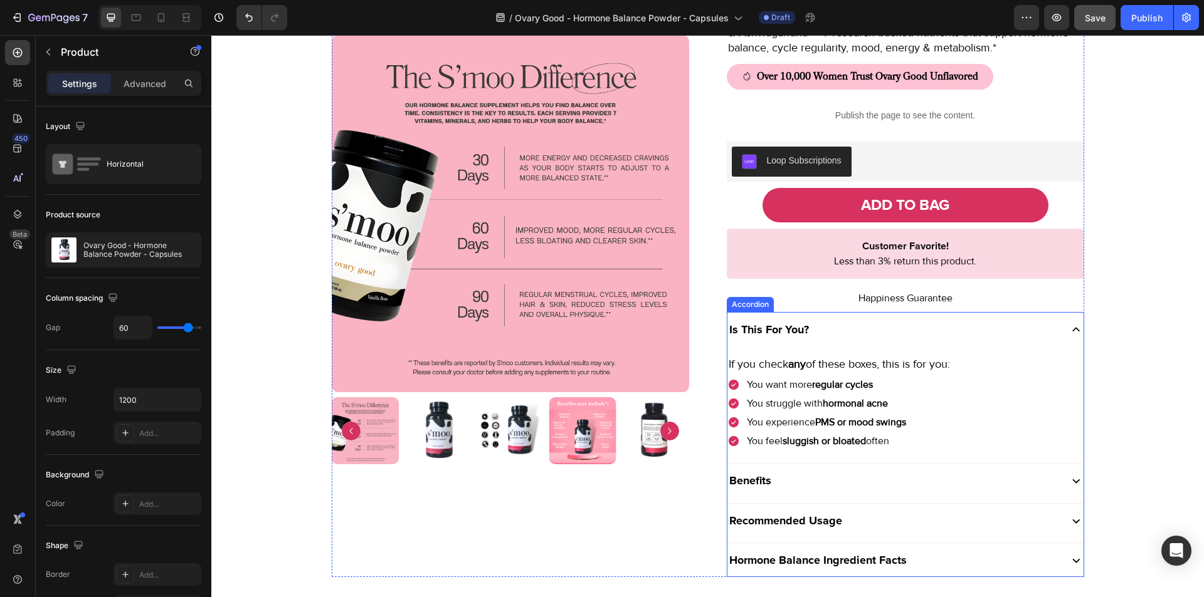
scroll to position [1086, 0]
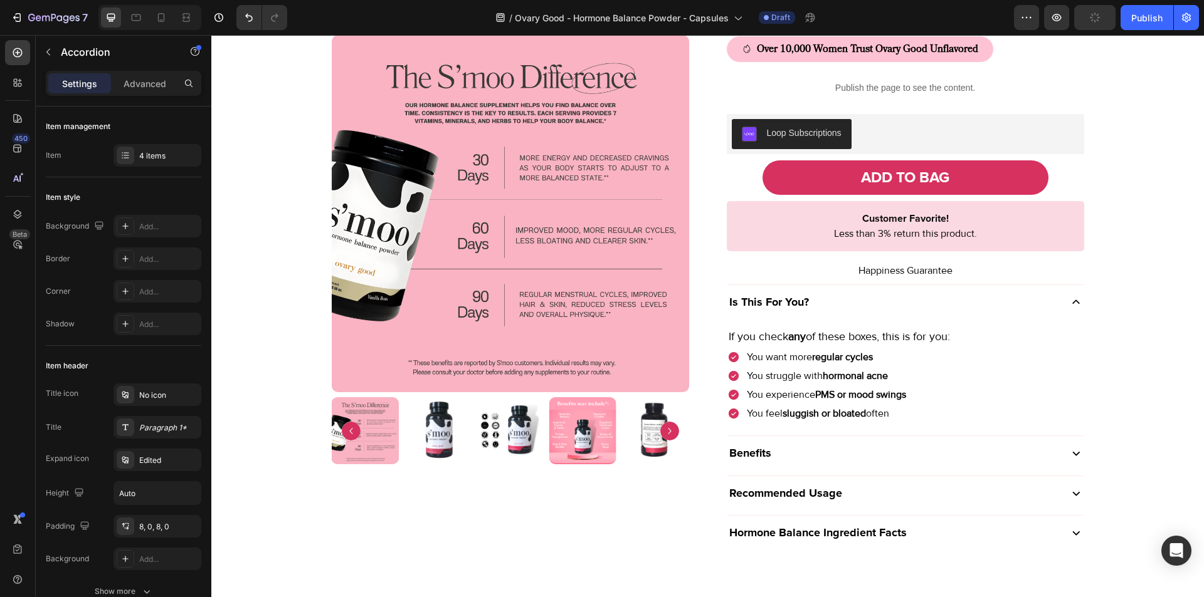
click at [782, 453] on div "Benefits" at bounding box center [892, 453] width 331 height 24
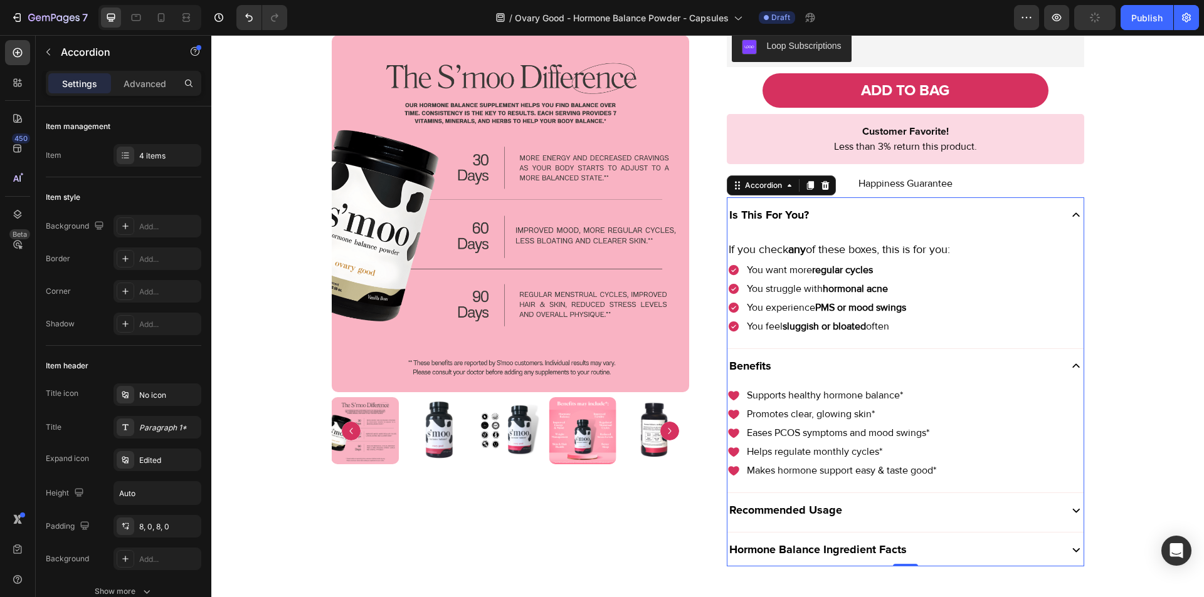
scroll to position [1199, 0]
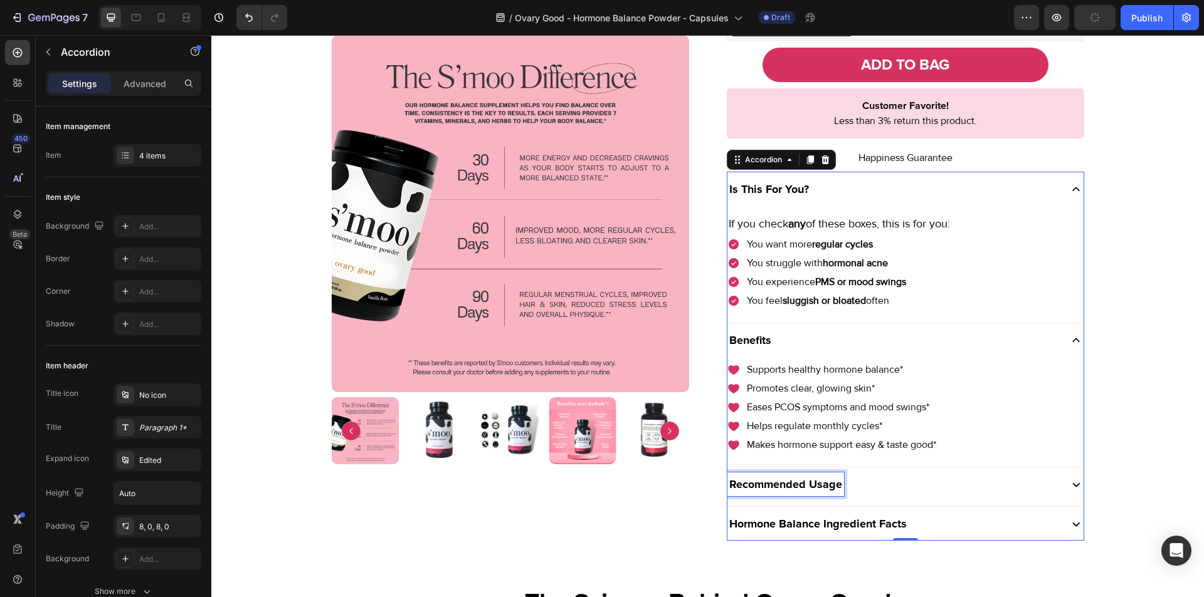
click at [838, 481] on div "Recommended Usage" at bounding box center [785, 485] width 117 height 24
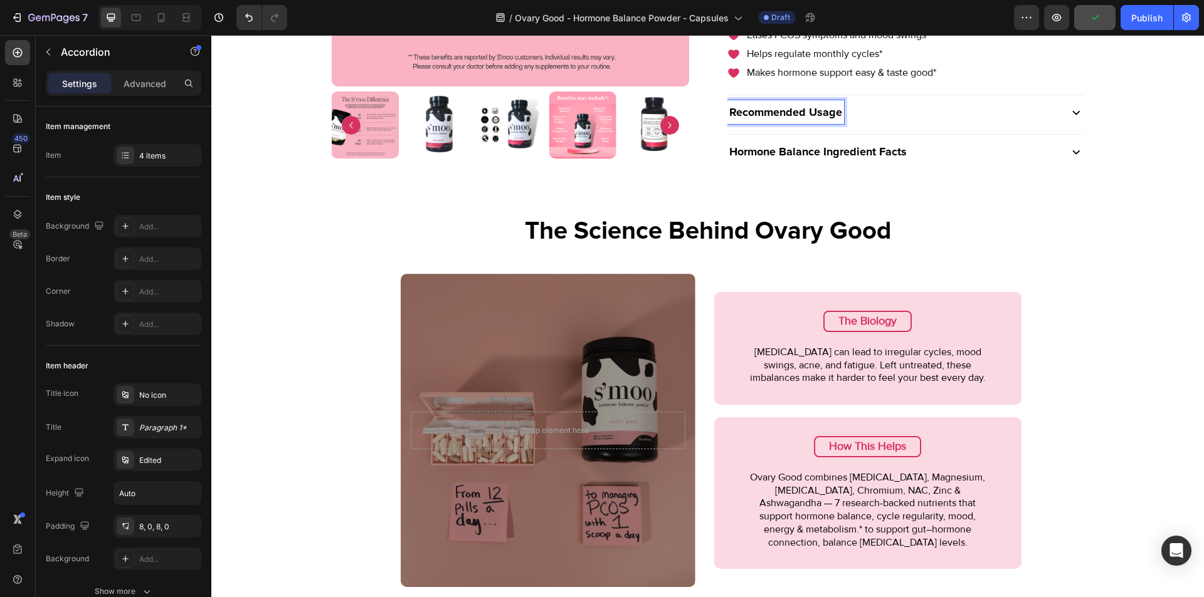
scroll to position [1575, 0]
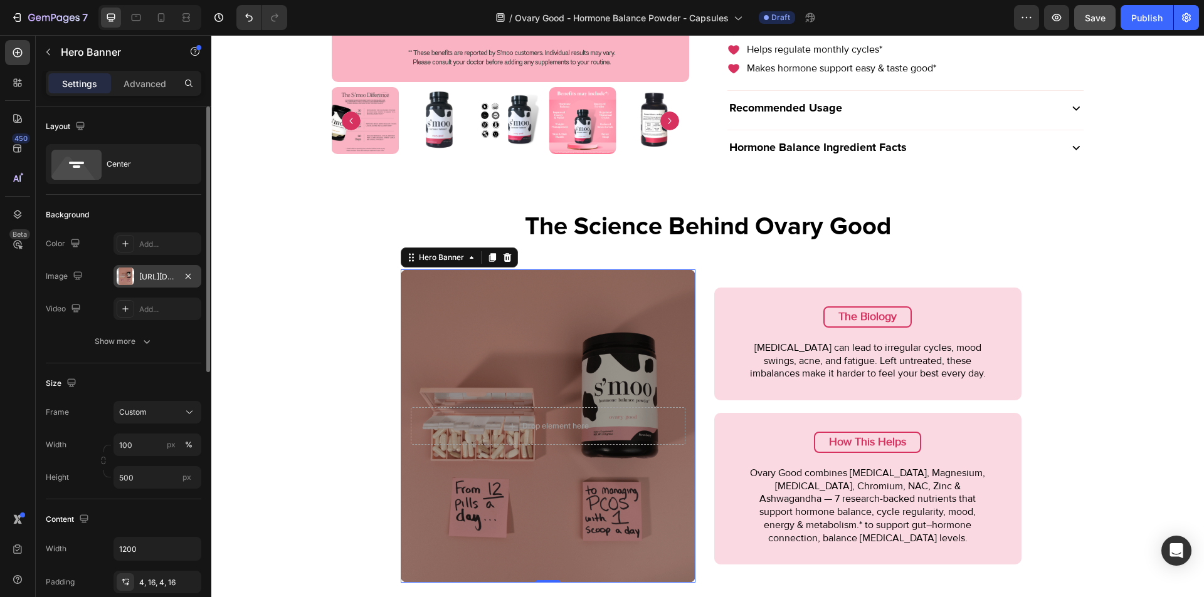
click at [129, 278] on div at bounding box center [126, 277] width 18 height 18
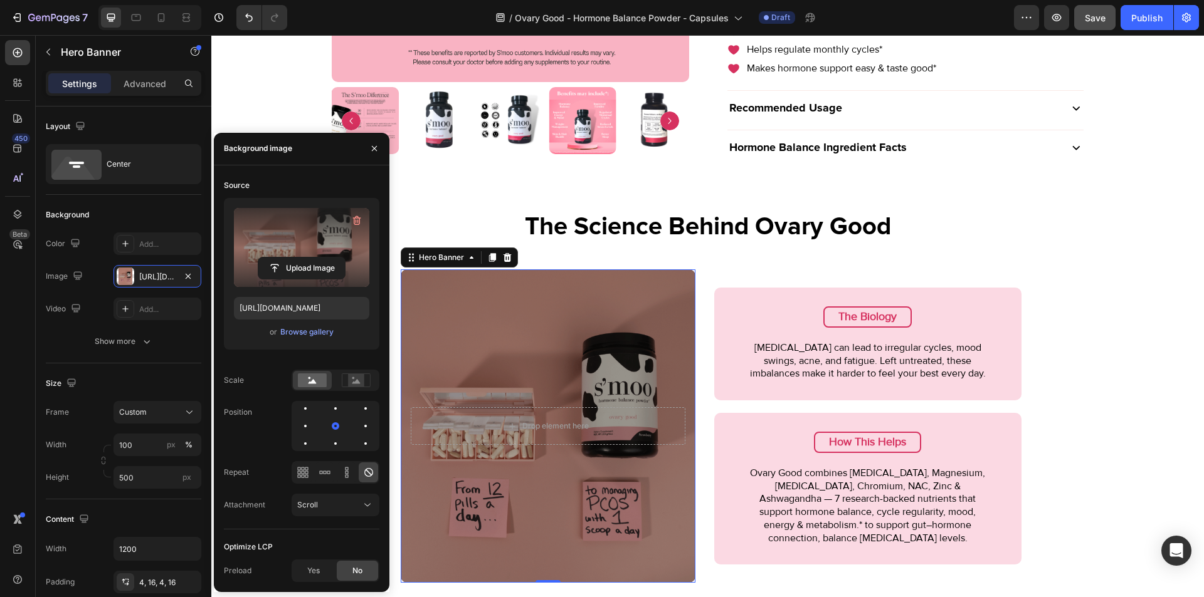
click at [293, 250] on label at bounding box center [301, 247] width 135 height 79
click at [293, 258] on input "file" at bounding box center [301, 268] width 87 height 21
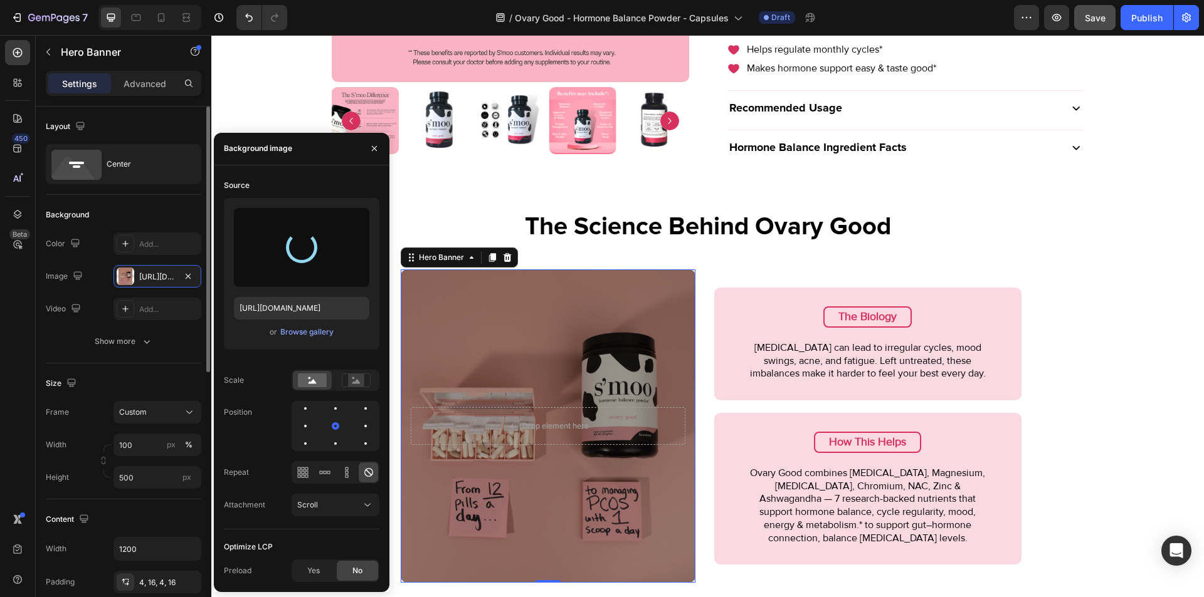
type input "[URL][DOMAIN_NAME]"
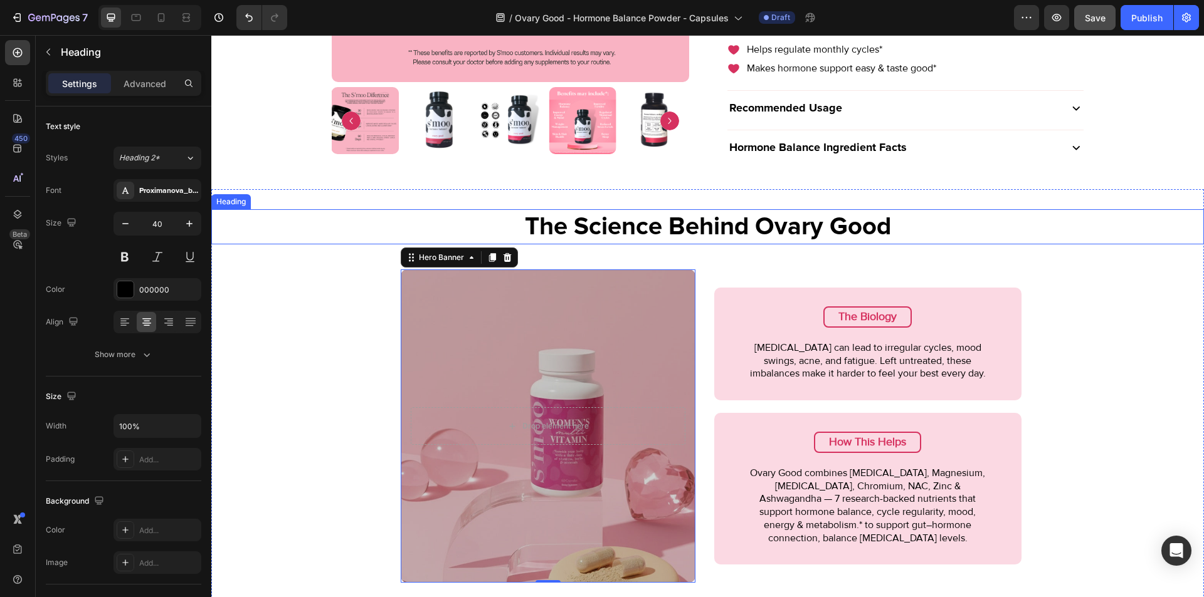
click at [470, 241] on h2 "The Science Behind Ovary Good" at bounding box center [707, 226] width 992 height 35
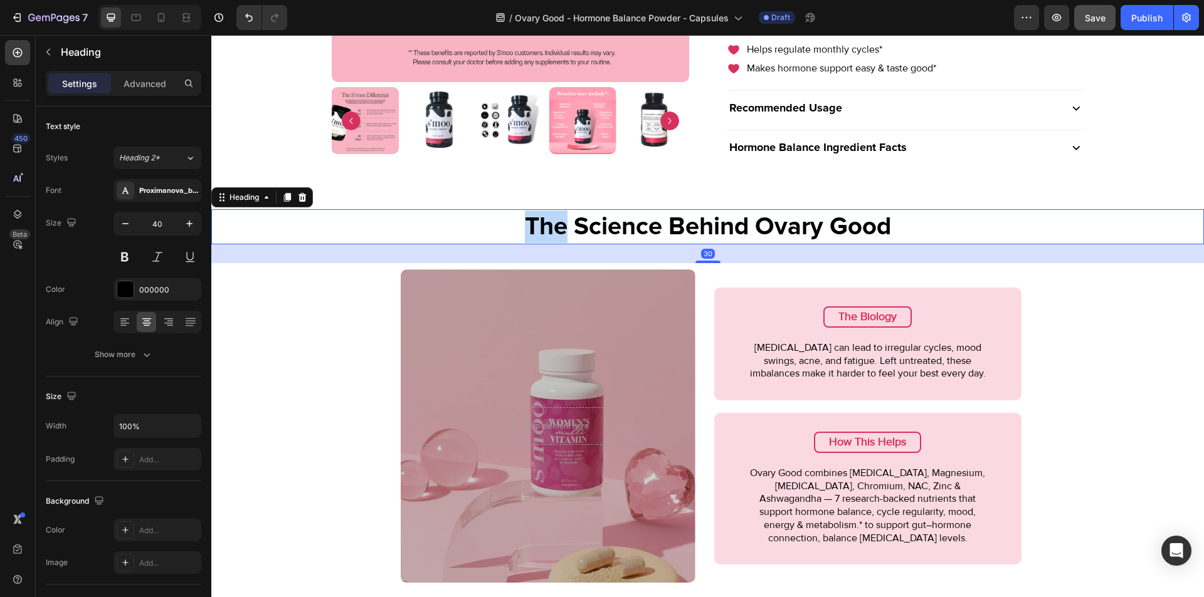
click at [470, 241] on h2 "The Science Behind Ovary Good" at bounding box center [707, 226] width 992 height 35
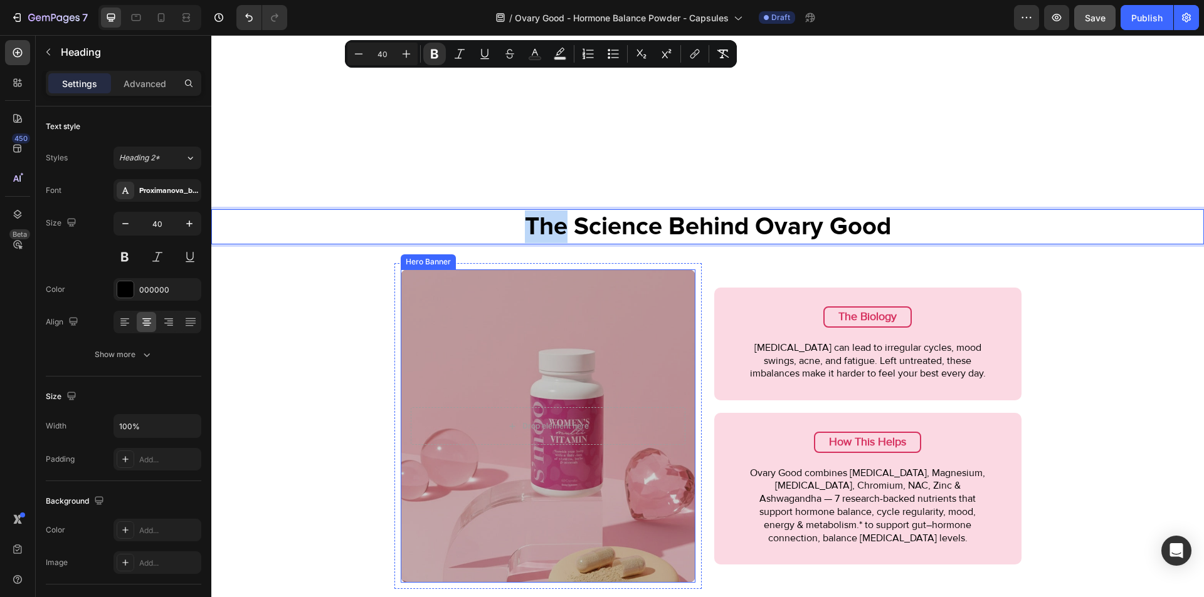
scroll to position [1735, 0]
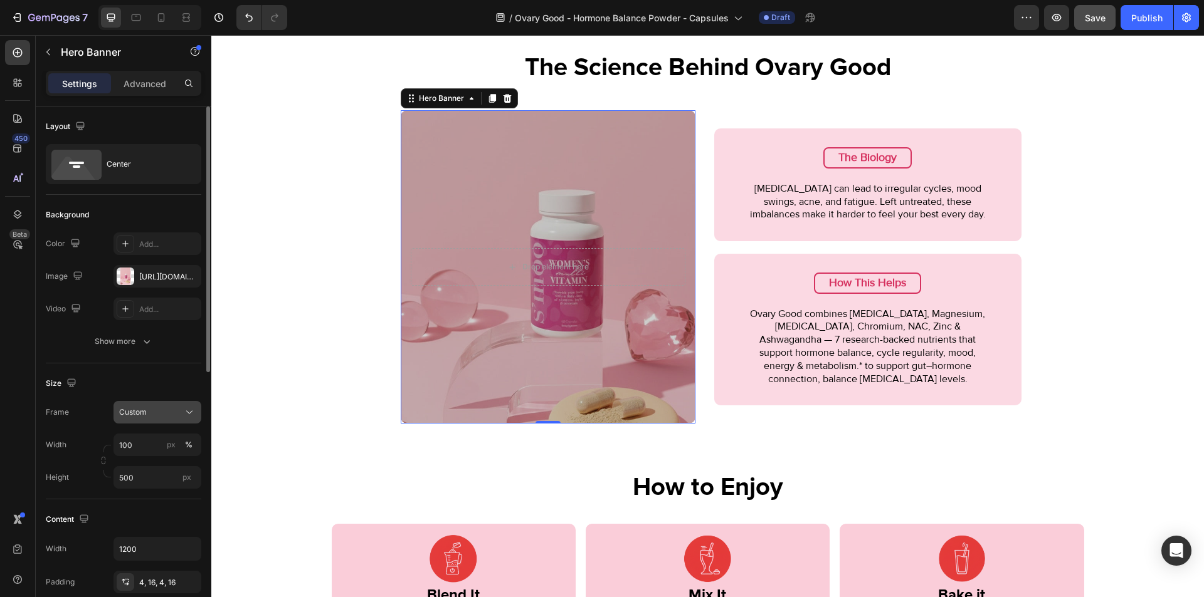
click at [150, 418] on div "Custom" at bounding box center [149, 412] width 61 height 11
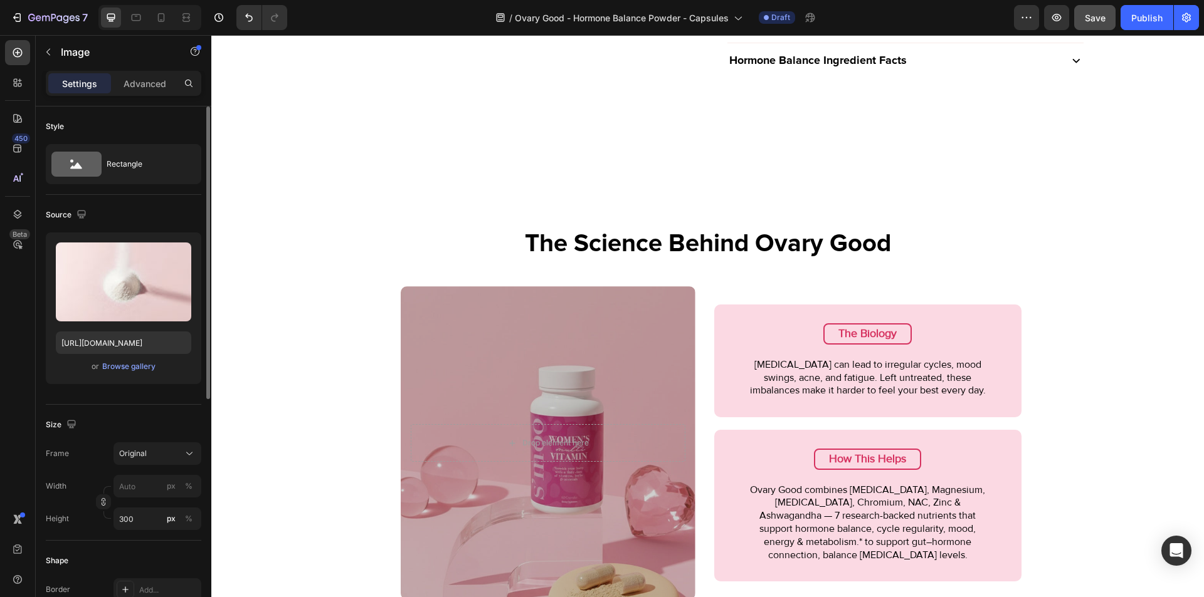
scroll to position [1567, 0]
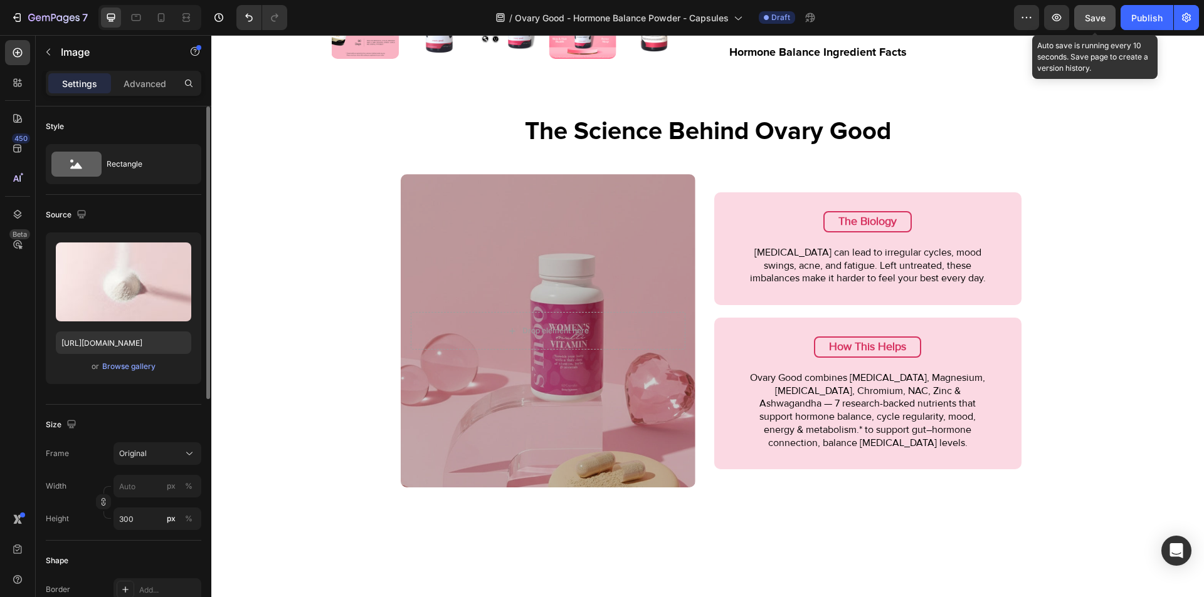
click at [1095, 19] on span "Save" at bounding box center [1095, 18] width 21 height 11
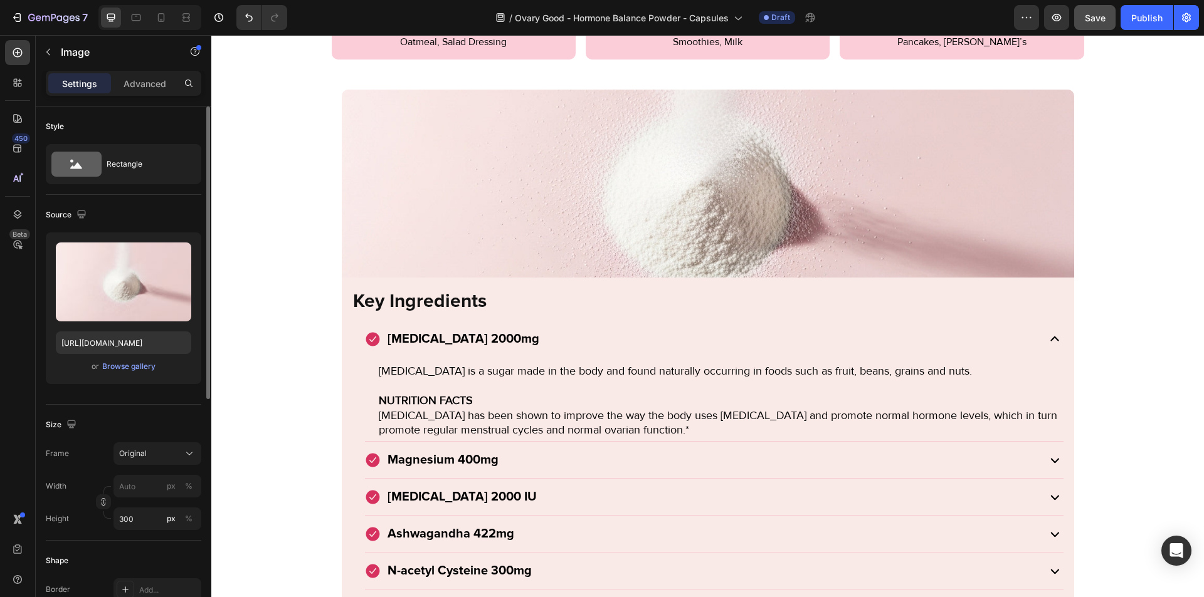
scroll to position [2199, 0]
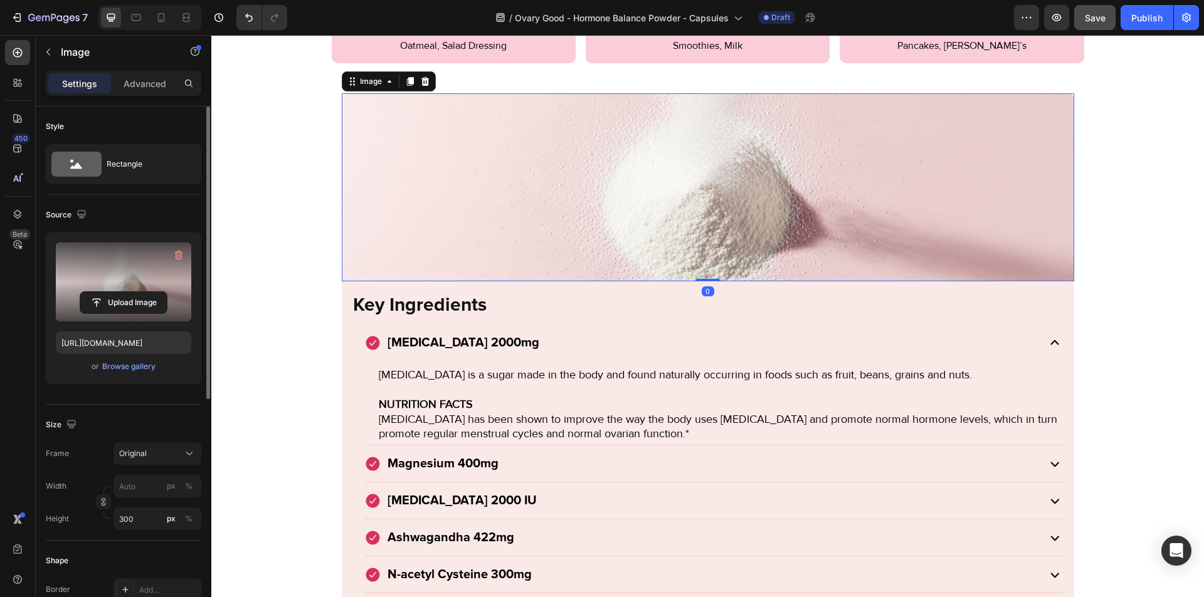
click at [95, 273] on label at bounding box center [123, 282] width 135 height 79
click at [95, 292] on input "file" at bounding box center [123, 302] width 87 height 21
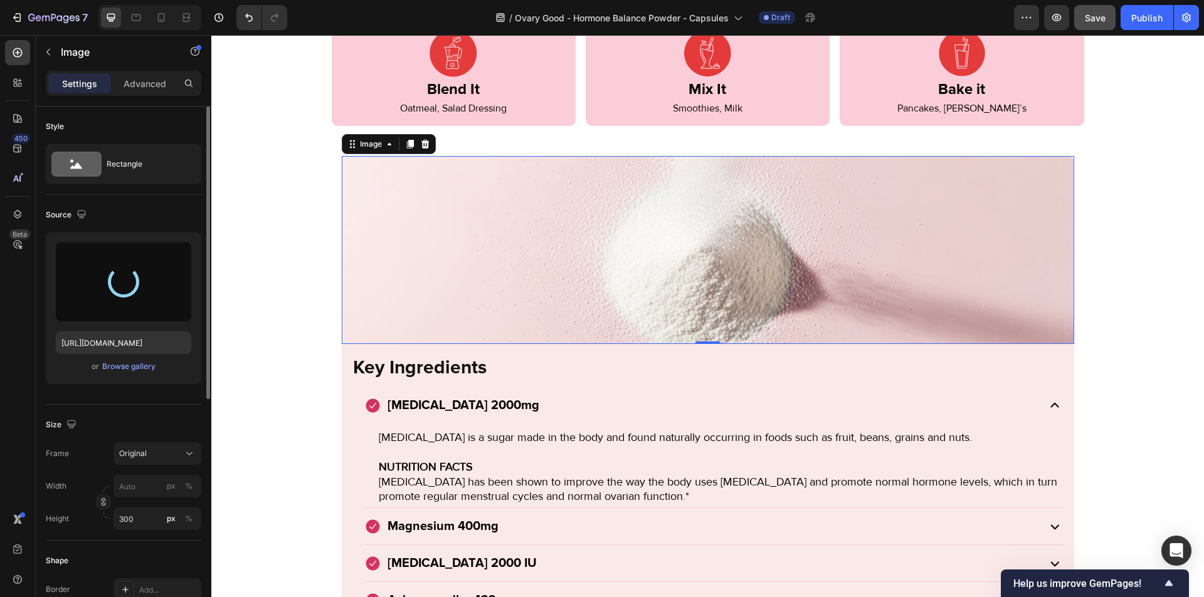
scroll to position [2136, 0]
type input "[URL][DOMAIN_NAME]"
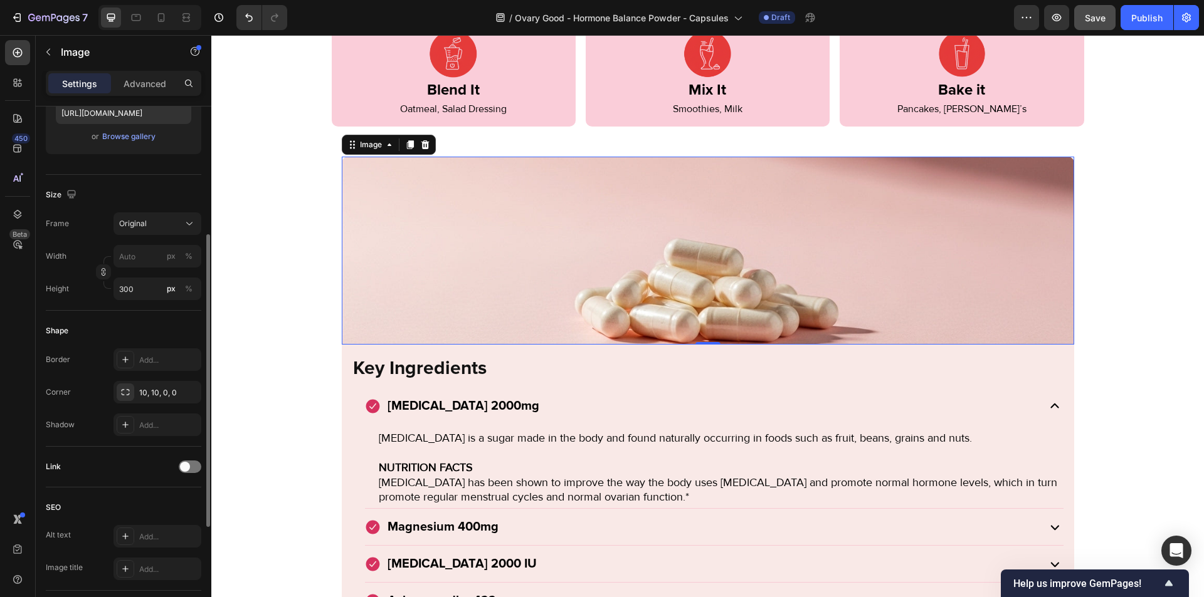
scroll to position [229, 0]
click at [139, 265] on input "px %" at bounding box center [157, 257] width 88 height 23
click at [132, 198] on div "Size" at bounding box center [123, 196] width 155 height 20
click at [140, 292] on input "300" at bounding box center [157, 289] width 88 height 23
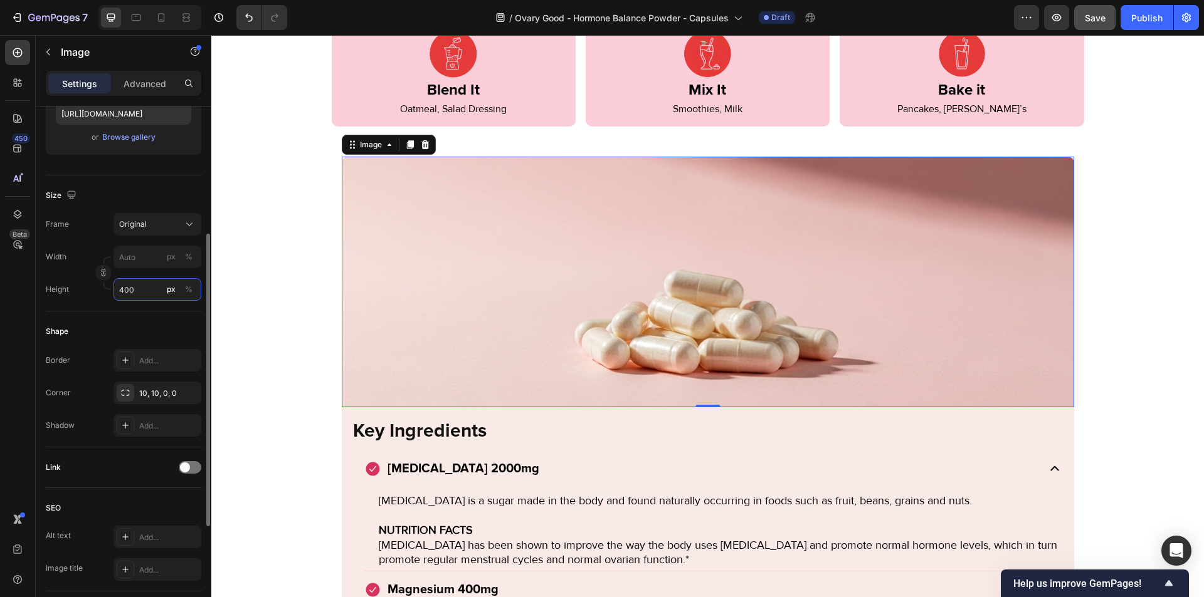
click at [140, 292] on input "400" at bounding box center [157, 289] width 88 height 23
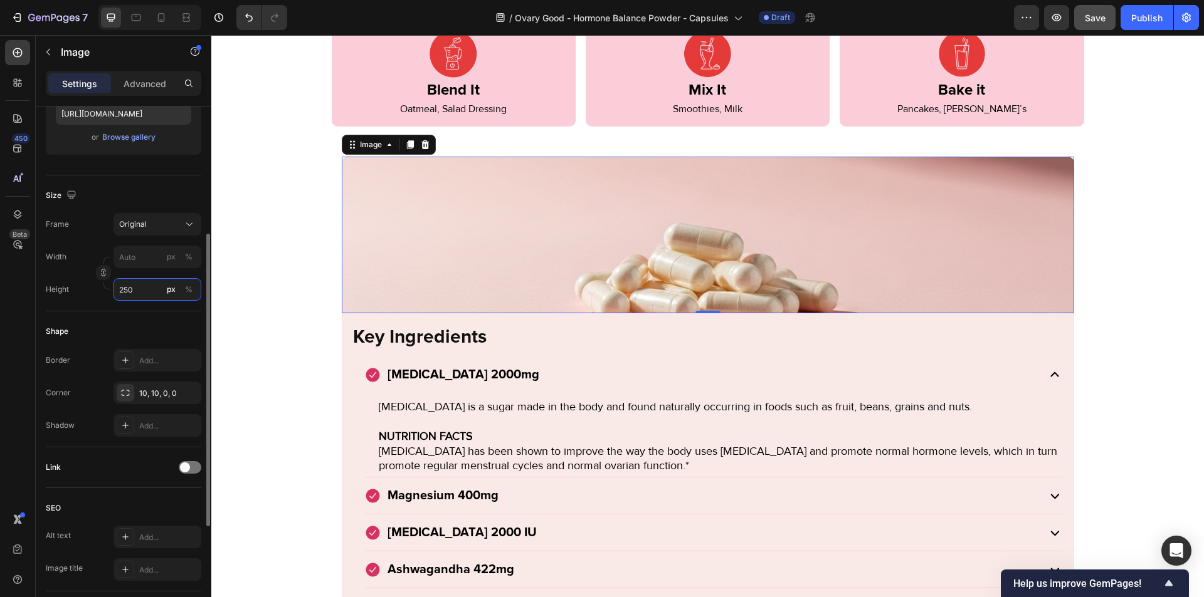
click at [140, 292] on input "250" at bounding box center [157, 289] width 88 height 23
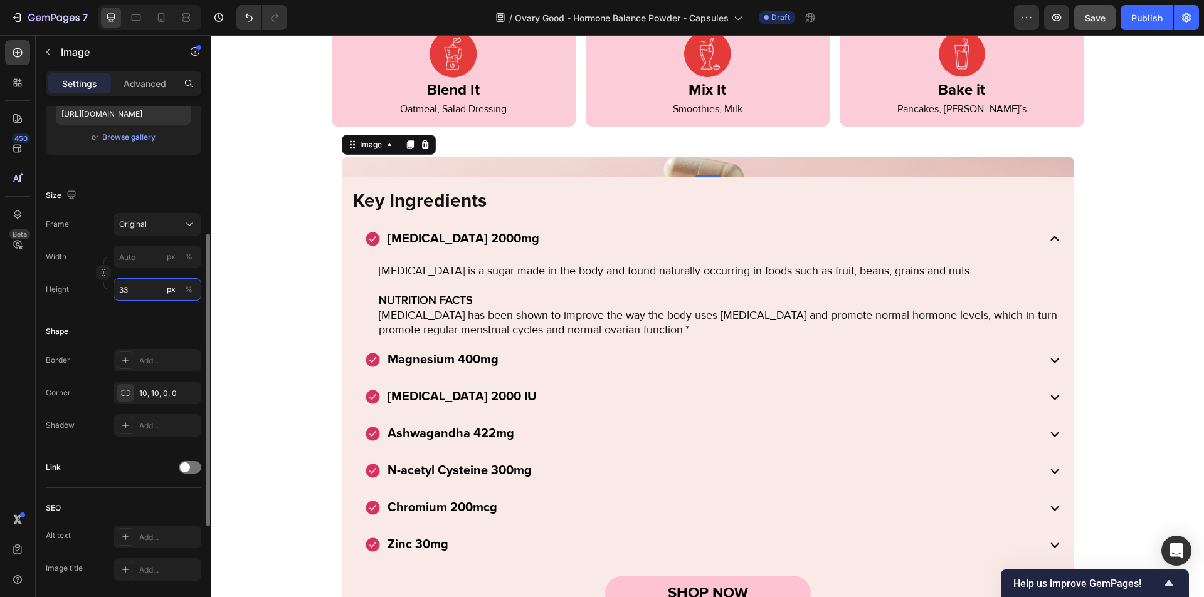
type input "330"
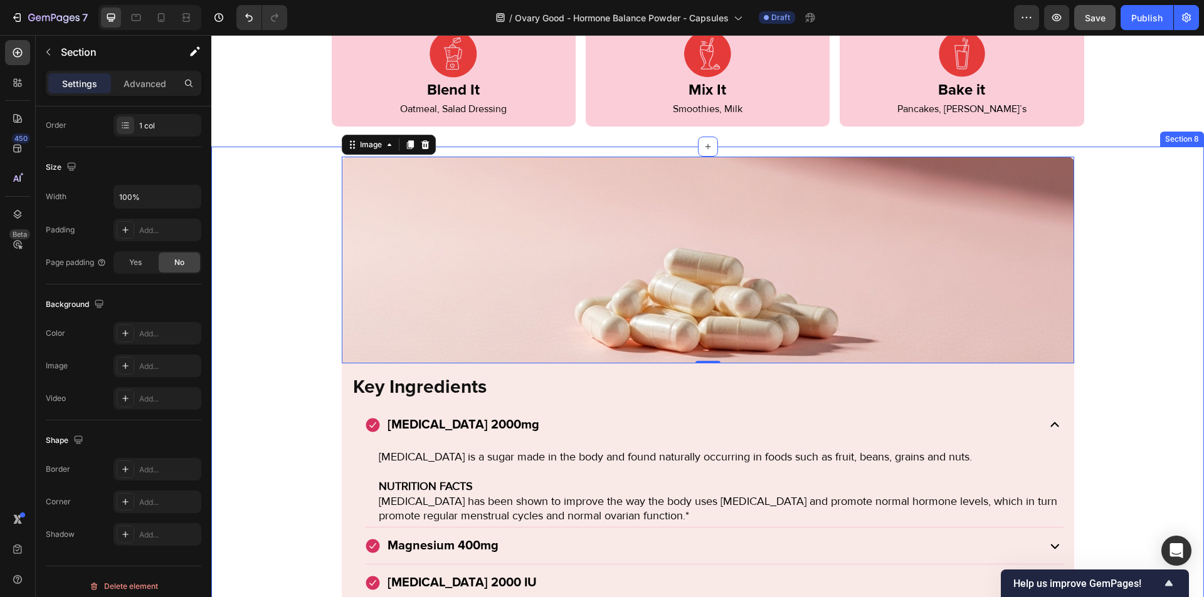
click at [290, 301] on div "Image 0 Key Ingredients Heading [MEDICAL_DATA] 2000mg [MEDICAL_DATA] is a sugar…" at bounding box center [707, 489] width 992 height 685
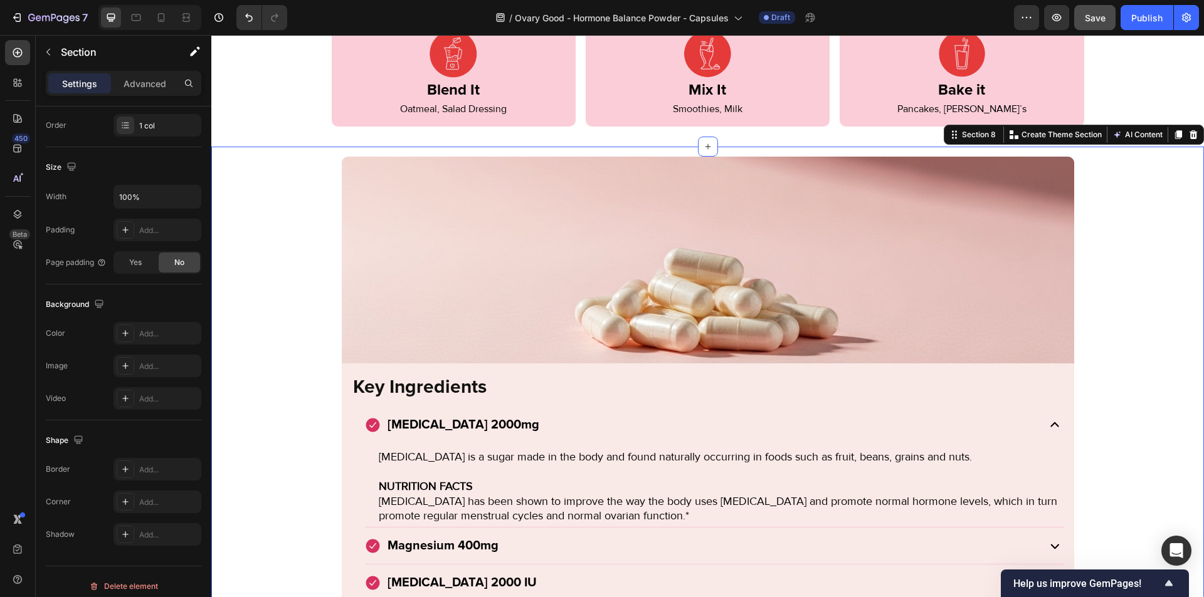
scroll to position [0, 0]
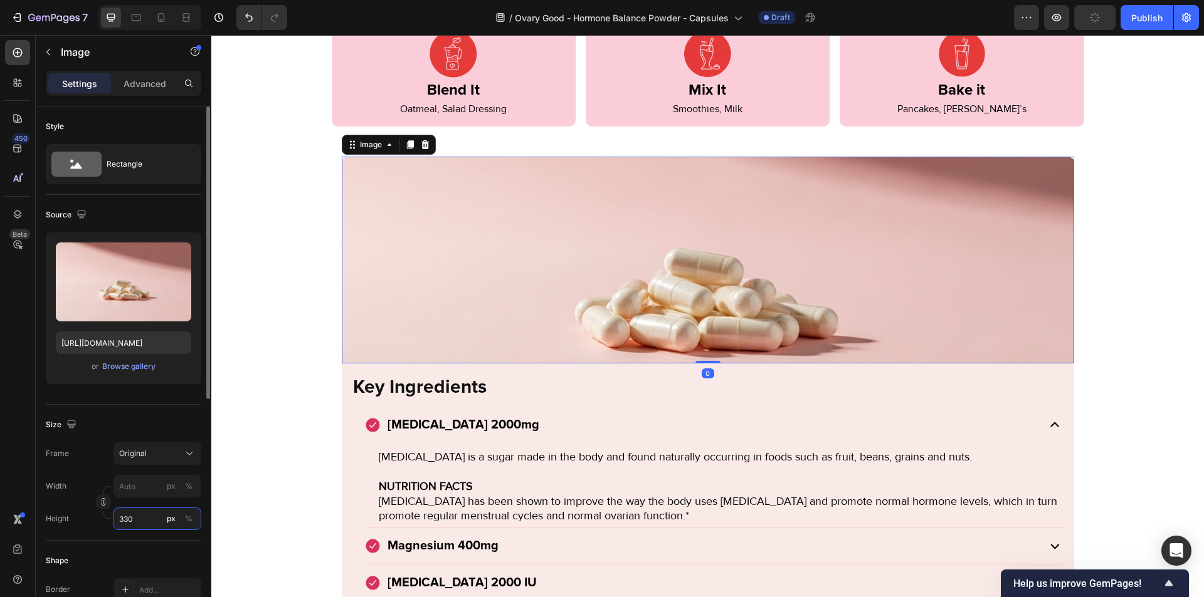
click at [142, 527] on input "330" at bounding box center [157, 519] width 88 height 23
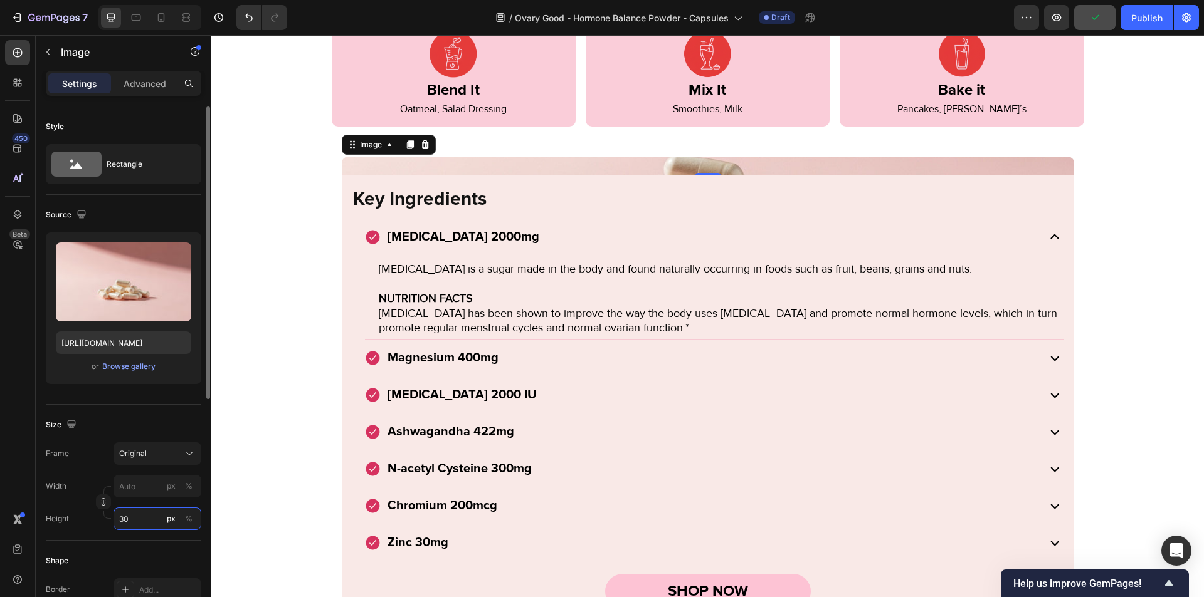
type input "300"
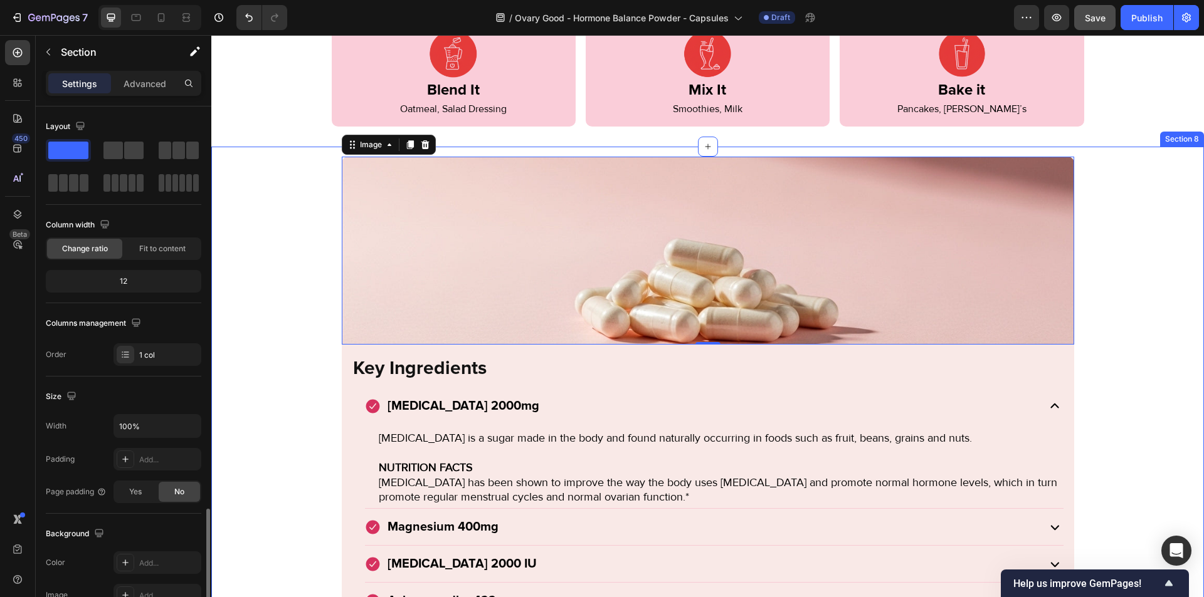
click at [268, 292] on div "Image 0 Key Ingredients Heading [MEDICAL_DATA] 2000mg [MEDICAL_DATA] is a sugar…" at bounding box center [707, 480] width 992 height 666
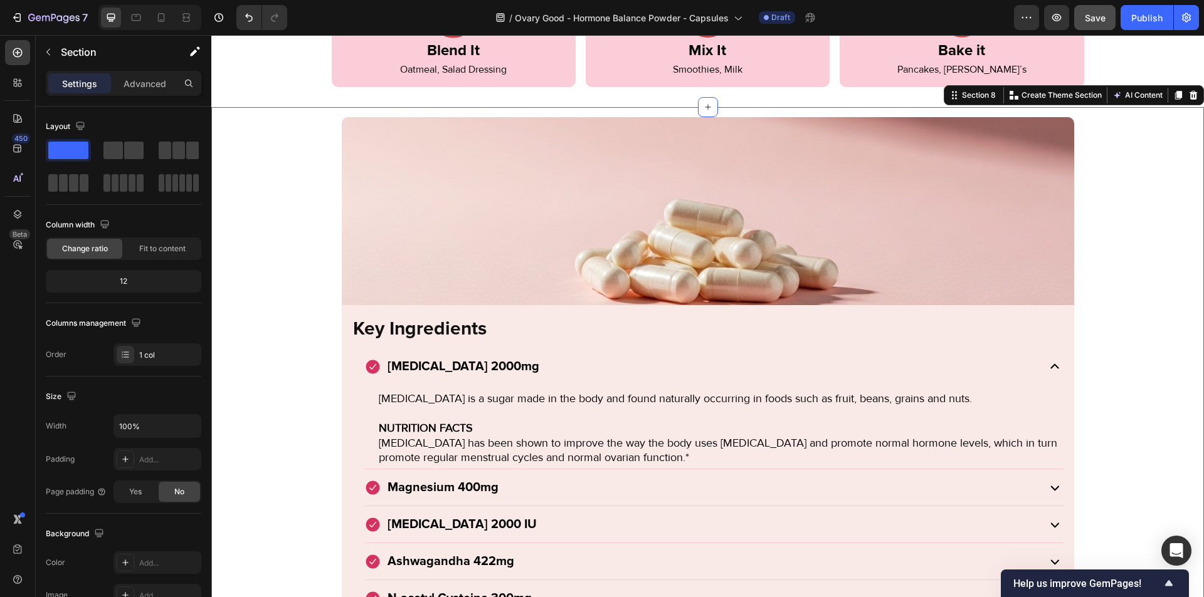
scroll to position [2207, 0]
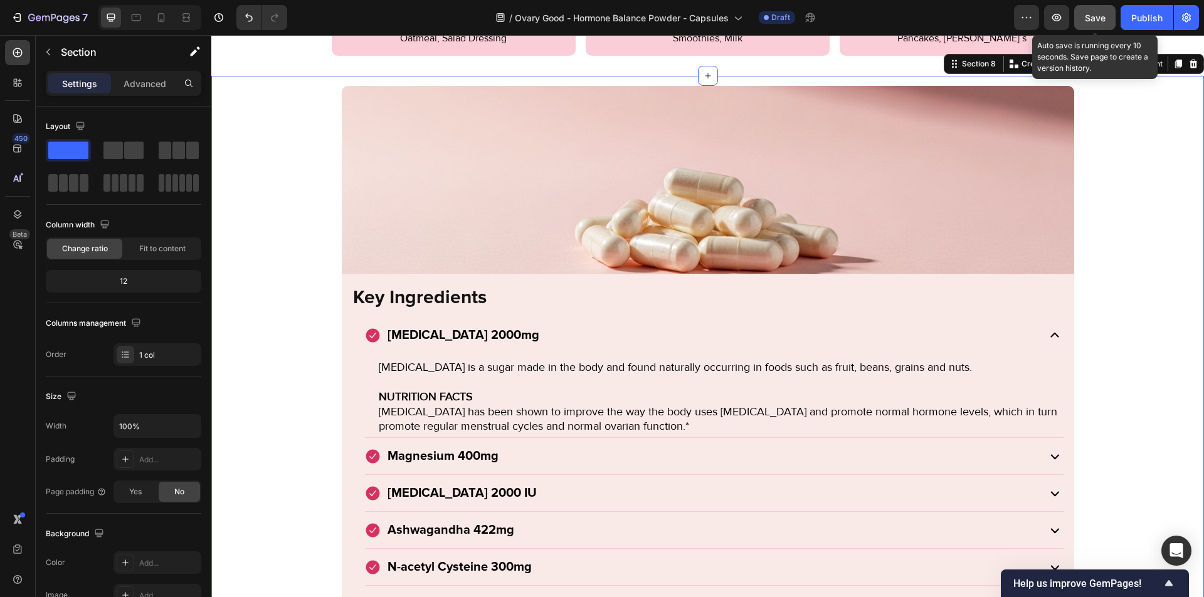
click at [1108, 15] on button "Save" at bounding box center [1094, 17] width 41 height 25
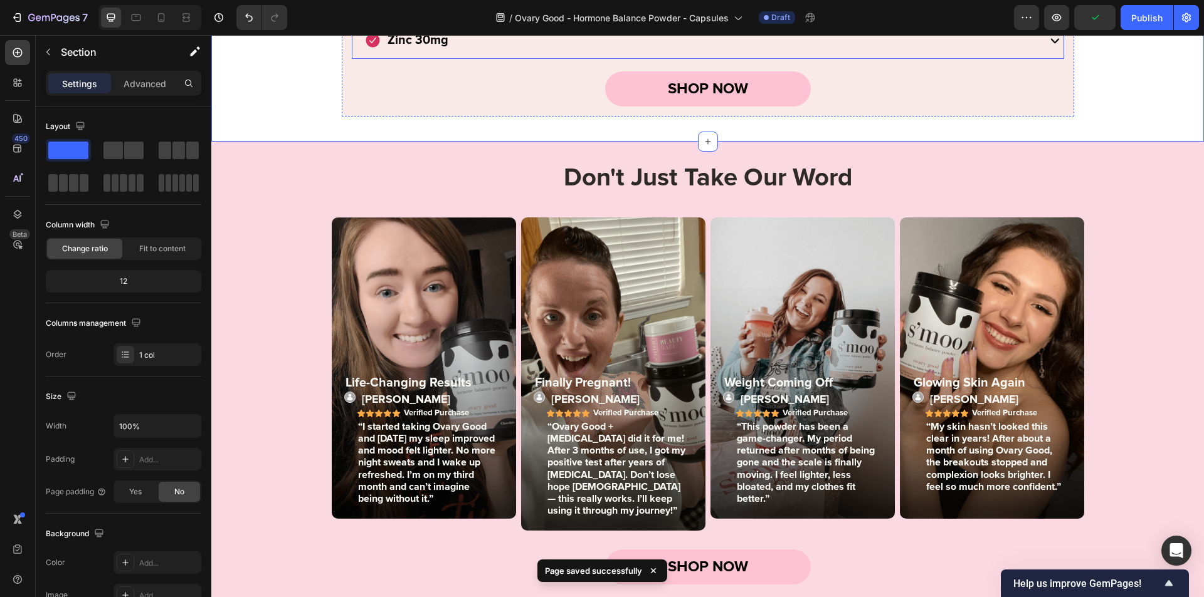
scroll to position [2835, 0]
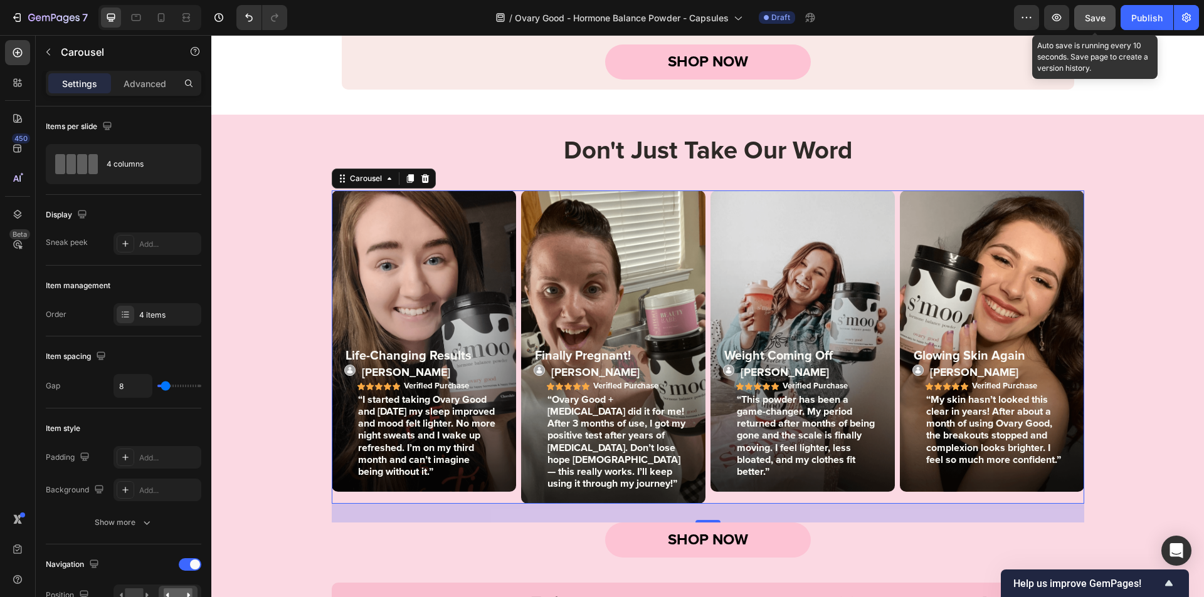
click at [1095, 8] on button "Save" at bounding box center [1094, 17] width 41 height 25
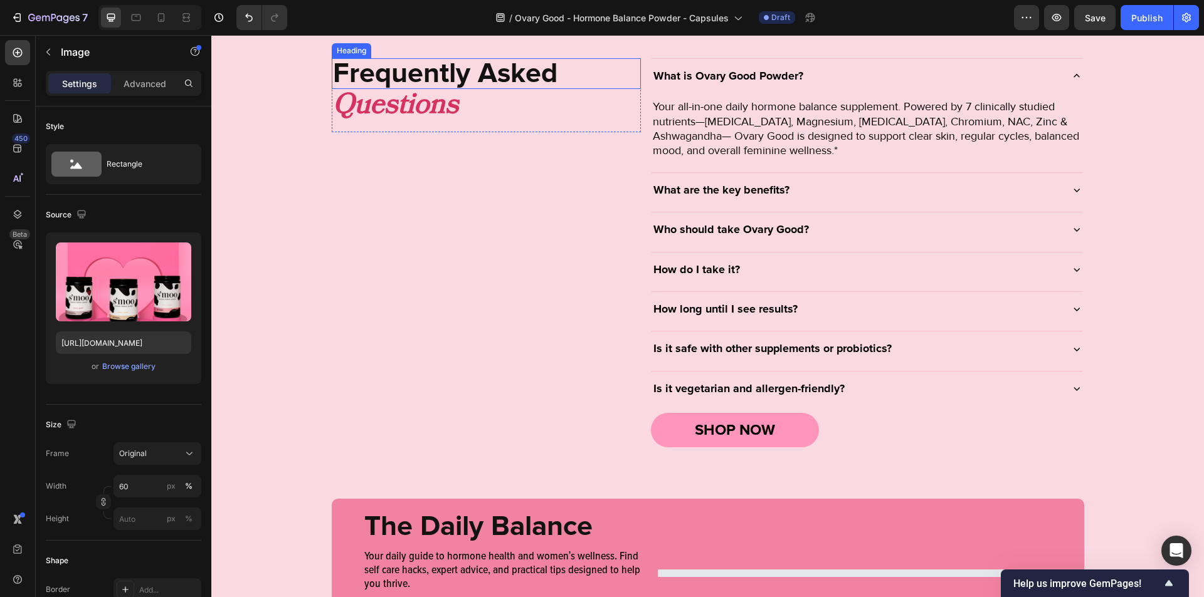
scroll to position [4247, 0]
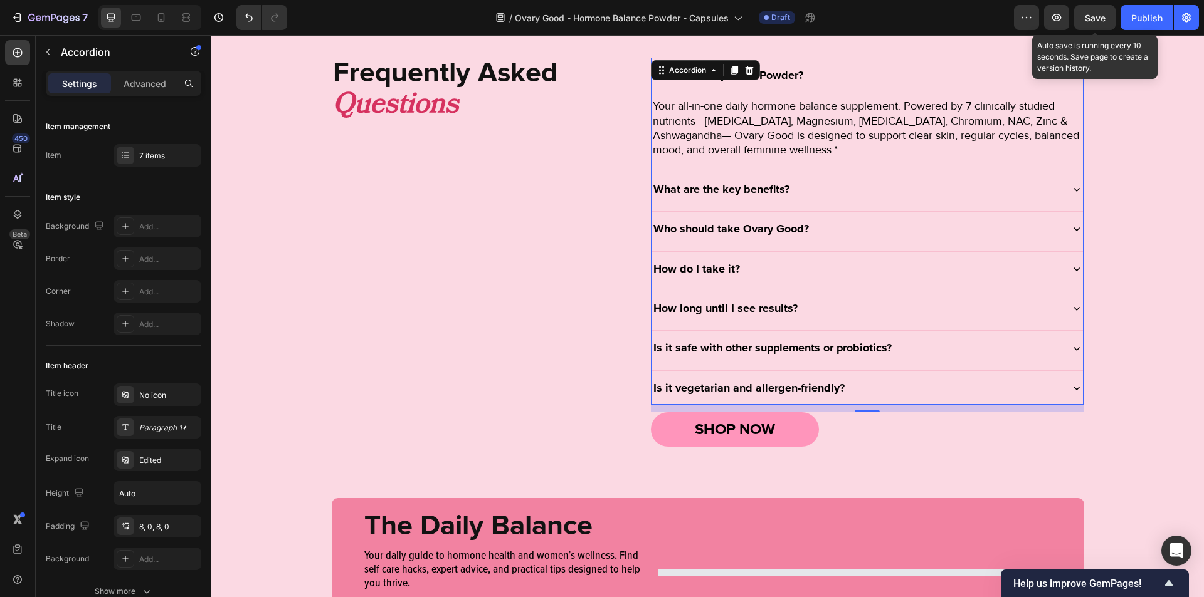
click at [1097, 19] on span "Save" at bounding box center [1095, 18] width 21 height 11
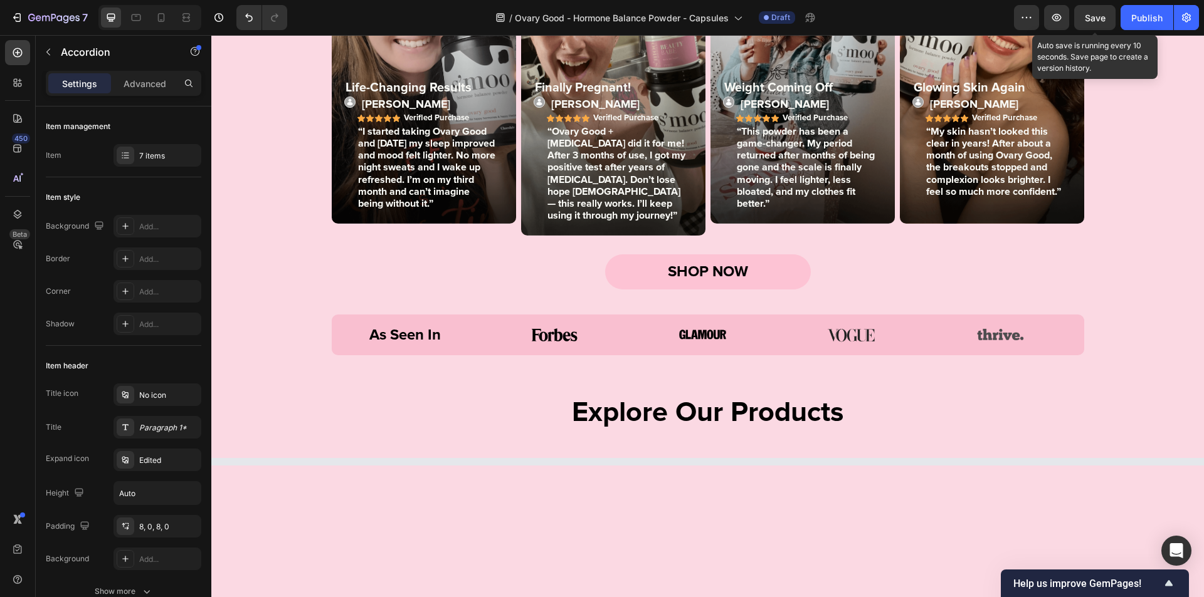
scroll to position [3104, 0]
click at [1096, 14] on span "Save" at bounding box center [1095, 18] width 21 height 11
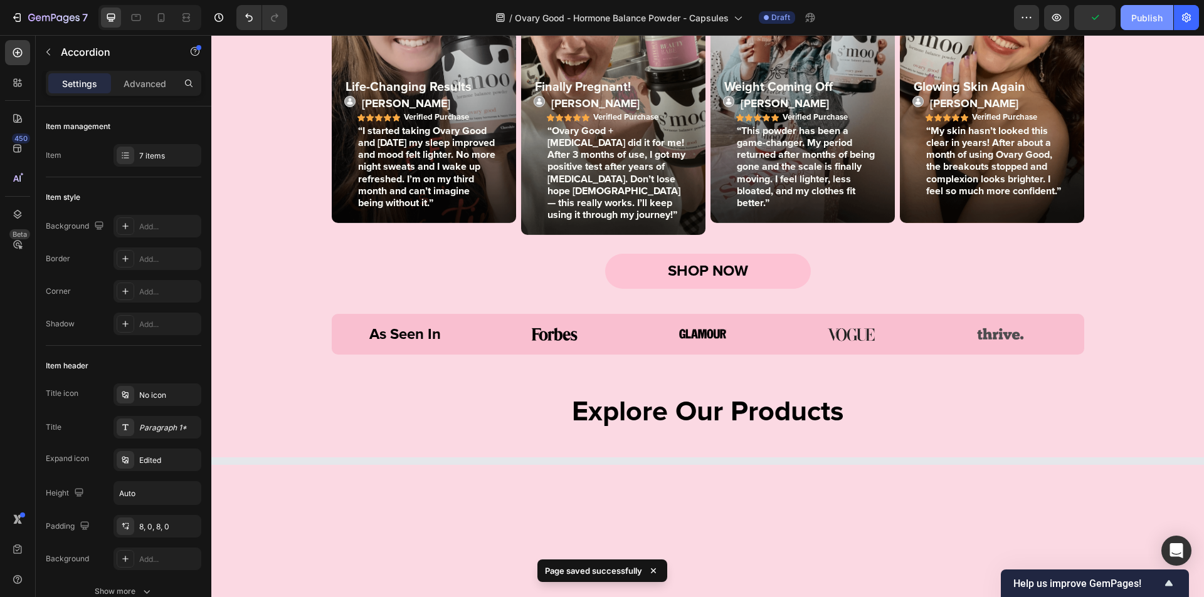
click at [1151, 14] on div "Publish" at bounding box center [1146, 17] width 31 height 13
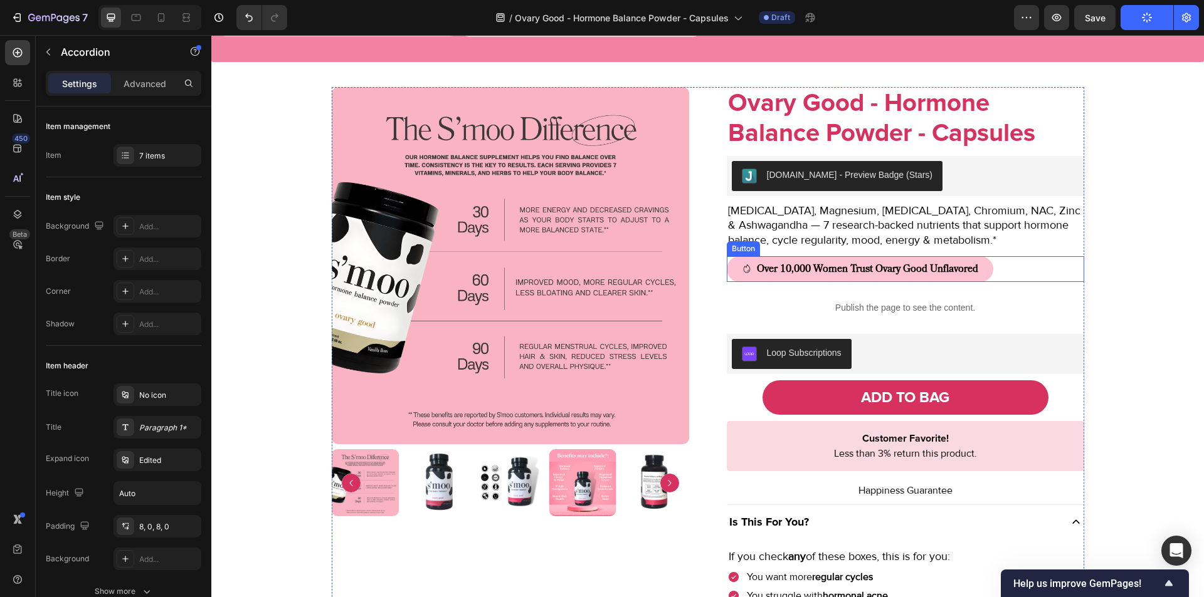
scroll to position [865, 0]
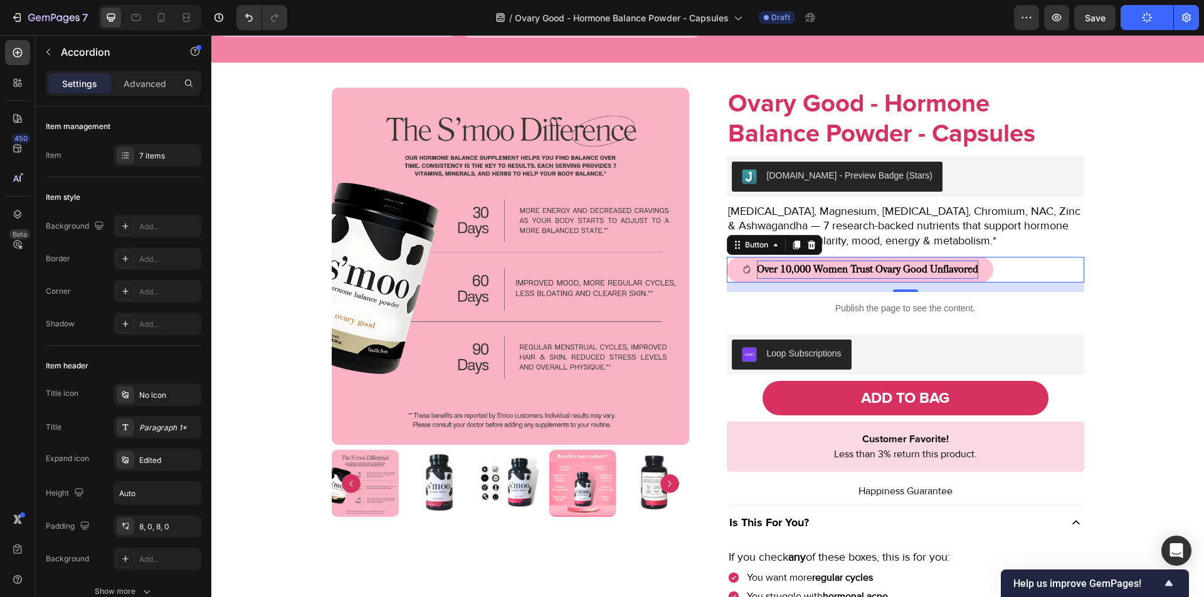
click at [948, 270] on strong "Over 10,000 Women Trust Ovary Good Unflavored" at bounding box center [867, 270] width 221 height 14
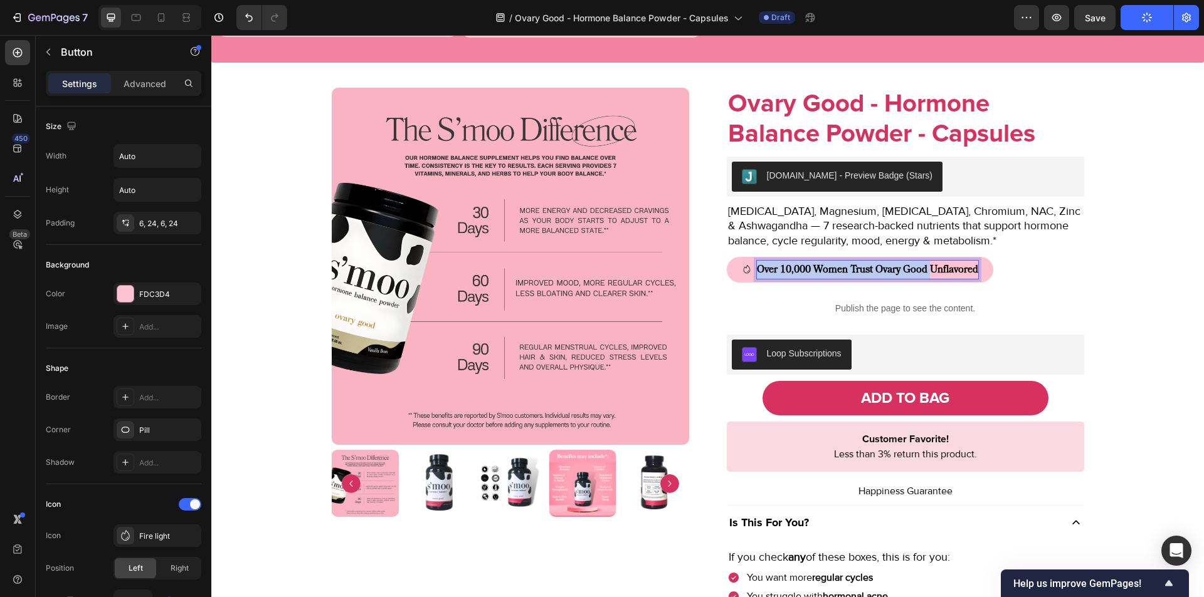
click at [948, 270] on strong "Over 10,000 Women Trust Ovary Good Unflavored" at bounding box center [867, 270] width 221 height 14
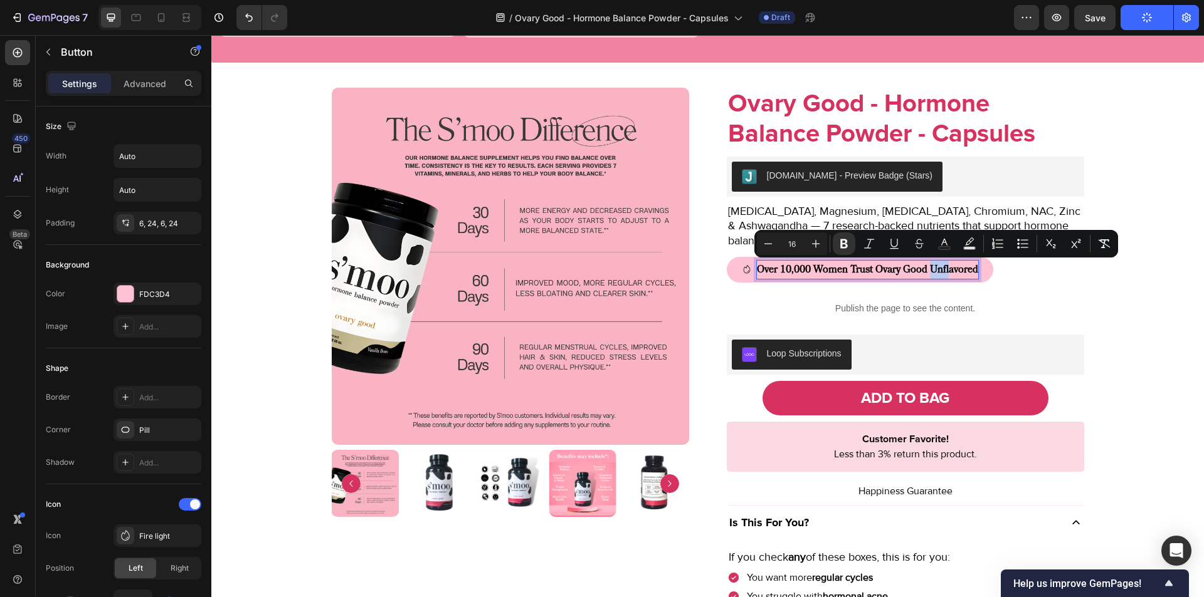
click at [948, 270] on strong "Over 10,000 Women Trust Ovary Good Unflavored" at bounding box center [867, 270] width 221 height 14
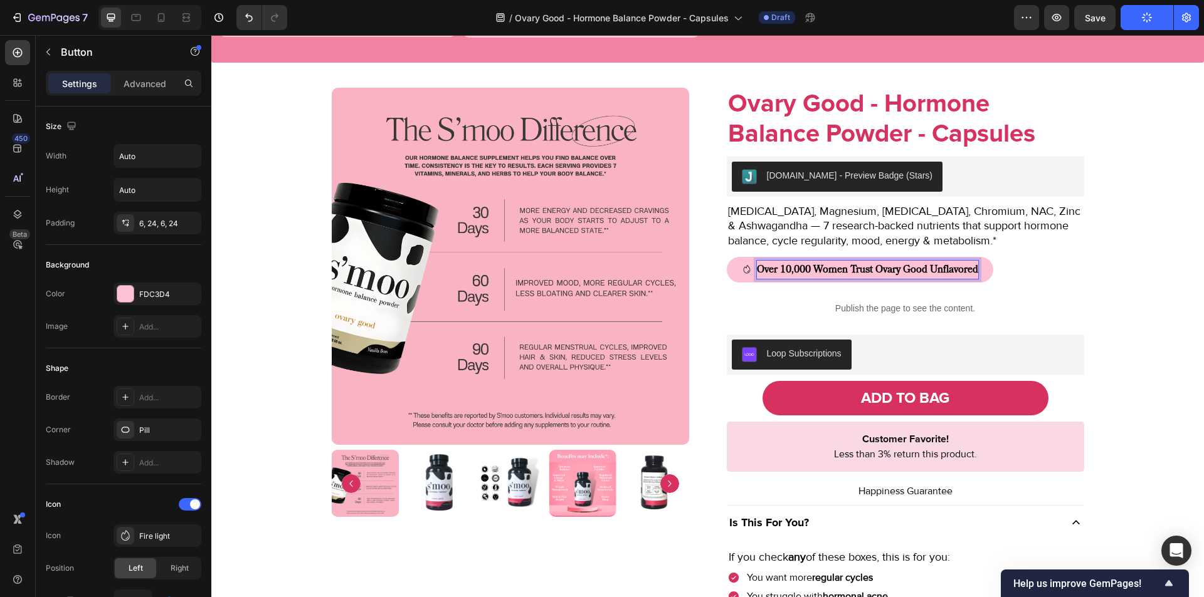
click at [956, 268] on strong "Over 10,000 Women Trust Ovary Good Unflavored" at bounding box center [867, 270] width 221 height 14
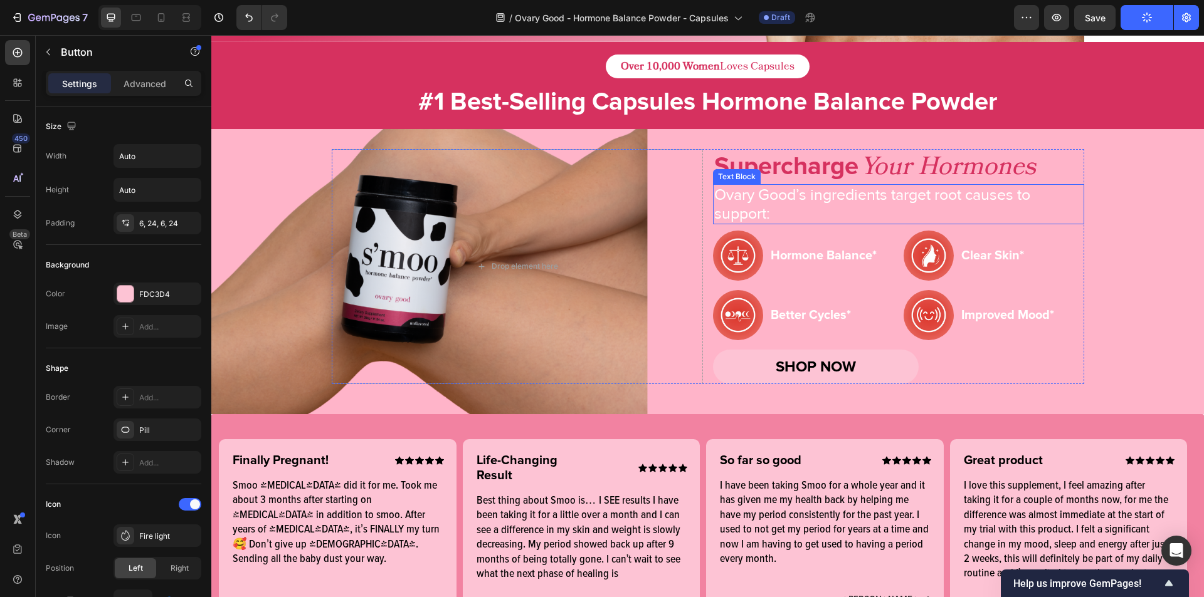
scroll to position [57, 0]
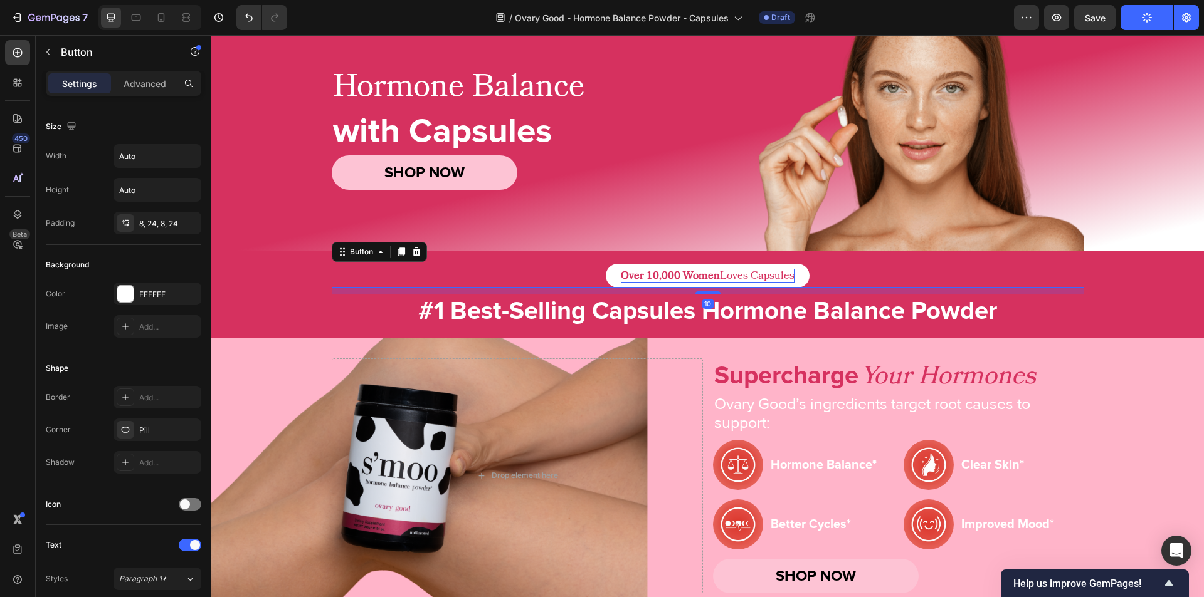
click at [769, 276] on p "Over 10,000 Women Loves Capsules" at bounding box center [708, 276] width 174 height 14
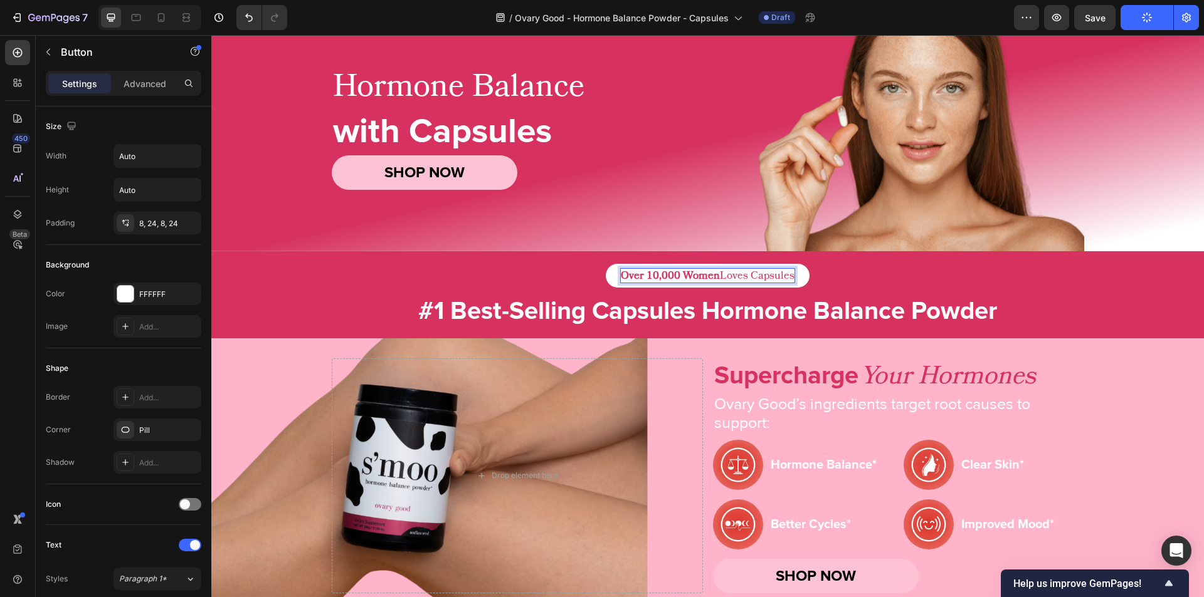
click at [769, 276] on p "Over 10,000 Women Loves Capsules" at bounding box center [708, 276] width 174 height 14
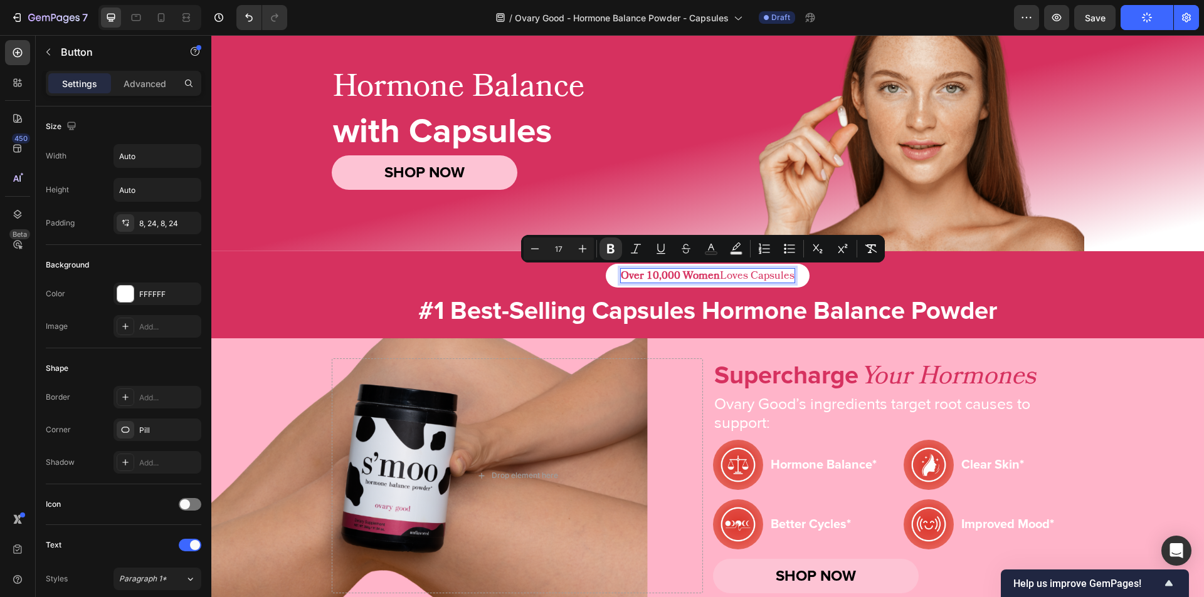
click at [774, 275] on p "Over 10,000 Women Loves Capsules" at bounding box center [708, 276] width 174 height 14
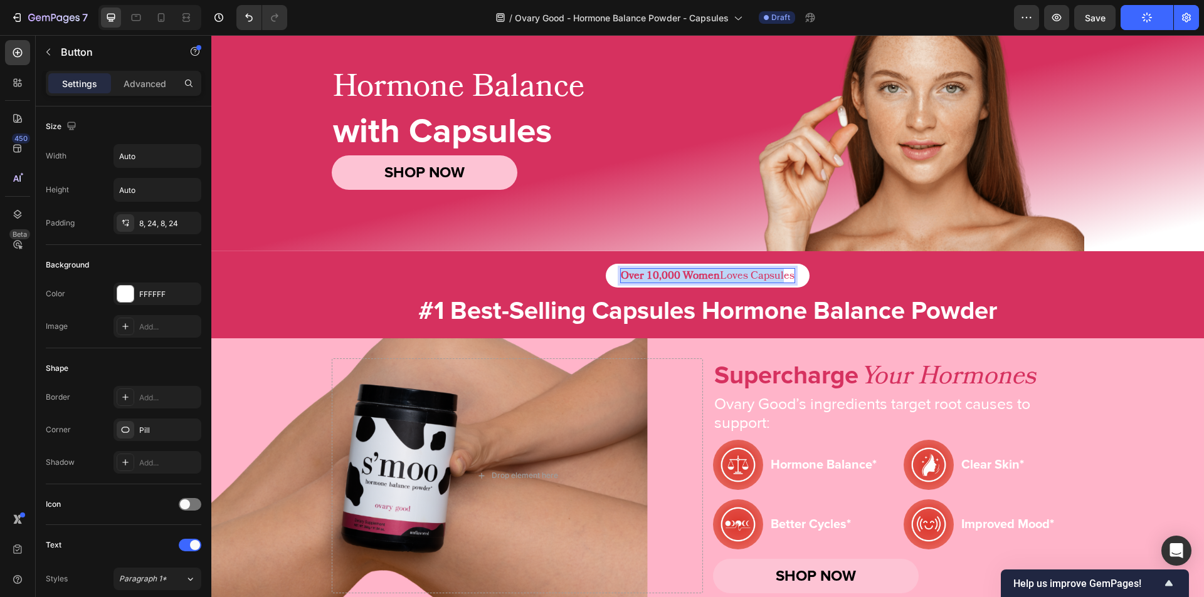
click at [774, 275] on p "Over 10,000 Women Loves Capsules" at bounding box center [708, 276] width 174 height 14
click at [778, 275] on p "Over 10,000 Women Loves Capsules" at bounding box center [708, 276] width 174 height 14
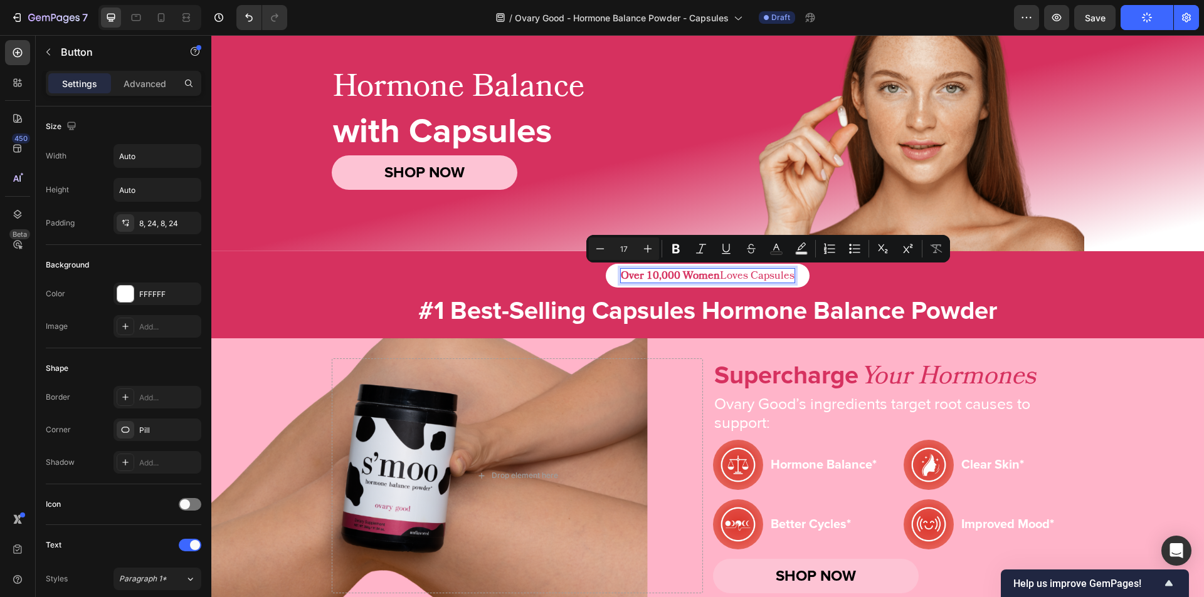
copy p "Capsules"
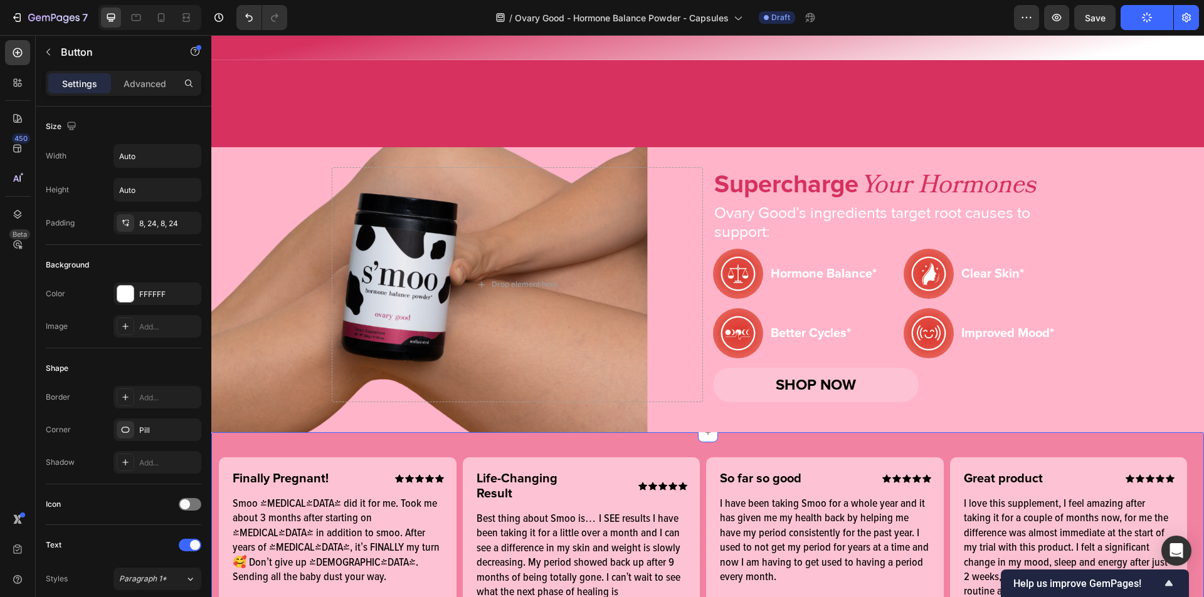
type input "16"
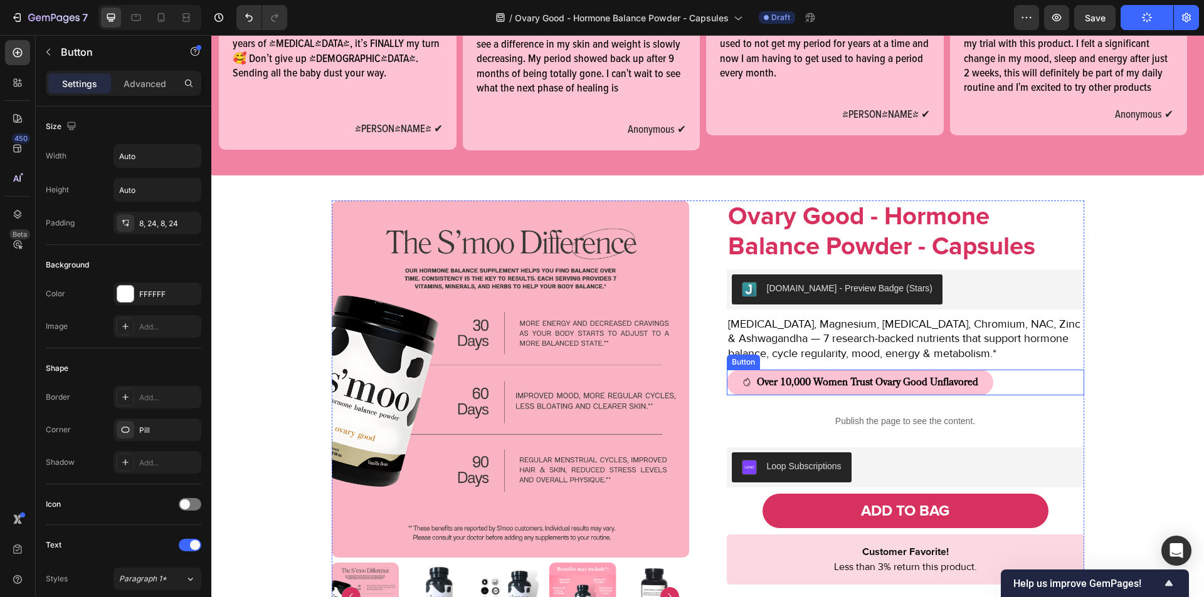
scroll to position [753, 0]
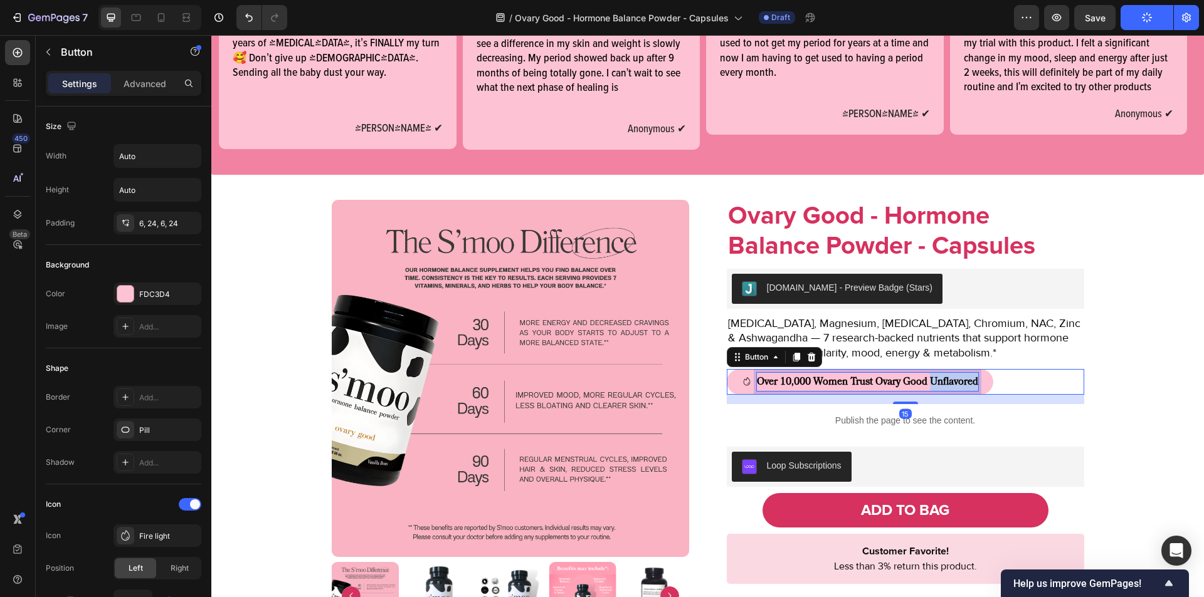
click at [932, 378] on strong "Over 10,000 Women Trust Ovary Good Unflavored" at bounding box center [867, 382] width 221 height 14
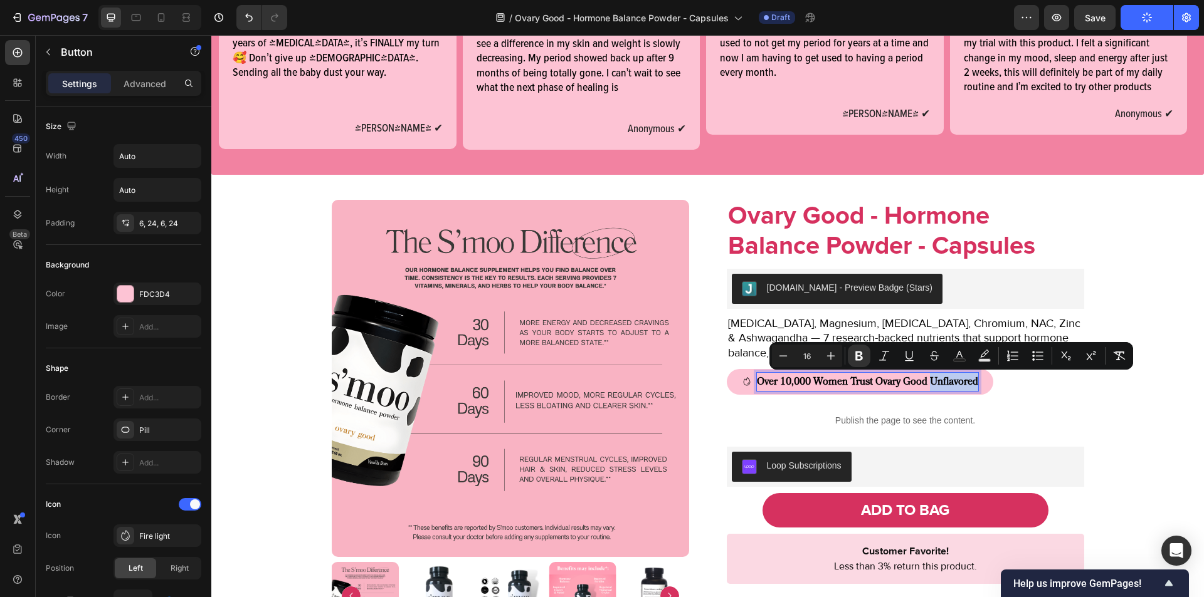
click at [944, 382] on strong "Over 10,000 Women Trust Ovary Good Unflavored" at bounding box center [867, 382] width 221 height 14
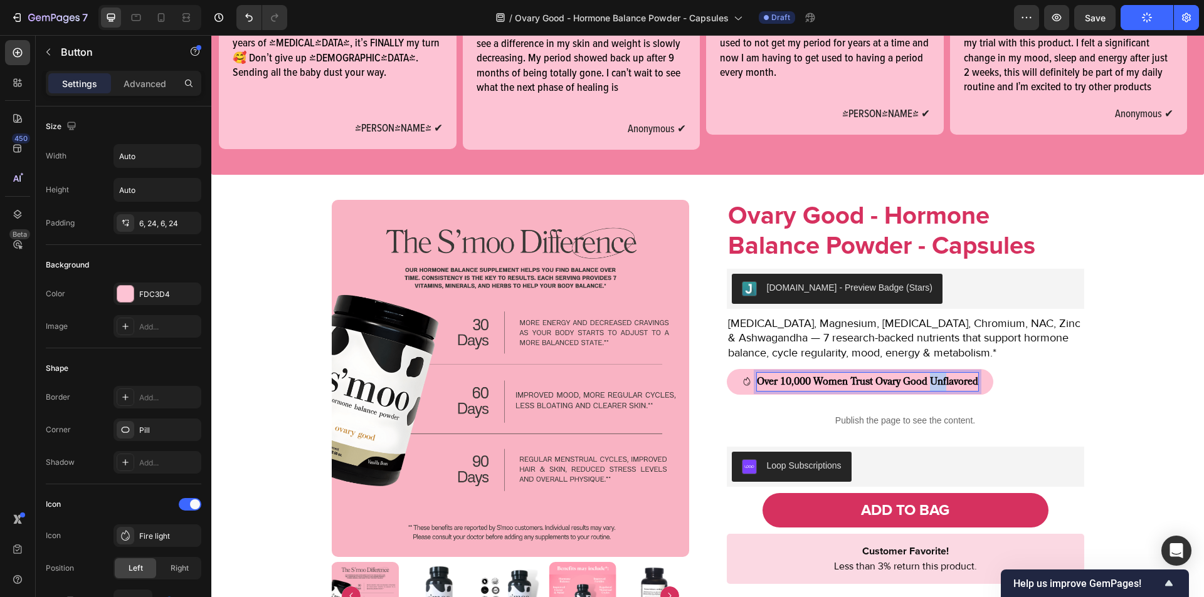
click at [944, 382] on strong "Over 10,000 Women Trust Ovary Good Unflavored" at bounding box center [867, 382] width 221 height 14
click at [954, 381] on strong "Over 10,000 Women Trust Ovary Good Unflavored" at bounding box center [867, 382] width 221 height 14
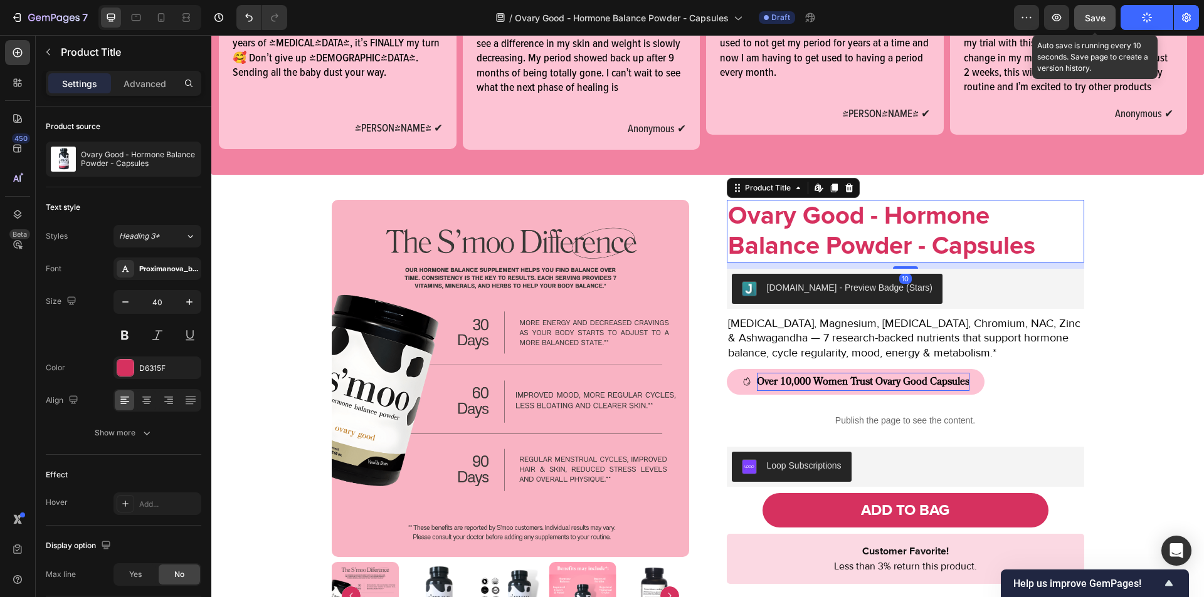
click at [1094, 5] on button "Save" at bounding box center [1094, 17] width 41 height 25
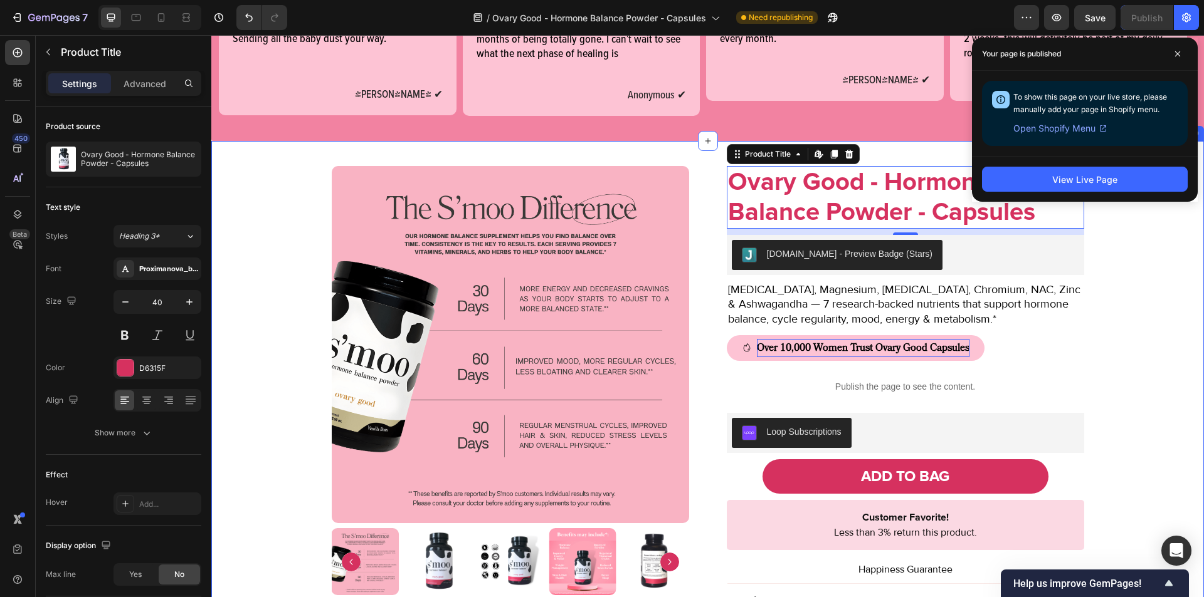
scroll to position [787, 0]
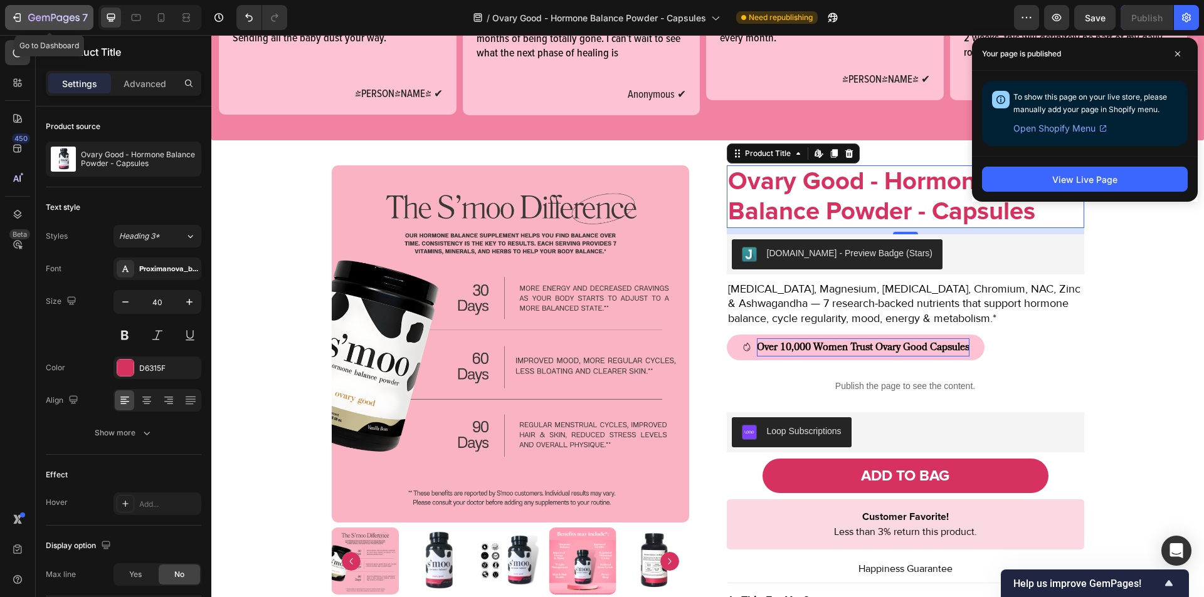
click at [9, 23] on button "7" at bounding box center [49, 17] width 88 height 25
